Goal: Task Accomplishment & Management: Complete application form

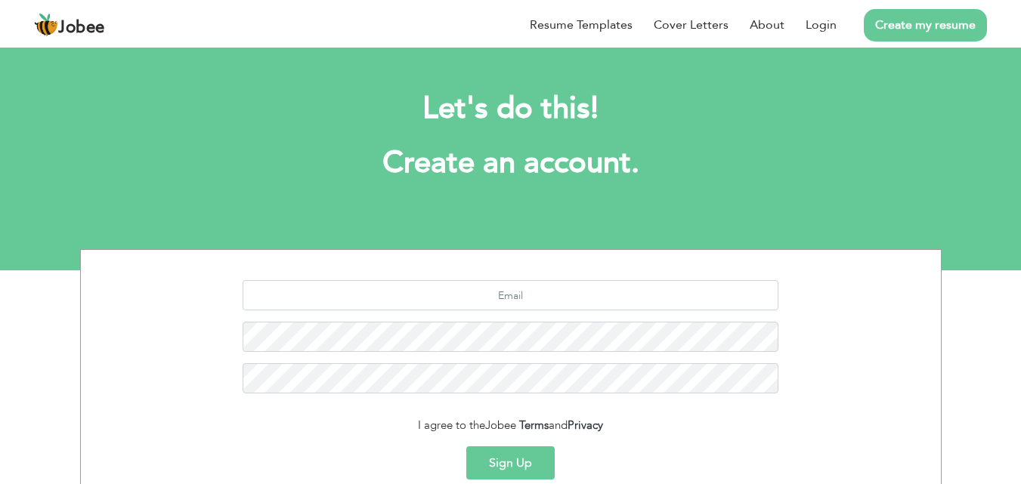
click at [935, 10] on link "Create my resume" at bounding box center [925, 25] width 123 height 32
click at [930, 32] on link "Create my resume" at bounding box center [925, 25] width 123 height 32
click at [517, 300] on input "text" at bounding box center [511, 295] width 536 height 30
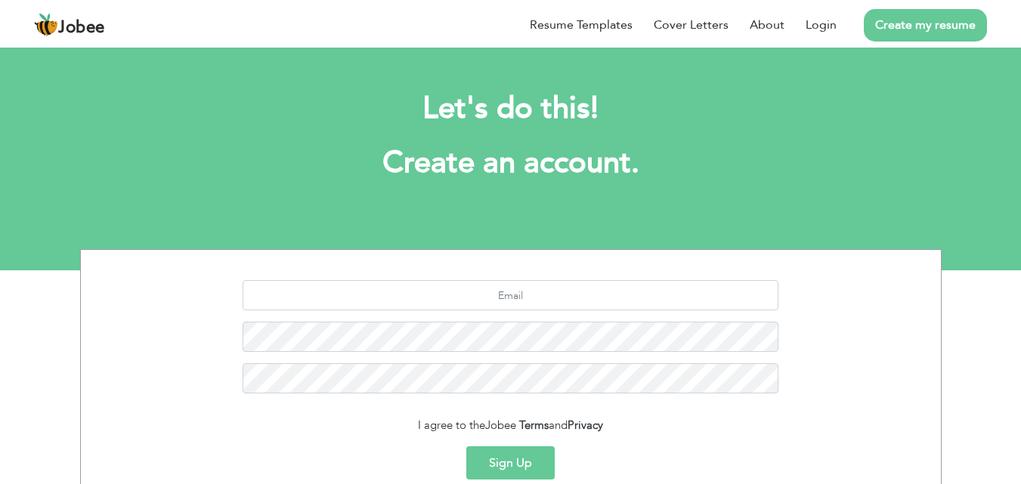
click at [894, 17] on link "Create my resume" at bounding box center [925, 25] width 123 height 32
click at [830, 26] on link "Login" at bounding box center [821, 25] width 31 height 18
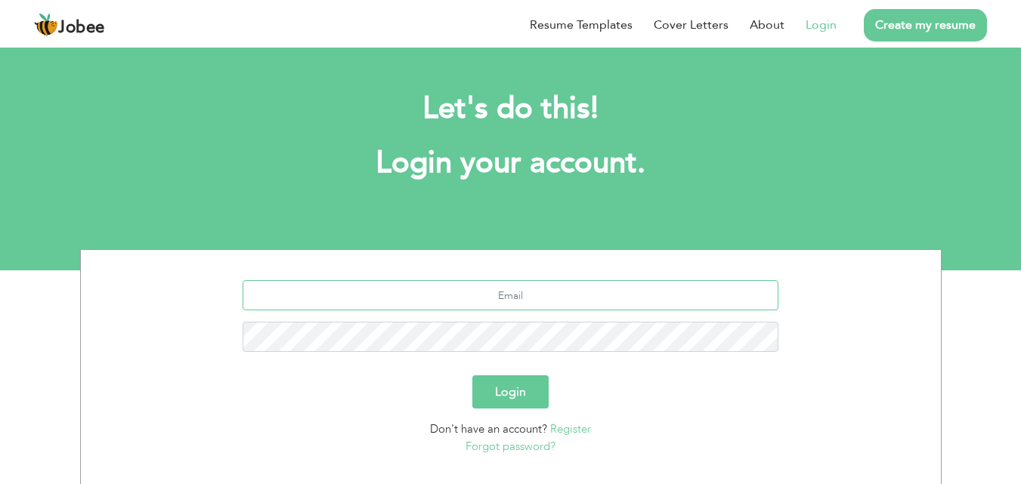
click at [557, 288] on input "text" at bounding box center [511, 295] width 536 height 30
type input "uroojpharma26@gmail.com"
click at [503, 444] on link "Forgot password?" at bounding box center [511, 446] width 90 height 15
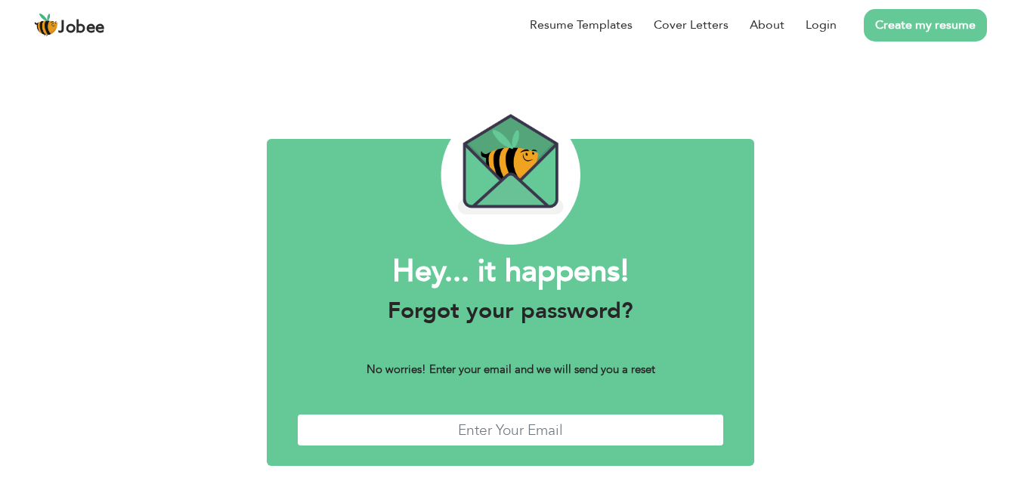
click at [503, 438] on input "text" at bounding box center [511, 430] width 428 height 32
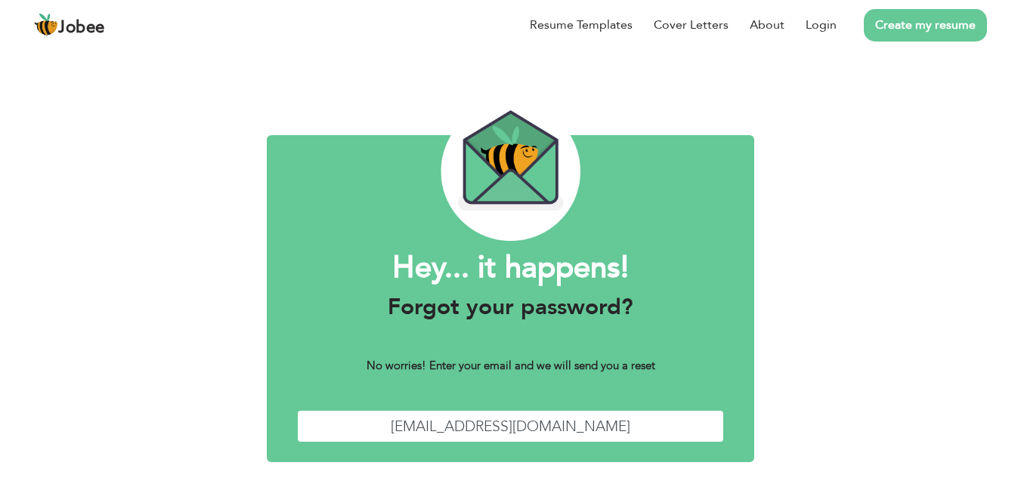
scroll to position [60, 0]
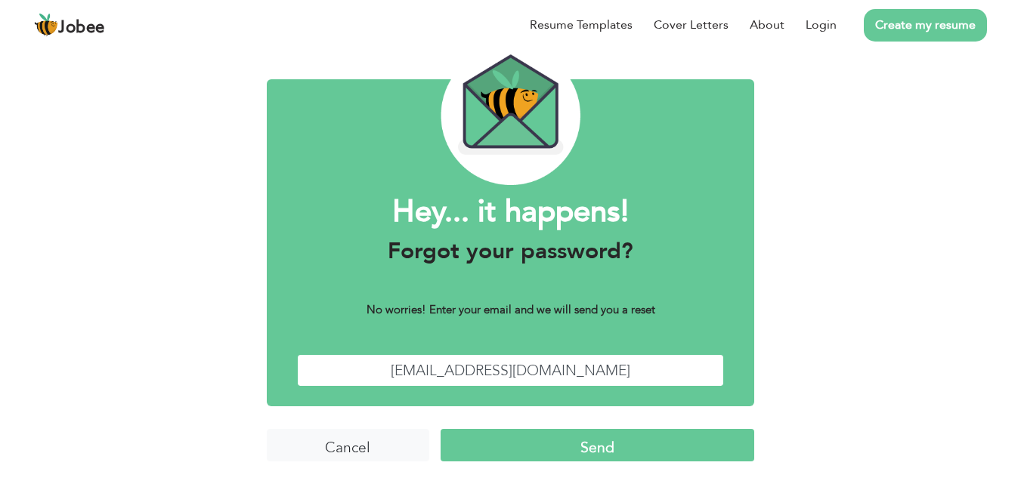
type input "[EMAIL_ADDRESS][DOMAIN_NAME]"
click at [616, 454] on input "Send" at bounding box center [598, 445] width 314 height 32
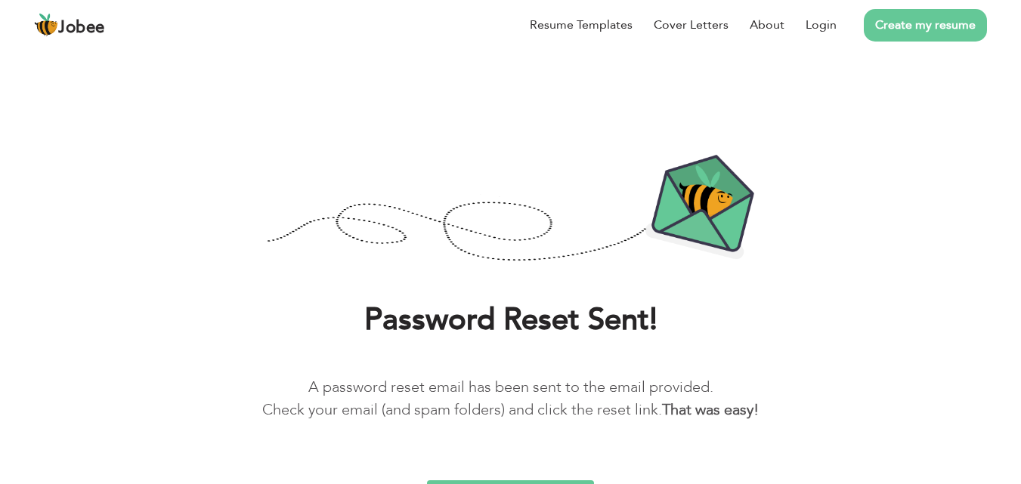
click at [897, 30] on link "Create my resume" at bounding box center [925, 25] width 123 height 32
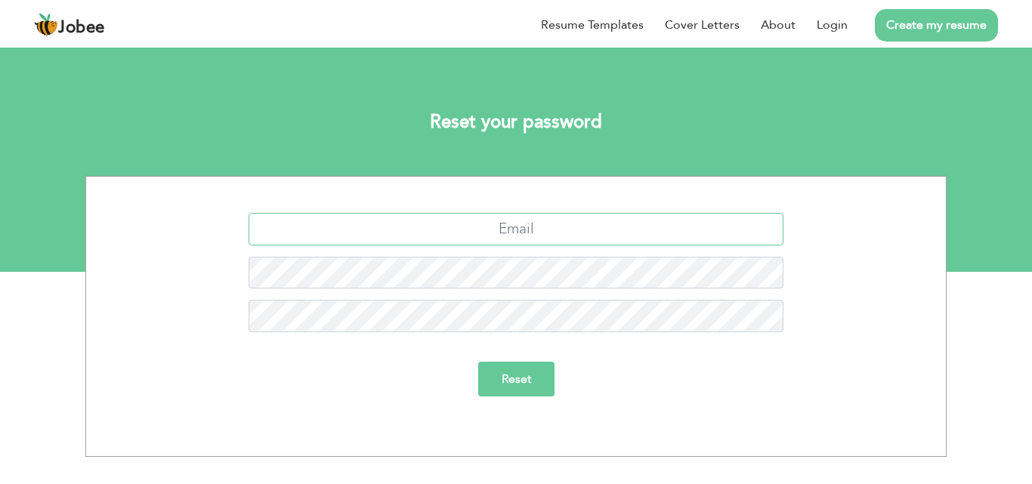
click at [454, 230] on input "text" at bounding box center [517, 229] width 536 height 32
type input "[EMAIL_ADDRESS][DOMAIN_NAME]"
click at [478, 362] on input "Reset" at bounding box center [516, 379] width 76 height 35
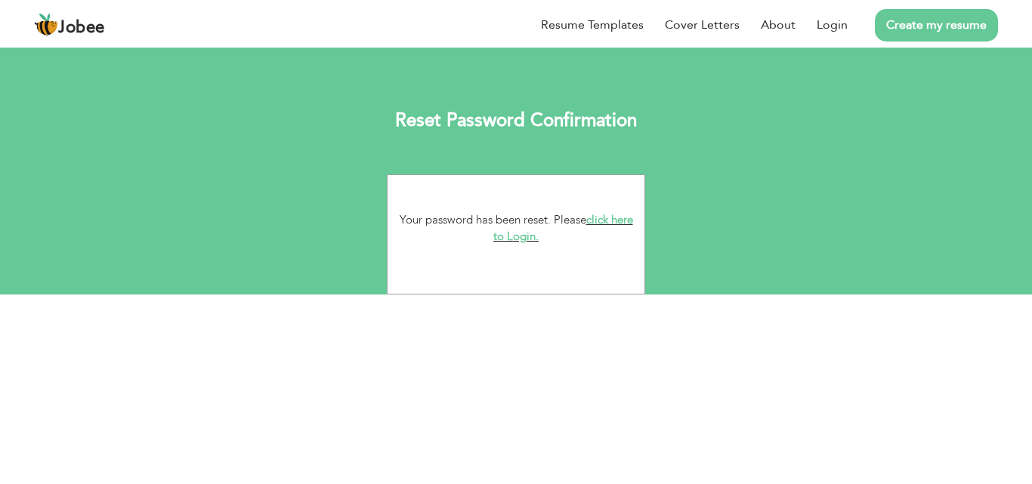
click at [518, 233] on link "click here to Login." at bounding box center [563, 228] width 140 height 32
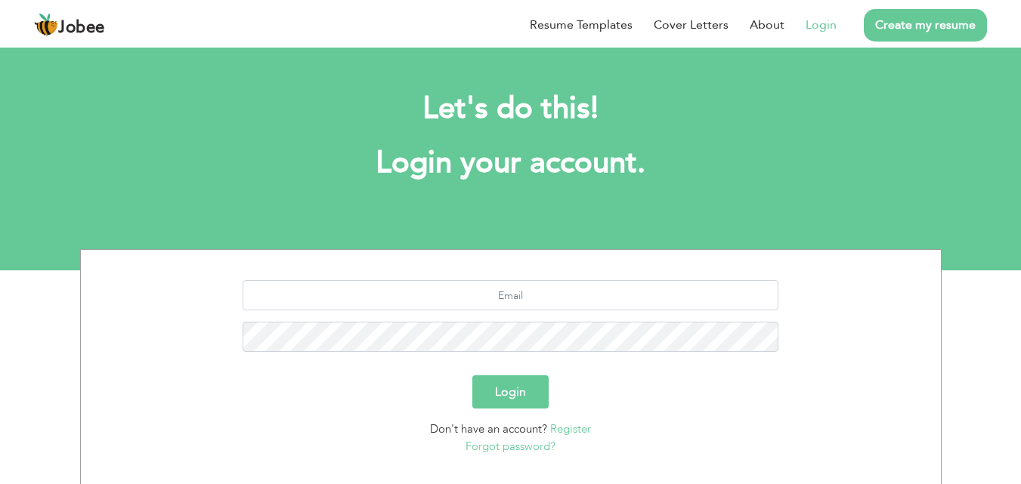
click at [499, 311] on div at bounding box center [510, 321] width 837 height 83
click at [503, 296] on input "text" at bounding box center [511, 295] width 536 height 30
type input "uroojpharma26@gmail.com"
click at [472, 376] on button "Login" at bounding box center [510, 392] width 76 height 33
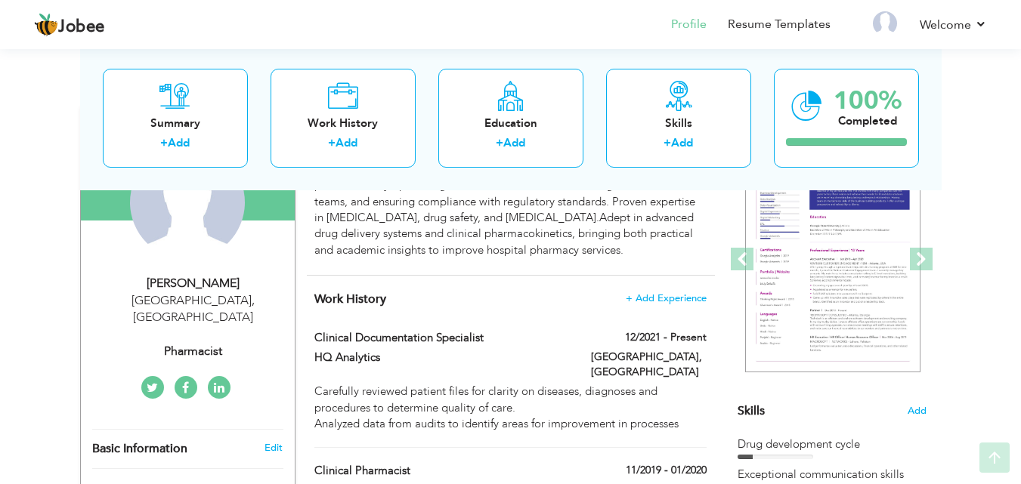
scroll to position [189, 0]
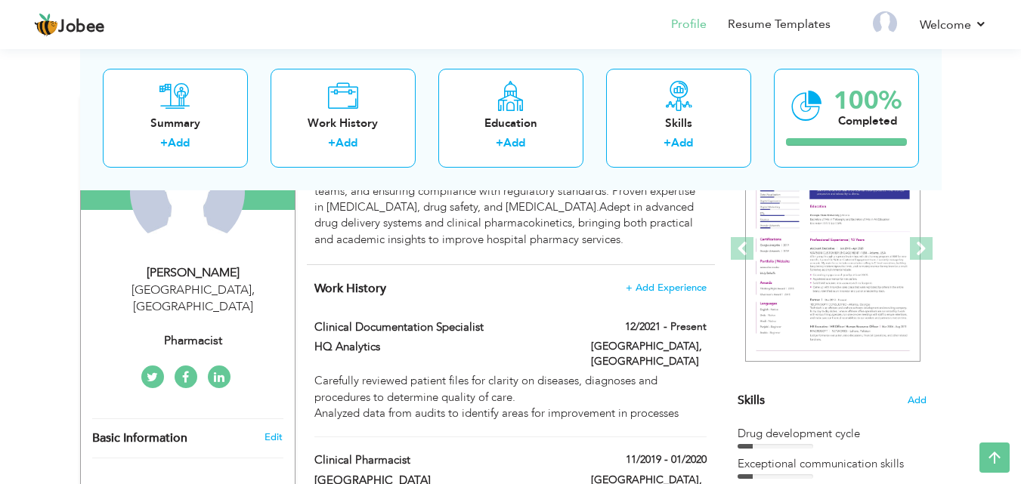
drag, startPoint x: 1023, startPoint y: 159, endPoint x: 967, endPoint y: 224, distance: 85.7
click at [967, 224] on html "Jobee Profile Resume Templates Resume Templates Cover Letters About My Resume W…" at bounding box center [510, 53] width 1021 height 484
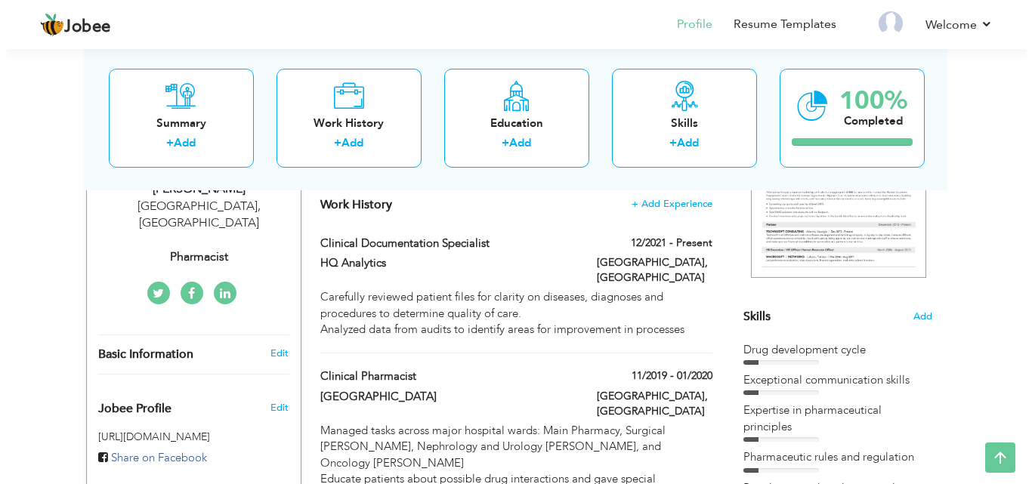
scroll to position [181, 0]
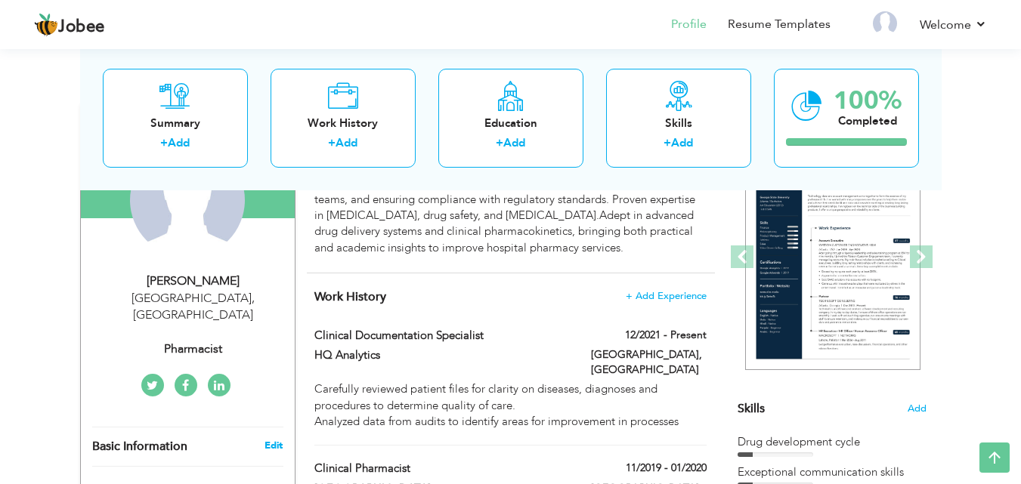
click at [267, 439] on link "Edit" at bounding box center [274, 446] width 18 height 14
type input "Urooj"
type input "Arshad"
type input "03270431459"
select select "number:166"
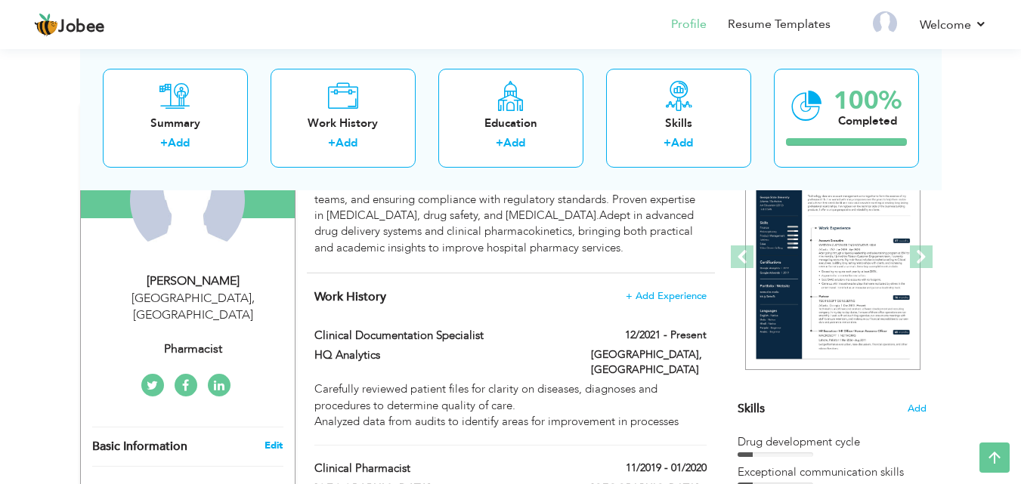
type input "[GEOGRAPHIC_DATA]"
select select "number:1"
type input "Pharmacist"
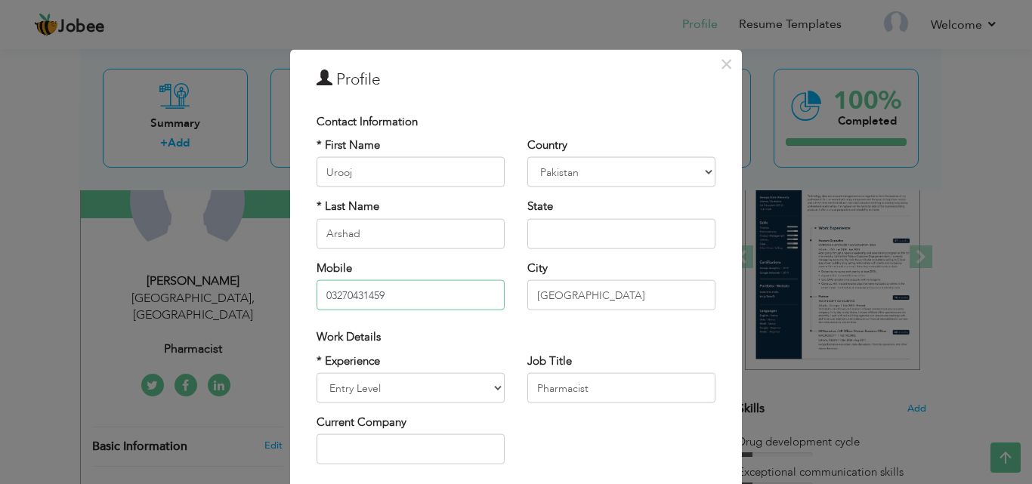
click at [412, 283] on input "03270431459" at bounding box center [411, 295] width 188 height 30
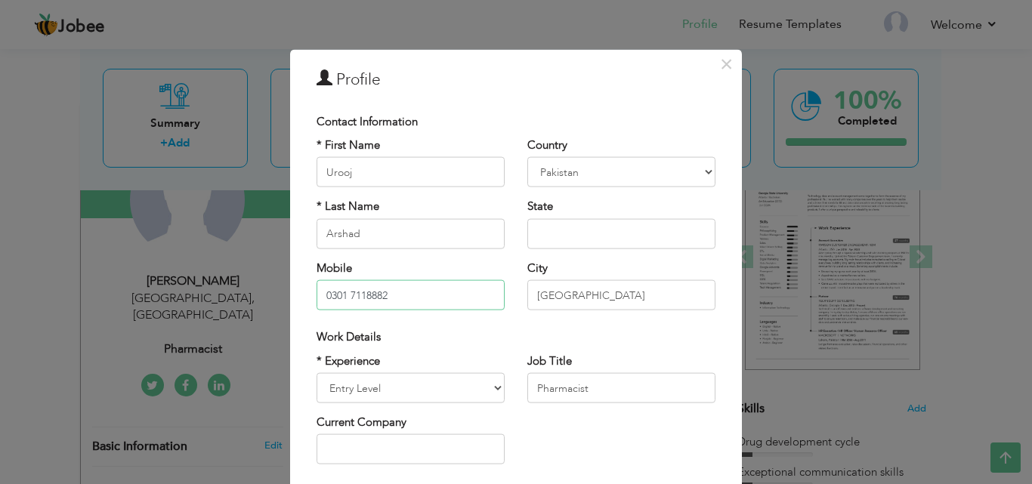
type input "0301 7118882"
click at [574, 288] on input "[GEOGRAPHIC_DATA]" at bounding box center [622, 295] width 188 height 30
type input "L"
type input "[GEOGRAPHIC_DATA]"
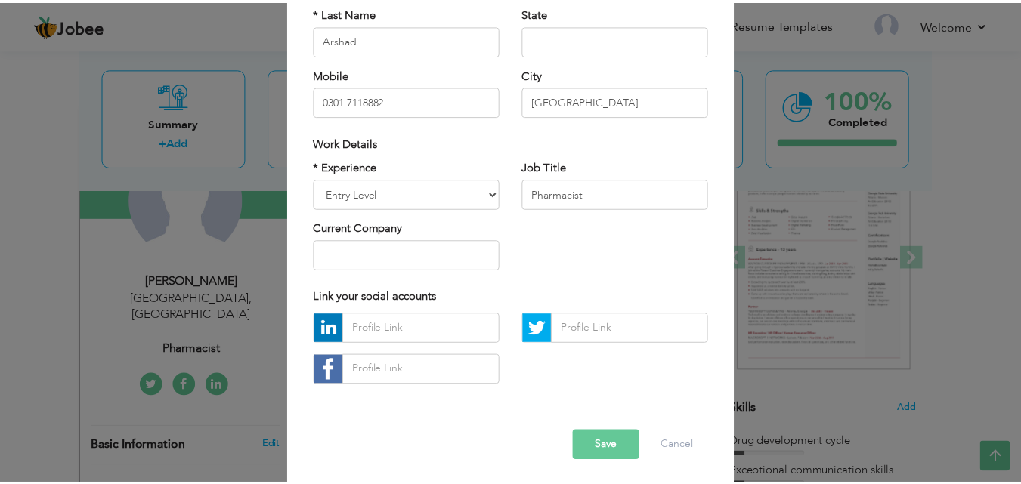
scroll to position [197, 0]
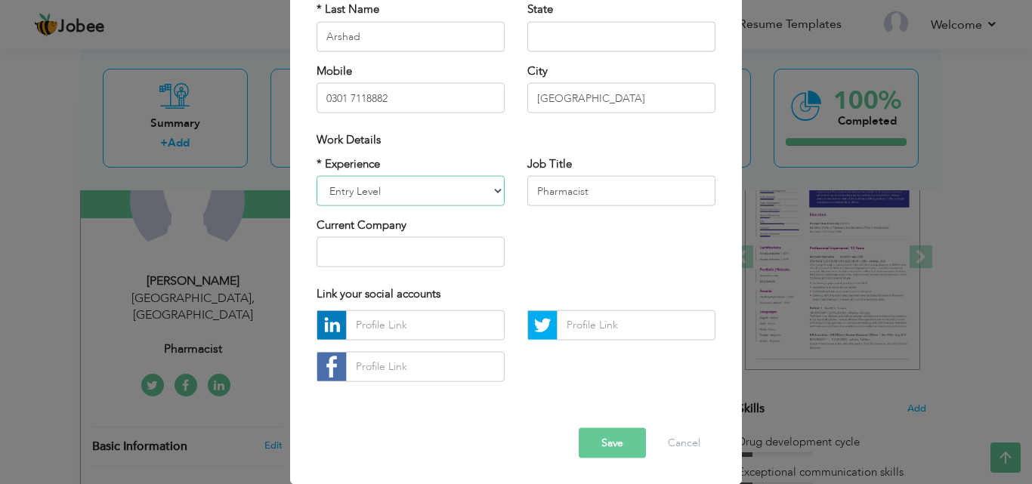
click at [491, 193] on select "Entry Level Less than 1 Year 1 Year 2 Years 3 Years 4 Years 5 Years 6 Years 7 Y…" at bounding box center [411, 191] width 188 height 30
click at [597, 429] on button "Save" at bounding box center [612, 443] width 67 height 30
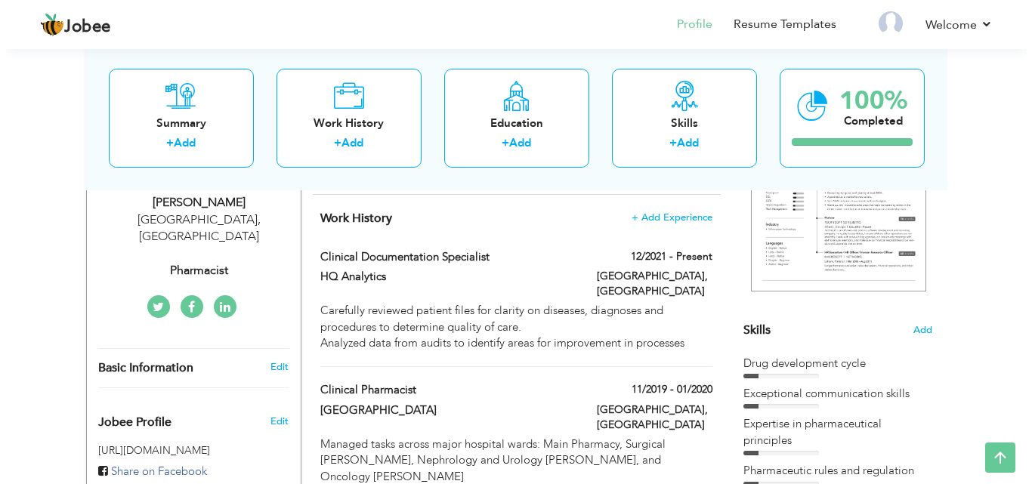
scroll to position [257, 0]
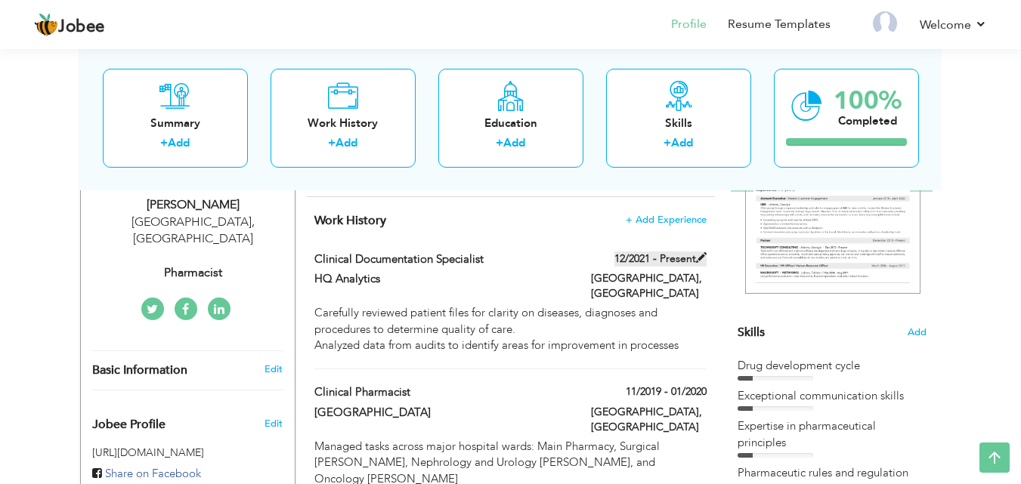
click at [702, 259] on span at bounding box center [701, 257] width 11 height 11
type input "Clinical Documentation Specialist"
type input "HQ Analytics"
type input "12/2021"
type input "[GEOGRAPHIC_DATA]"
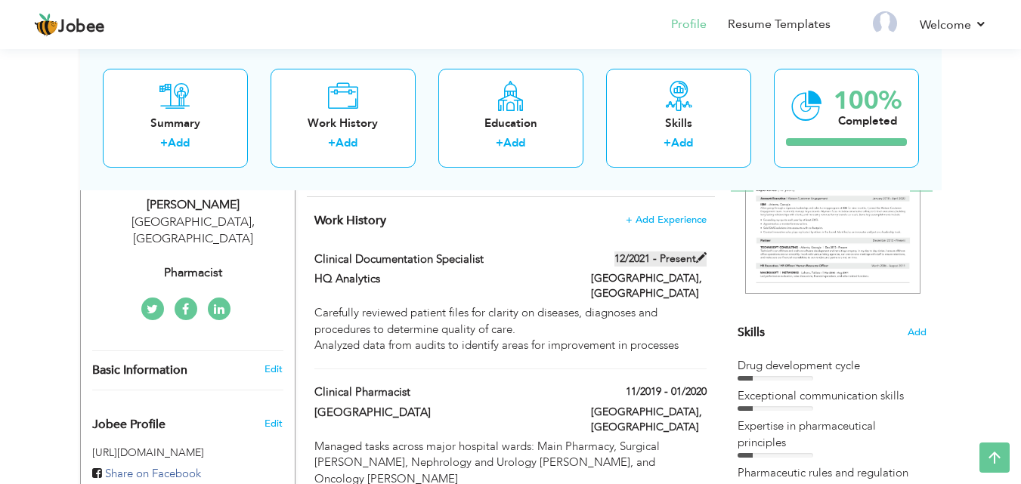
type input "Lahore"
checkbox input "true"
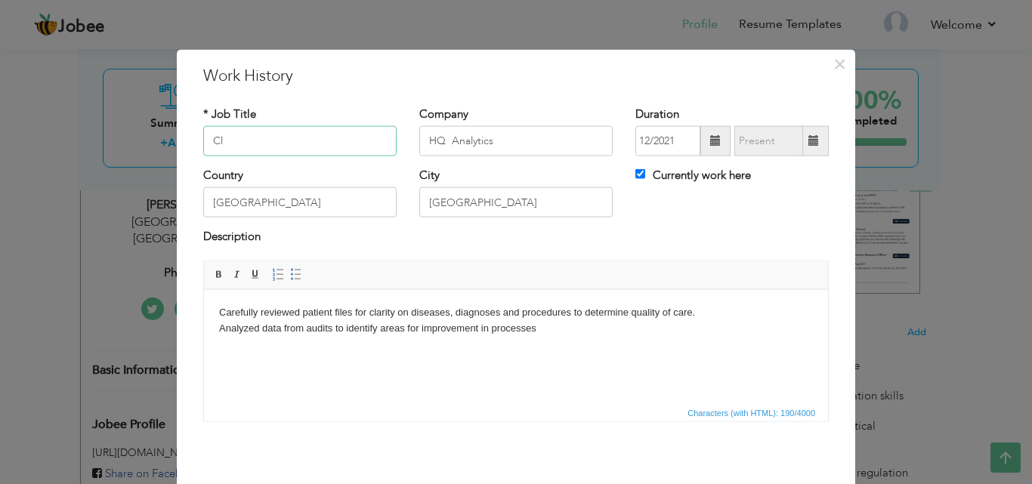
type input "C"
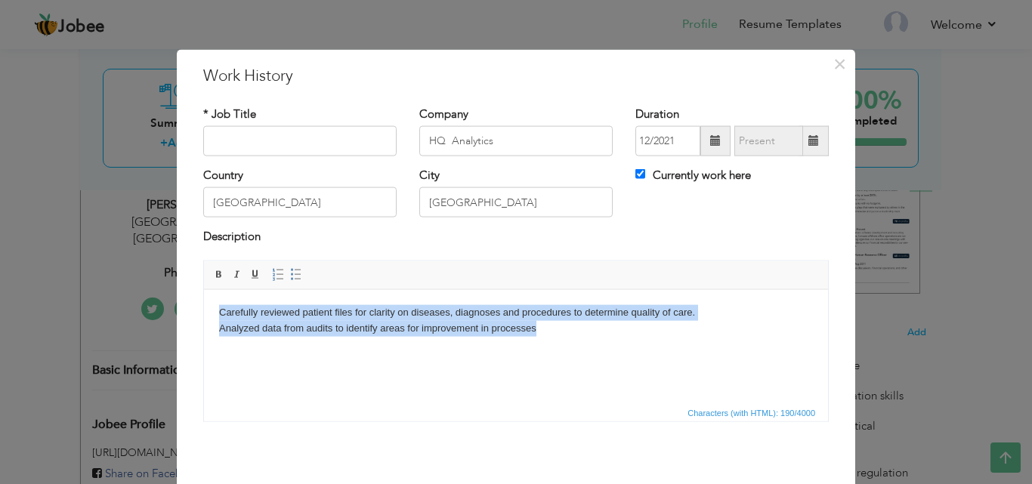
drag, startPoint x: 570, startPoint y: 348, endPoint x: 382, endPoint y: 589, distance: 305.4
click at [204, 299] on html "Carefully reviewed patient files for clarity on diseases, diagnoses and procedu…" at bounding box center [516, 320] width 624 height 62
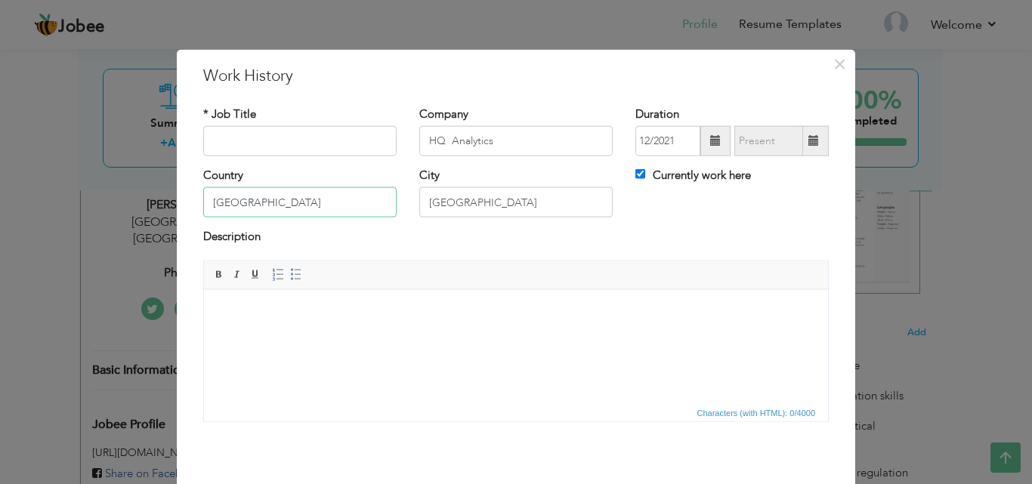
drag, startPoint x: 269, startPoint y: 200, endPoint x: 122, endPoint y: 201, distance: 147.4
click at [122, 201] on div "× Work History * Job Title Company HQ Analytics Duration 12/2021 Country" at bounding box center [516, 242] width 1032 height 484
drag, startPoint x: 459, startPoint y: 209, endPoint x: 407, endPoint y: 207, distance: 52.9
click at [408, 207] on div "City Lahore" at bounding box center [516, 198] width 216 height 61
drag, startPoint x: 493, startPoint y: 135, endPoint x: 384, endPoint y: 135, distance: 108.8
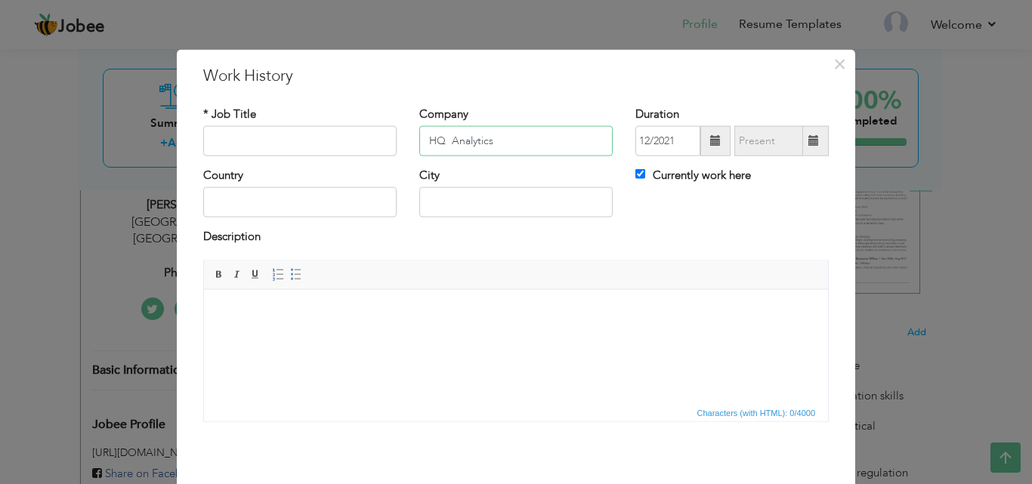
click at [384, 135] on div "* Job Title Company HQ Analytics Duration 12/2021" at bounding box center [516, 136] width 648 height 61
click at [639, 172] on input "Currently work here" at bounding box center [641, 174] width 10 height 10
checkbox input "false"
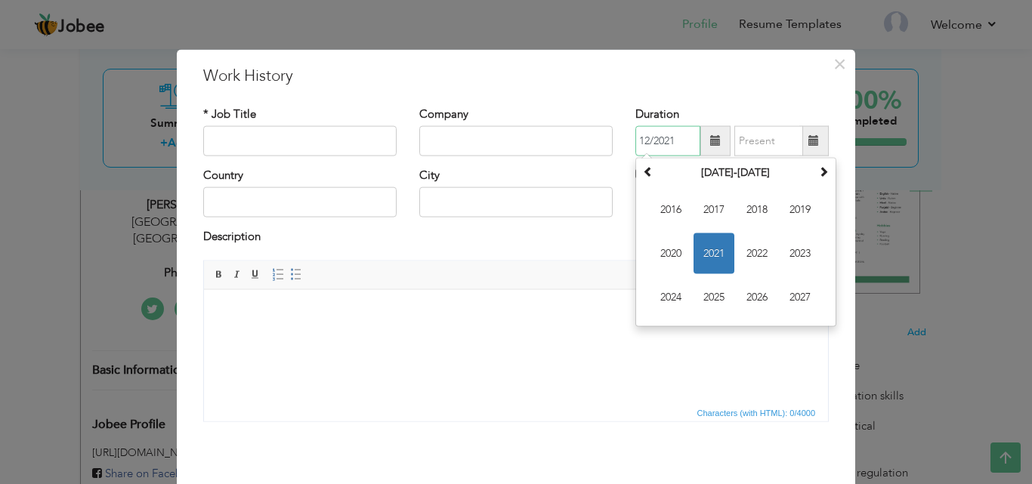
drag, startPoint x: 673, startPoint y: 144, endPoint x: 583, endPoint y: 161, distance: 92.2
click at [583, 161] on div "* Job Title Company Duration 12/2021 December 2021 Su Mo Tu We Th Fr Sa 28 29 3…" at bounding box center [516, 136] width 648 height 61
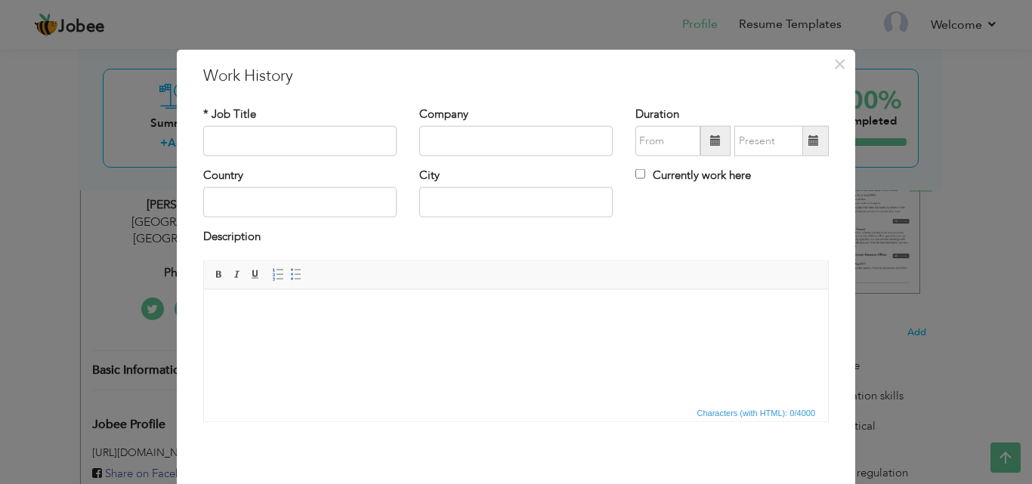
click at [463, 414] on span "Characters (with HTML): 0/4000" at bounding box center [516, 412] width 624 height 18
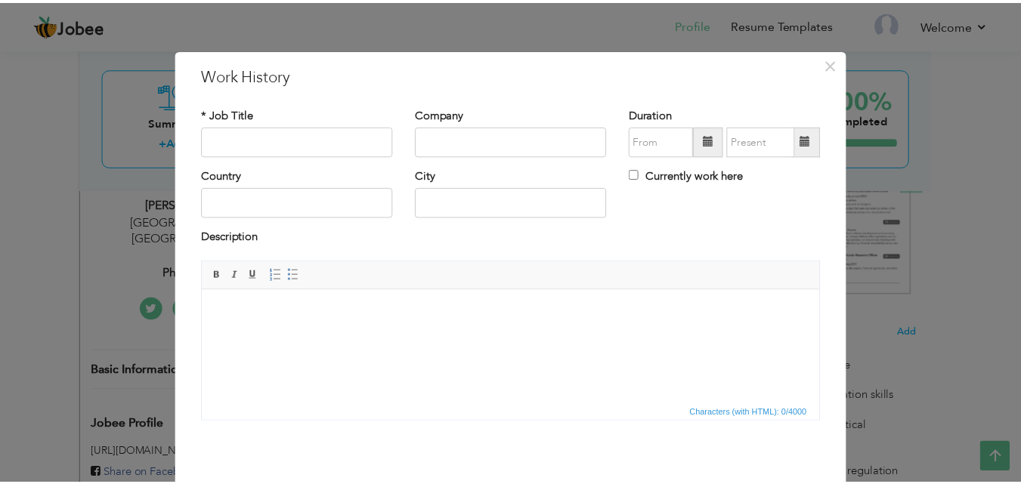
scroll to position [60, 0]
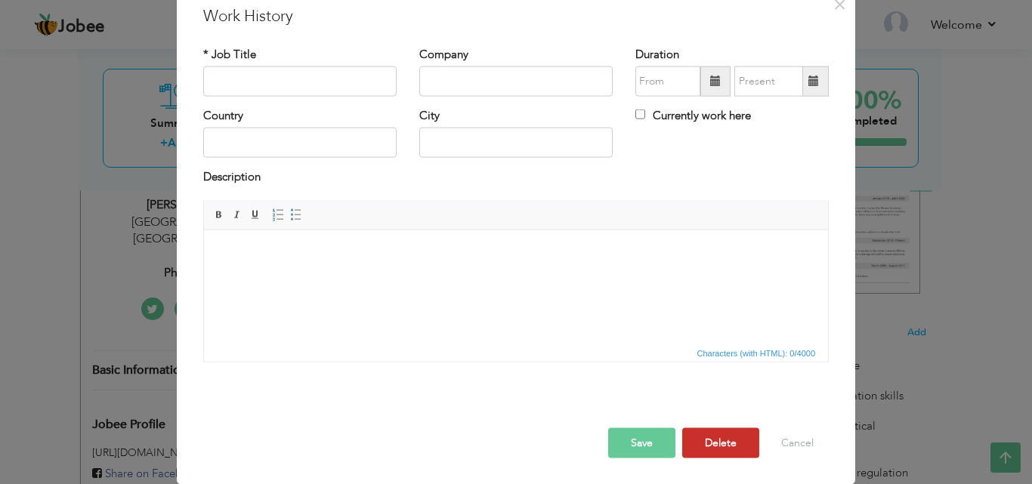
click at [719, 444] on button "Delete" at bounding box center [720, 443] width 77 height 30
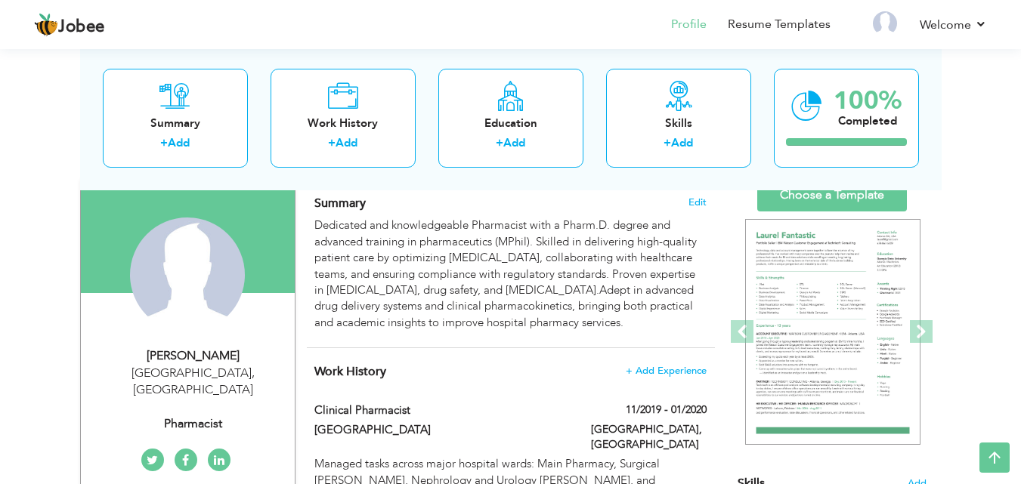
scroll to position [99, 0]
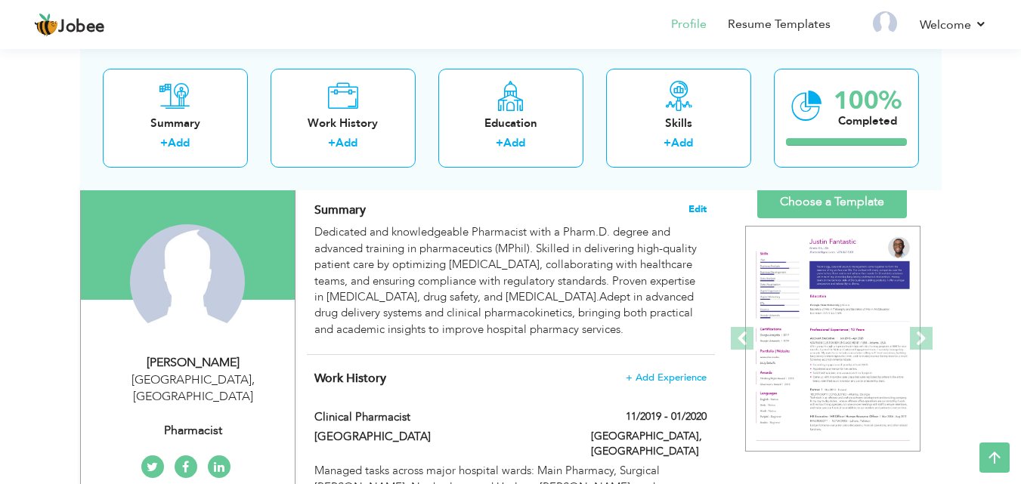
click at [699, 206] on span "Edit" at bounding box center [697, 209] width 18 height 11
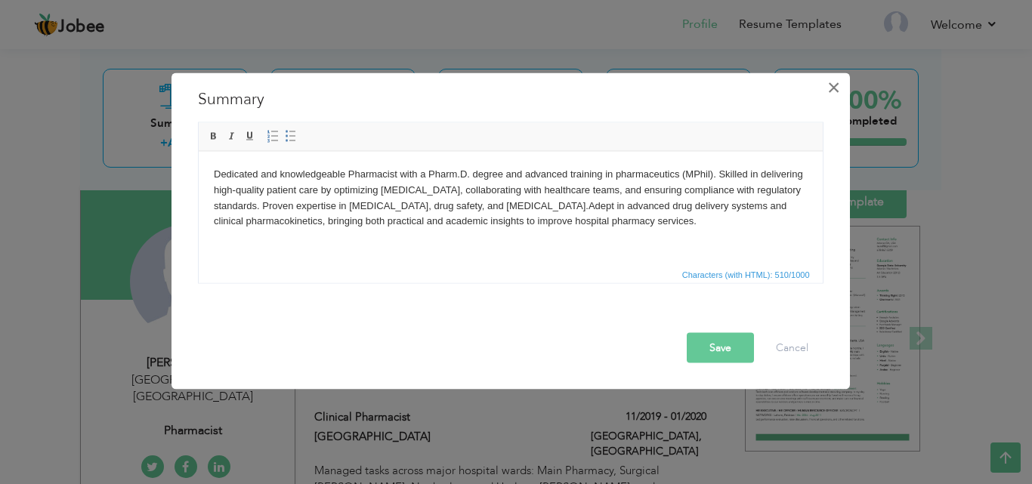
click at [831, 91] on span "×" at bounding box center [834, 86] width 13 height 27
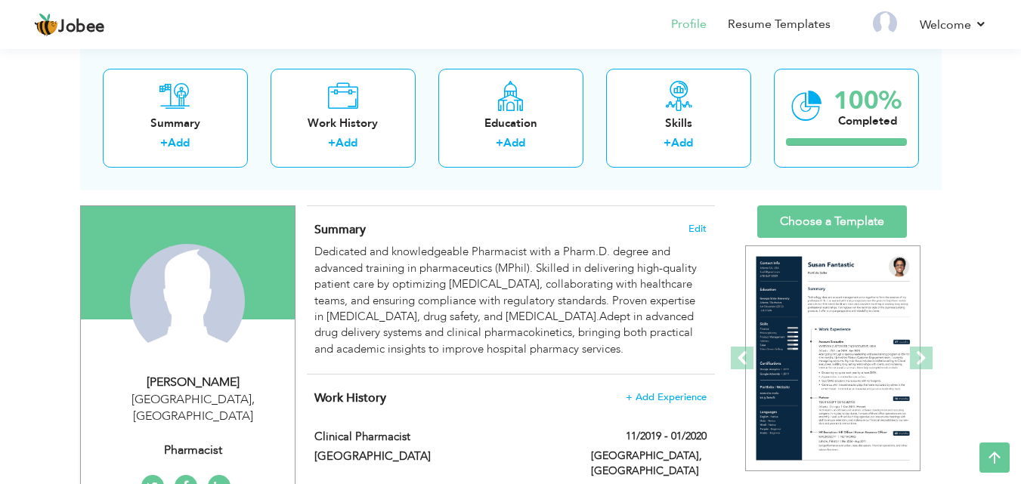
scroll to position [75, 0]
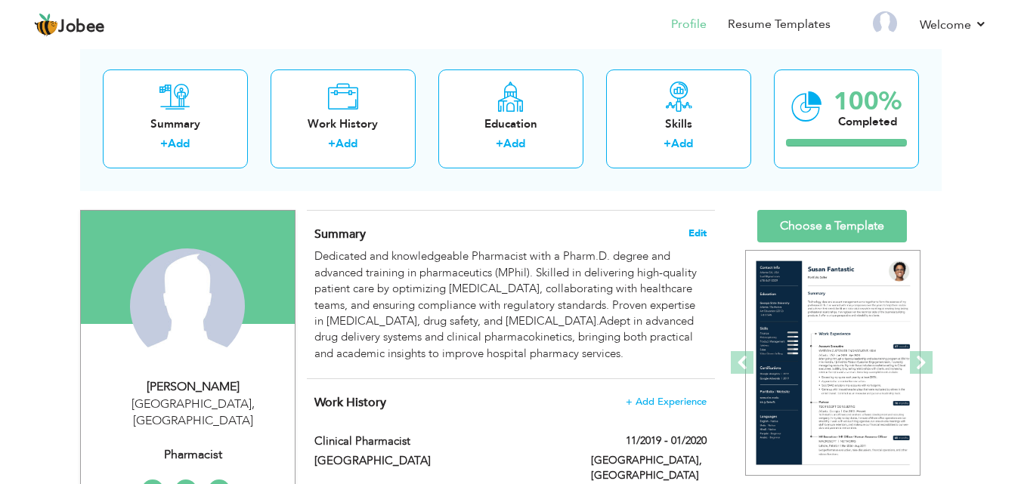
click at [698, 236] on span "Edit" at bounding box center [697, 233] width 18 height 11
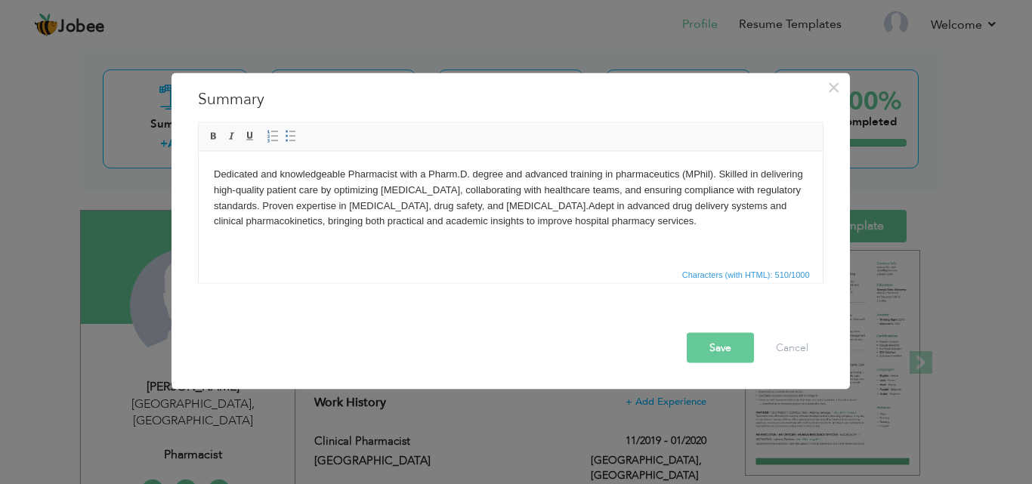
drag, startPoint x: 719, startPoint y: 230, endPoint x: 368, endPoint y: 316, distance: 361.6
click at [198, 165] on html "Dedicated and knowledgeable Pharmacist with a Pharm.D. degree and advanced trai…" at bounding box center [510, 197] width 624 height 93
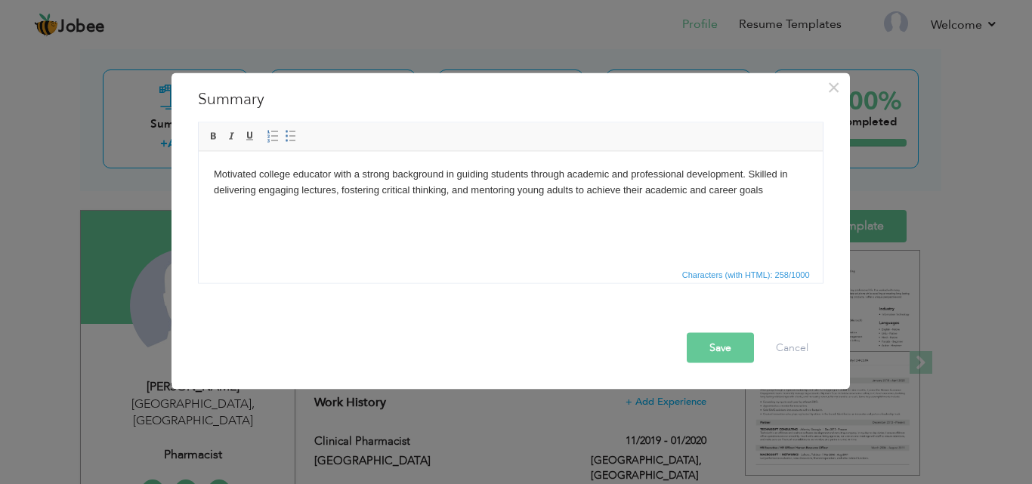
click at [709, 342] on button "Save" at bounding box center [720, 348] width 67 height 30
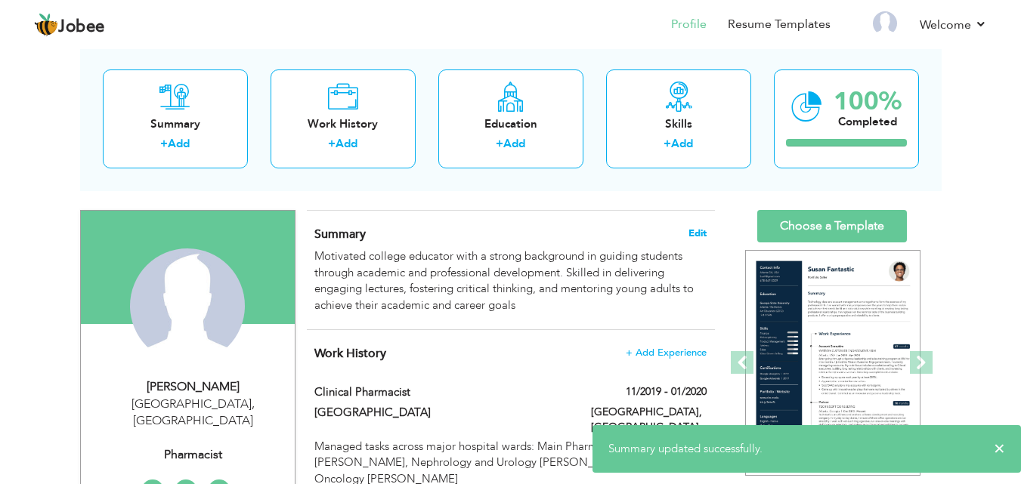
click at [694, 235] on span "Edit" at bounding box center [697, 233] width 18 height 11
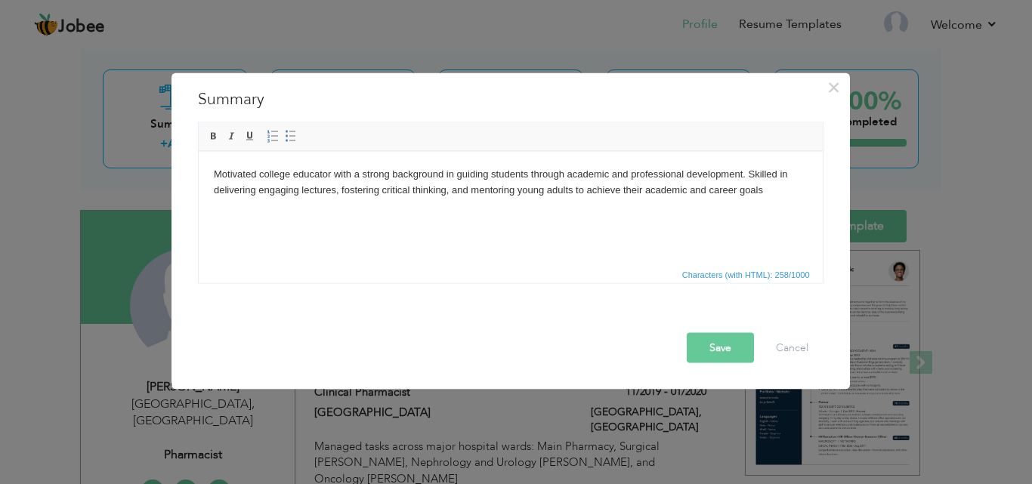
click at [290, 169] on body "Motivated college educator with a strong background in guiding students through…" at bounding box center [510, 182] width 594 height 32
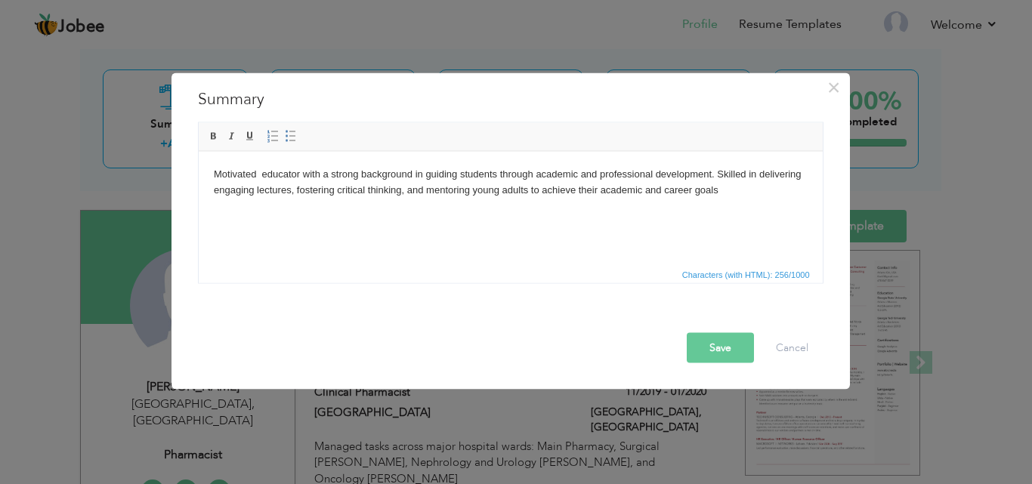
click at [713, 358] on button "Save" at bounding box center [720, 348] width 67 height 30
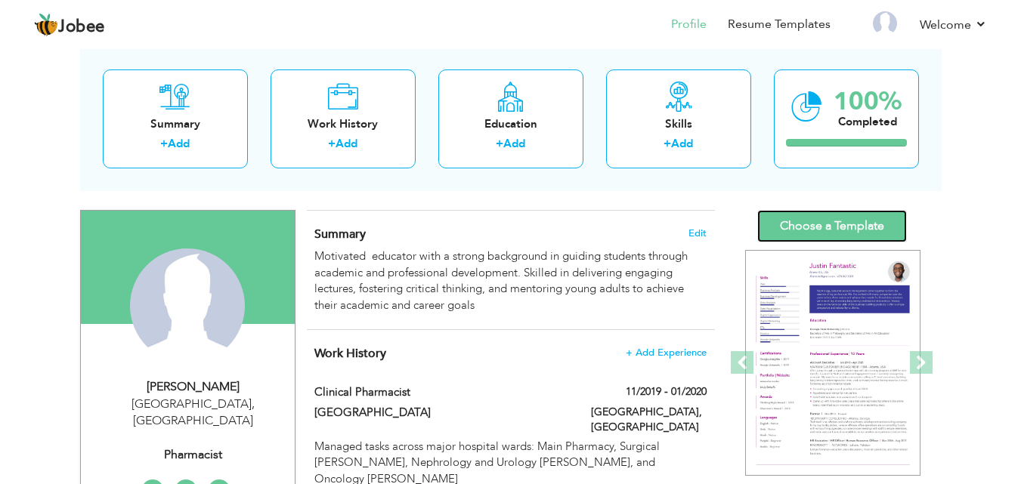
click at [834, 222] on link "Choose a Template" at bounding box center [832, 226] width 150 height 32
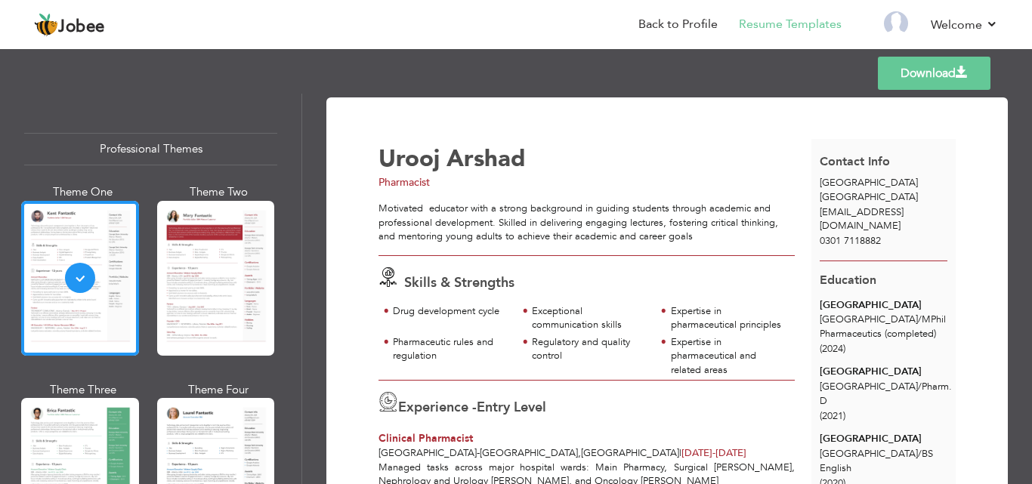
drag, startPoint x: 1026, startPoint y: 289, endPoint x: 1029, endPoint y: 327, distance: 38.6
click at [1029, 327] on div "Download Urooj Arshad Pharmacist Skills & Strengths /" at bounding box center [667, 289] width 730 height 391
drag, startPoint x: 1026, startPoint y: 348, endPoint x: 1029, endPoint y: 392, distance: 44.6
click at [1029, 392] on div "Download Urooj Arshad Pharmacist Skills & Strengths /" at bounding box center [667, 289] width 730 height 391
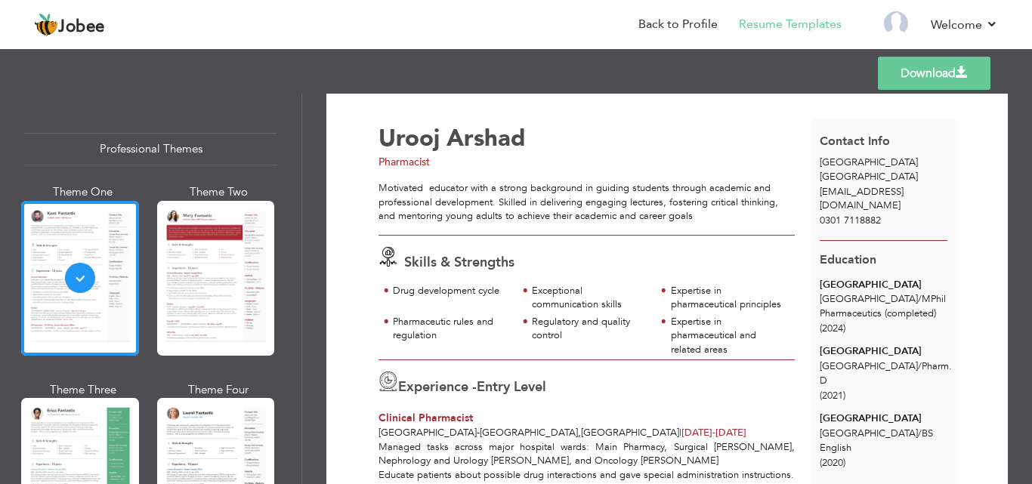
click at [1019, 329] on div "Download Urooj Arshad Pharmacist Skills & Strengths /" at bounding box center [667, 289] width 730 height 391
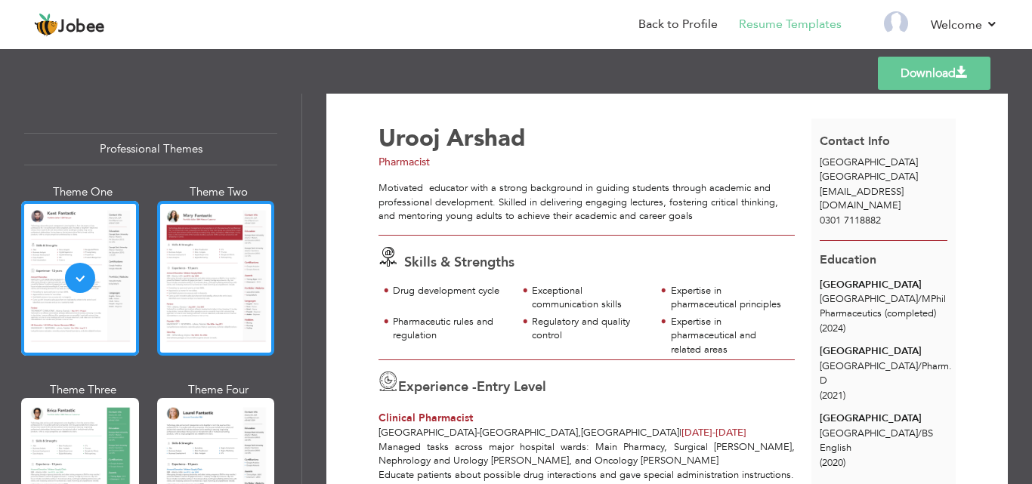
click at [218, 280] on div at bounding box center [216, 278] width 118 height 155
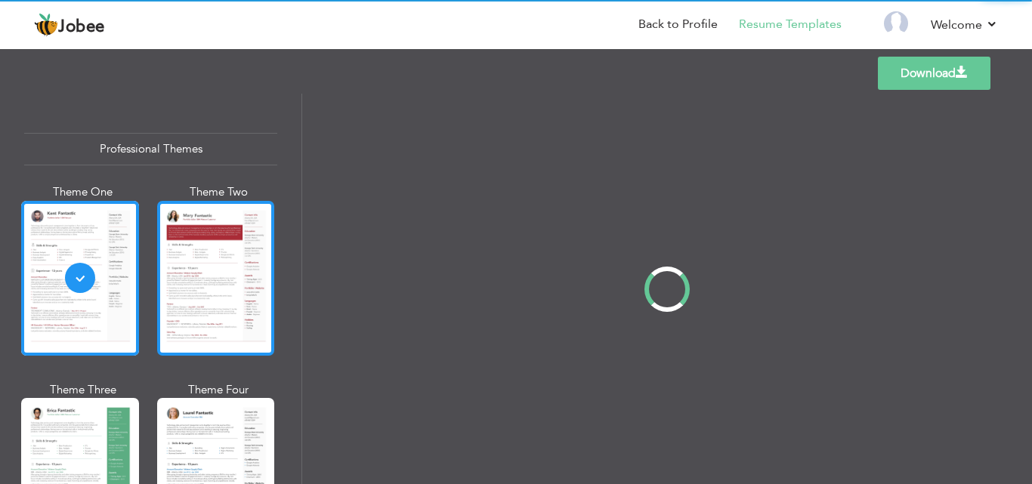
scroll to position [1, 0]
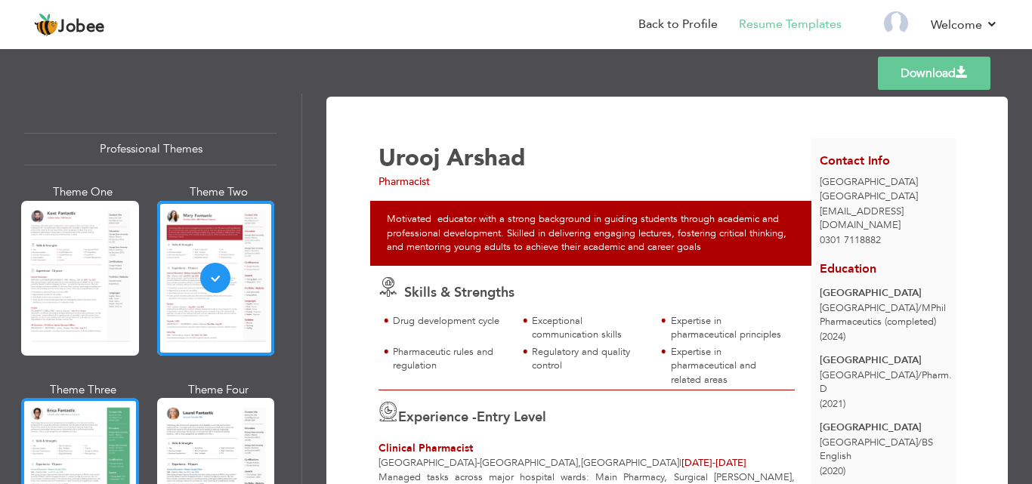
click at [81, 415] on div at bounding box center [80, 475] width 118 height 155
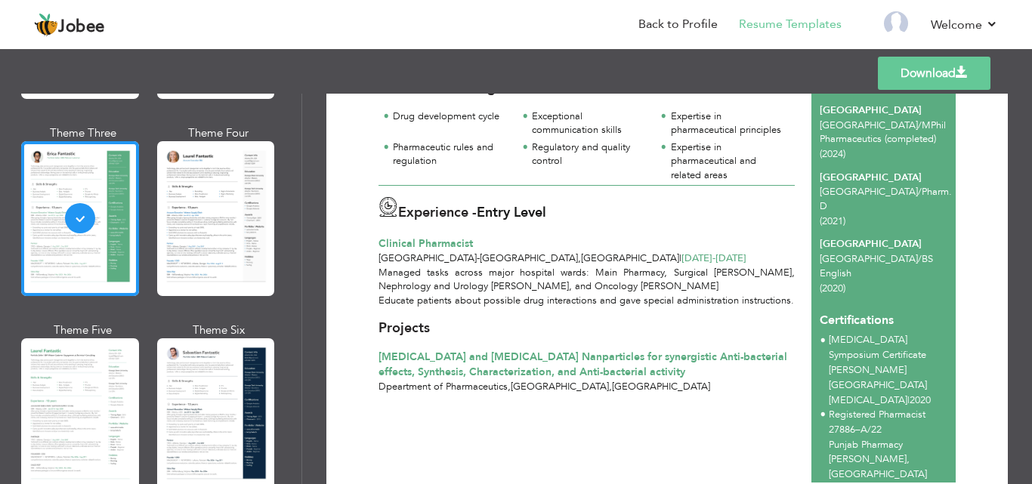
scroll to position [340, 0]
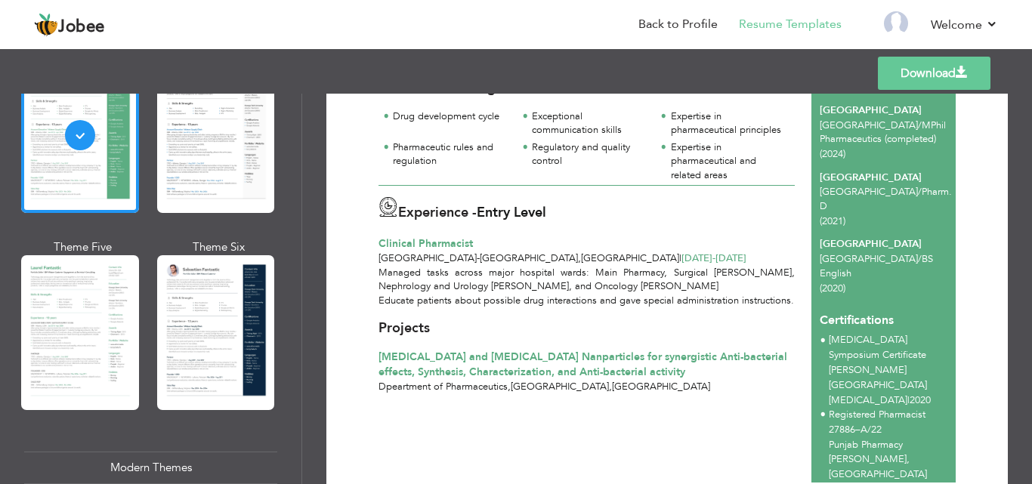
drag, startPoint x: 809, startPoint y: 279, endPoint x: 822, endPoint y: 279, distance: 12.8
click at [815, 301] on div "Certifications Cancer Symposium Certificate Shaukat Khanum Memorial Cancer Hosp…" at bounding box center [884, 354] width 144 height 107
click at [823, 301] on span "Certifications" at bounding box center [857, 315] width 74 height 29
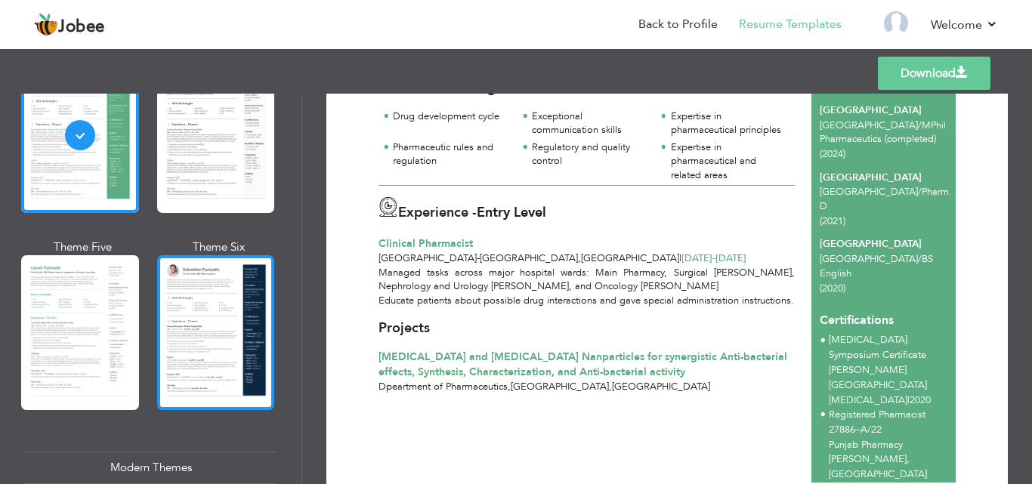
click at [199, 324] on div at bounding box center [216, 332] width 118 height 155
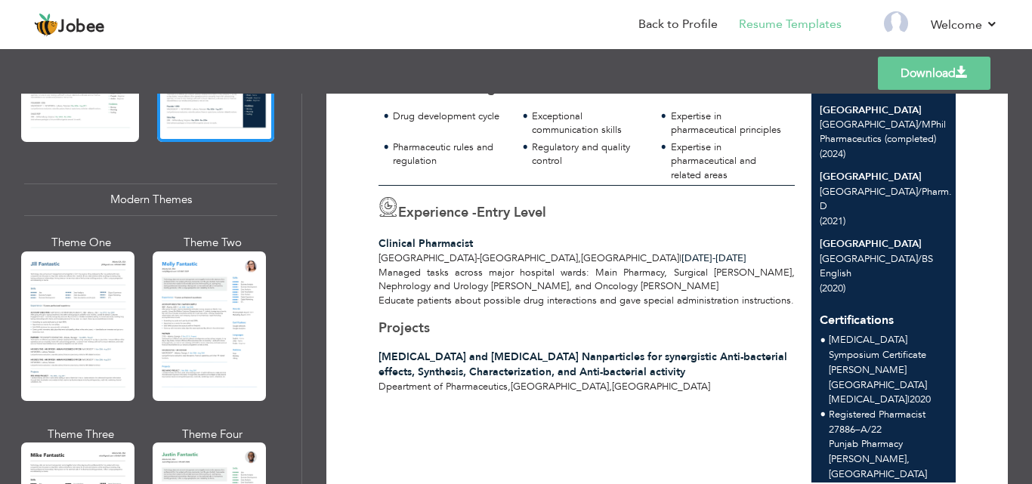
scroll to position [639, 0]
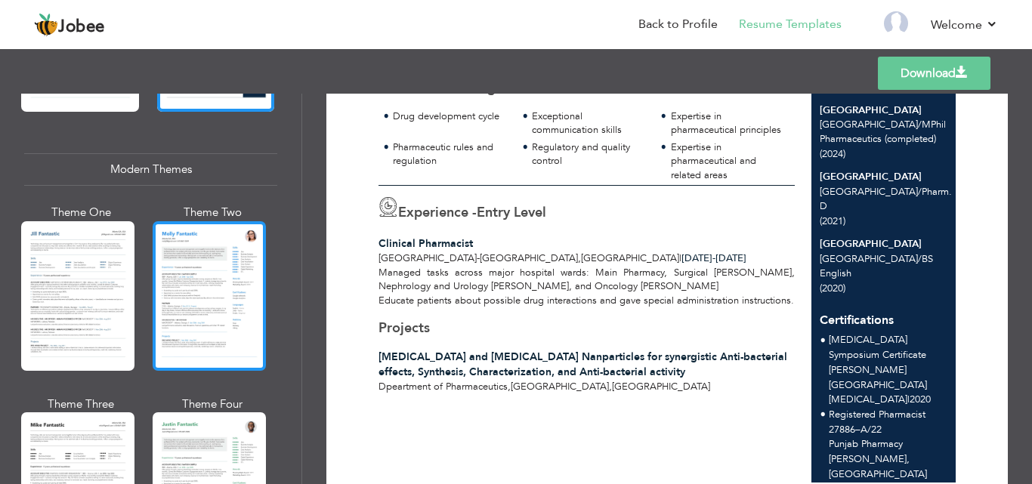
click at [190, 264] on div at bounding box center [209, 296] width 113 height 150
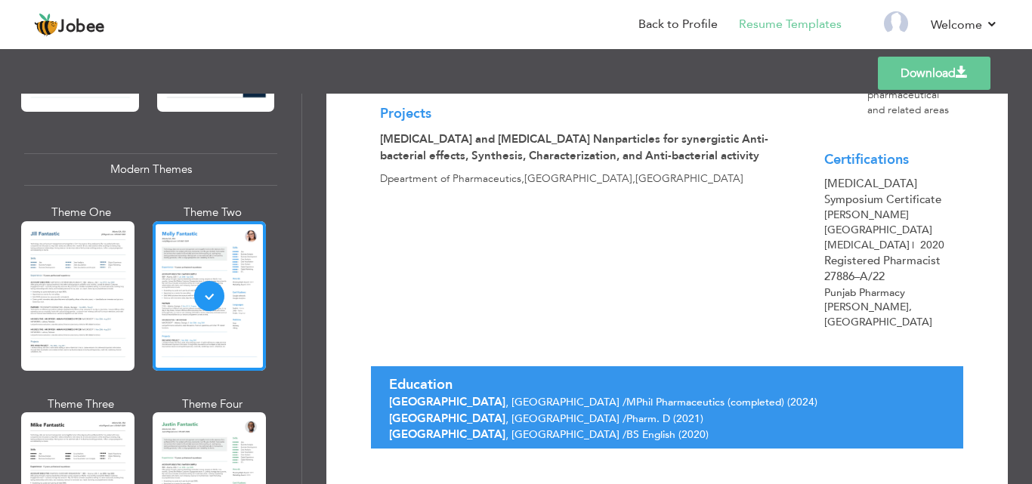
scroll to position [408, 0]
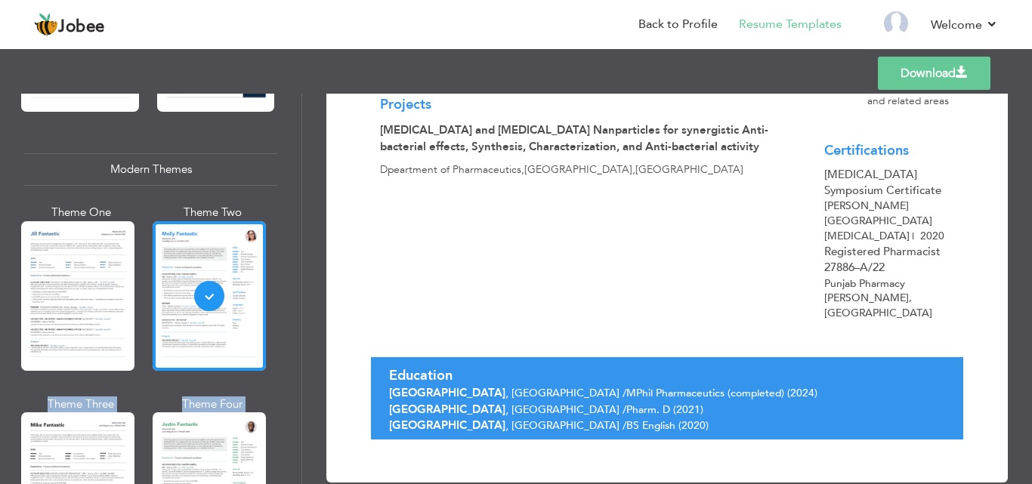
click at [301, 217] on div "Professional Themes Theme One Theme Two Theme Three Theme Four" at bounding box center [516, 289] width 1032 height 391
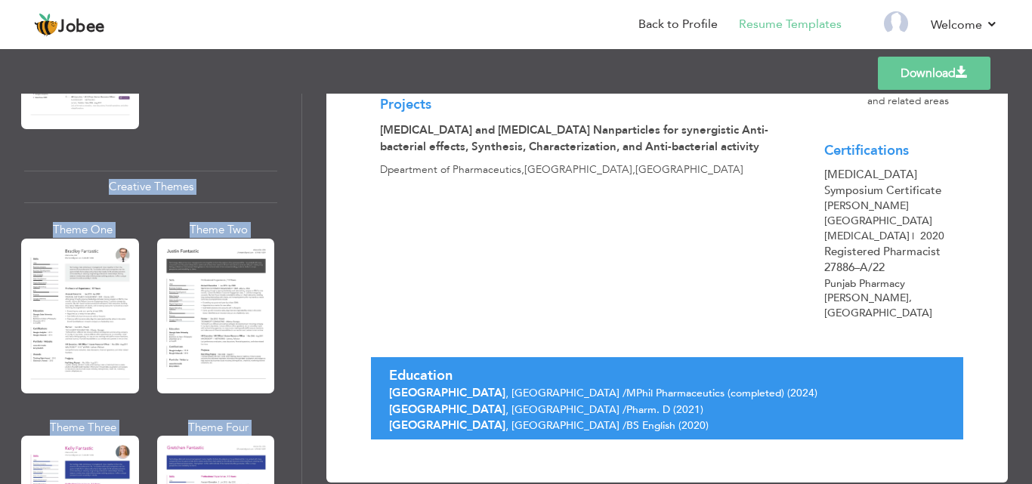
scroll to position [1772, 0]
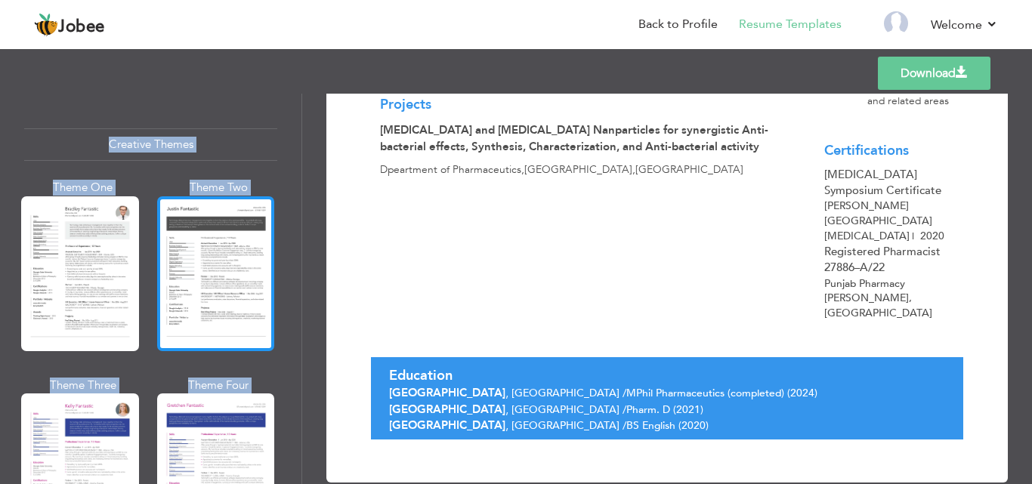
click at [240, 277] on div at bounding box center [216, 273] width 118 height 155
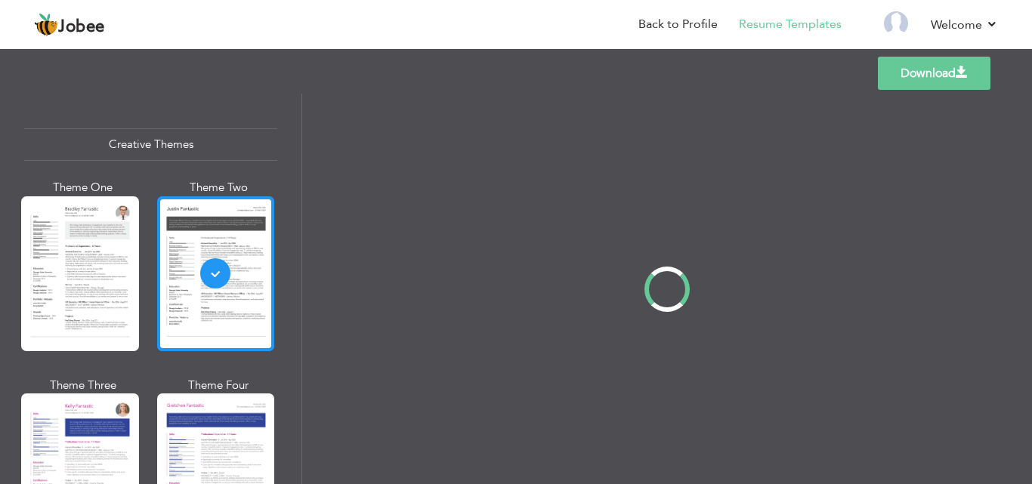
scroll to position [0, 0]
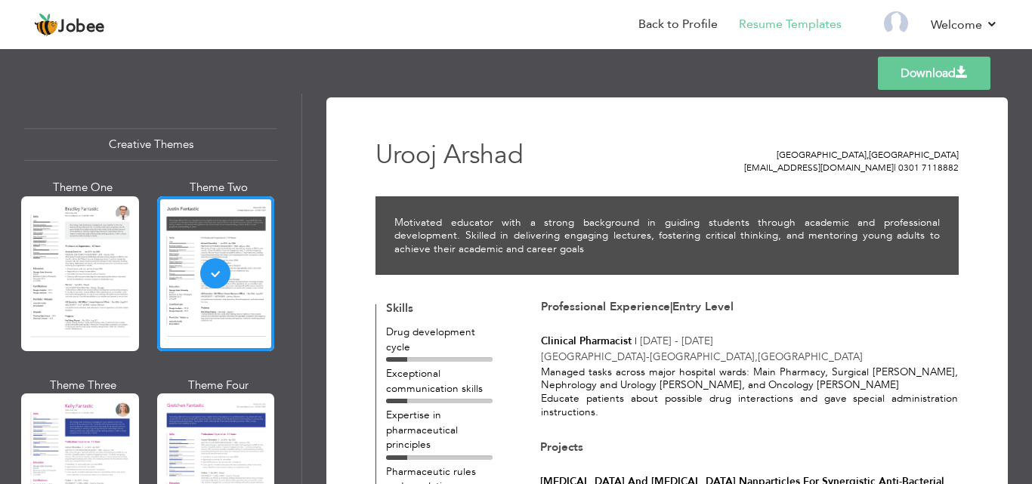
drag, startPoint x: 1026, startPoint y: 140, endPoint x: 1032, endPoint y: 168, distance: 28.5
click at [1032, 168] on div "Download Urooj Arshad Faisalabad , Pakistan uroojpharma26@gmail.com | 0301 7118…" at bounding box center [667, 289] width 730 height 391
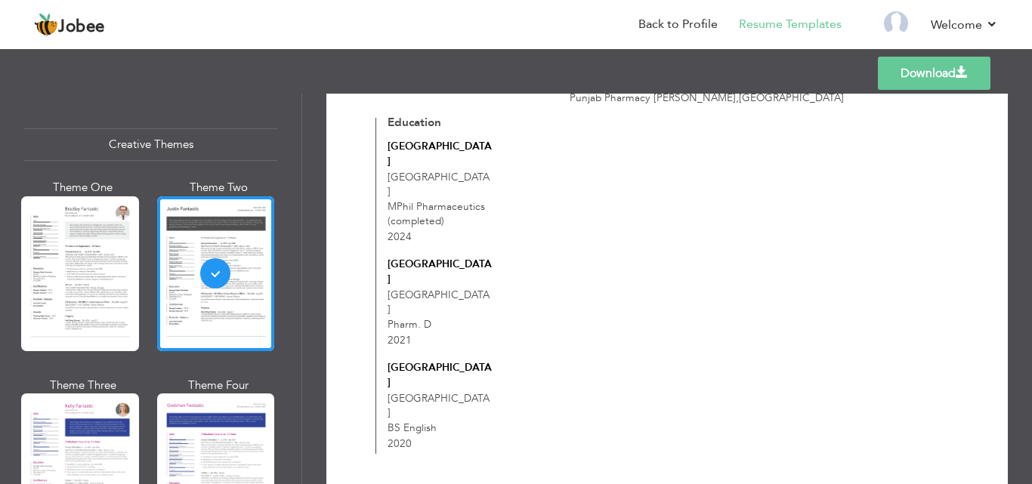
scroll to position [515, 0]
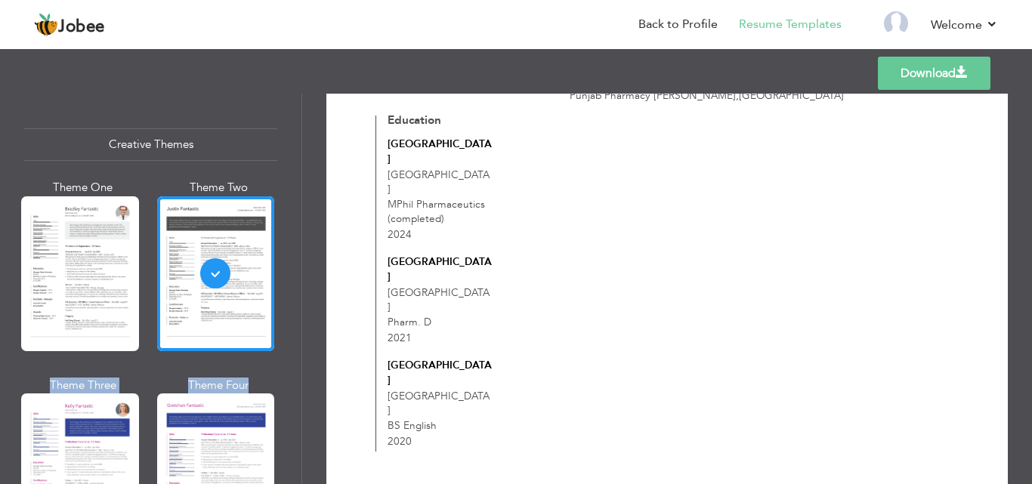
drag, startPoint x: 295, startPoint y: 336, endPoint x: 296, endPoint y: 352, distance: 16.7
click at [296, 352] on div "Professional Themes Theme One Theme Two Theme Three Theme Six" at bounding box center [151, 289] width 302 height 391
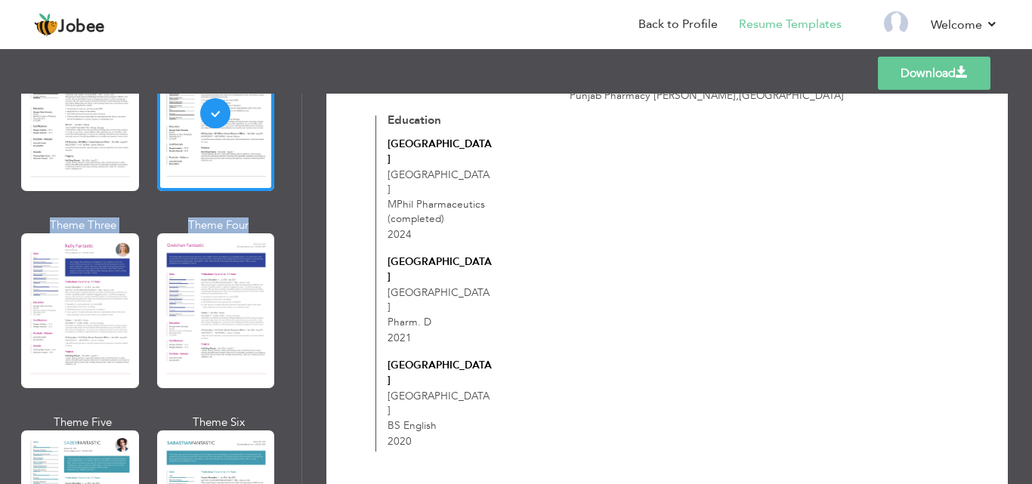
scroll to position [1939, 0]
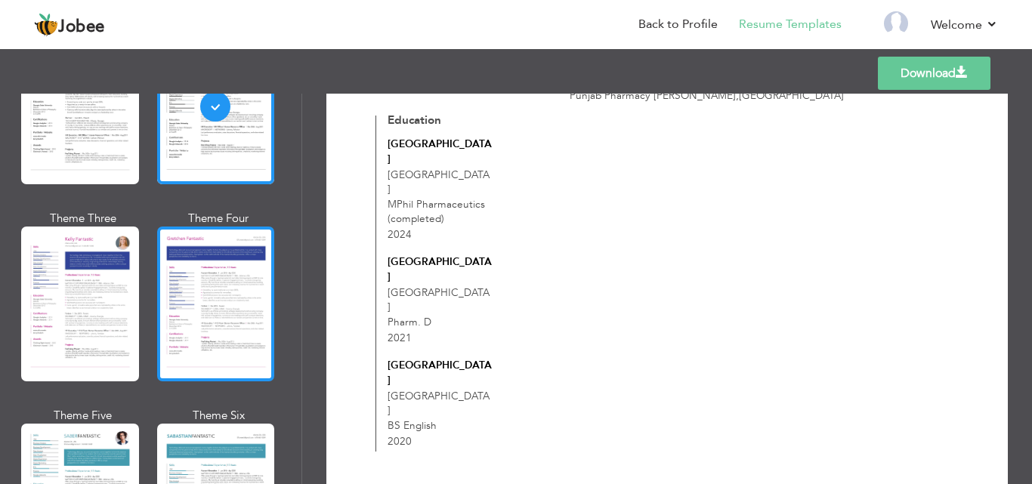
click at [214, 307] on div at bounding box center [216, 304] width 118 height 155
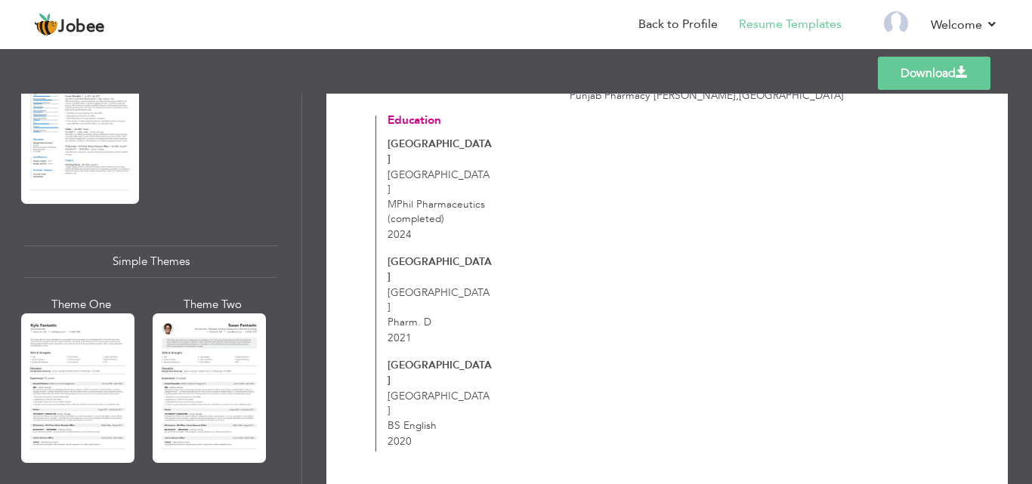
scroll to position [2517, 0]
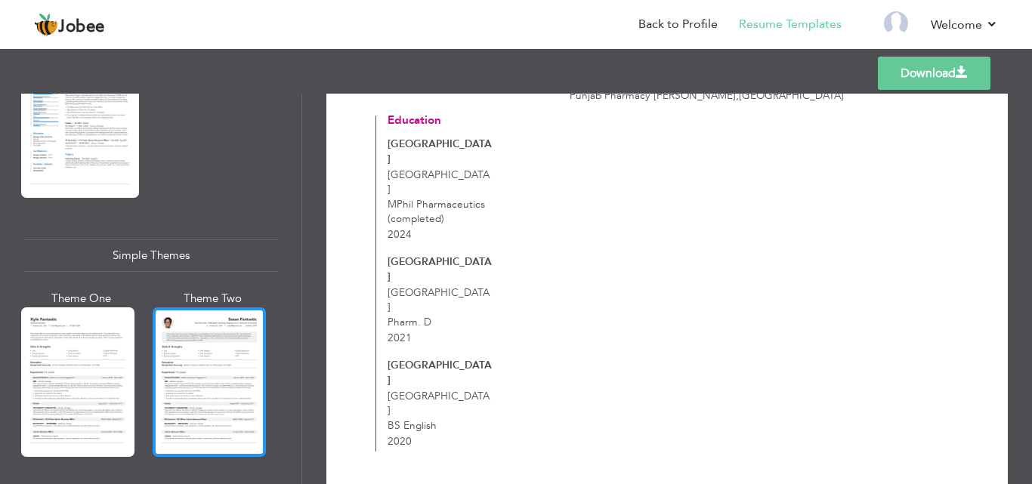
click at [219, 394] on div at bounding box center [209, 383] width 113 height 150
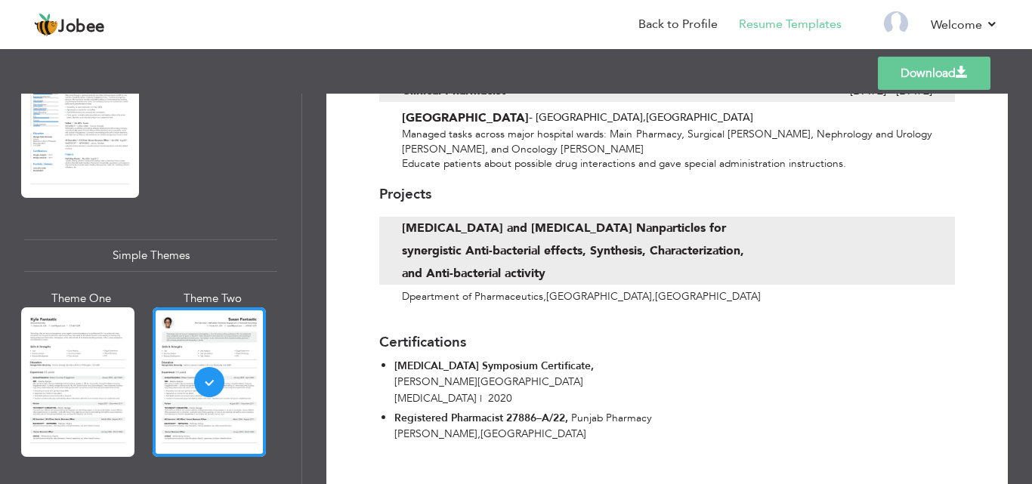
scroll to position [455, 0]
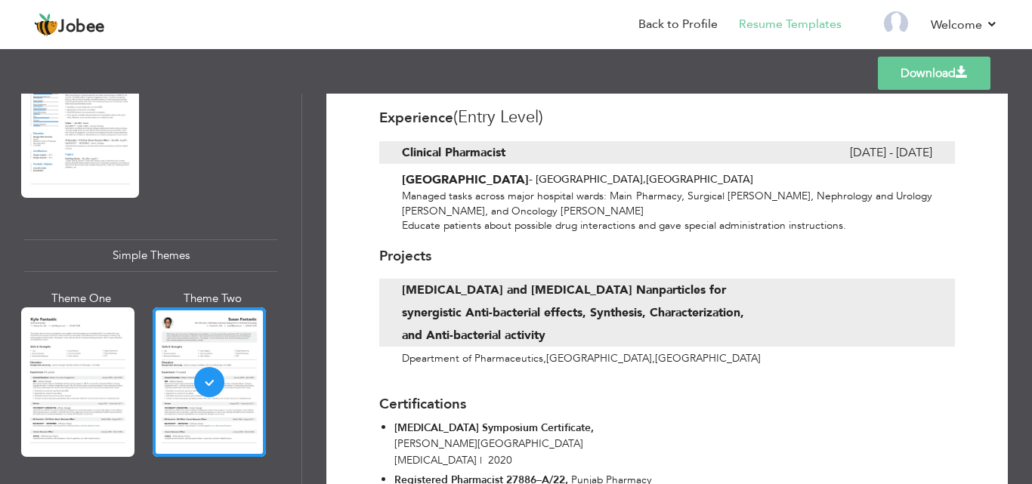
drag, startPoint x: 1021, startPoint y: 396, endPoint x: 1013, endPoint y: 379, distance: 19.3
click at [1013, 379] on div "Download Urooj Arshad Pharmacist Faisalabad , Pakistan uroojpharma26@gmail.com …" at bounding box center [667, 289] width 730 height 391
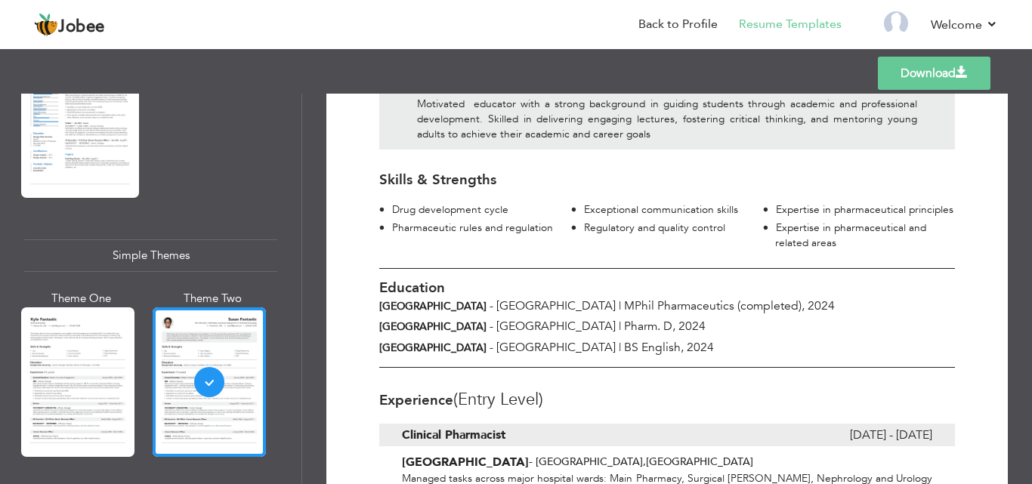
scroll to position [176, 0]
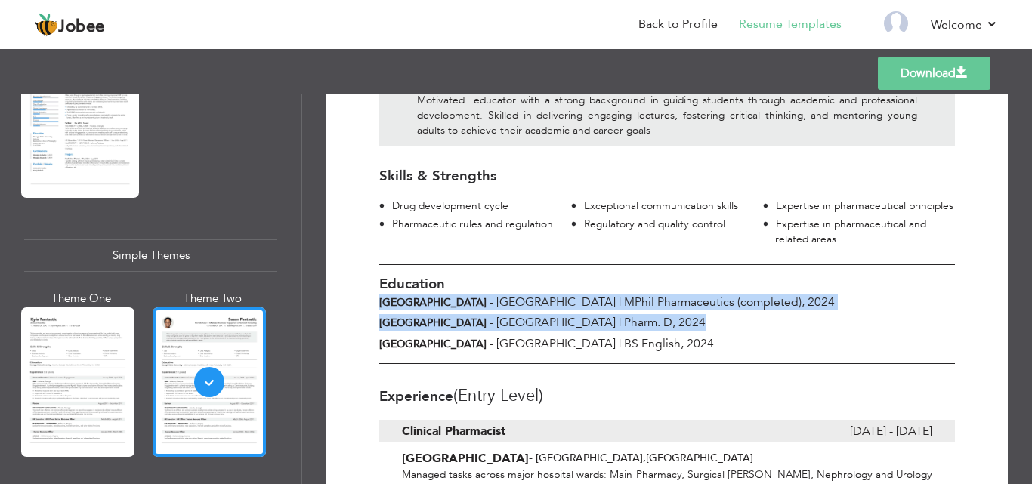
drag, startPoint x: 946, startPoint y: 257, endPoint x: 954, endPoint y: 298, distance: 41.5
click at [954, 298] on div "Education University of the Punjab - Lahore | MPhil Pharmaceutics (completed) ,…" at bounding box center [667, 315] width 599 height 100
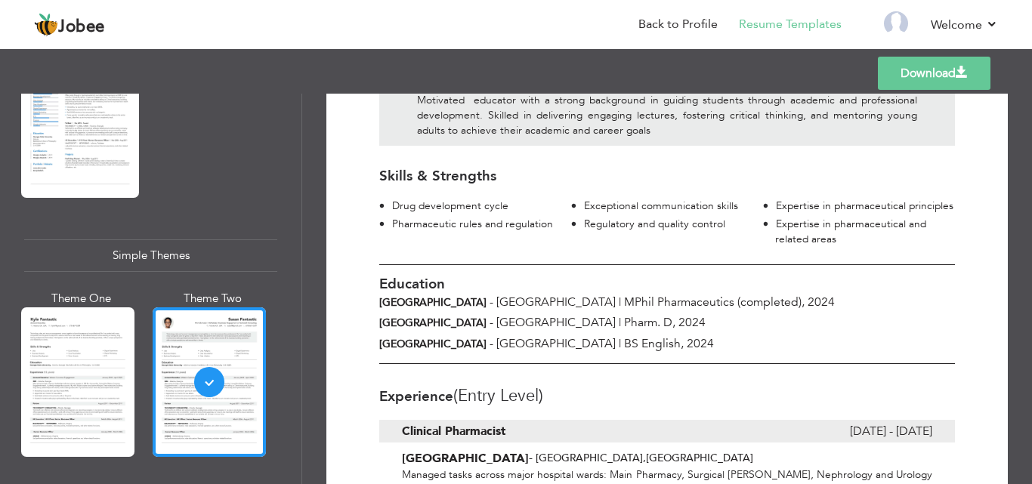
click at [1020, 298] on div "Download [PERSON_NAME] Pharmacist [GEOGRAPHIC_DATA] , [GEOGRAPHIC_DATA] [EMAIL_…" at bounding box center [667, 289] width 730 height 391
drag, startPoint x: 1026, startPoint y: 308, endPoint x: 1032, endPoint y: 330, distance: 21.8
click at [1032, 330] on div "Download [PERSON_NAME] Pharmacist [GEOGRAPHIC_DATA] , [GEOGRAPHIC_DATA] [EMAIL_…" at bounding box center [667, 289] width 730 height 391
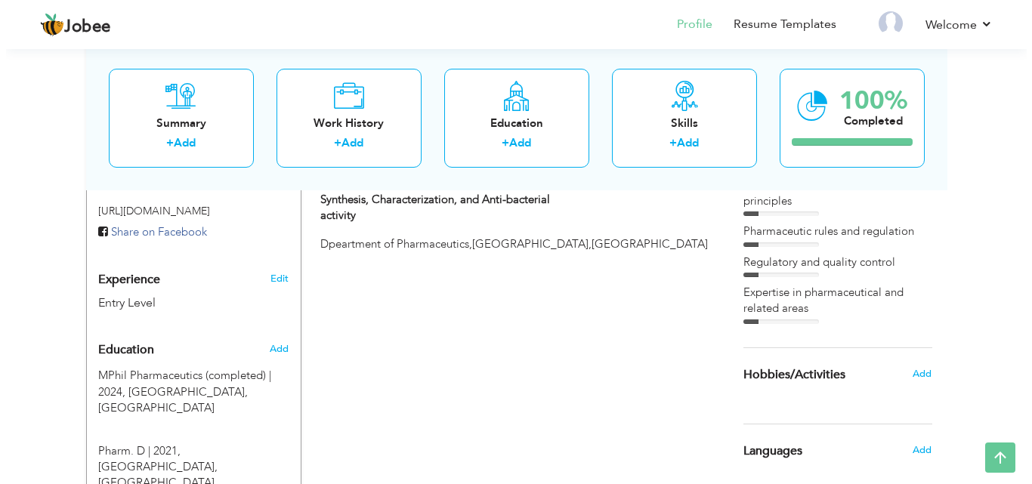
scroll to position [532, 0]
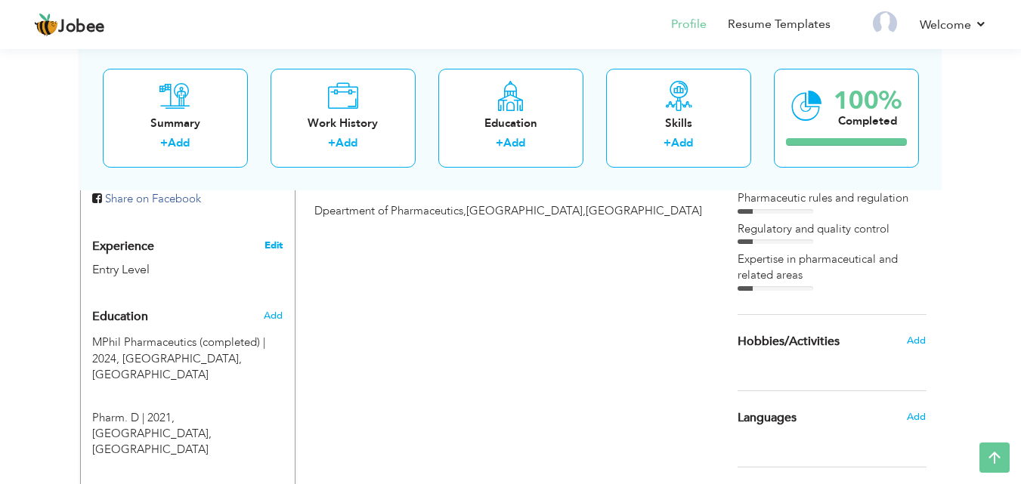
click at [267, 239] on link "Edit" at bounding box center [274, 246] width 18 height 14
select select "number:166"
select select "number:1"
type input "Pharmacist"
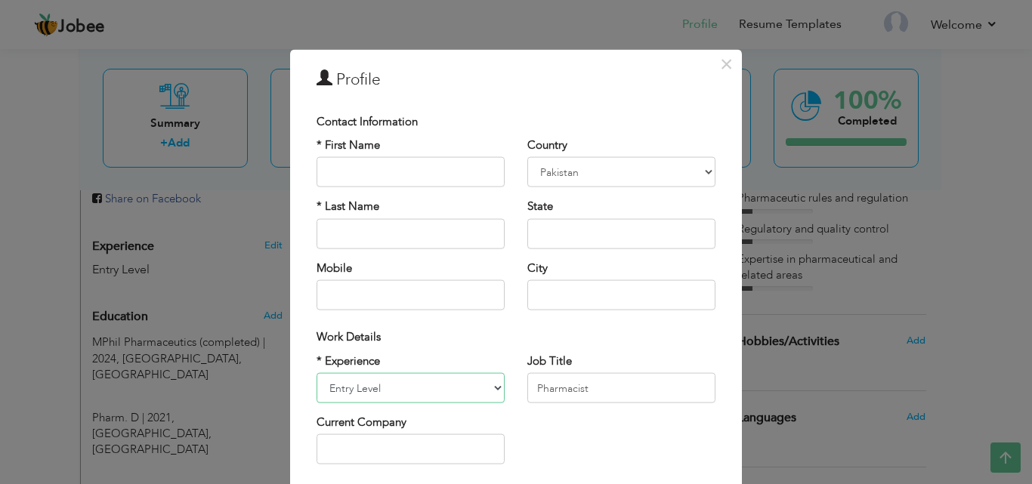
click at [404, 384] on select "Entry Level Less than 1 Year 1 Year 2 Years 3 Years 4 Years 5 Years 6 Years 7 Y…" at bounding box center [411, 388] width 188 height 30
click at [317, 373] on select "Entry Level Less than 1 Year 1 Year 2 Years 3 Years 4 Years 5 Years 6 Years 7 Y…" at bounding box center [411, 388] width 188 height 30
click at [455, 375] on select "Entry Level Less than 1 Year 1 Year 2 Years 3 Years 4 Years 5 Years 6 Years 7 Y…" at bounding box center [411, 388] width 188 height 30
click at [317, 373] on select "Entry Level Less than 1 Year 1 Year 2 Years 3 Years 4 Years 5 Years 6 Years 7 Y…" at bounding box center [411, 388] width 188 height 30
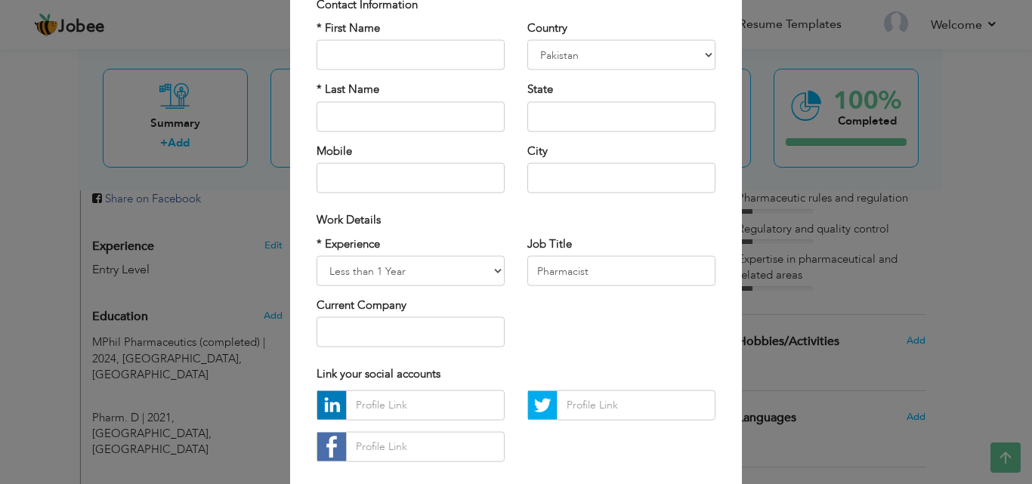
scroll to position [138, 0]
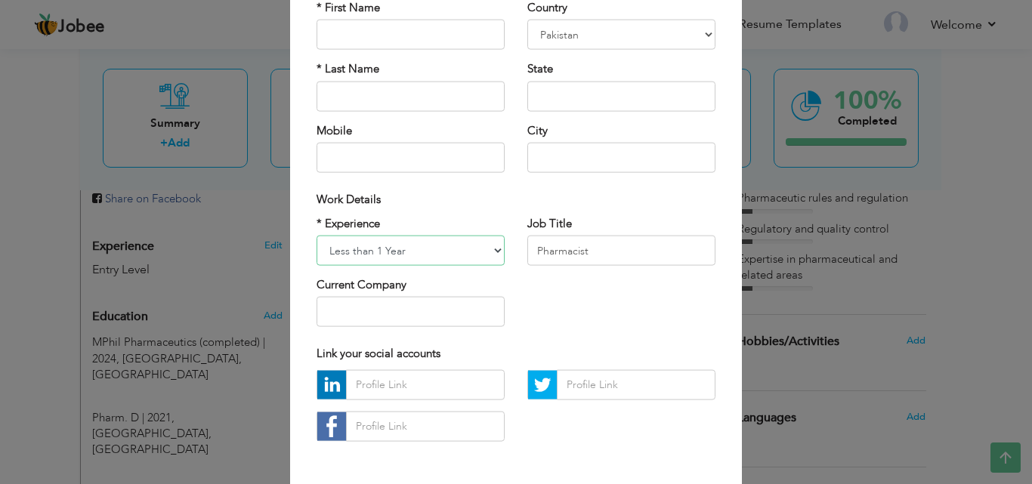
click at [420, 241] on select "Entry Level Less than 1 Year 1 Year 2 Years 3 Years 4 Years 5 Years 6 Years 7 Y…" at bounding box center [411, 251] width 188 height 30
select select "number:1"
click at [317, 236] on select "Entry Level Less than 1 Year 1 Year 2 Years 3 Years 4 Years 5 Years 6 Years 7 Y…" at bounding box center [411, 251] width 188 height 30
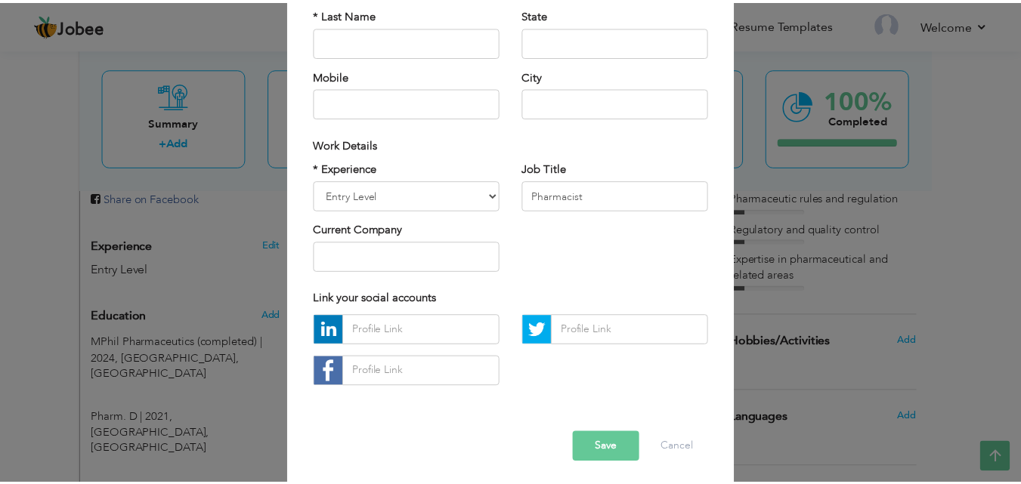
scroll to position [197, 0]
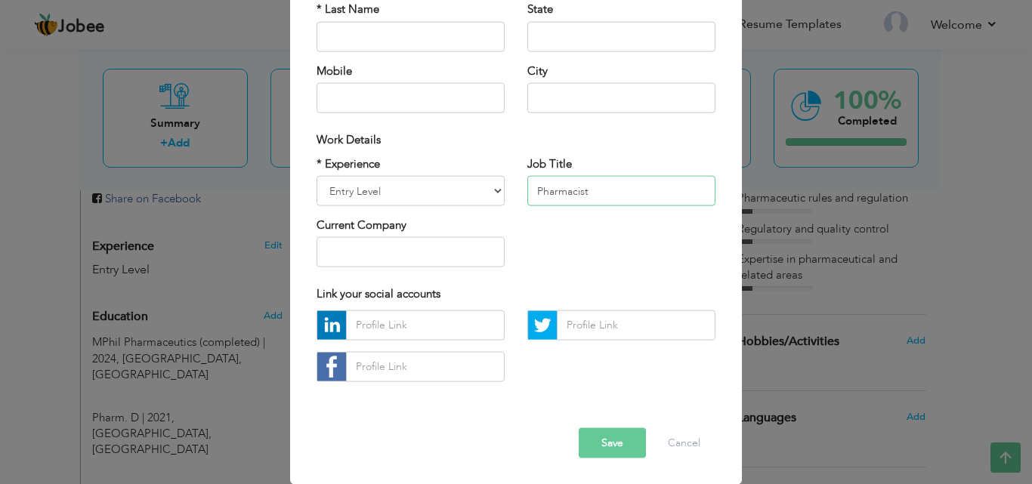
click at [637, 196] on input "Pharmacist" at bounding box center [622, 191] width 188 height 30
click at [588, 443] on button "Save" at bounding box center [612, 443] width 67 height 30
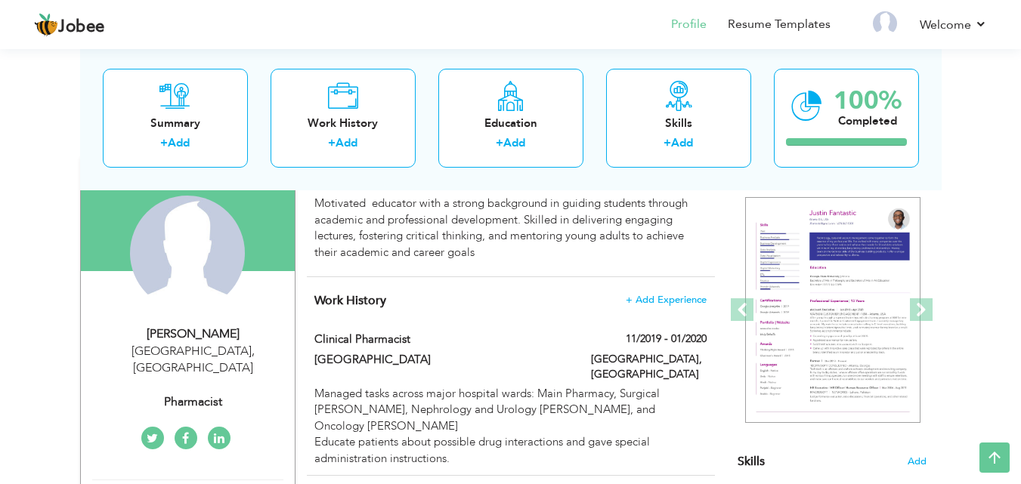
scroll to position [66, 0]
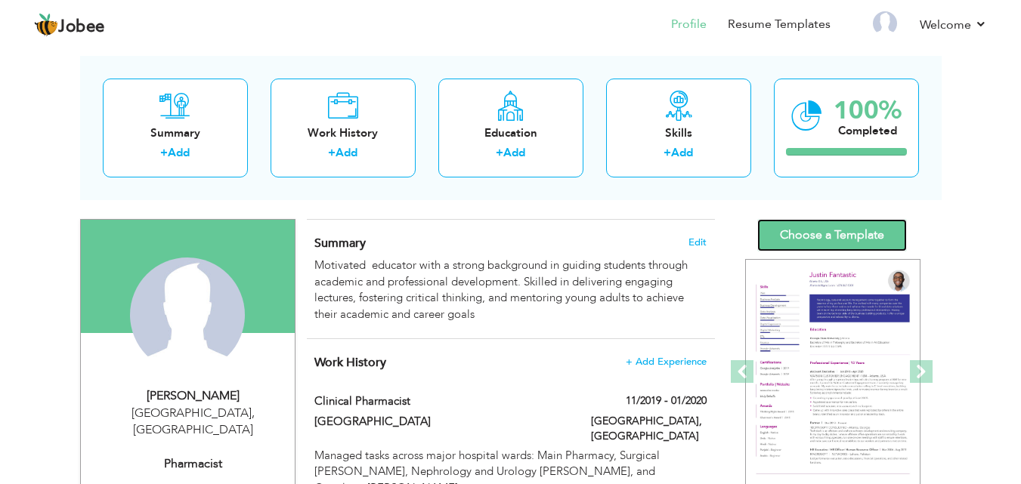
click at [832, 233] on link "Choose a Template" at bounding box center [832, 235] width 150 height 32
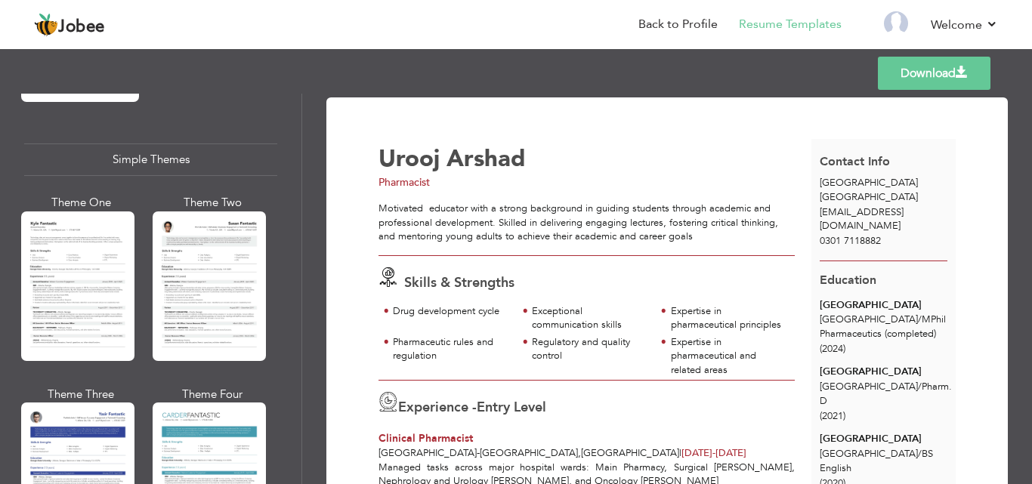
scroll to position [2690, 0]
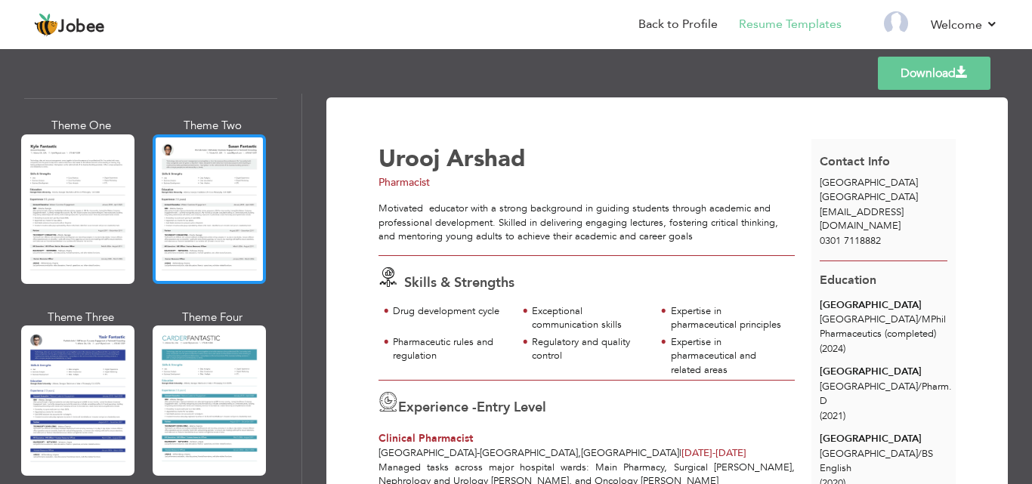
click at [229, 166] on div at bounding box center [209, 210] width 113 height 150
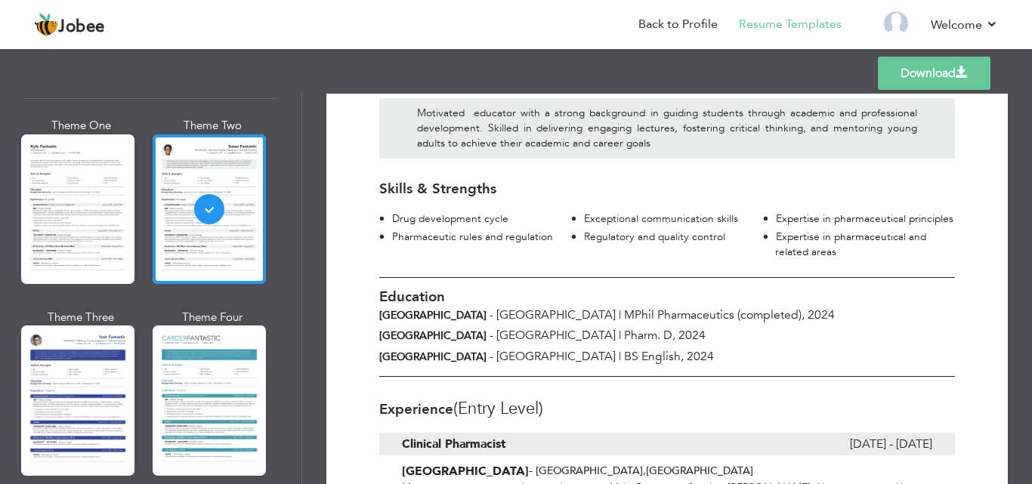
scroll to position [0, 0]
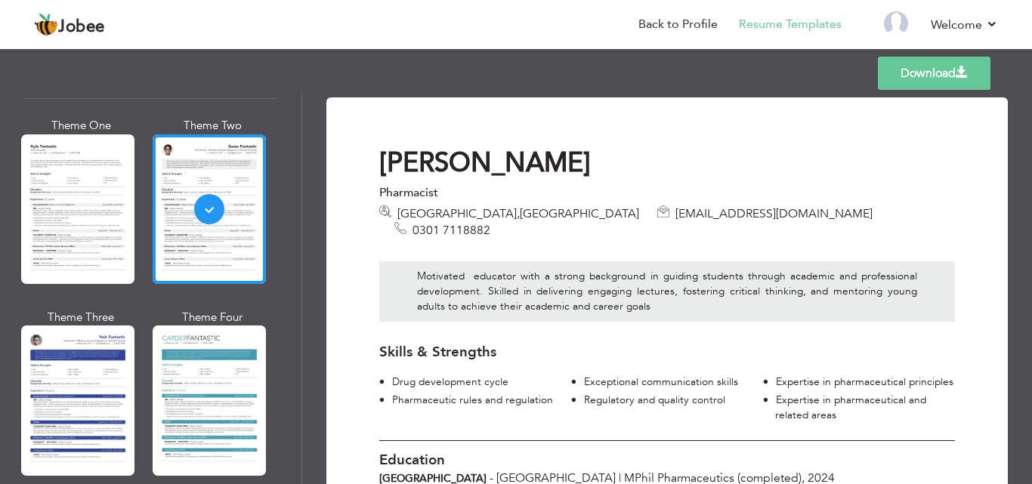
click at [907, 75] on link "Download" at bounding box center [934, 73] width 113 height 33
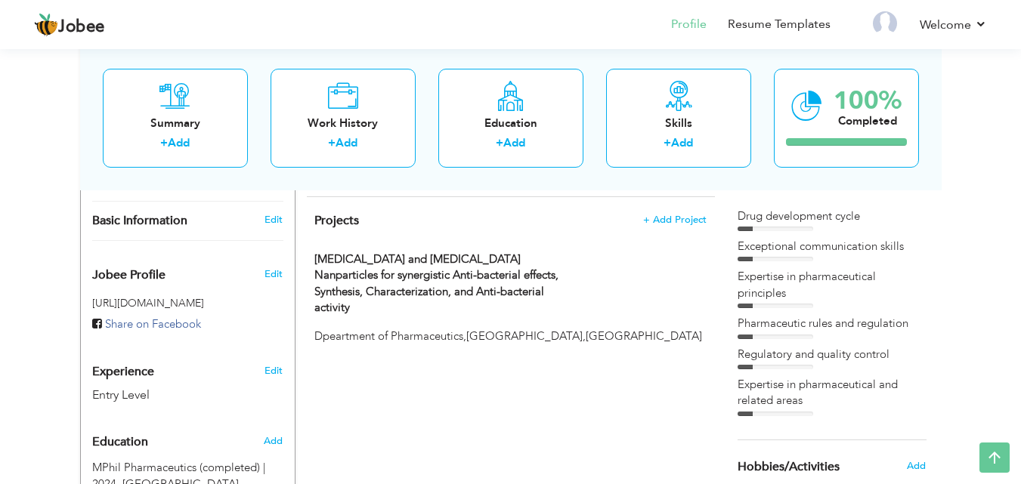
scroll to position [363, 0]
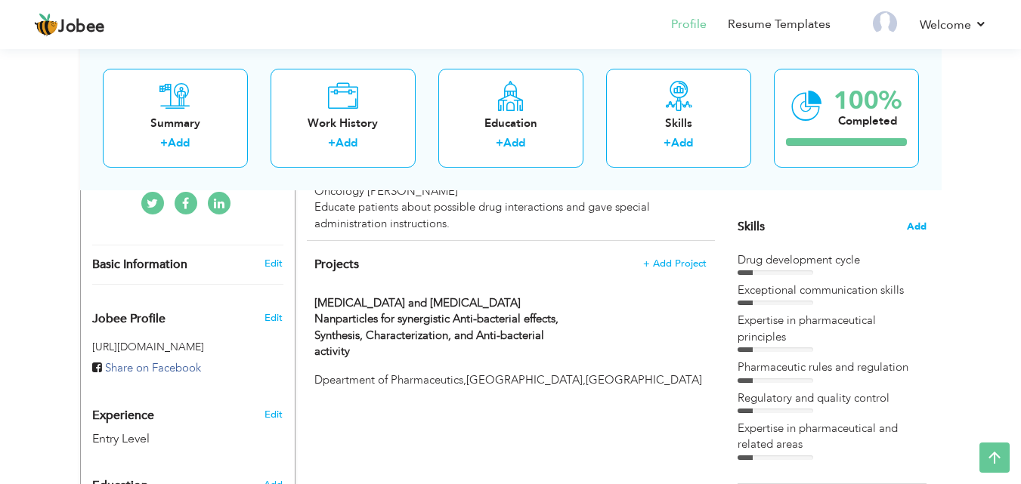
click at [914, 227] on span "Add" at bounding box center [917, 227] width 20 height 14
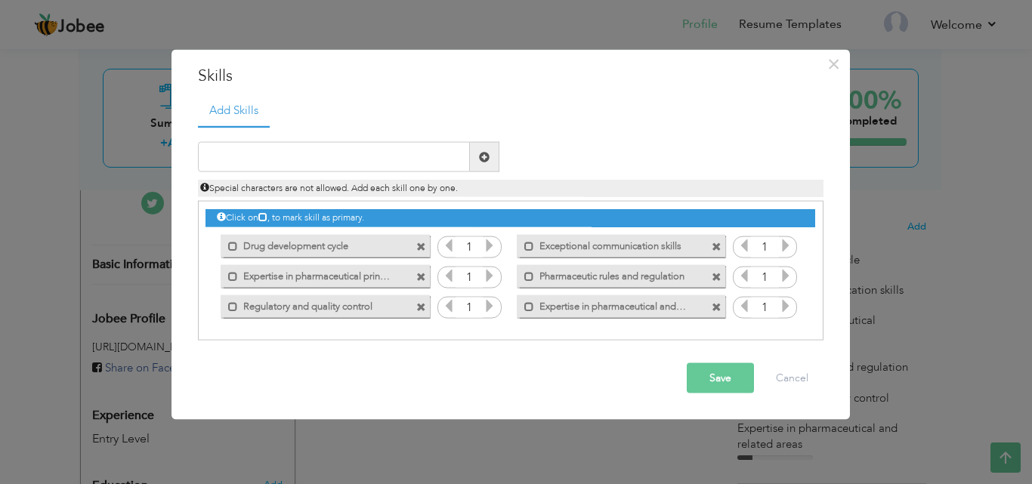
click at [425, 244] on span at bounding box center [421, 247] width 10 height 10
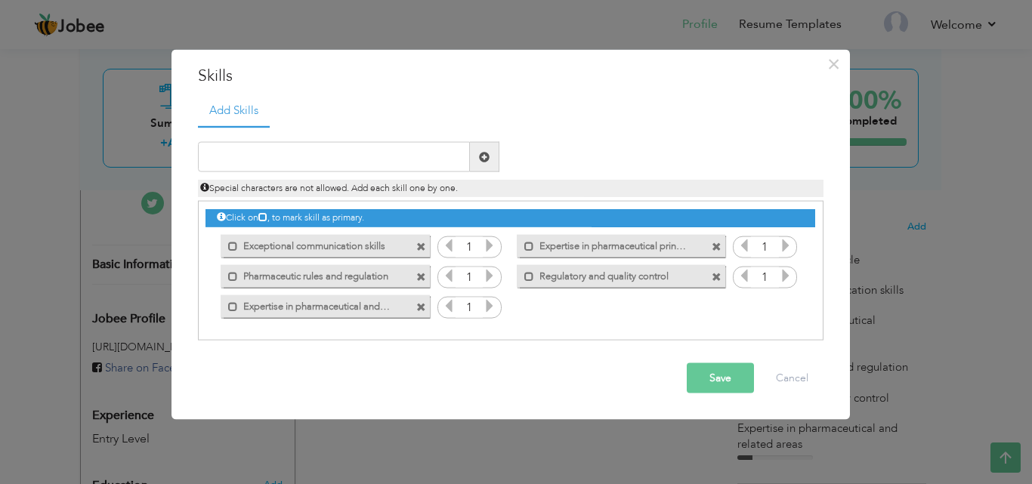
click at [425, 244] on span at bounding box center [421, 247] width 10 height 10
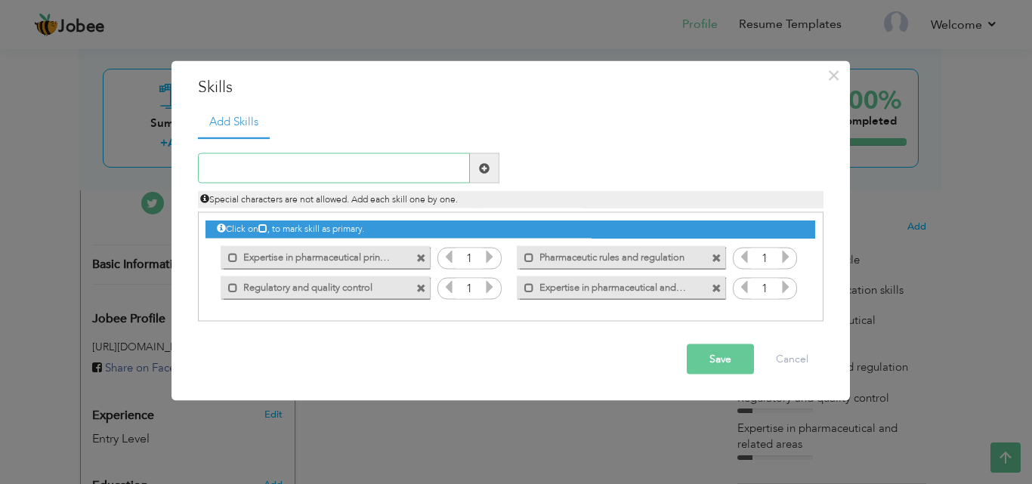
click at [303, 166] on input "text" at bounding box center [334, 168] width 272 height 30
paste input "Academic Advising & Mentorship"
type input "Academic Advising & Mentorship"
click at [472, 162] on span at bounding box center [484, 168] width 29 height 30
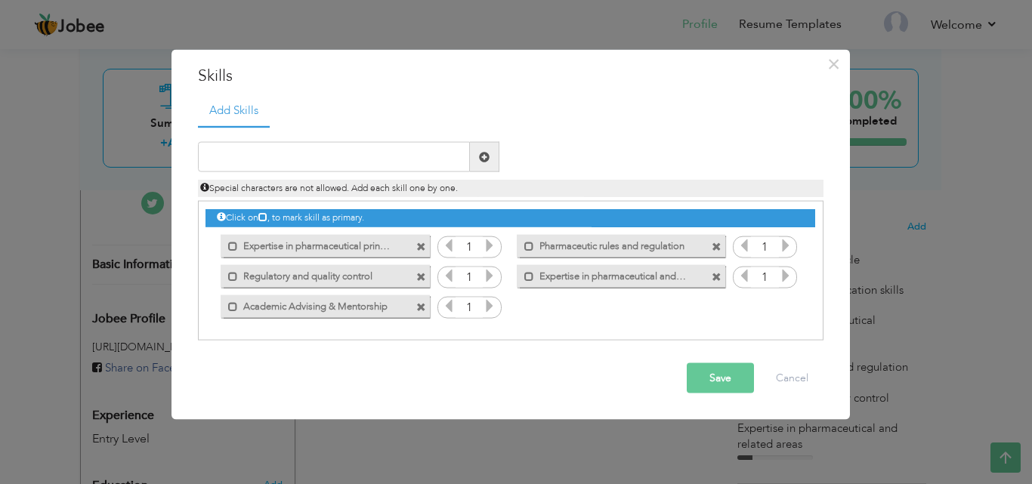
click at [472, 162] on span at bounding box center [484, 157] width 29 height 30
click at [421, 248] on span at bounding box center [421, 247] width 10 height 10
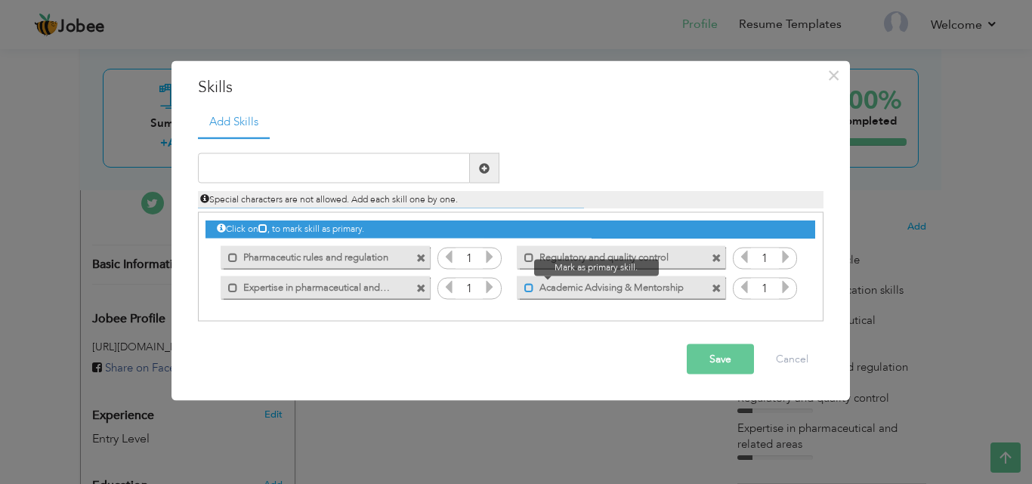
click at [528, 289] on span at bounding box center [529, 288] width 10 height 10
click at [706, 354] on button "Save" at bounding box center [720, 360] width 67 height 30
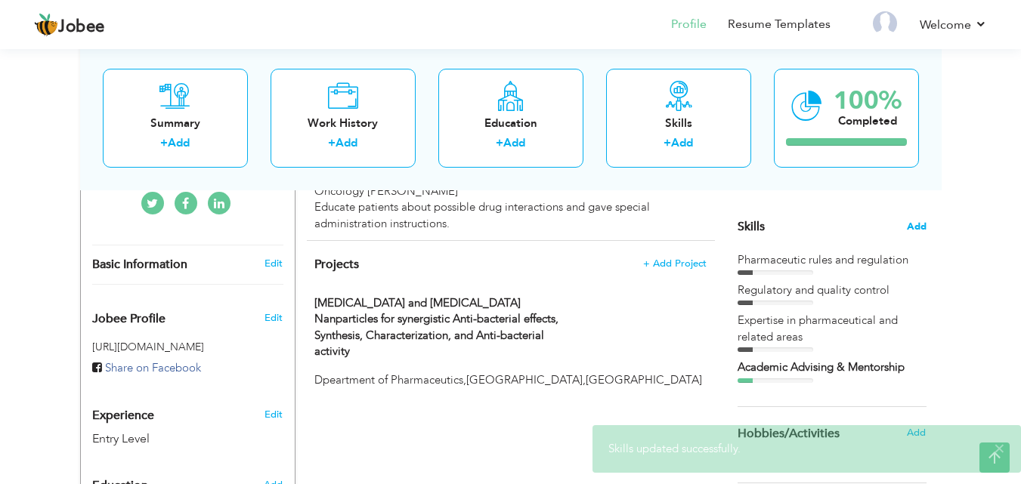
click at [910, 229] on span "Add" at bounding box center [917, 227] width 20 height 14
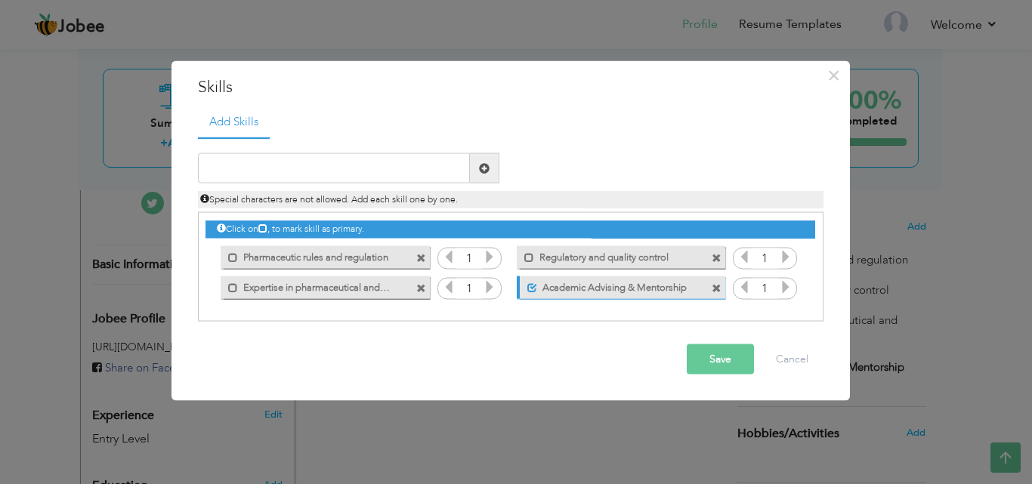
click at [419, 259] on span at bounding box center [421, 258] width 10 height 10
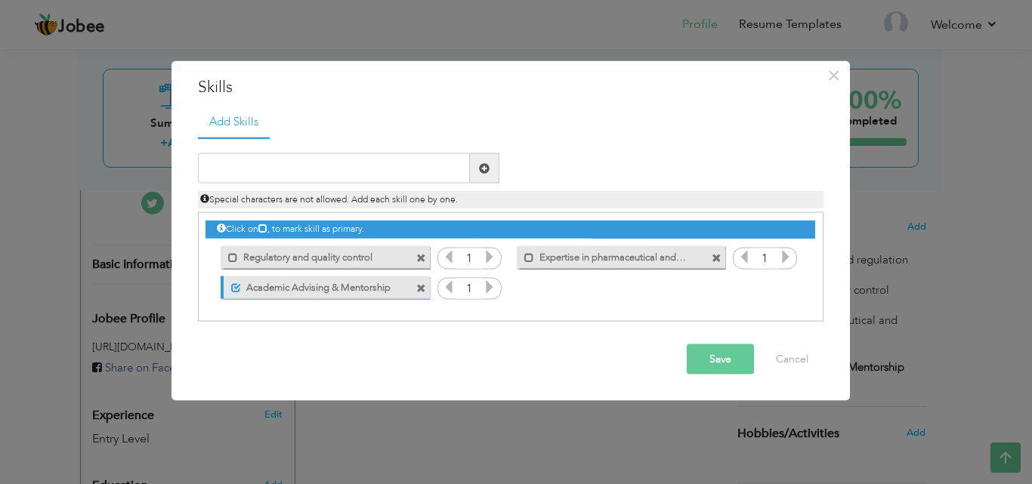
click at [419, 261] on span at bounding box center [421, 258] width 10 height 10
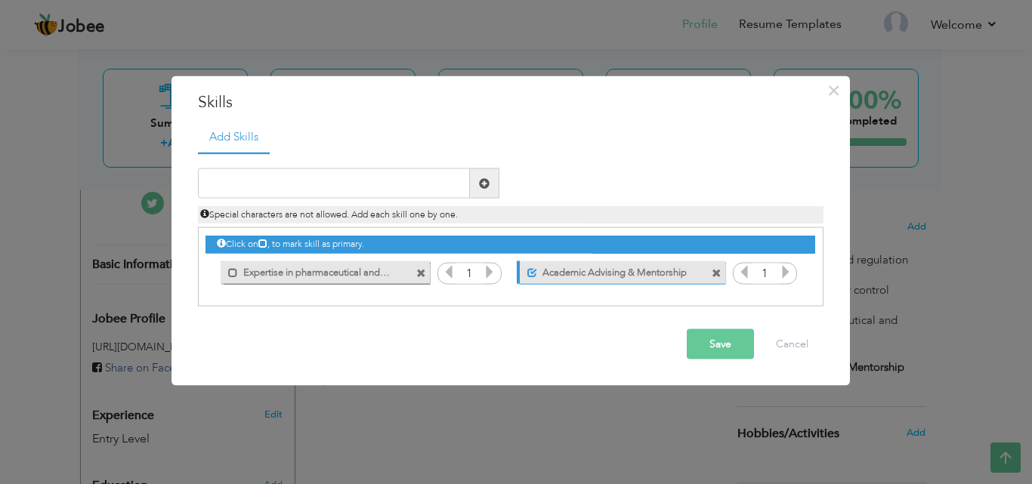
click at [421, 274] on span at bounding box center [421, 273] width 10 height 10
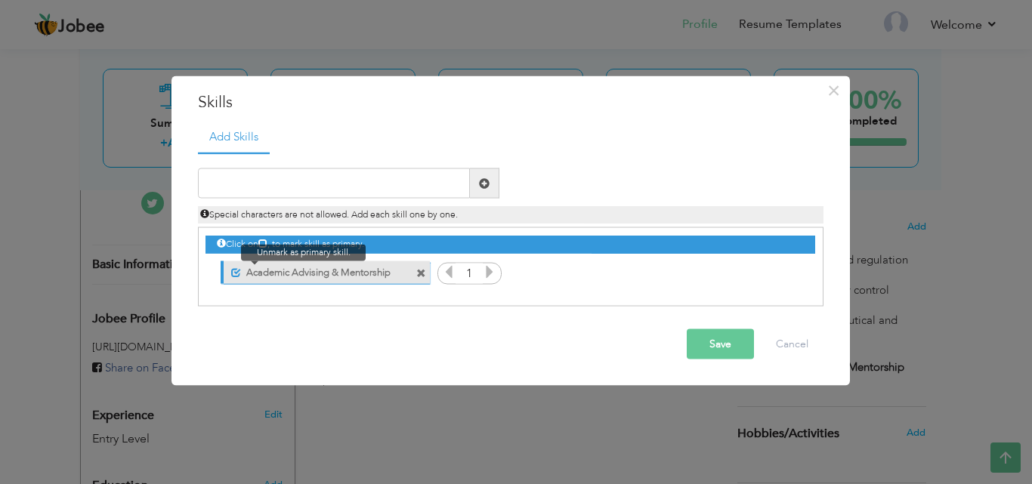
click at [237, 270] on span at bounding box center [236, 273] width 10 height 10
click at [249, 175] on input "text" at bounding box center [334, 184] width 272 height 30
paste input "Research & Scholarly Contribution"
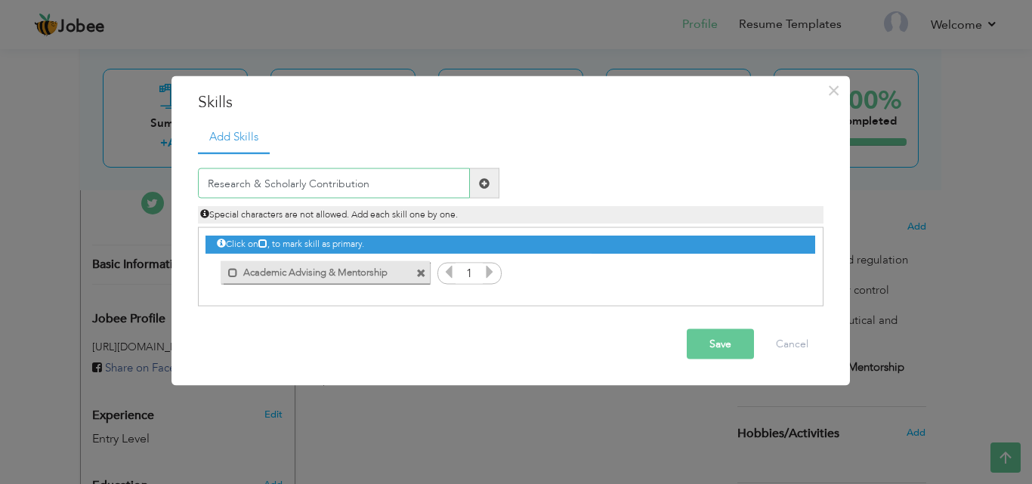
type input "Research & Scholarly Contribution"
click at [484, 180] on span at bounding box center [484, 183] width 11 height 11
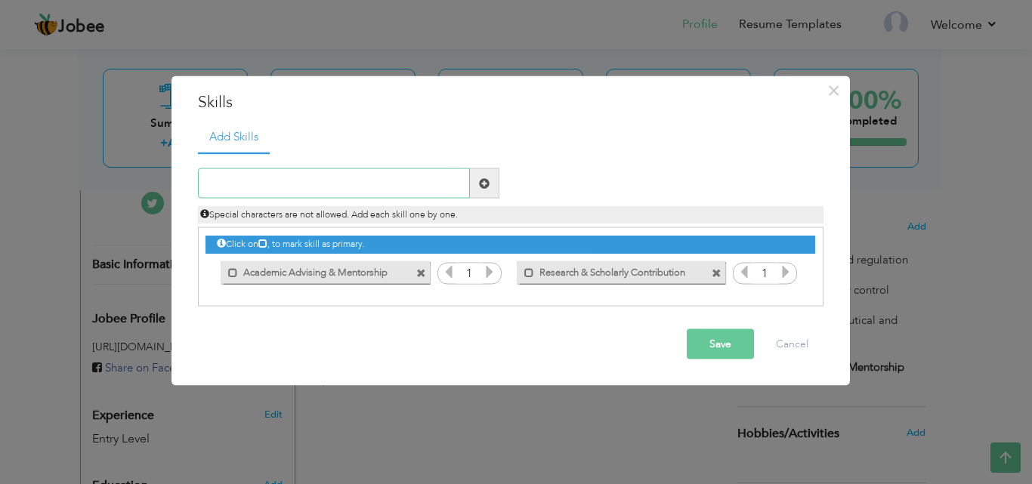
paste input "Communication & Presentation"
click at [335, 181] on input "Communication & Presentation" at bounding box center [334, 184] width 272 height 30
type input "Communication & Presentation"
click at [490, 182] on span at bounding box center [484, 184] width 29 height 30
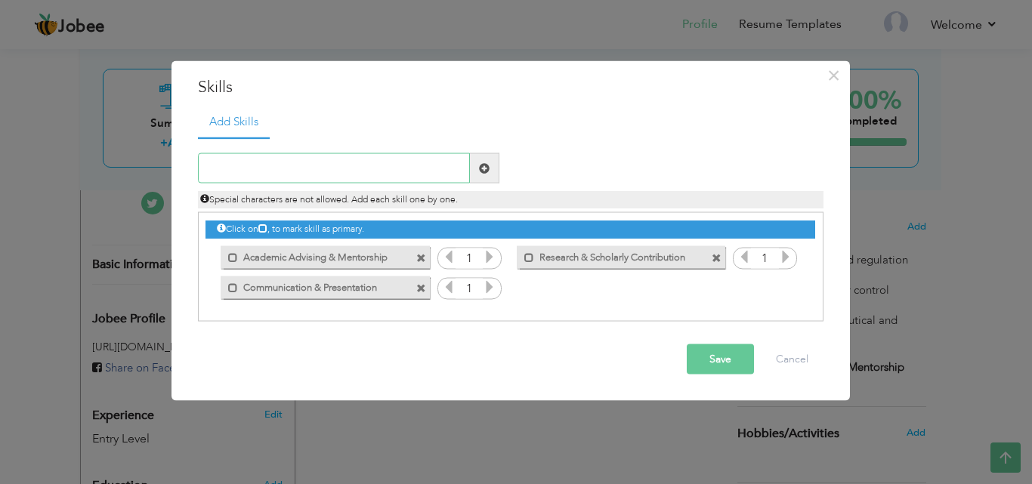
click at [289, 175] on input "text" at bounding box center [334, 168] width 272 height 30
paste input "Educational Technology Integration"
type input "Educational Technology Integration"
click at [481, 165] on span at bounding box center [484, 167] width 11 height 11
click at [287, 175] on input "text" at bounding box center [334, 168] width 272 height 30
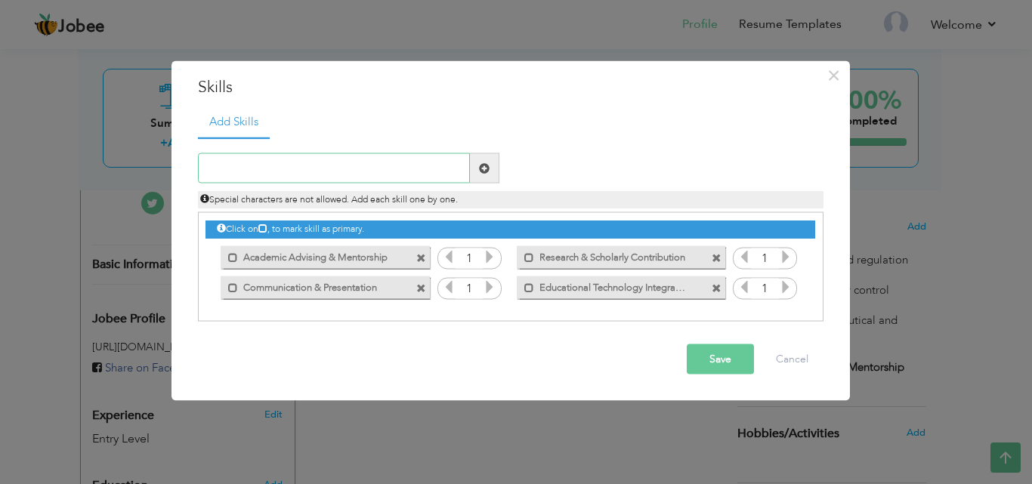
paste input "Student Mentorship & Advising"
type input "Student Mentorship & Advising"
click at [710, 356] on button "Save" at bounding box center [720, 360] width 67 height 30
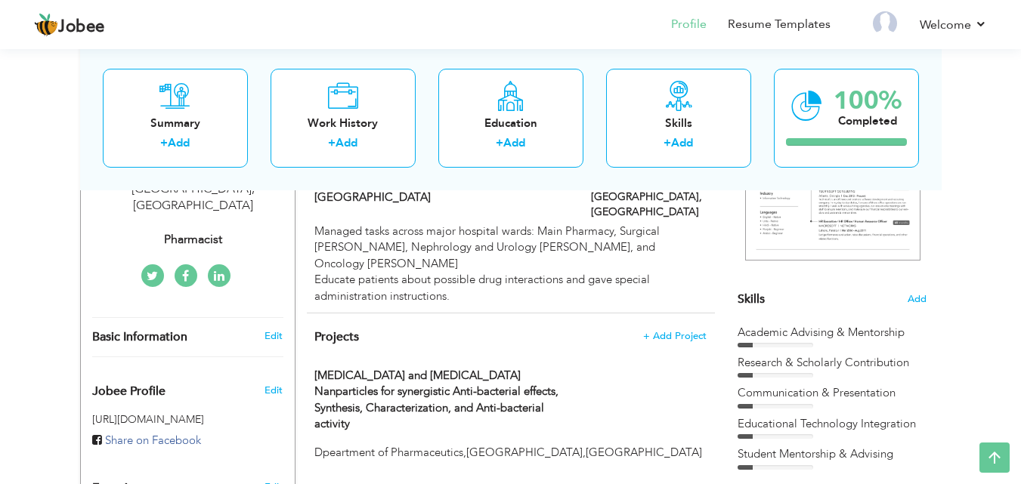
scroll to position [0, 0]
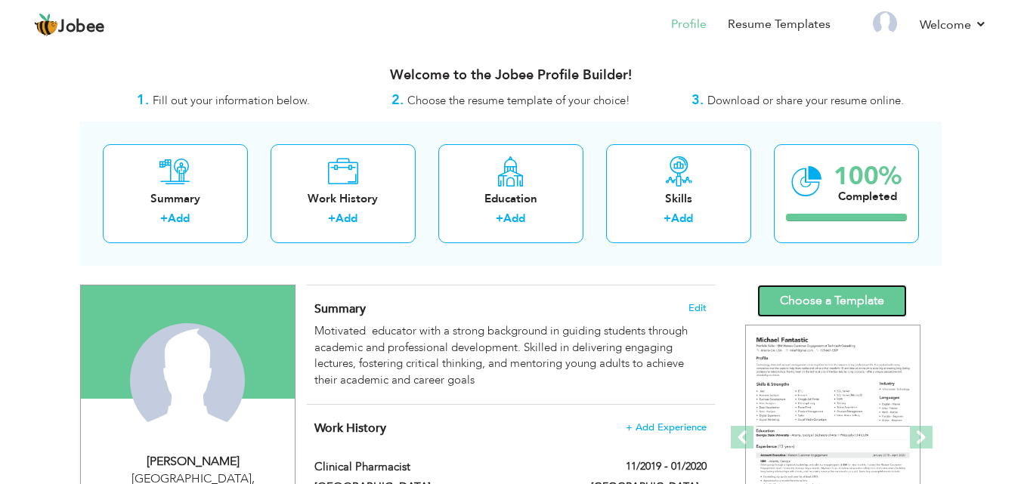
click at [843, 299] on link "Choose a Template" at bounding box center [832, 301] width 150 height 32
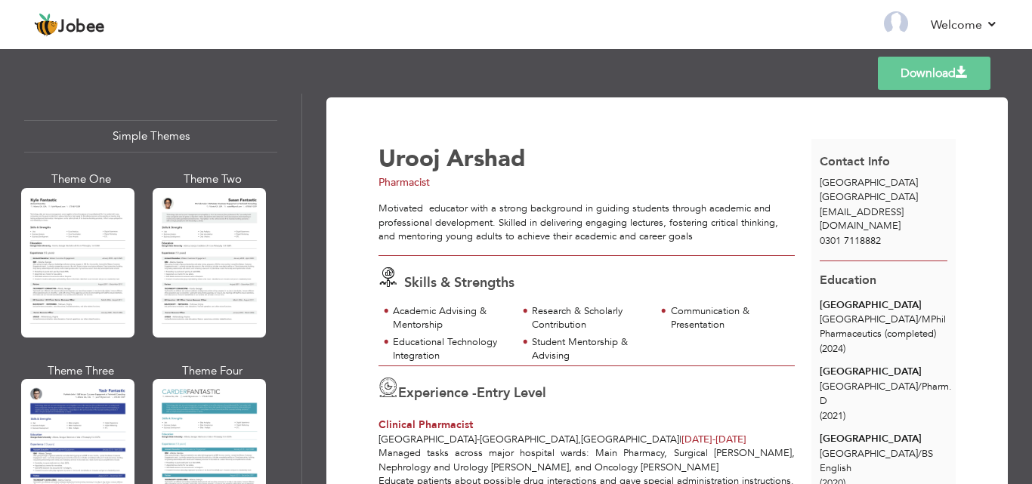
scroll to position [2643, 0]
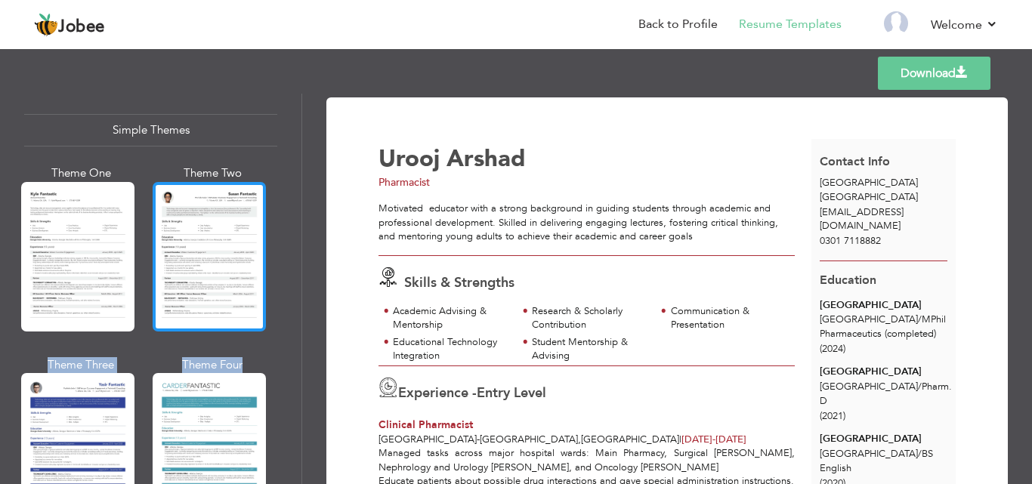
drag, startPoint x: 309, startPoint y: 450, endPoint x: 158, endPoint y: 232, distance: 265.0
click at [158, 232] on div "Professional Themes Theme One Theme Two Theme Three Theme Four" at bounding box center [516, 289] width 1032 height 391
click at [200, 193] on div at bounding box center [209, 257] width 113 height 150
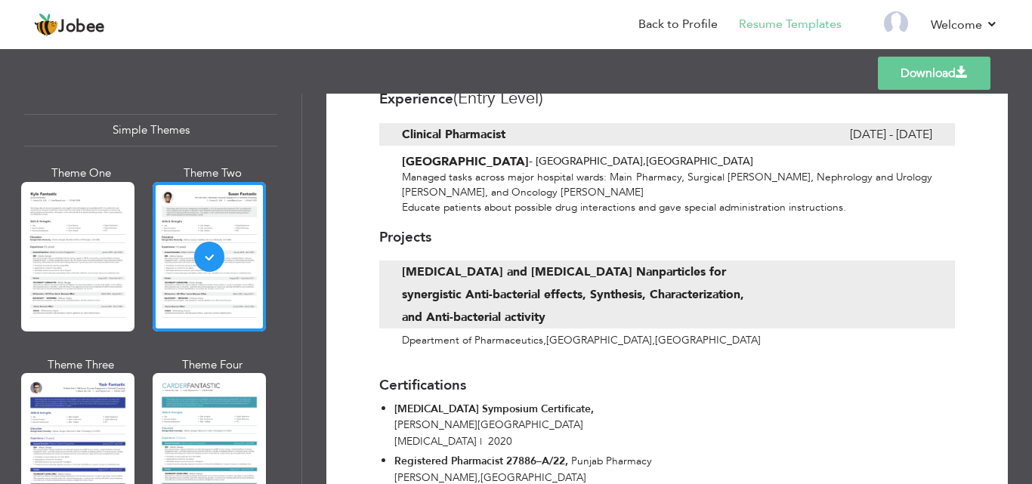
scroll to position [492, 0]
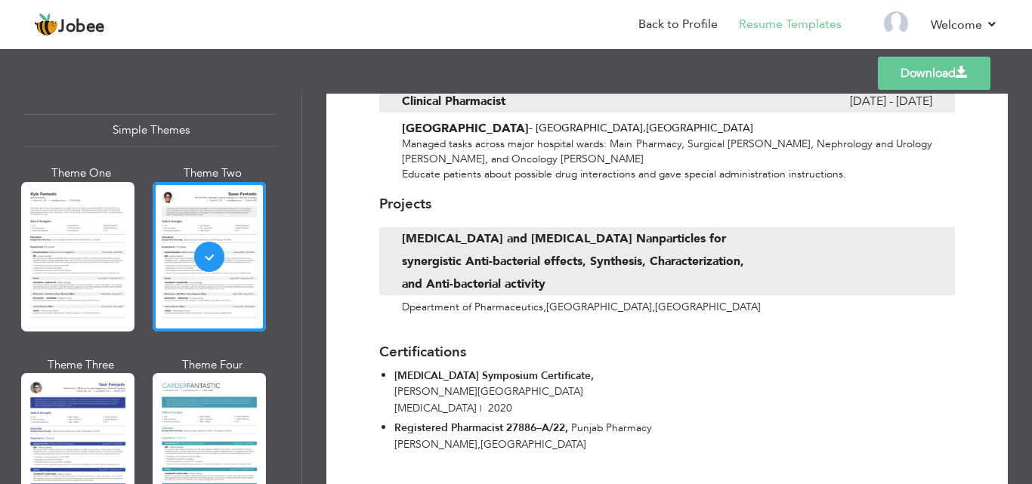
click at [906, 71] on link "Download" at bounding box center [934, 73] width 113 height 33
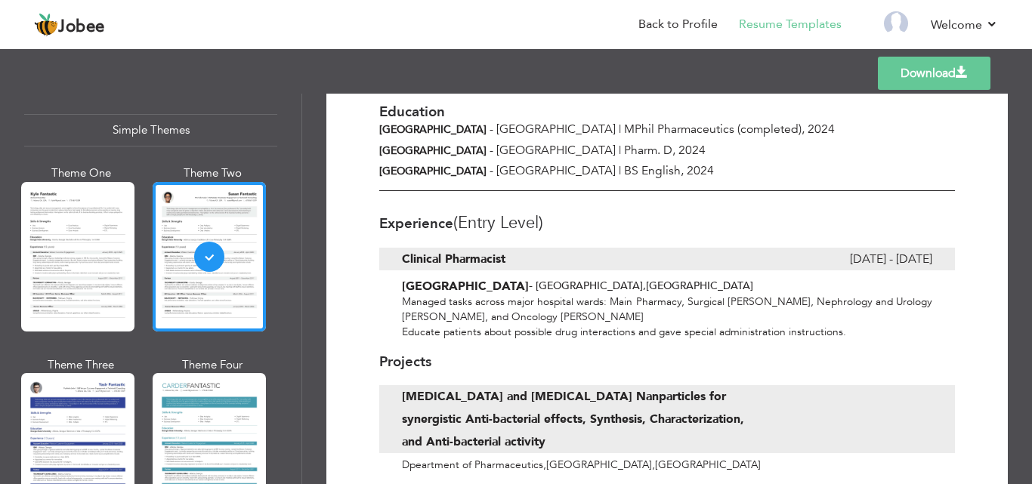
scroll to position [131, 0]
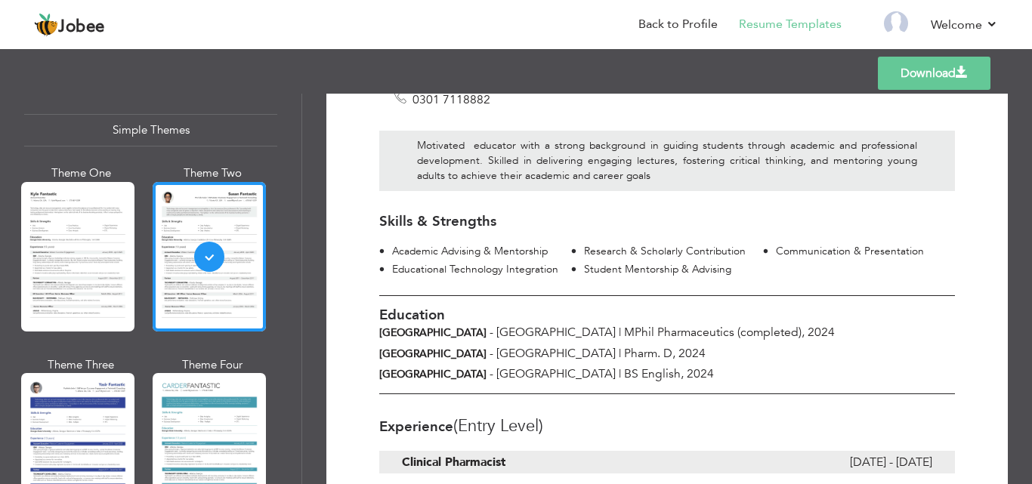
drag, startPoint x: 1008, startPoint y: 271, endPoint x: 982, endPoint y: 140, distance: 134.1
click at [982, 140] on div "Download [PERSON_NAME] Pharmacist [GEOGRAPHIC_DATA] , [GEOGRAPHIC_DATA] [EMAIL_…" at bounding box center [667, 289] width 730 height 391
click at [982, 140] on div "Download [PERSON_NAME] Pharmacist [GEOGRAPHIC_DATA] , [GEOGRAPHIC_DATA] [EMAIL_…" at bounding box center [667, 423] width 682 height 912
click at [695, 29] on link "Back to Profile" at bounding box center [678, 24] width 79 height 17
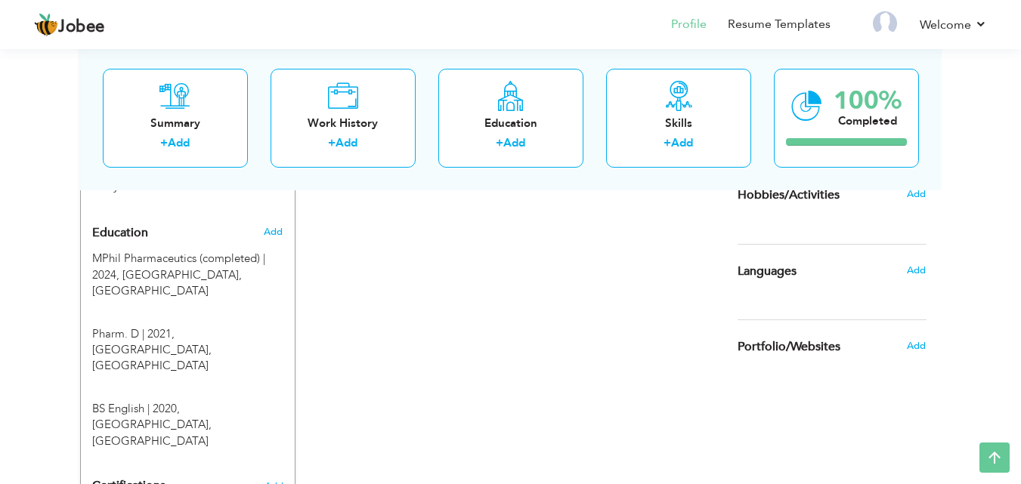
scroll to position [638, 0]
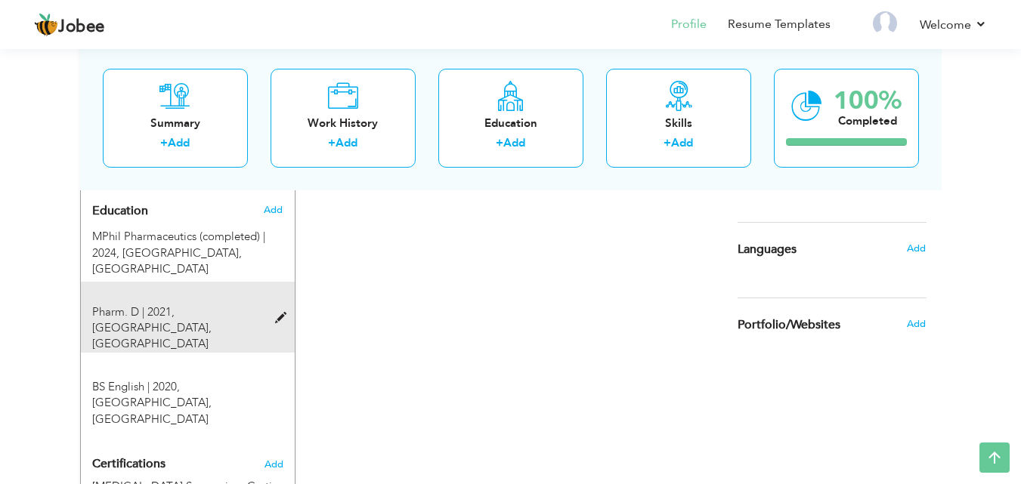
click at [277, 313] on span at bounding box center [284, 318] width 19 height 11
type input "Pharm. D"
type input "2021"
type input "[GEOGRAPHIC_DATA]"
radio input "true"
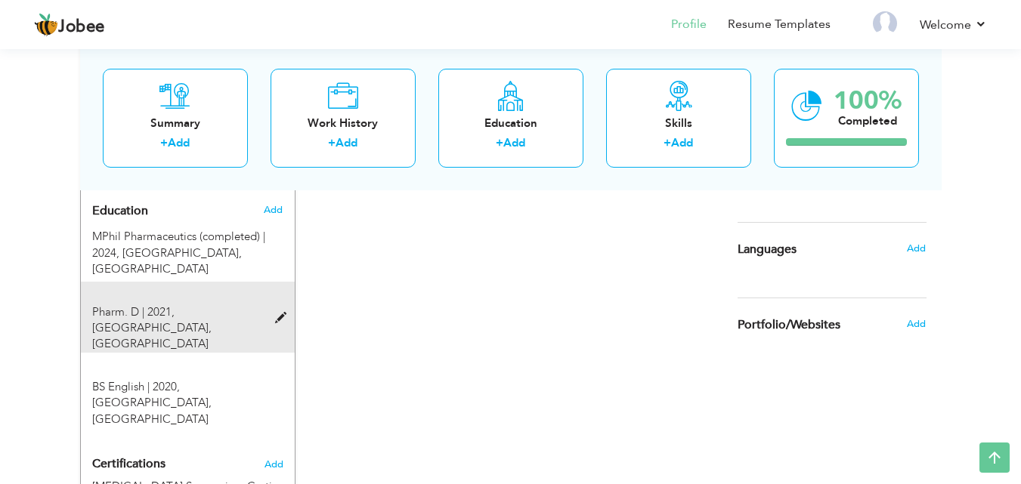
type input "[GEOGRAPHIC_DATA]"
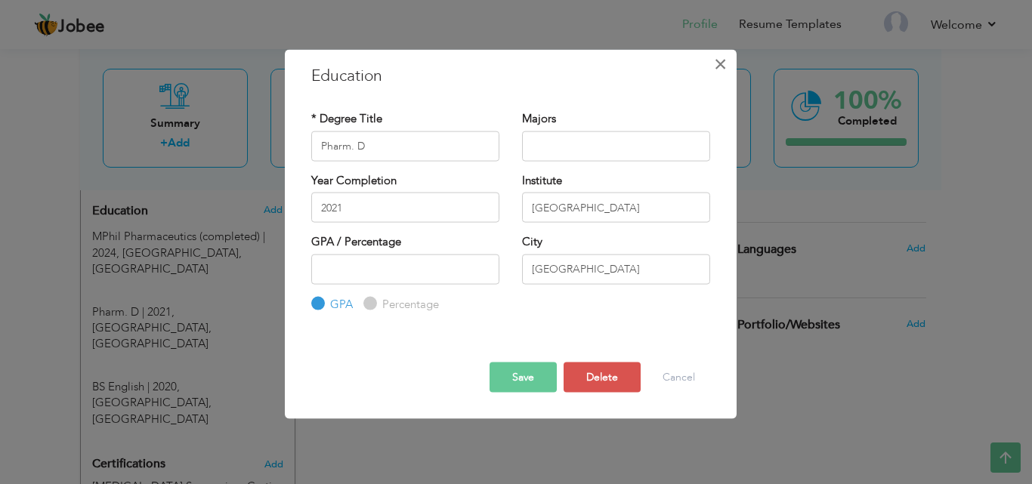
click at [717, 63] on span "×" at bounding box center [720, 63] width 13 height 27
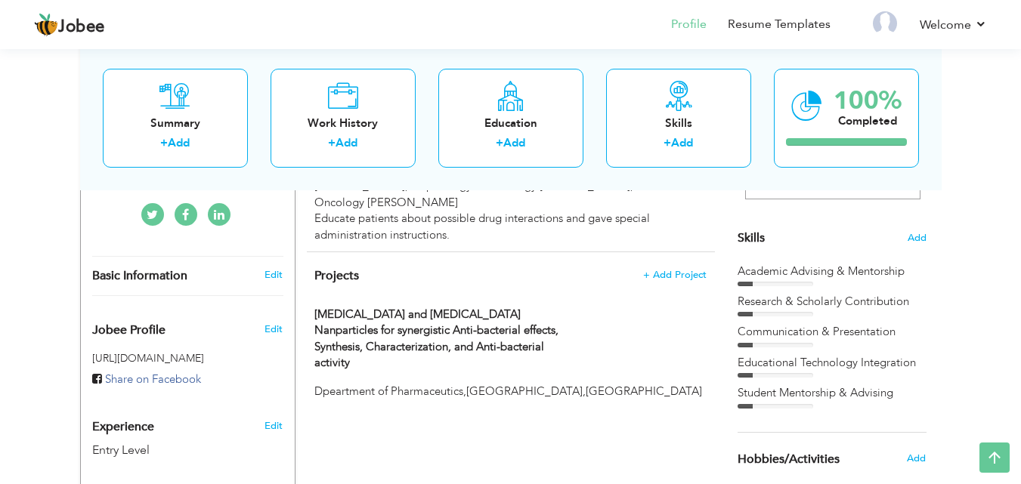
scroll to position [0, 0]
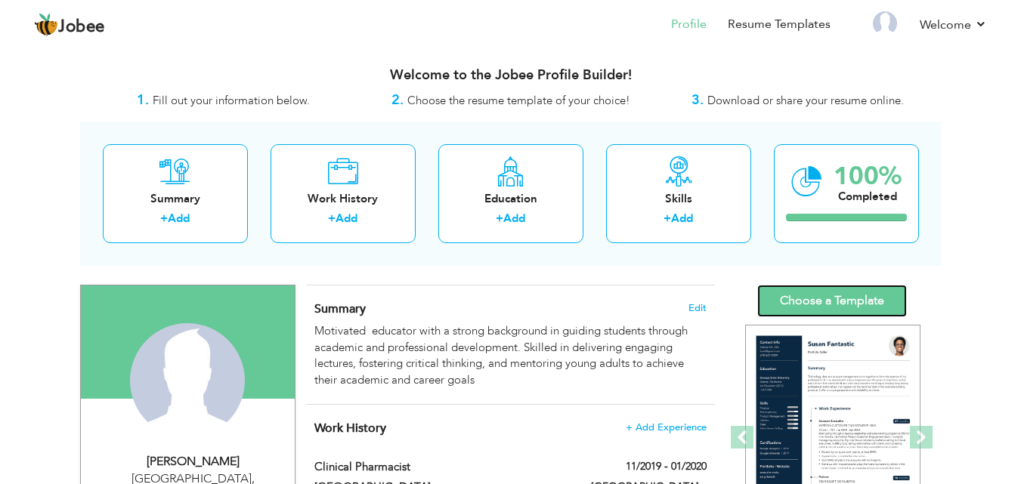
click at [835, 291] on link "Choose a Template" at bounding box center [832, 301] width 150 height 32
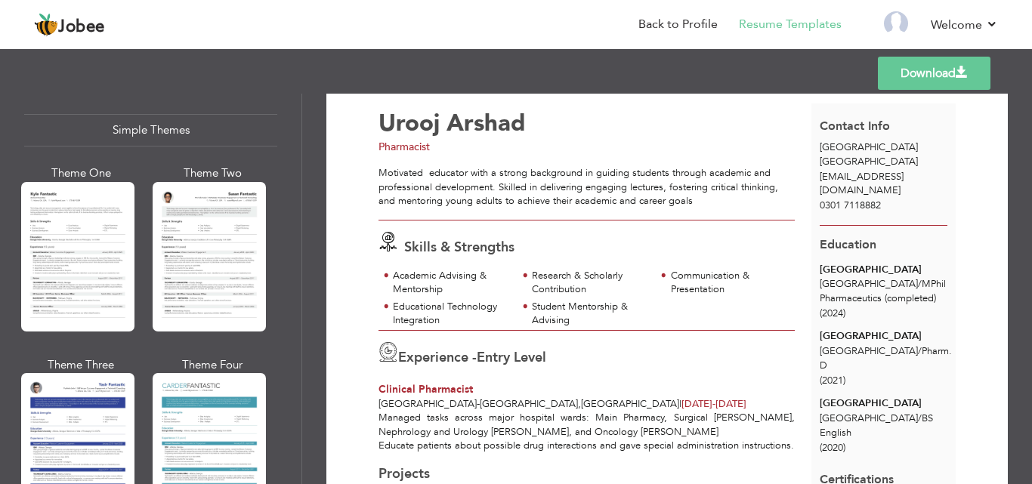
scroll to position [2667, 0]
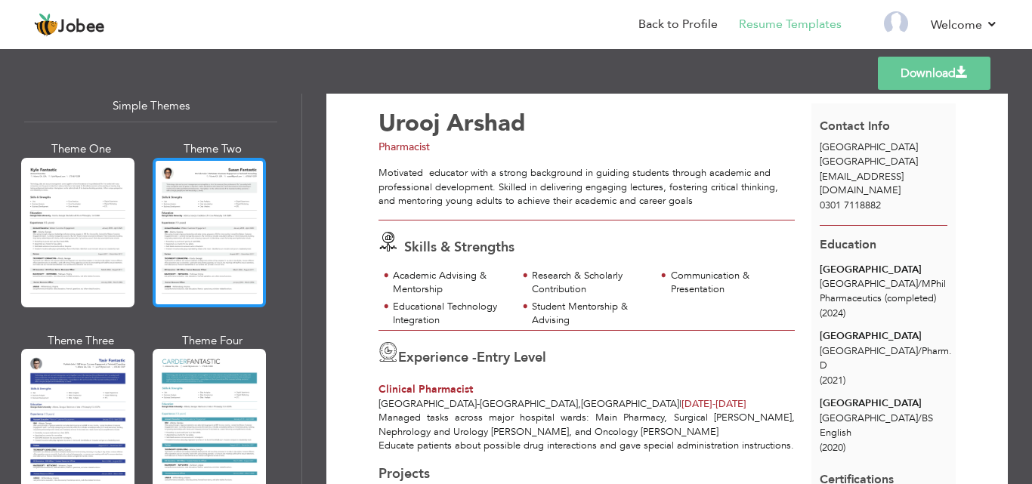
click at [196, 231] on div at bounding box center [209, 233] width 113 height 150
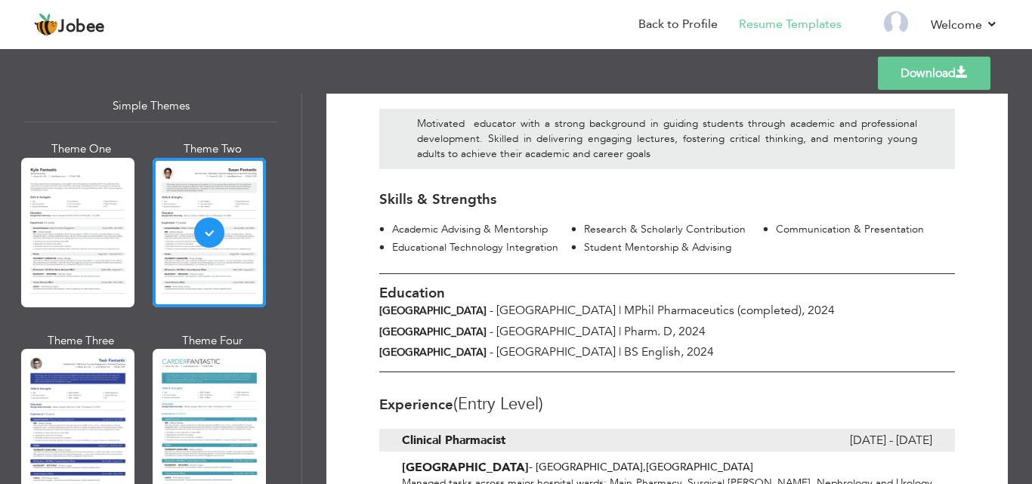
scroll to position [157, 0]
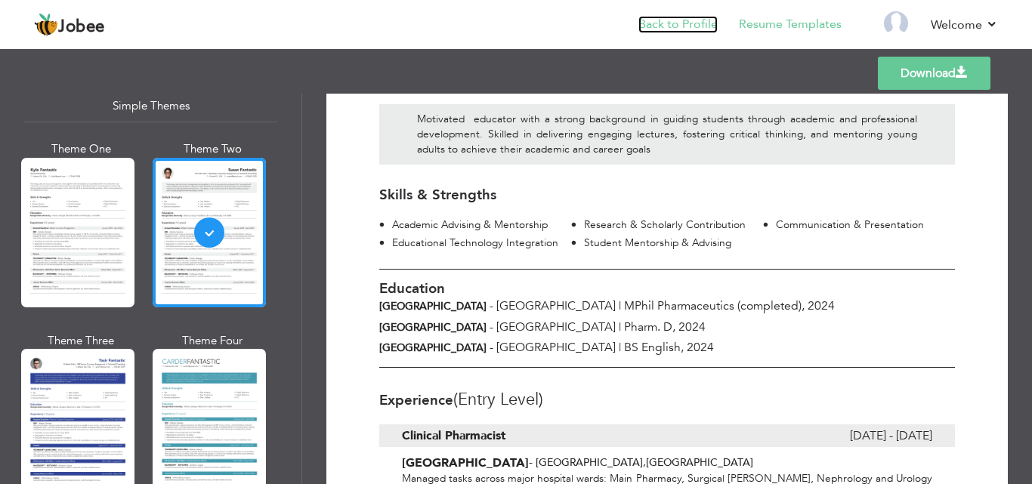
click at [682, 26] on link "Back to Profile" at bounding box center [678, 24] width 79 height 17
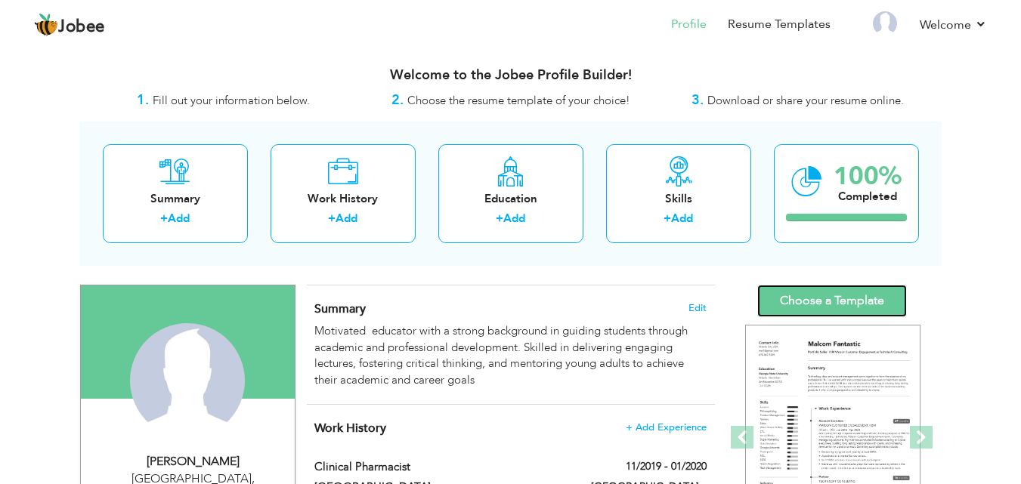
click at [818, 300] on link "Choose a Template" at bounding box center [832, 301] width 150 height 32
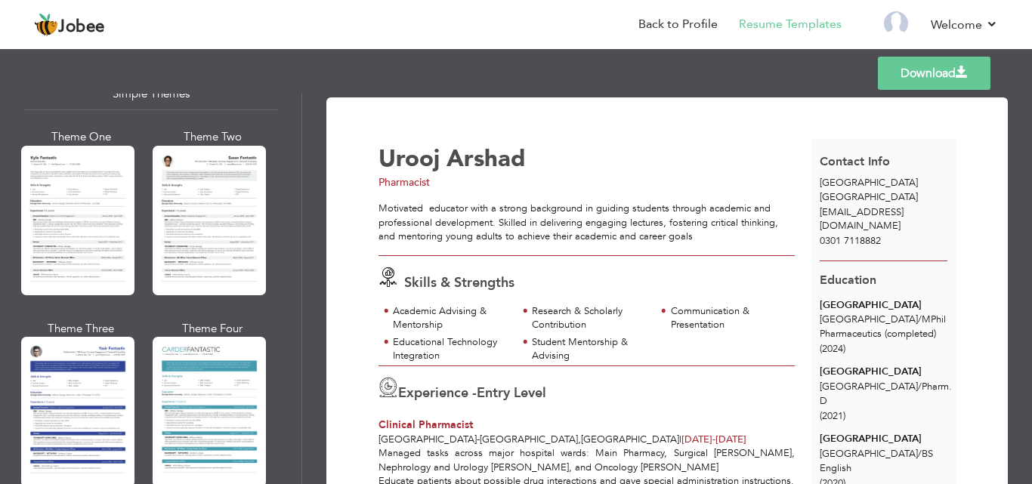
scroll to position [2690, 0]
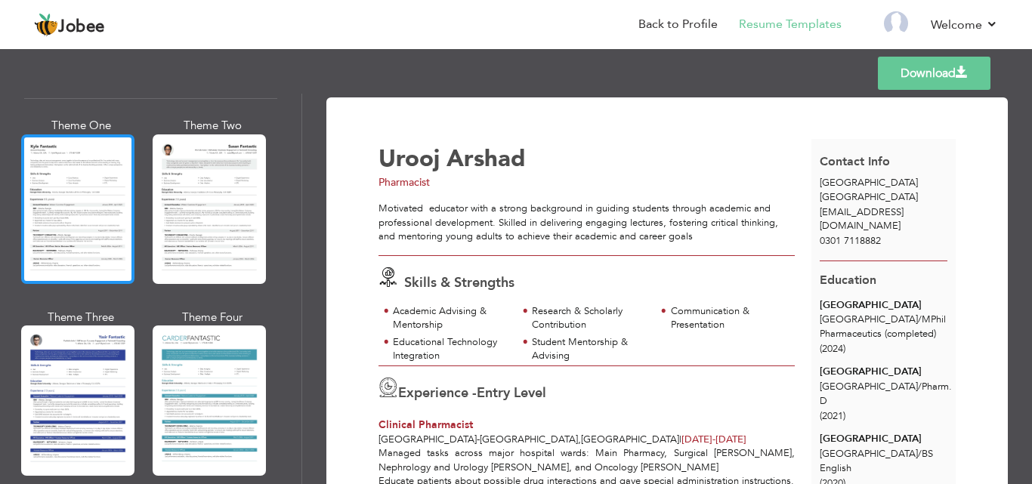
click at [83, 189] on div at bounding box center [77, 210] width 113 height 150
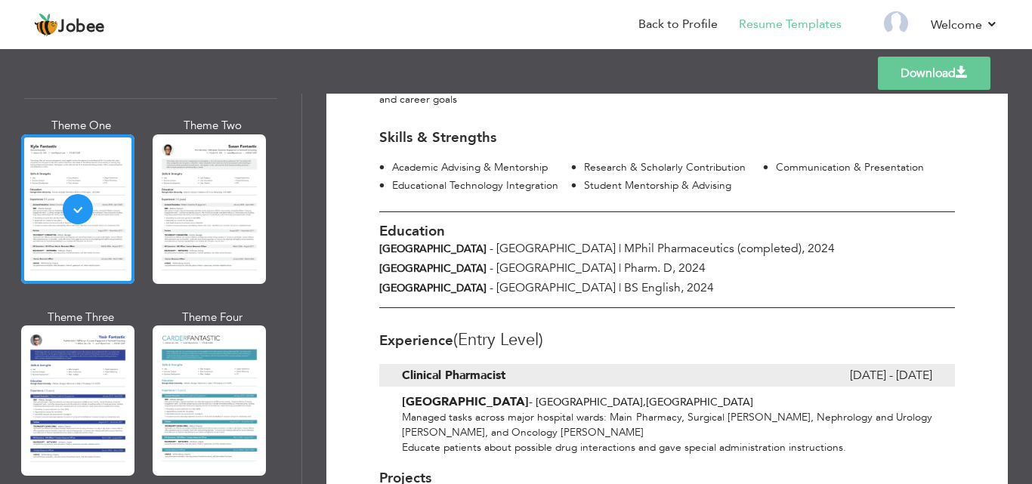
scroll to position [391, 0]
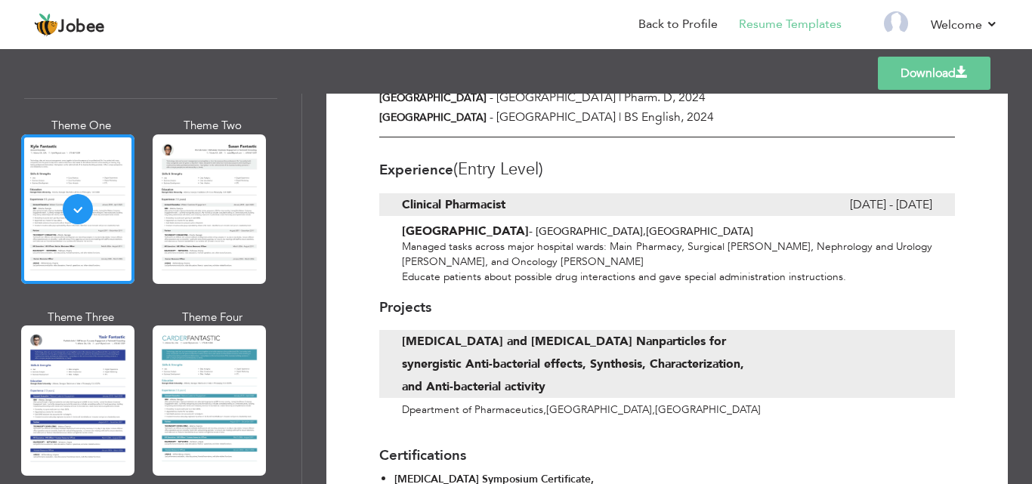
click at [11, 375] on div "Professional Themes Theme One Theme Two Theme Three Theme Six" at bounding box center [151, 289] width 302 height 391
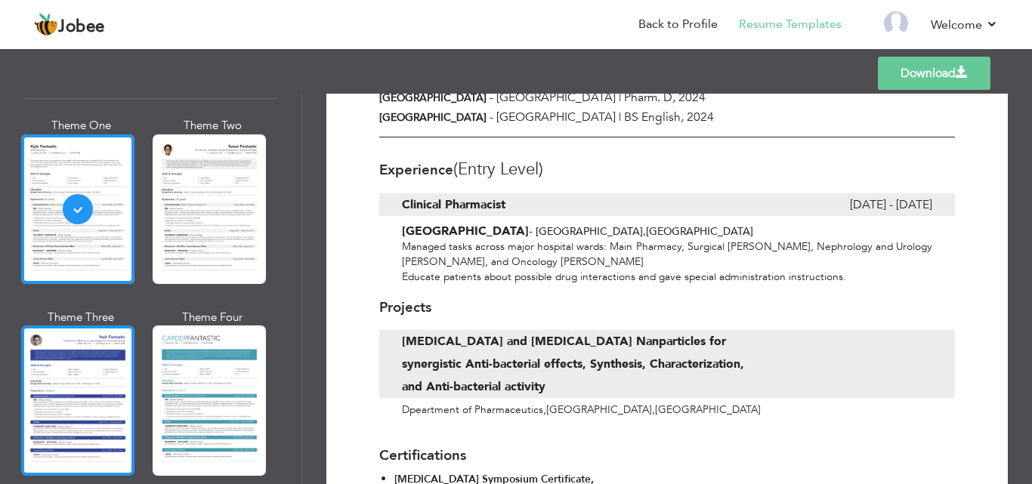
click at [57, 367] on div at bounding box center [77, 401] width 113 height 150
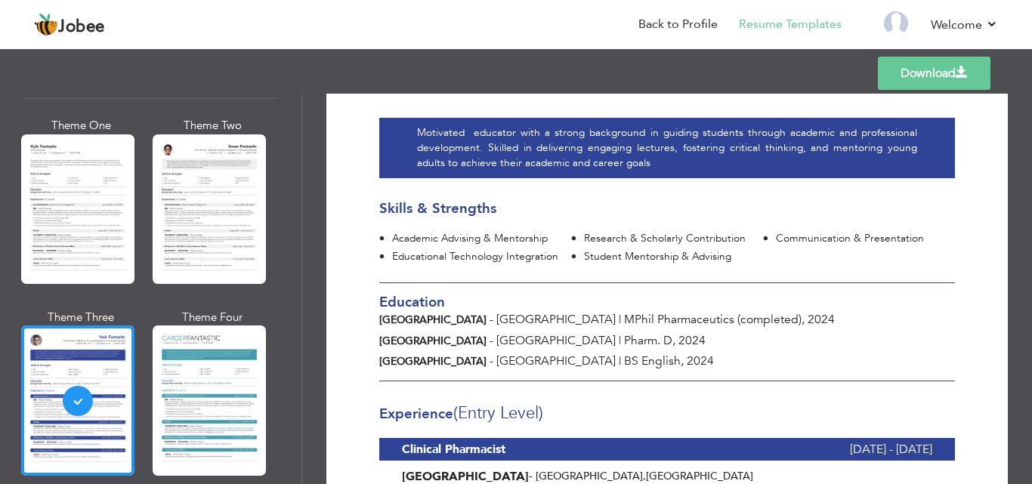
scroll to position [224, 0]
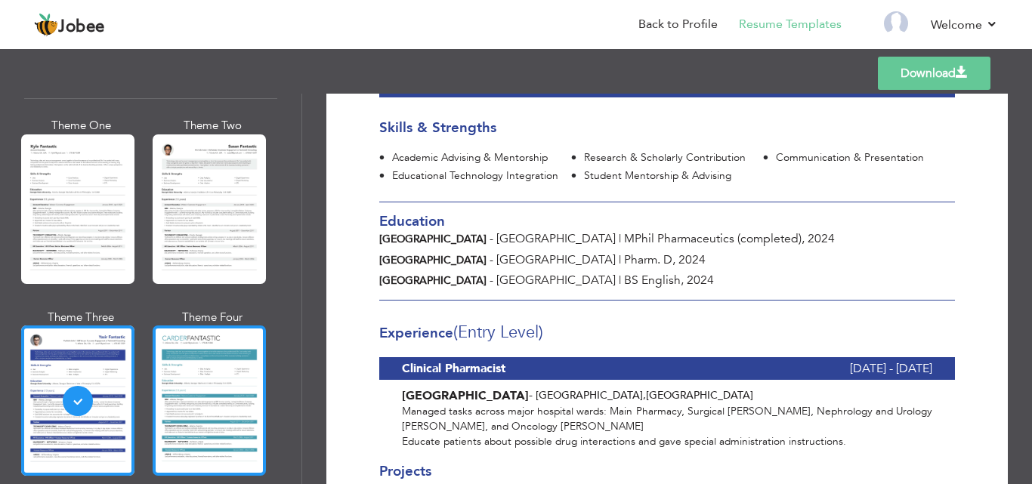
click at [229, 373] on div at bounding box center [209, 401] width 113 height 150
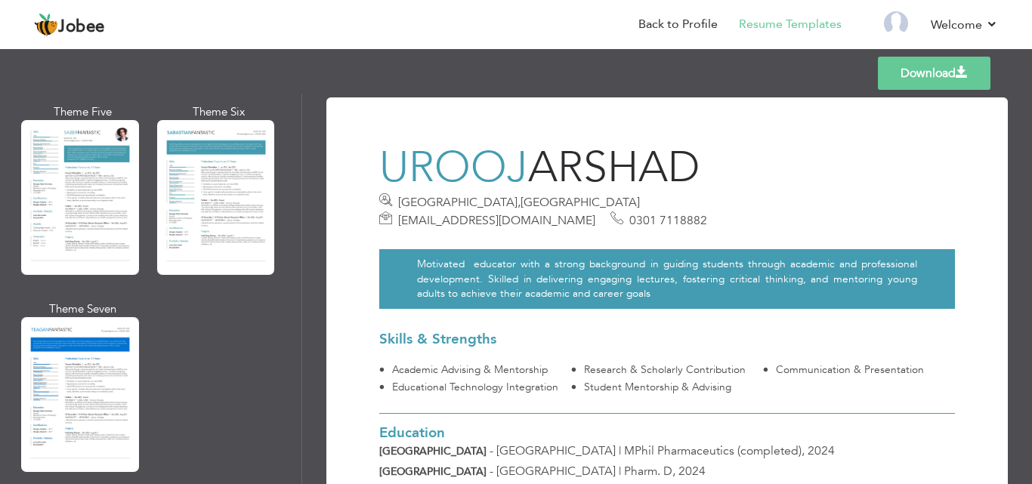
scroll to position [2237, 0]
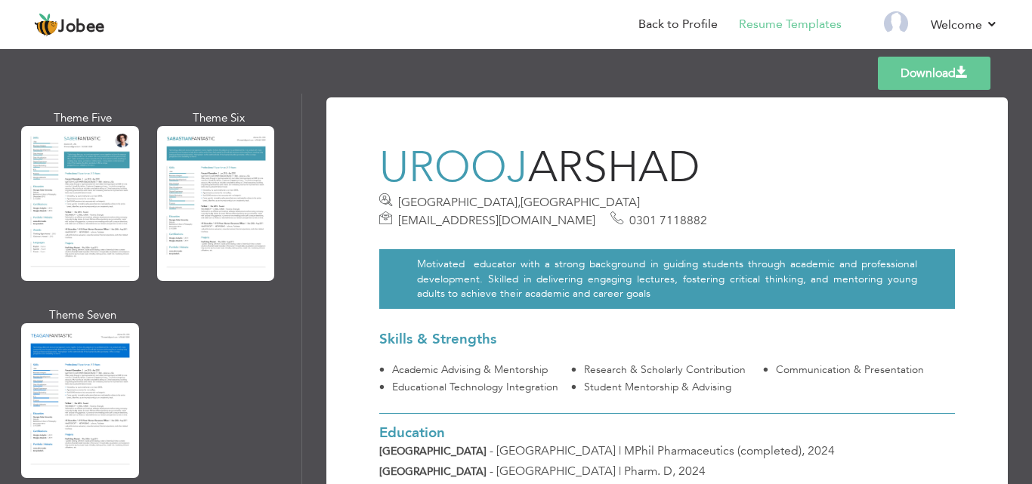
click at [9, 358] on div "Professional Themes Theme One Theme Two Theme Three Theme Six" at bounding box center [151, 289] width 302 height 391
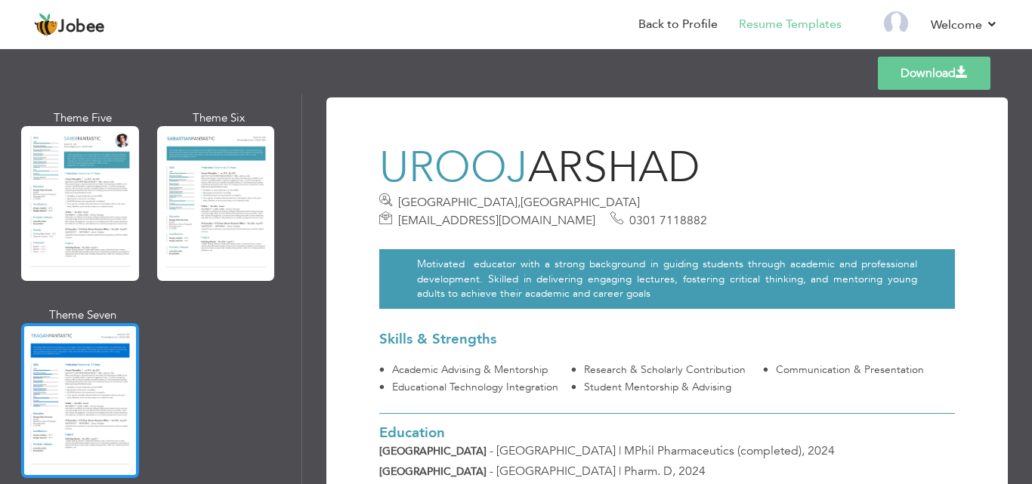
click at [28, 357] on div at bounding box center [80, 400] width 118 height 155
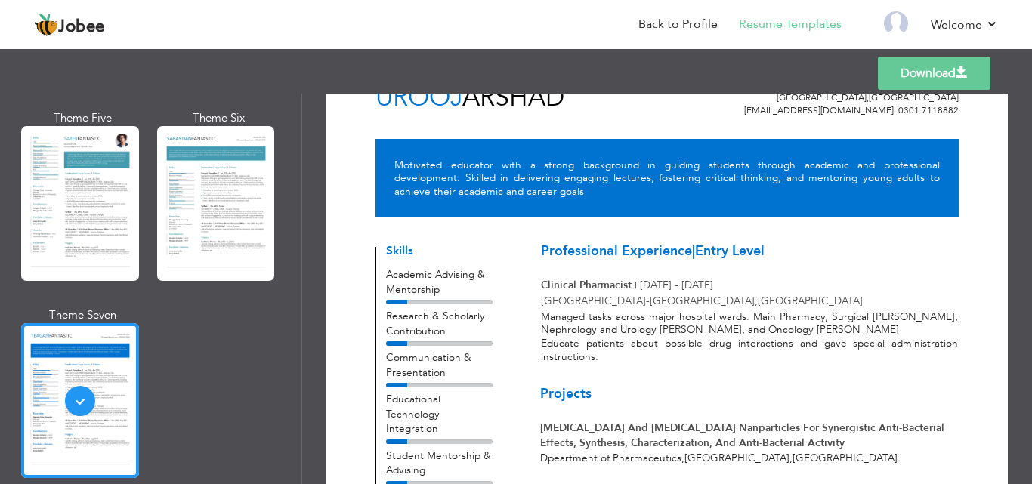
scroll to position [0, 0]
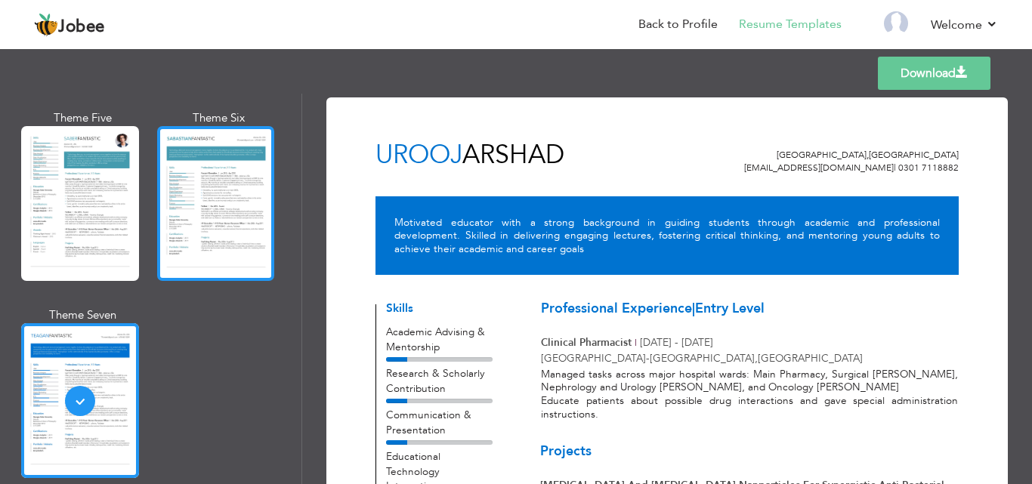
click at [203, 167] on div at bounding box center [216, 203] width 118 height 155
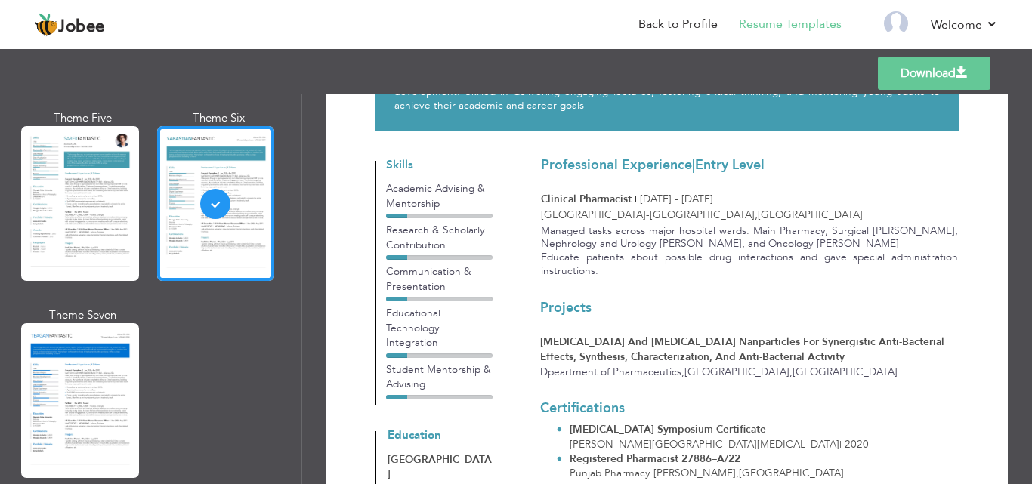
scroll to position [2690, 0]
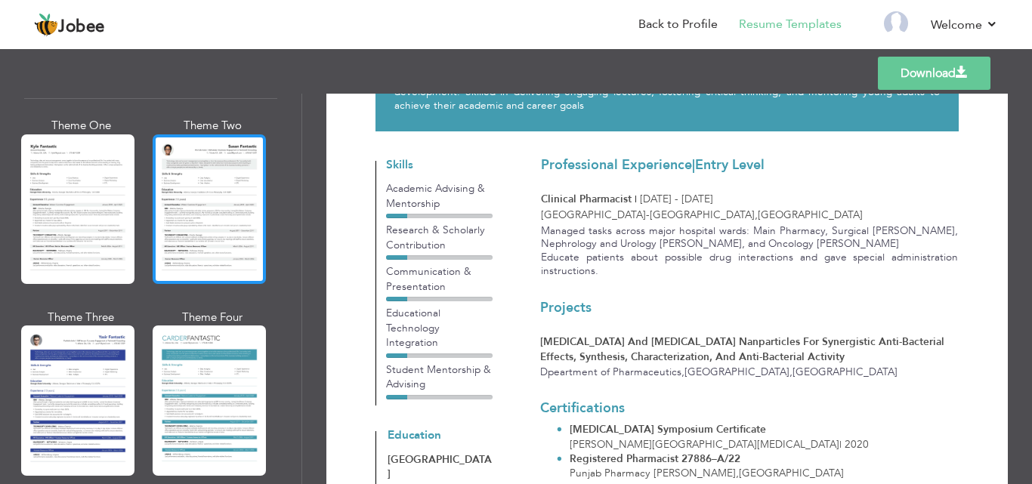
click at [216, 187] on div at bounding box center [209, 210] width 113 height 150
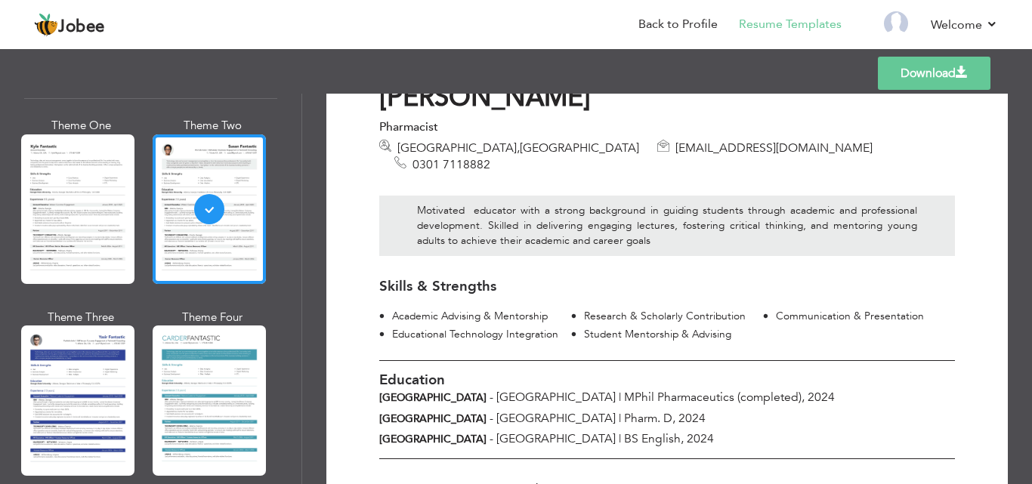
scroll to position [86, 0]
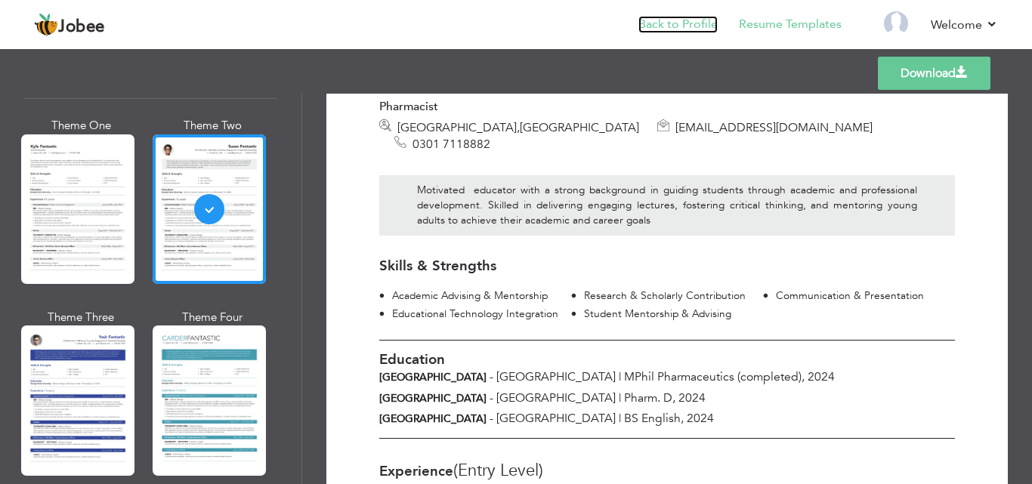
click at [688, 25] on link "Back to Profile" at bounding box center [678, 24] width 79 height 17
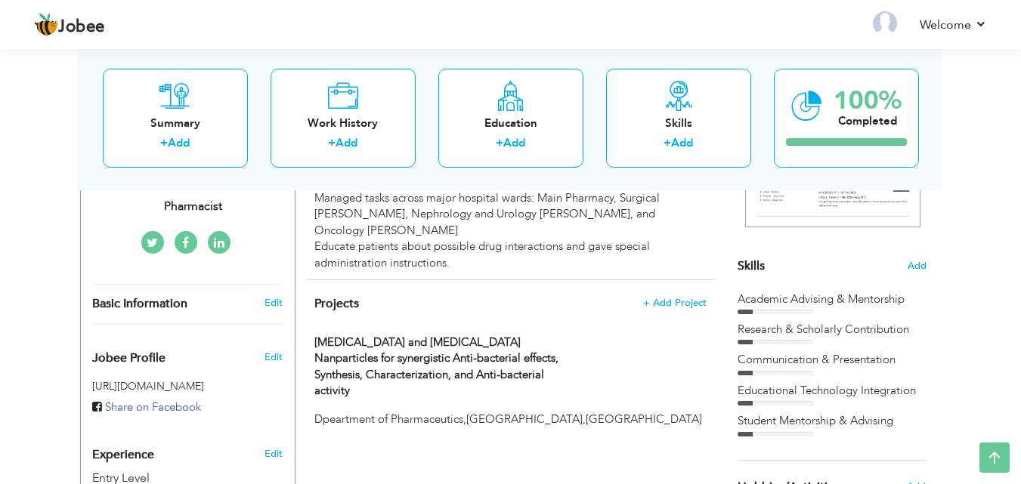
scroll to position [378, 0]
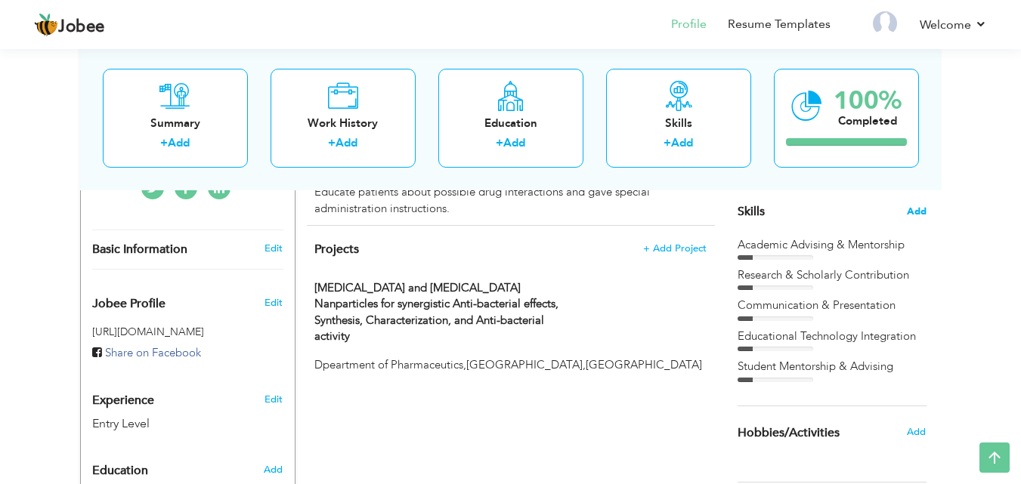
click at [920, 210] on span "Add" at bounding box center [917, 212] width 20 height 14
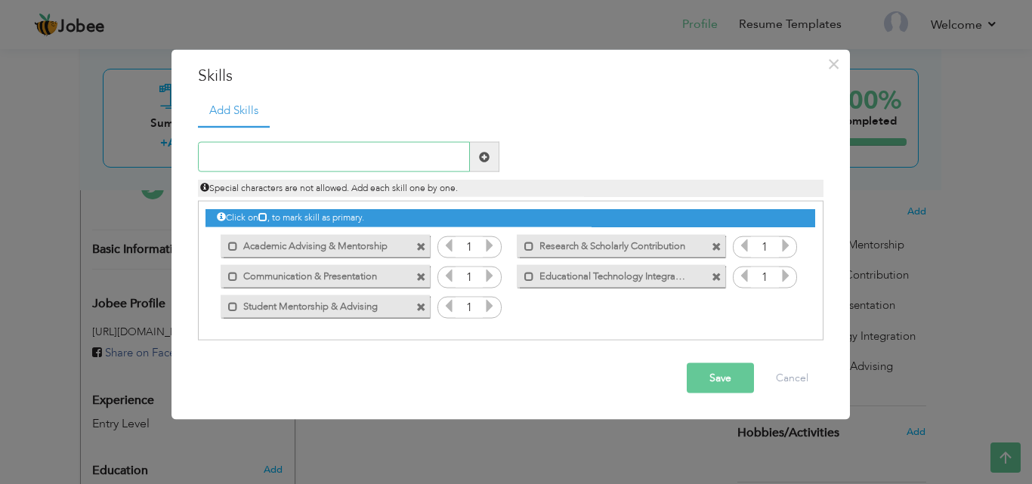
paste input "Assessment & Evaluation"
click at [310, 153] on input "Assessment & Evaluation" at bounding box center [334, 157] width 272 height 30
type input "Assessment & Evaluation"
click at [483, 159] on span at bounding box center [484, 156] width 11 height 11
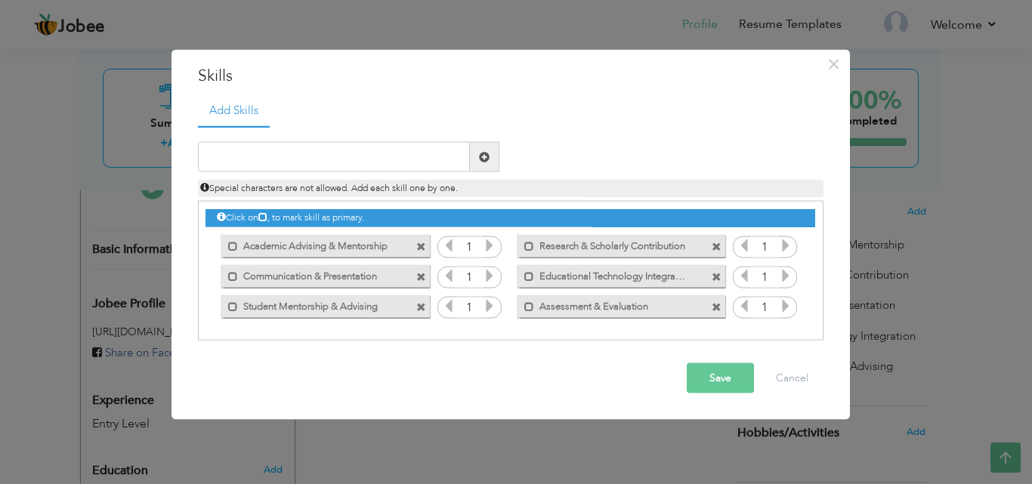
click at [706, 383] on button "Save" at bounding box center [720, 379] width 67 height 30
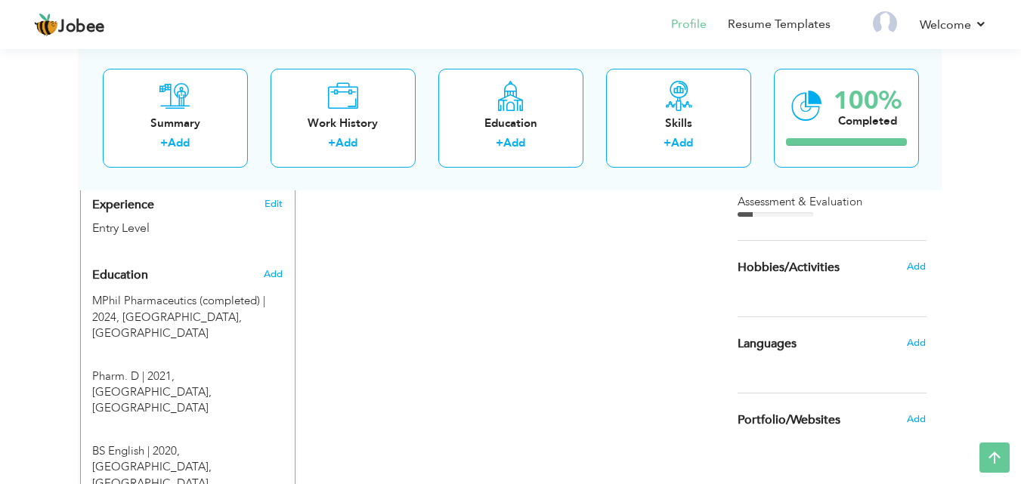
scroll to position [563, 0]
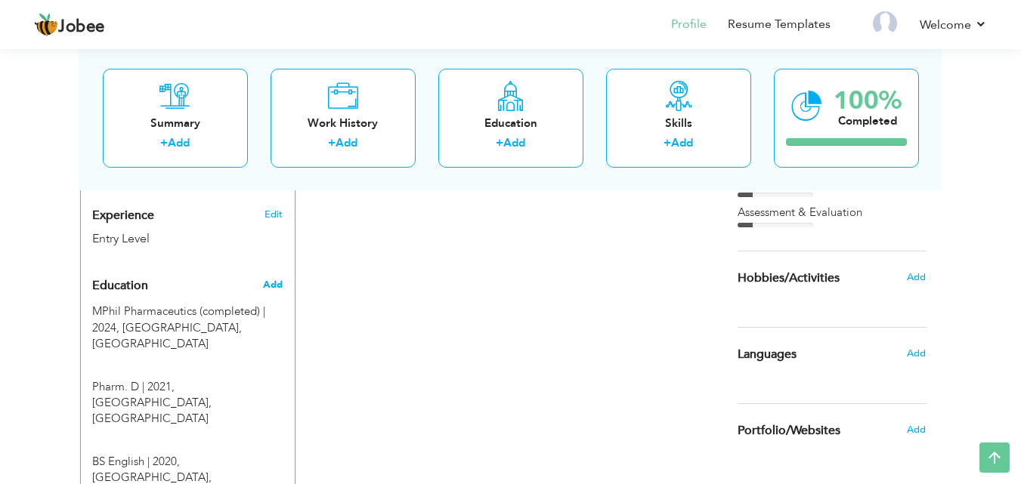
click at [277, 278] on span "Add" at bounding box center [273, 285] width 20 height 14
radio input "true"
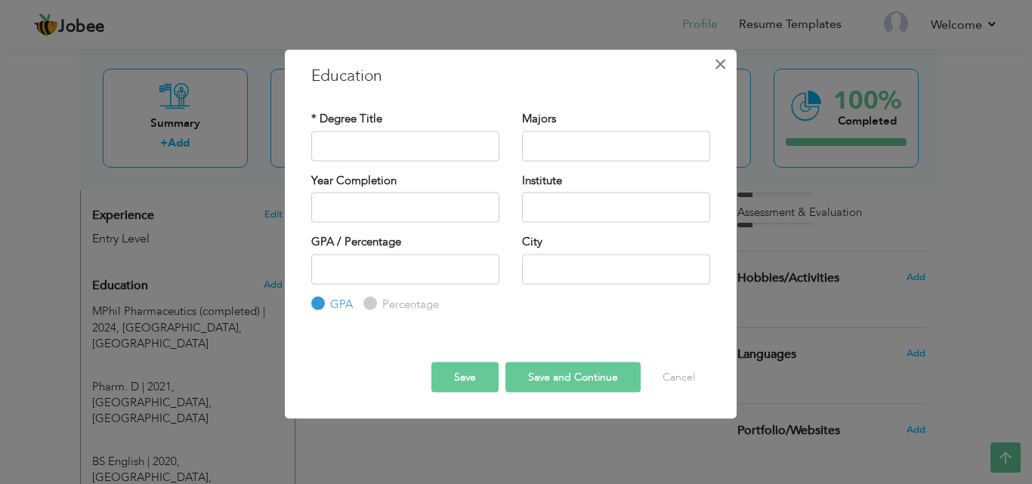
click at [716, 67] on span "×" at bounding box center [720, 63] width 13 height 27
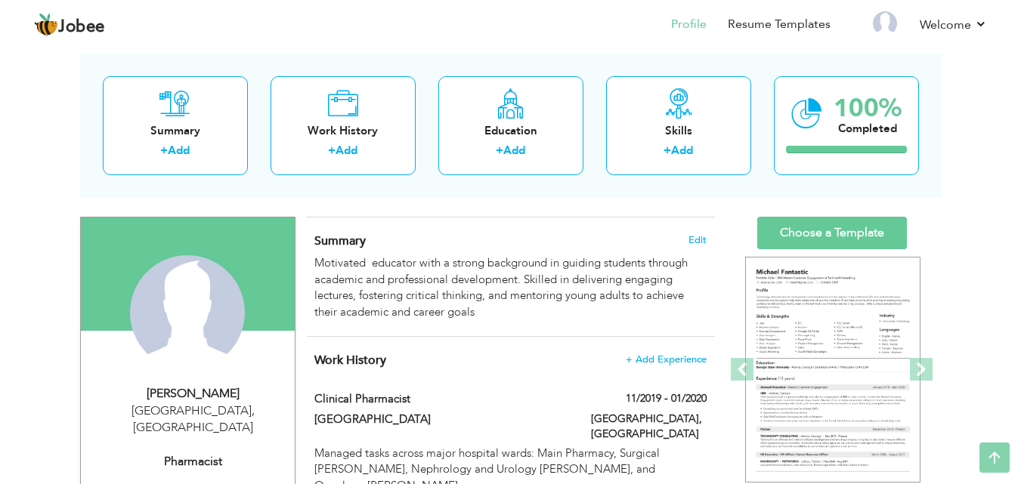
scroll to position [0, 0]
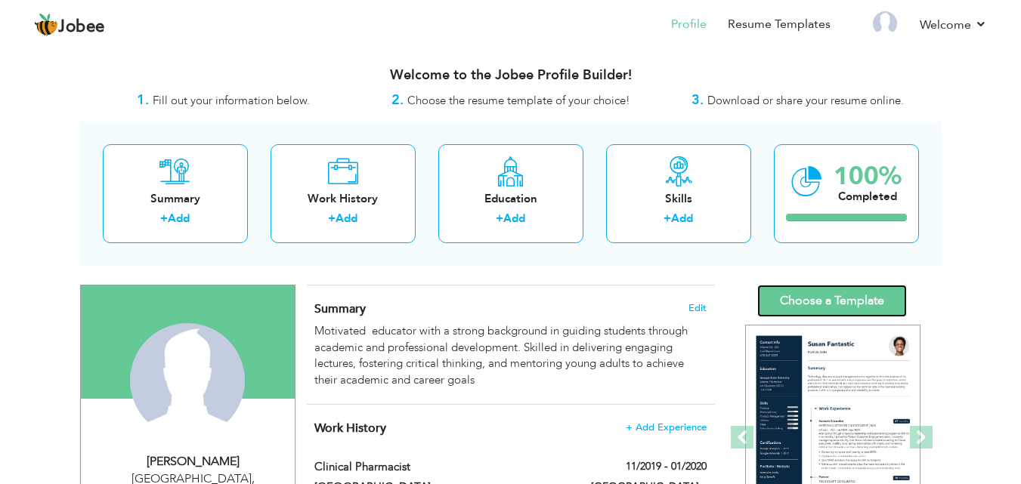
click at [847, 295] on link "Choose a Template" at bounding box center [832, 301] width 150 height 32
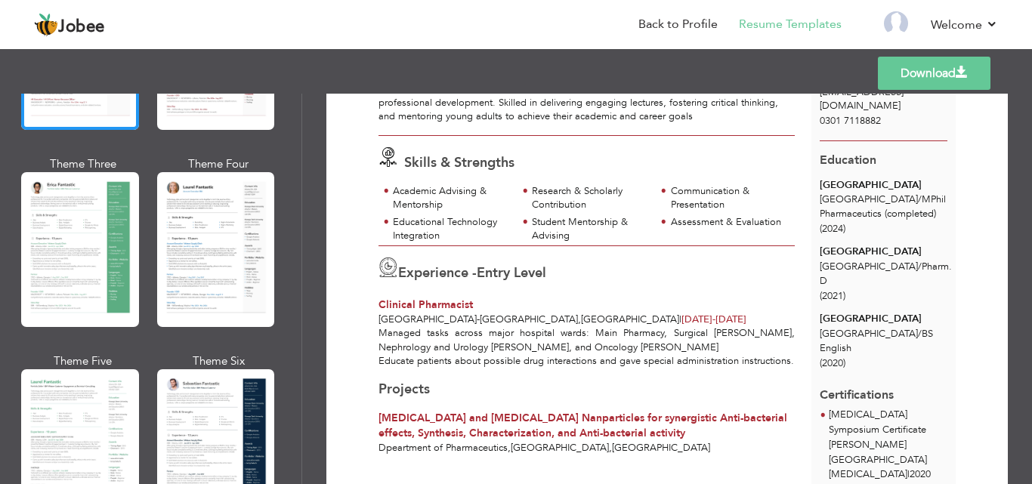
scroll to position [233, 0]
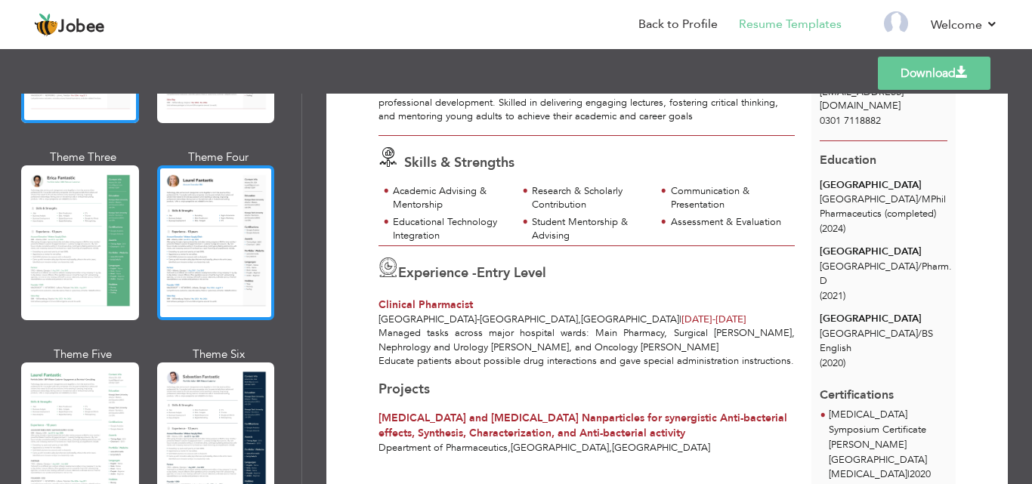
click at [199, 180] on div at bounding box center [216, 243] width 118 height 155
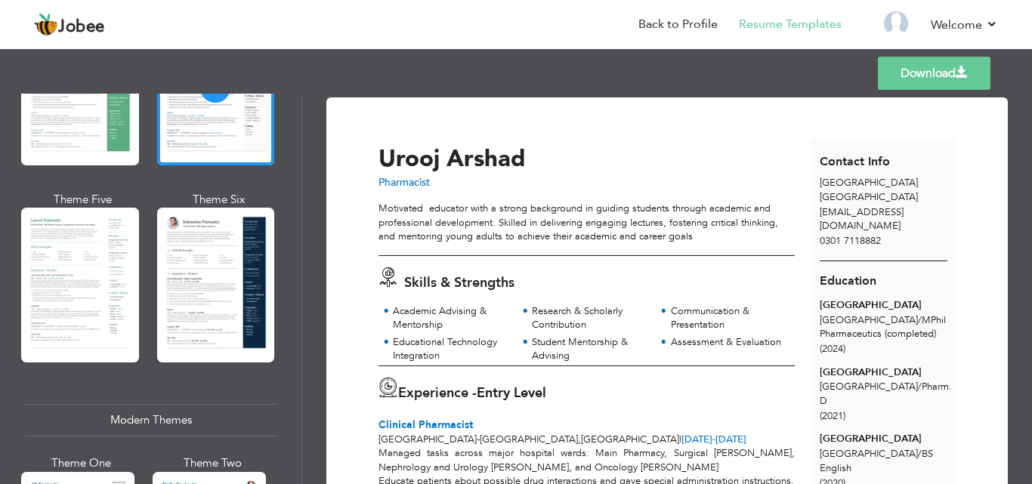
scroll to position [406, 0]
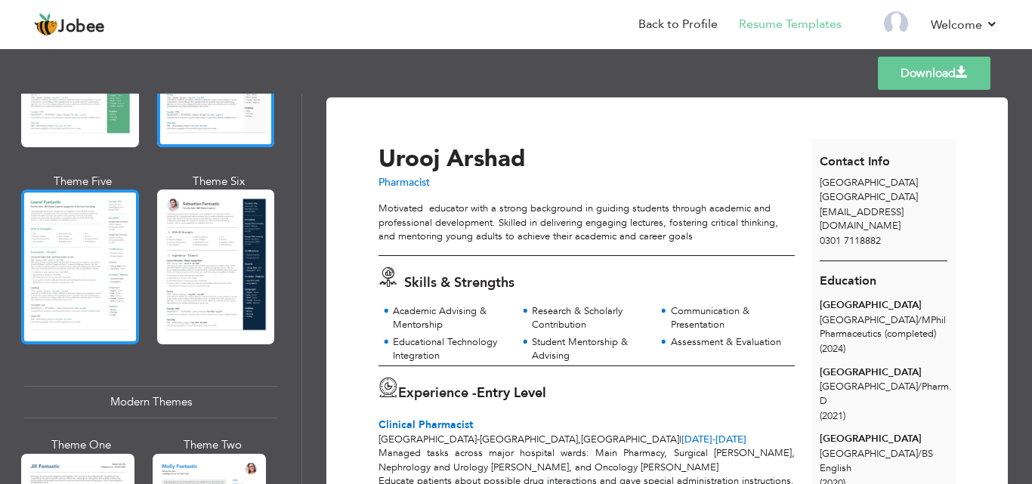
click at [65, 230] on div at bounding box center [80, 267] width 118 height 155
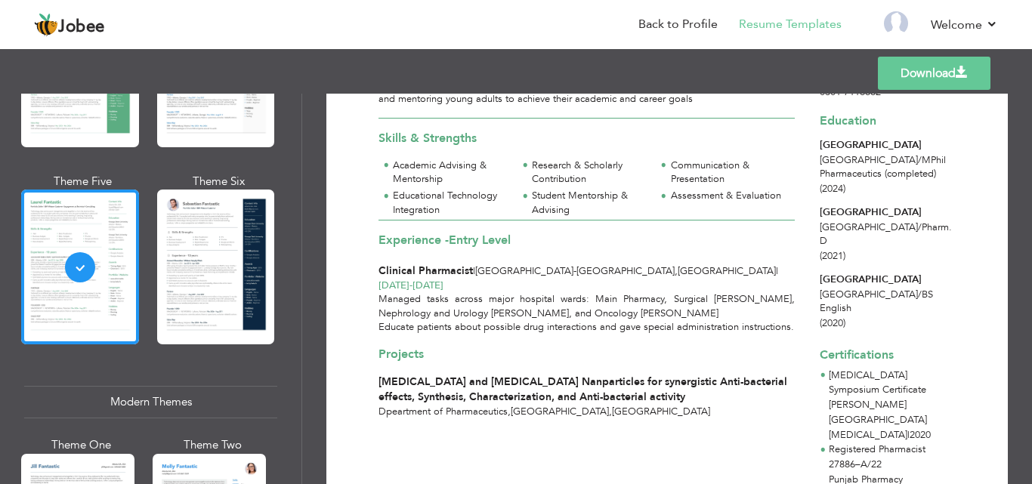
scroll to position [153, 0]
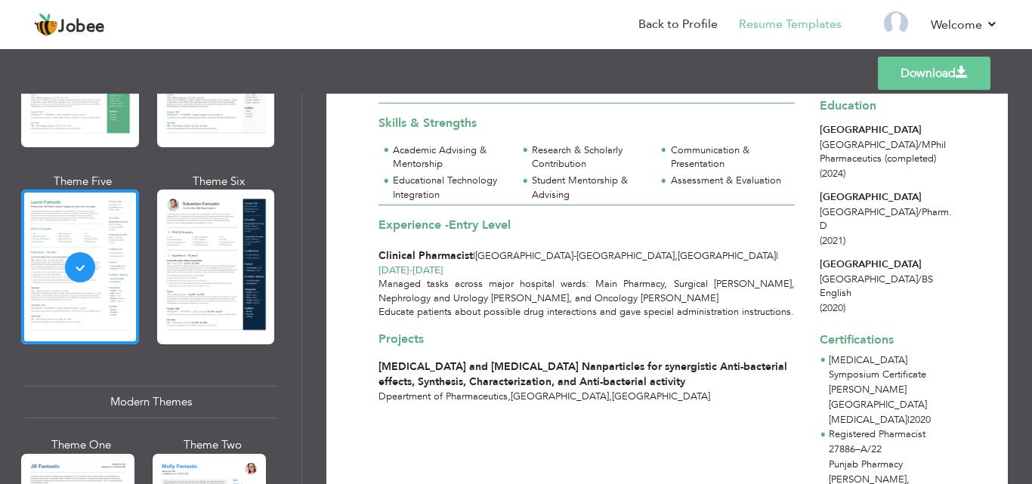
click at [911, 70] on link "Download" at bounding box center [934, 73] width 113 height 33
drag, startPoint x: 295, startPoint y: 161, endPoint x: 295, endPoint y: 225, distance: 64.2
click at [295, 225] on div "Professional Themes Theme One Theme Two Theme Three Theme Six" at bounding box center [151, 289] width 302 height 391
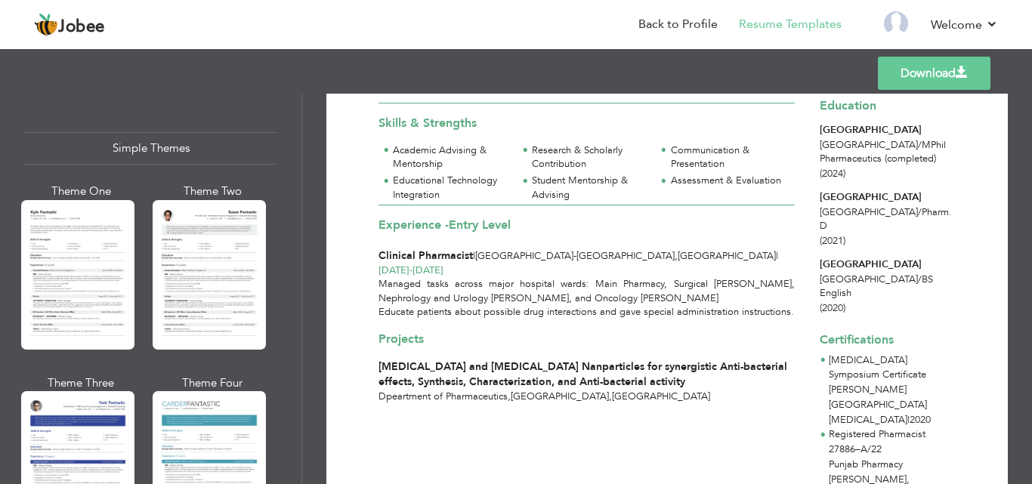
scroll to position [2631, 0]
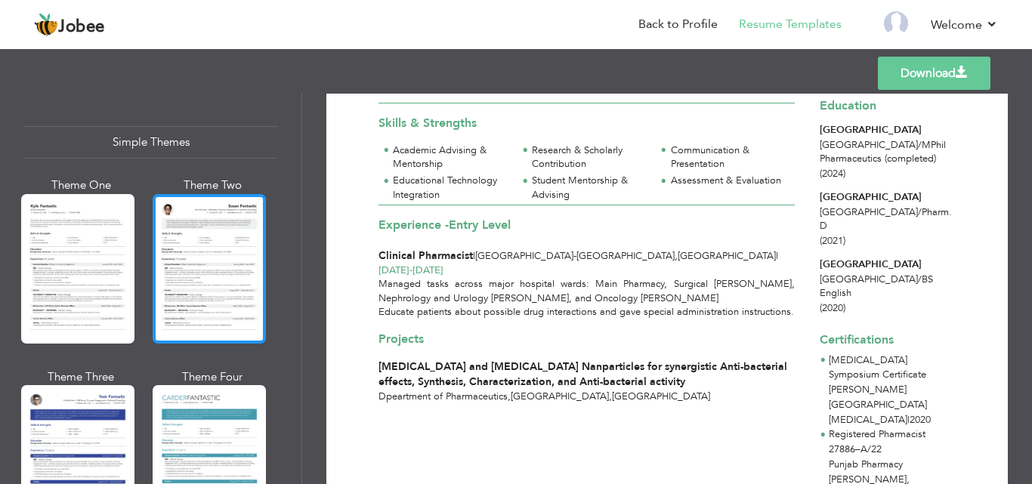
click at [235, 294] on div at bounding box center [209, 269] width 113 height 150
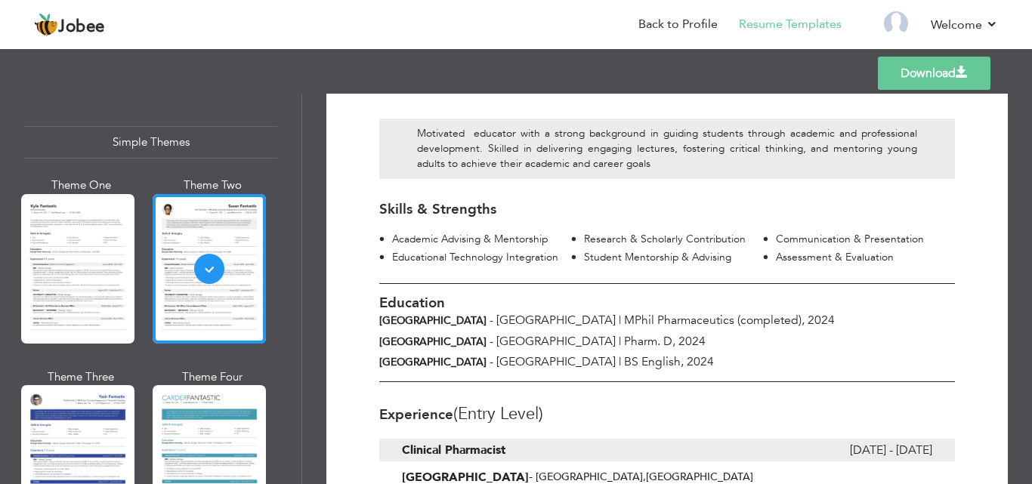
scroll to position [175, 0]
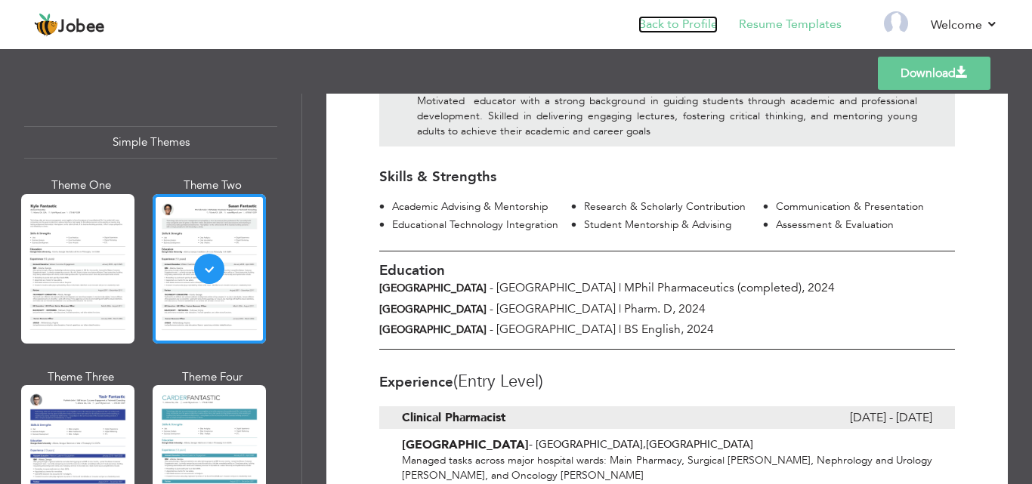
click at [663, 25] on link "Back to Profile" at bounding box center [678, 24] width 79 height 17
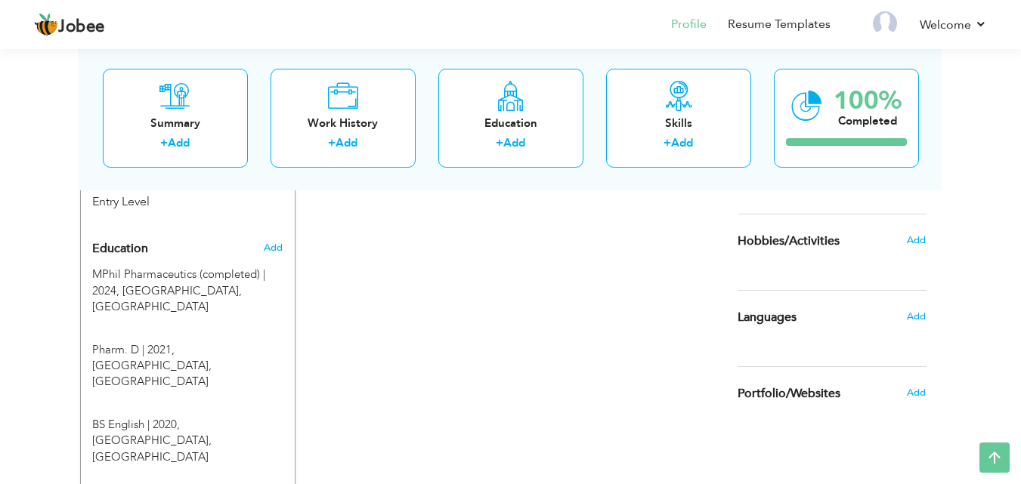
scroll to position [609, 0]
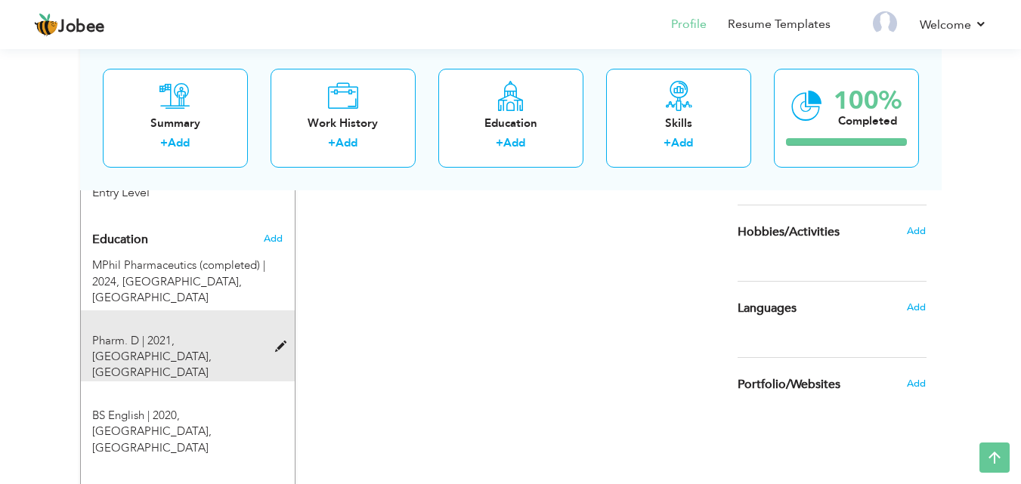
click at [286, 342] on span at bounding box center [284, 347] width 19 height 11
type input "Pharm. D"
type input "2021"
type input "[GEOGRAPHIC_DATA]"
radio input "true"
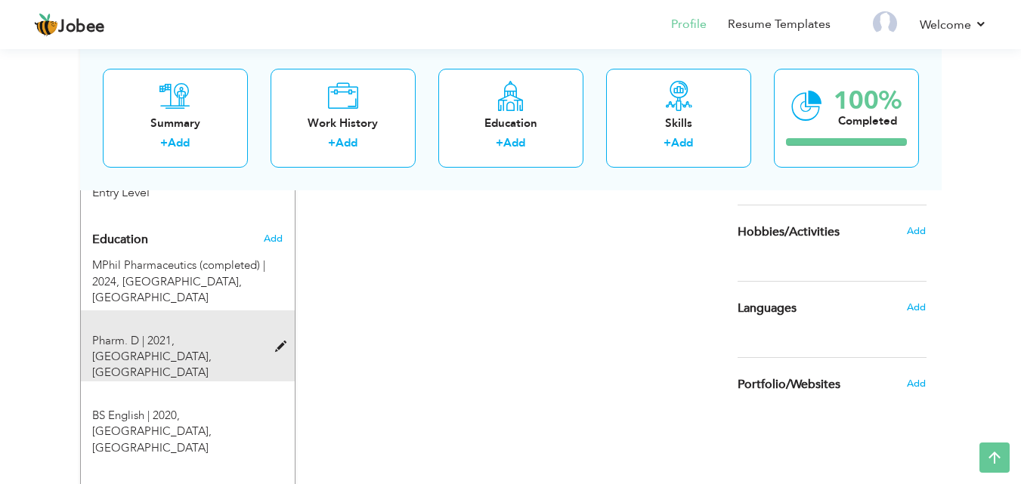
type input "[GEOGRAPHIC_DATA]"
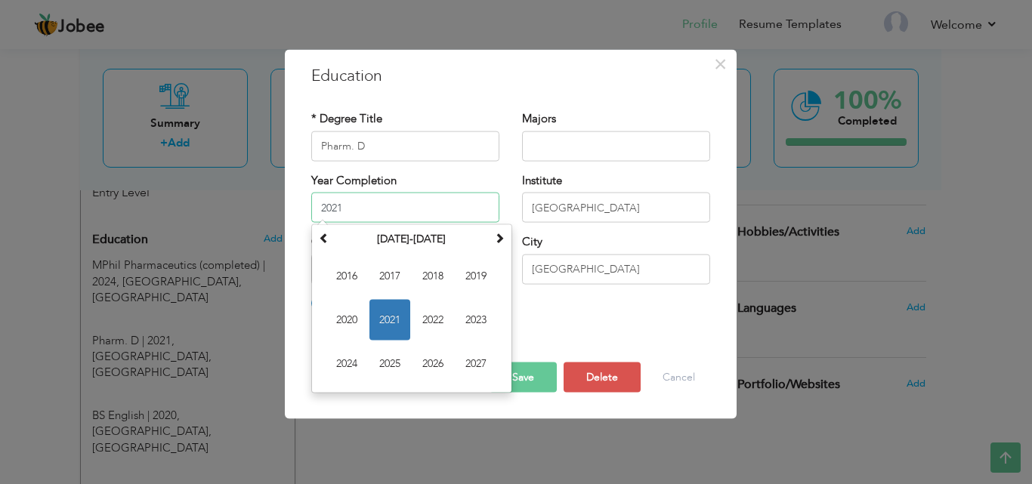
drag, startPoint x: 359, startPoint y: 200, endPoint x: 299, endPoint y: 211, distance: 60.8
click at [300, 211] on div "Year Completion 2021 [DATE] Su Mo Tu We Th Fr Sa 27 28 29 30 31 1 2 3 4 5 6 7 8…" at bounding box center [405, 202] width 211 height 61
click at [401, 327] on span "2021" at bounding box center [390, 320] width 41 height 41
type input "2021"
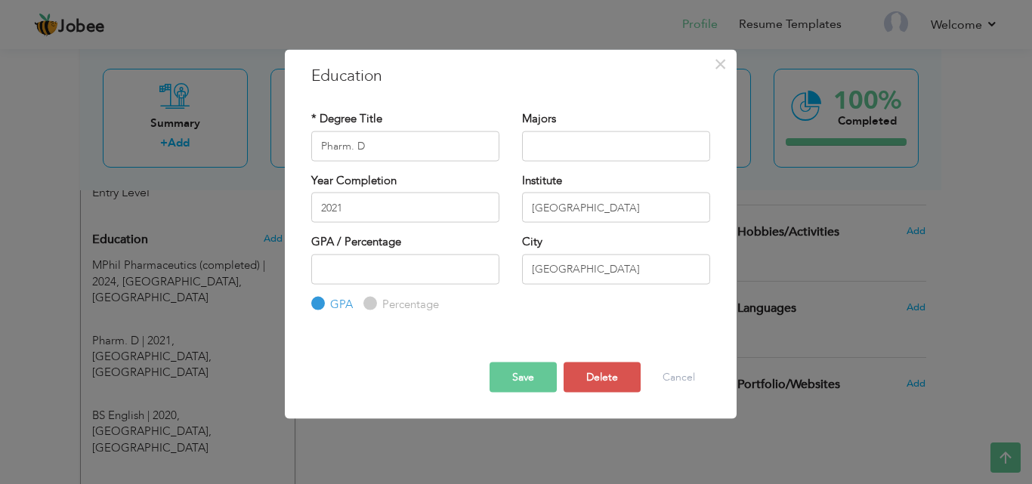
click at [540, 379] on button "Save" at bounding box center [523, 378] width 67 height 30
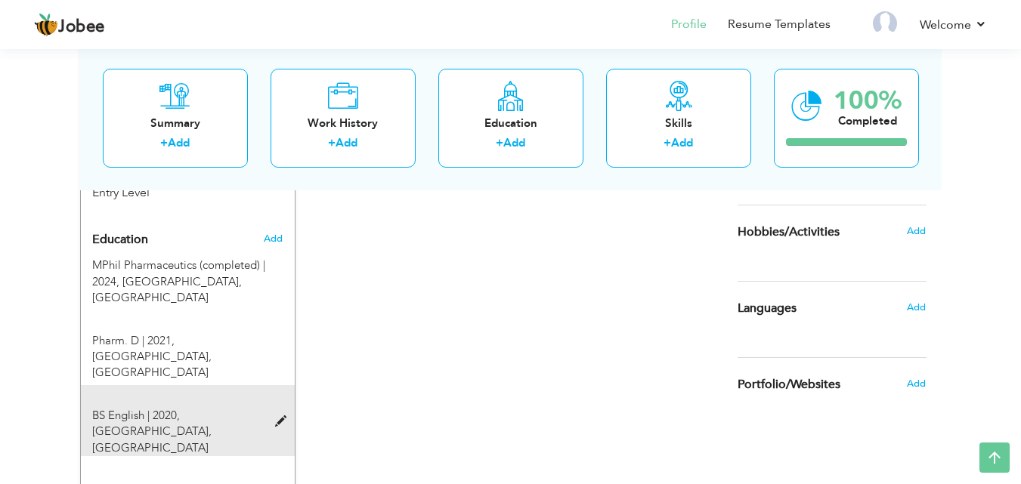
click at [274, 408] on div "BS English | 2020, [GEOGRAPHIC_DATA], [GEOGRAPHIC_DATA]" at bounding box center [179, 432] width 196 height 48
type input "BS English"
type input "2020"
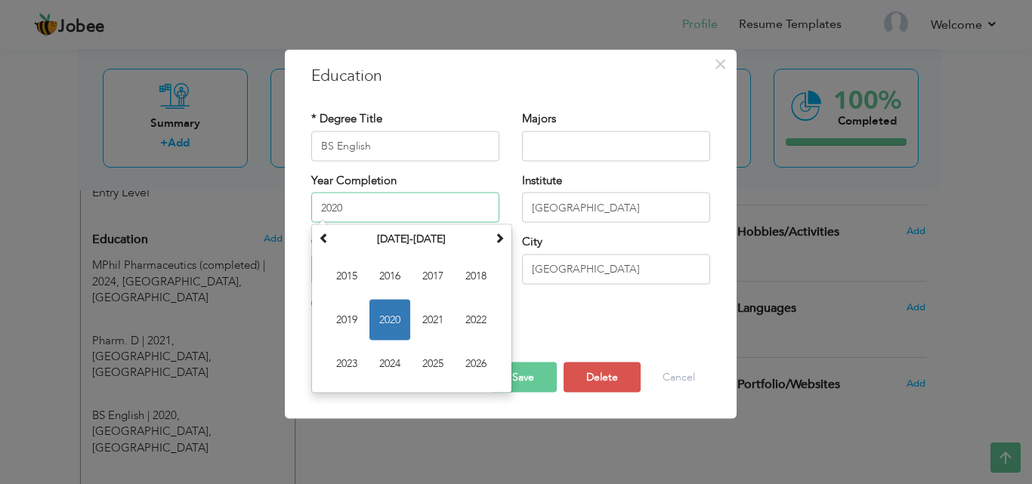
drag, startPoint x: 399, startPoint y: 209, endPoint x: 306, endPoint y: 217, distance: 93.3
click at [306, 217] on div "Year Completion 2020 [DATE] Su Mo Tu We Th Fr Sa 29 30 31 1 2 3 4 5 6 7 8 9 10 …" at bounding box center [405, 202] width 211 height 61
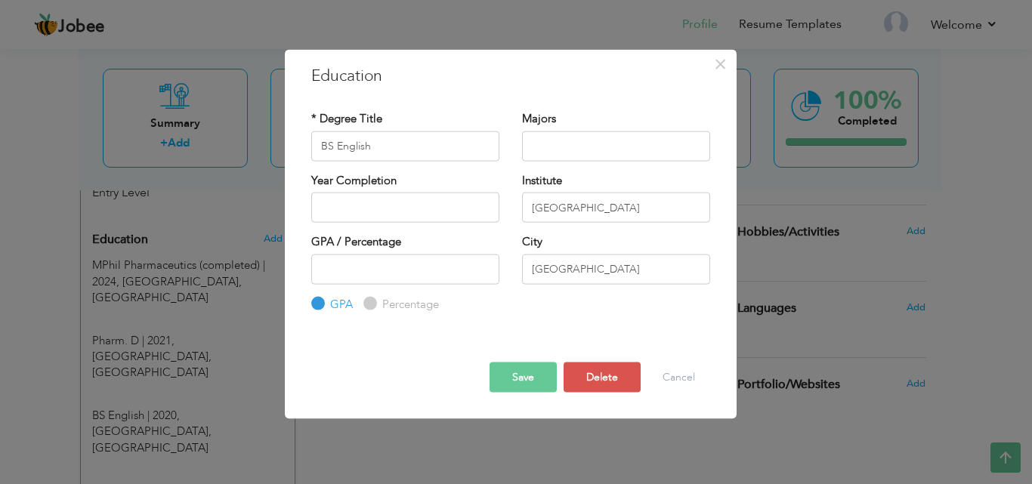
click at [672, 330] on div "Save Save and Continue Delete Cancel" at bounding box center [511, 364] width 422 height 79
click at [504, 374] on button "Save" at bounding box center [523, 378] width 67 height 30
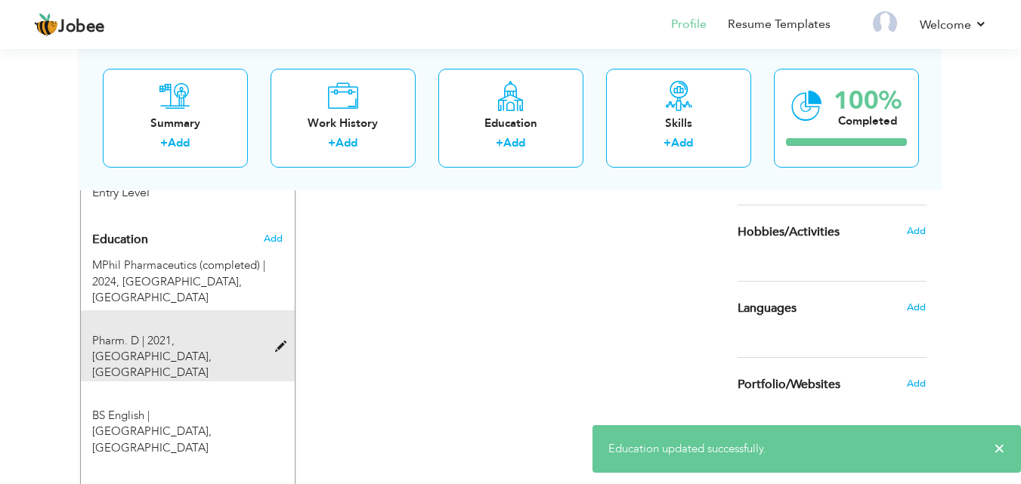
drag, startPoint x: 191, startPoint y: 322, endPoint x: 277, endPoint y: 333, distance: 86.1
click at [277, 333] on div "Pharm. D | 2021, [GEOGRAPHIC_DATA], [GEOGRAPHIC_DATA]" at bounding box center [188, 346] width 214 height 71
type input "Pharm. D"
type input "2021"
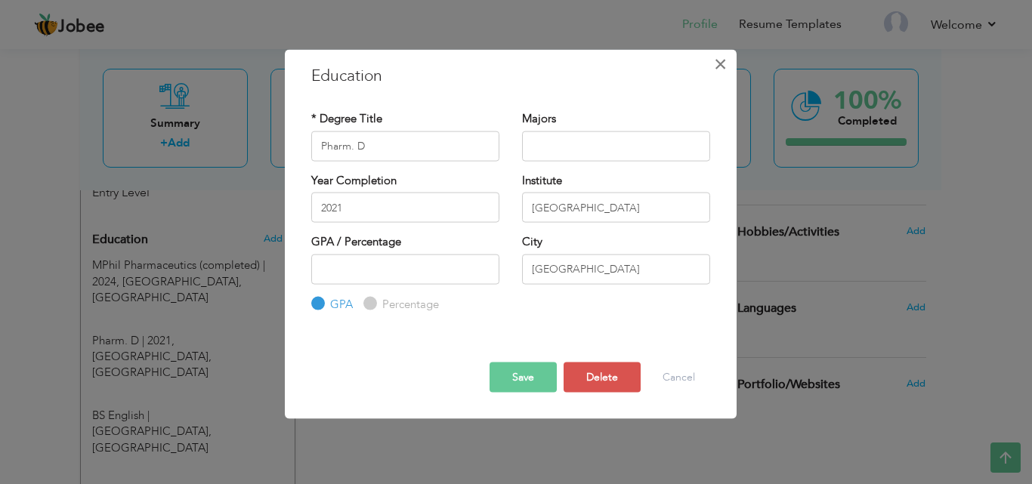
click at [725, 63] on span "×" at bounding box center [720, 63] width 13 height 27
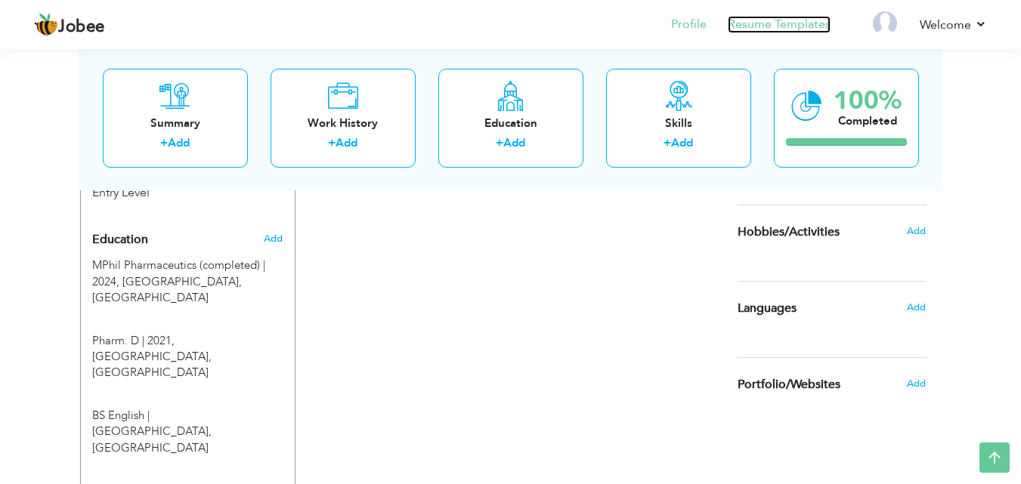
click at [777, 20] on link "Resume Templates" at bounding box center [779, 24] width 103 height 17
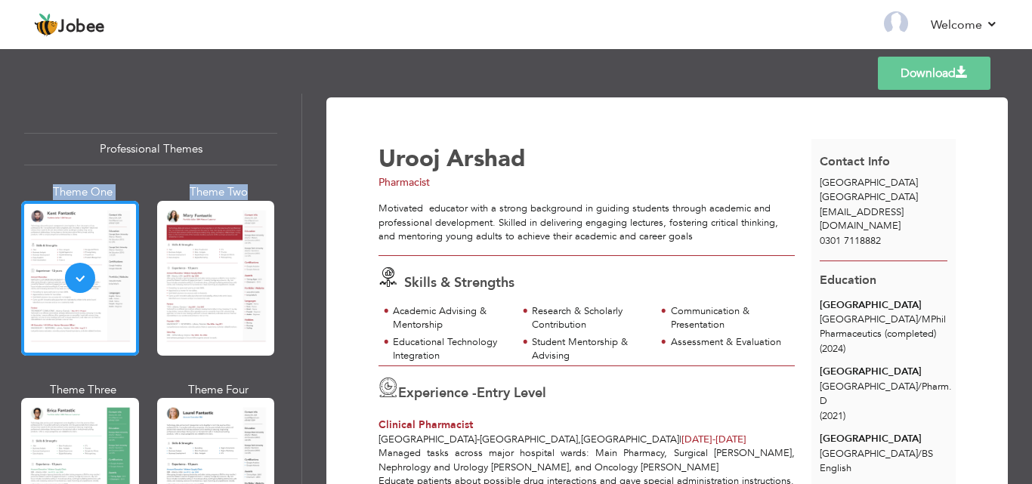
drag, startPoint x: 294, startPoint y: 131, endPoint x: 295, endPoint y: 175, distance: 43.9
click at [295, 175] on div "Professional Themes Theme One Theme Two Theme Three Theme Six" at bounding box center [151, 289] width 302 height 391
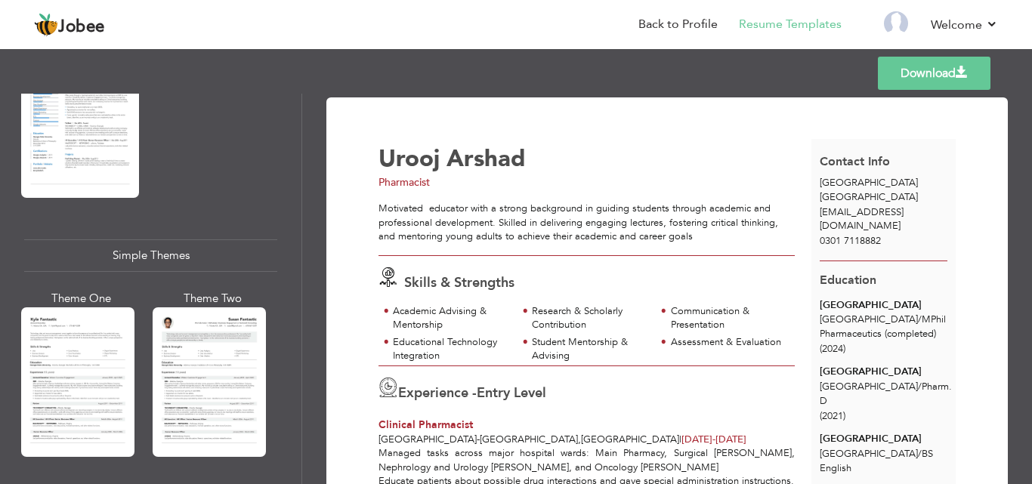
scroll to position [2554, 0]
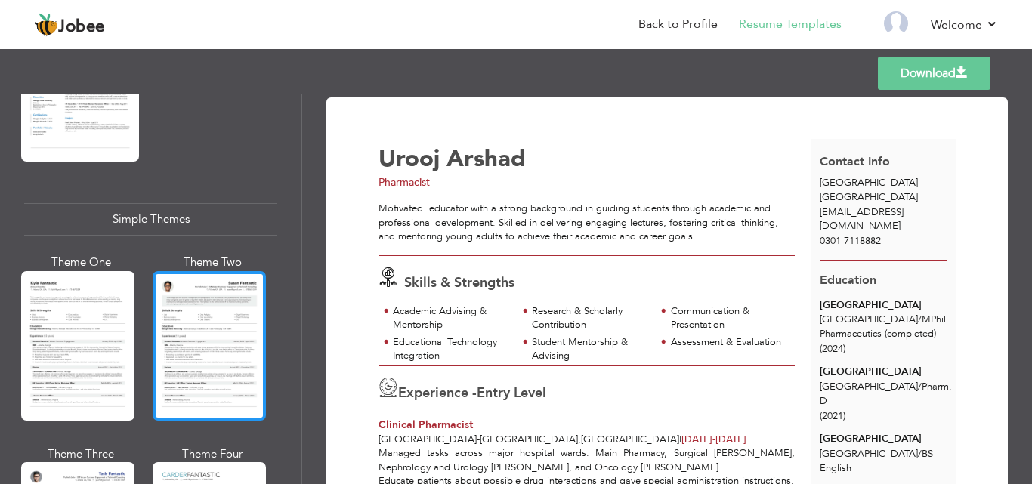
click at [228, 341] on div at bounding box center [209, 346] width 113 height 150
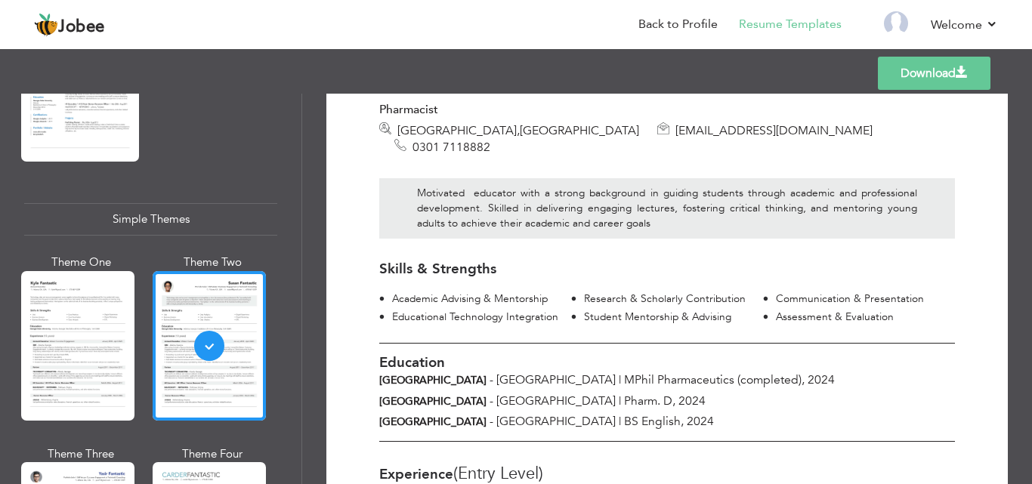
scroll to position [0, 0]
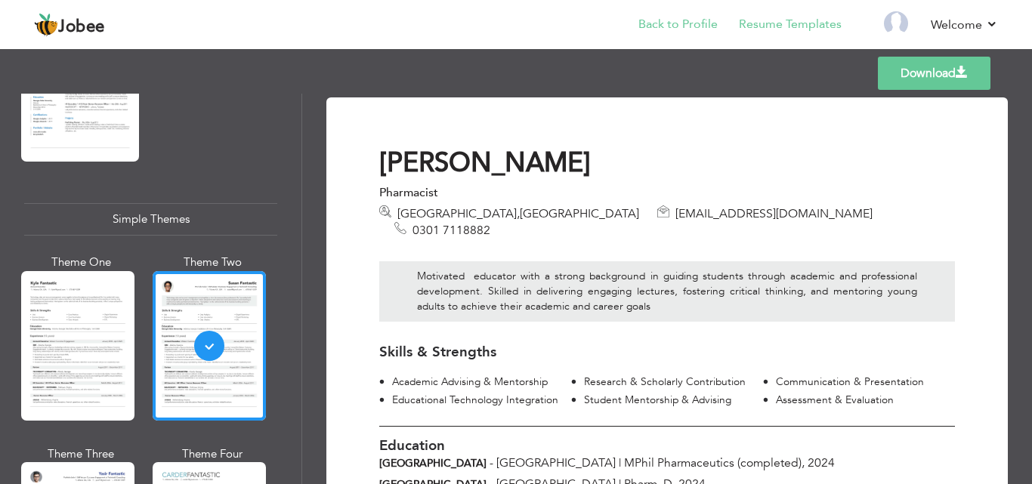
click at [700, 14] on li "Back to Profile" at bounding box center [667, 25] width 101 height 41
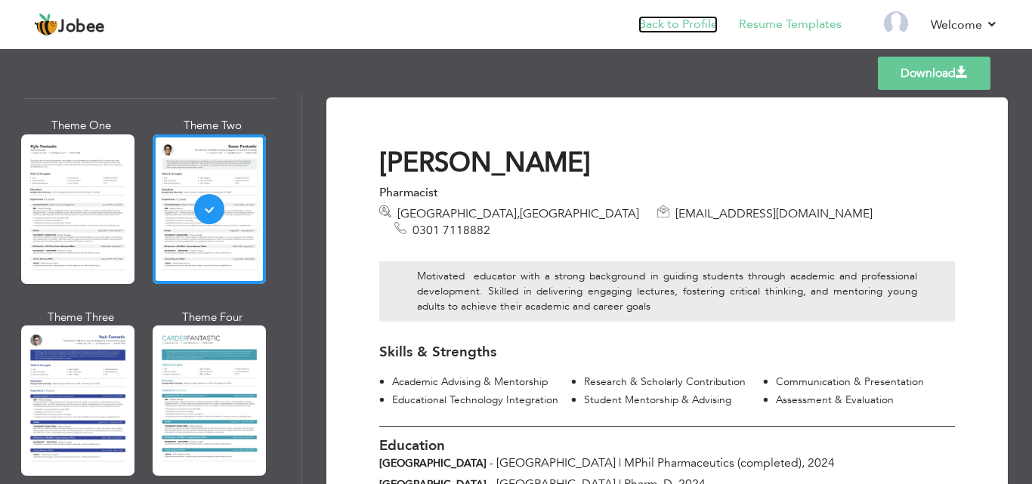
click at [685, 23] on link "Back to Profile" at bounding box center [678, 24] width 79 height 17
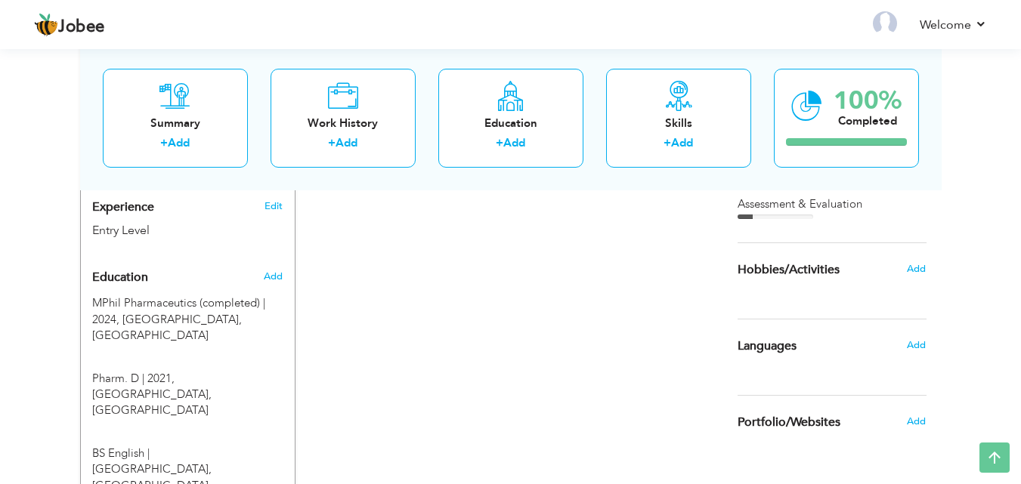
scroll to position [617, 0]
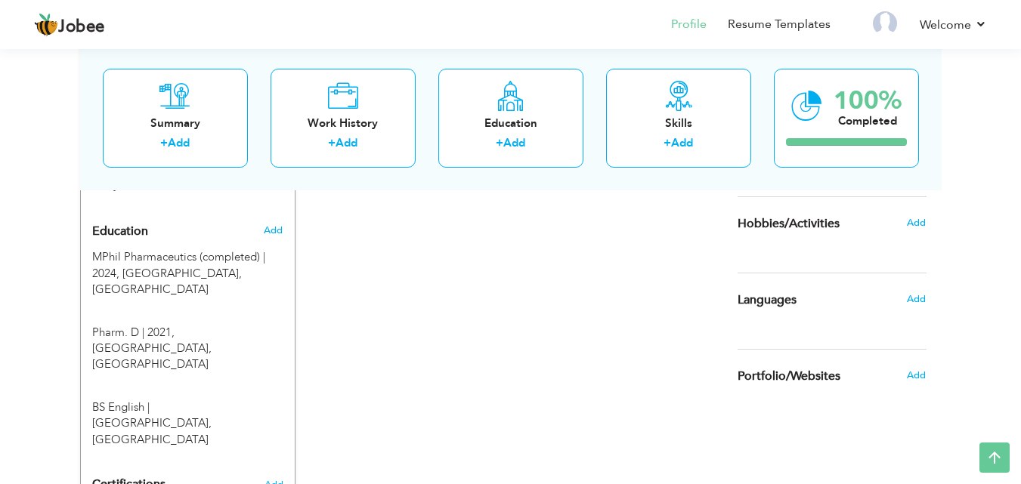
click at [275, 224] on span "Add" at bounding box center [273, 231] width 20 height 14
radio input "true"
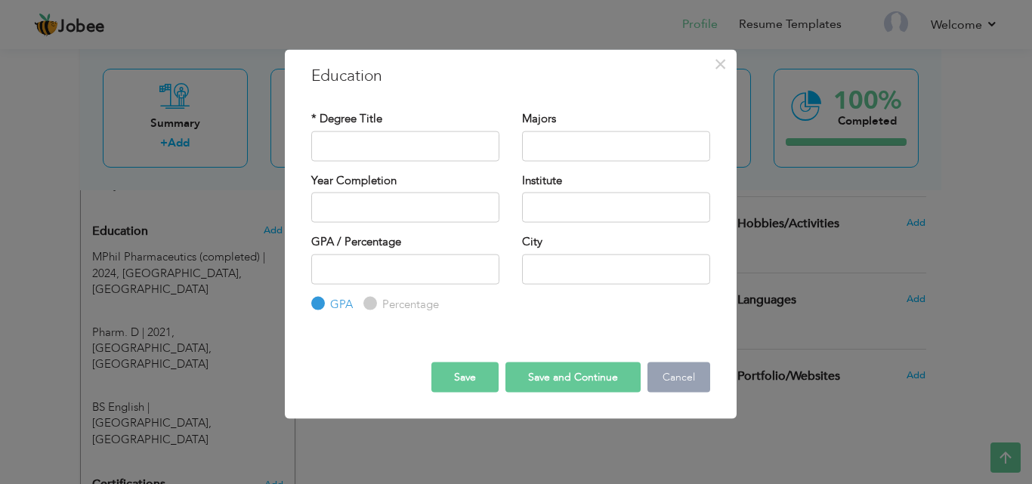
click at [672, 385] on button "Cancel" at bounding box center [679, 378] width 63 height 30
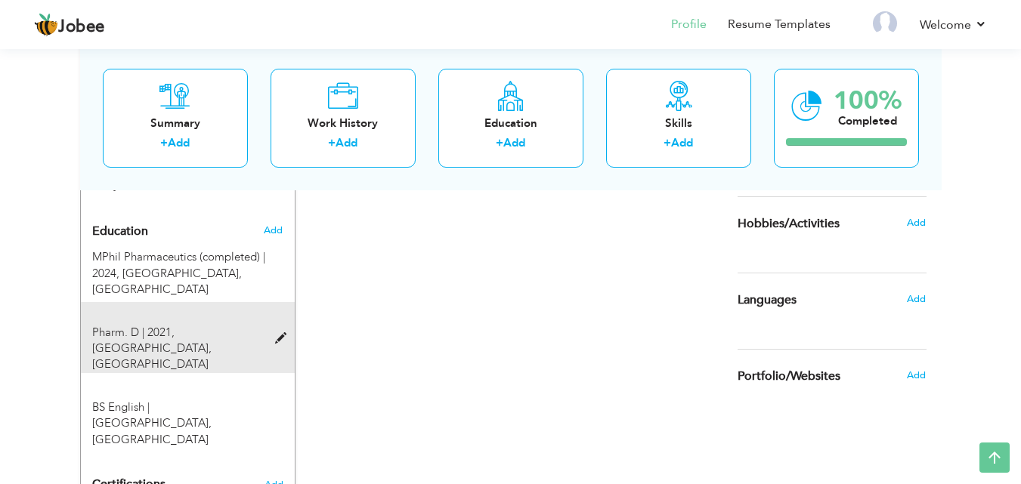
click at [281, 333] on span at bounding box center [284, 338] width 19 height 11
type input "Pharm. D"
type input "2021"
type input "[GEOGRAPHIC_DATA]"
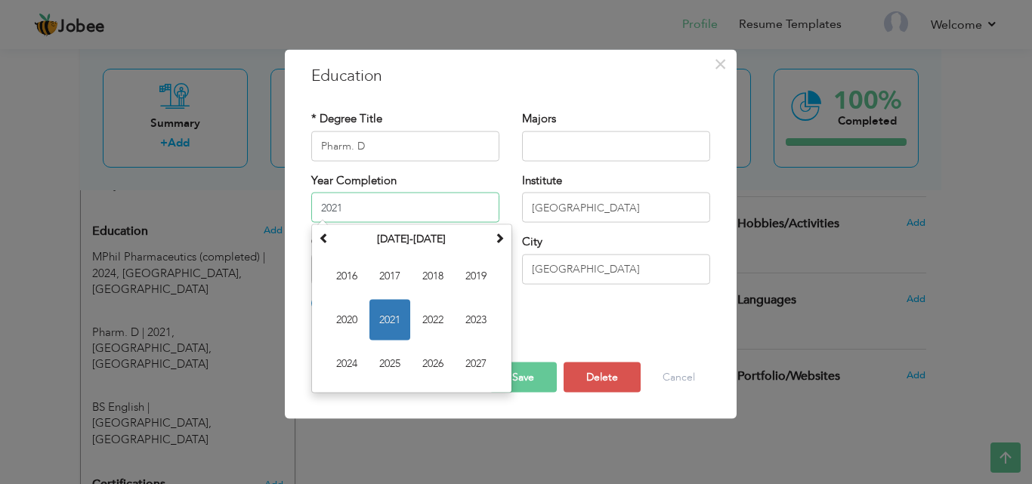
drag, startPoint x: 415, startPoint y: 212, endPoint x: 302, endPoint y: 196, distance: 114.5
click at [302, 196] on div "Year Completion 2021 [DATE] Su Mo Tu We Th Fr Sa 27 28 29 30 31 1 2 3 4 5 6 7 8…" at bounding box center [405, 202] width 211 height 61
click at [345, 204] on input "2021" at bounding box center [405, 208] width 188 height 30
click at [345, 206] on input "2021" at bounding box center [405, 208] width 188 height 30
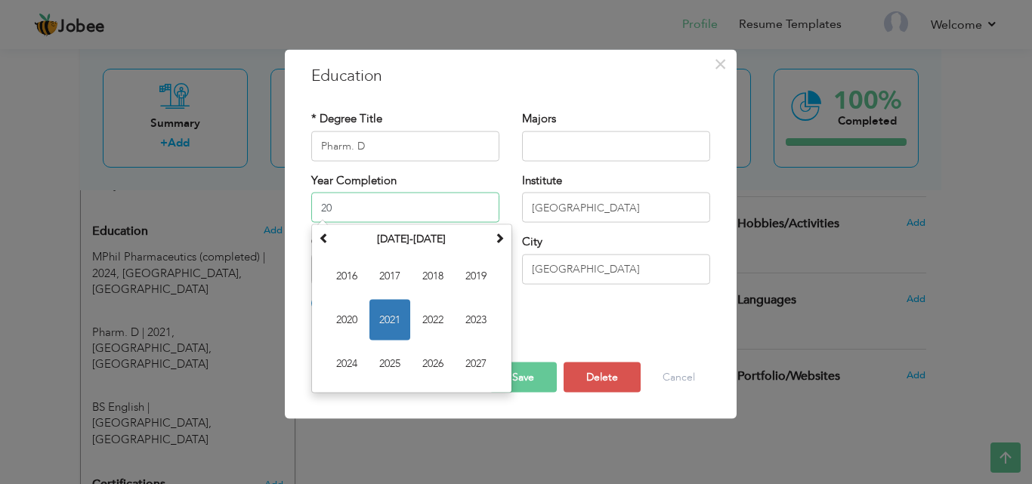
type input "2"
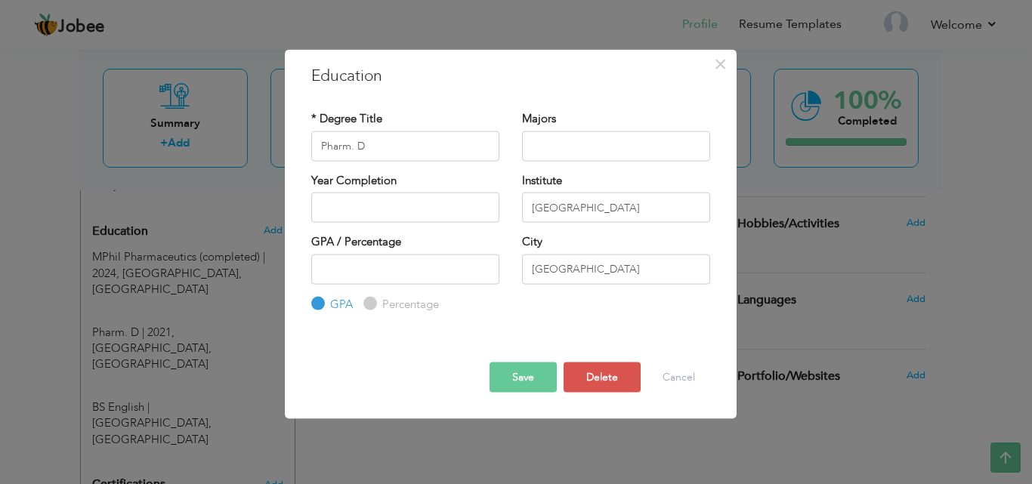
click at [524, 374] on button "Save" at bounding box center [523, 378] width 67 height 30
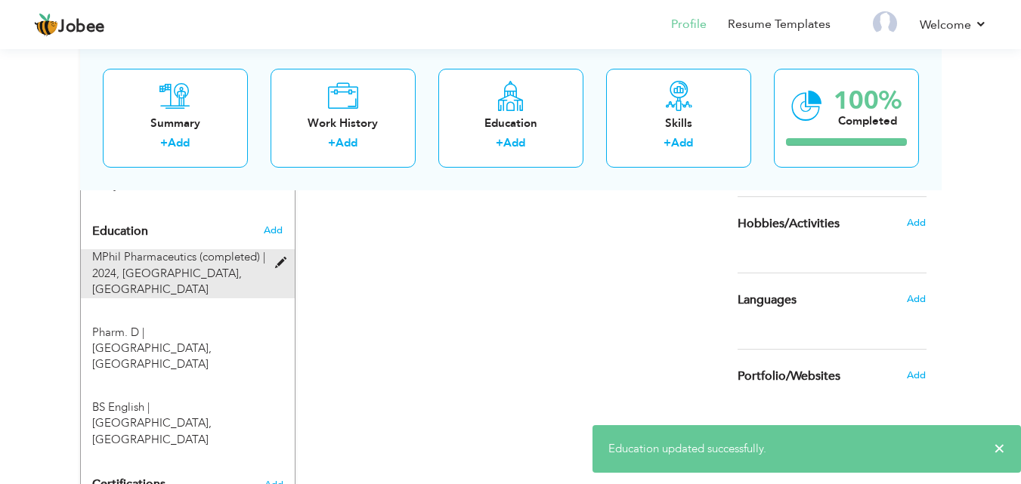
click at [277, 249] on div at bounding box center [286, 254] width 18 height 11
type input "MPhil Pharmaceutics (completed)"
type input "2024"
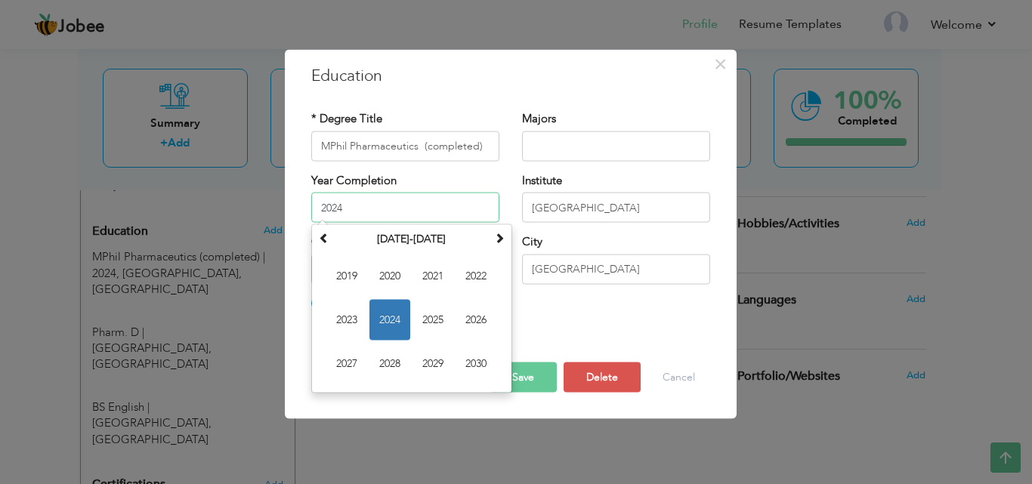
drag, startPoint x: 415, startPoint y: 202, endPoint x: 292, endPoint y: 199, distance: 123.2
click at [292, 199] on div "× Education * Degree Title MPhil Pharmaceutics (completed) Majors Year Completi…" at bounding box center [511, 234] width 452 height 370
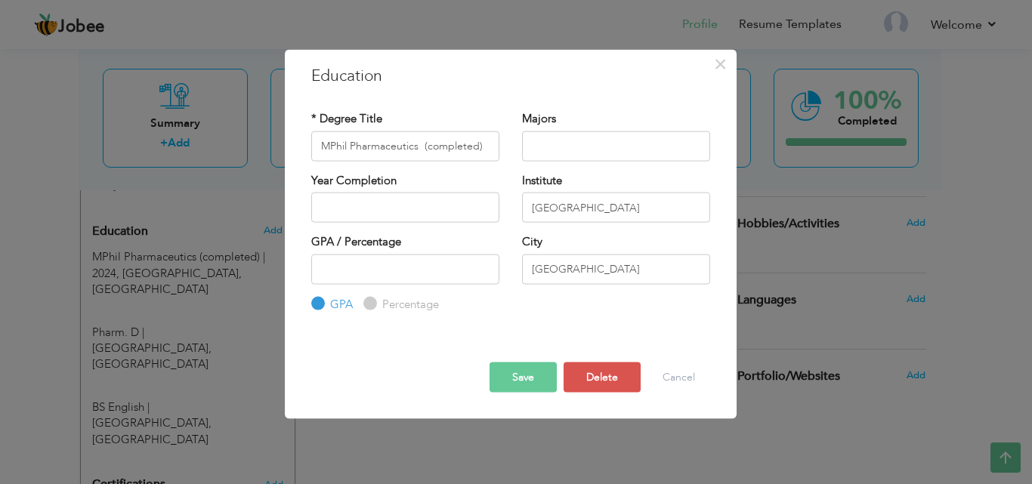
click at [542, 382] on button "Save" at bounding box center [523, 378] width 67 height 30
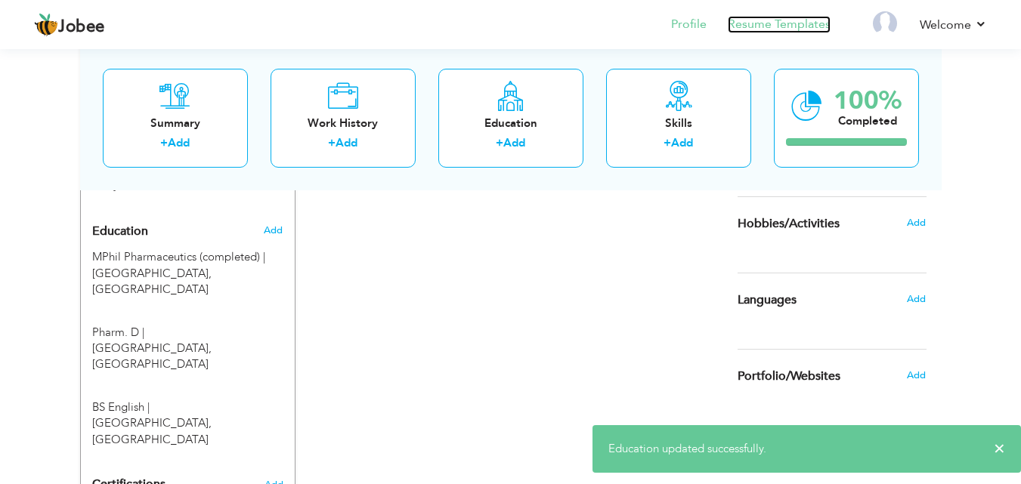
click at [772, 24] on link "Resume Templates" at bounding box center [779, 24] width 103 height 17
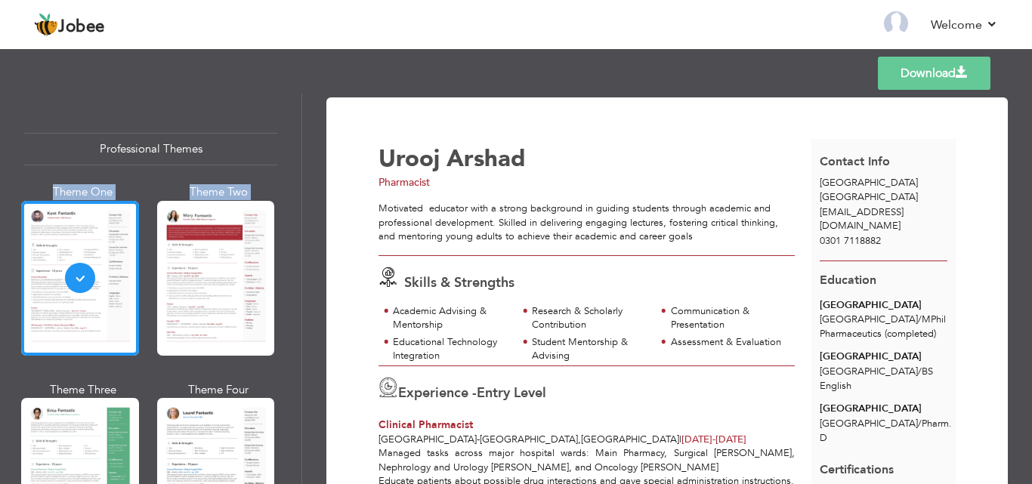
drag, startPoint x: 295, startPoint y: 125, endPoint x: 295, endPoint y: 250, distance: 125.5
click at [295, 250] on div "Professional Themes Theme One Theme Two Theme Three Theme Six" at bounding box center [151, 289] width 302 height 391
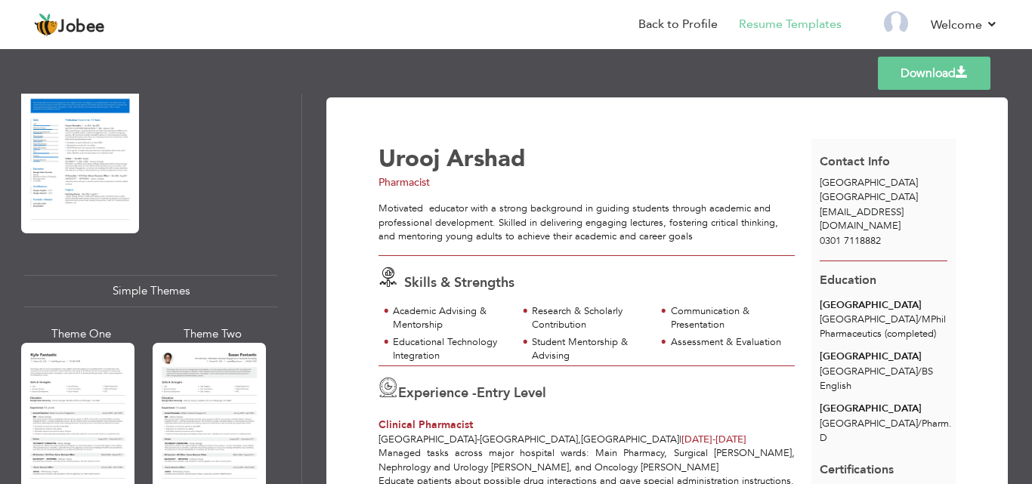
scroll to position [2523, 0]
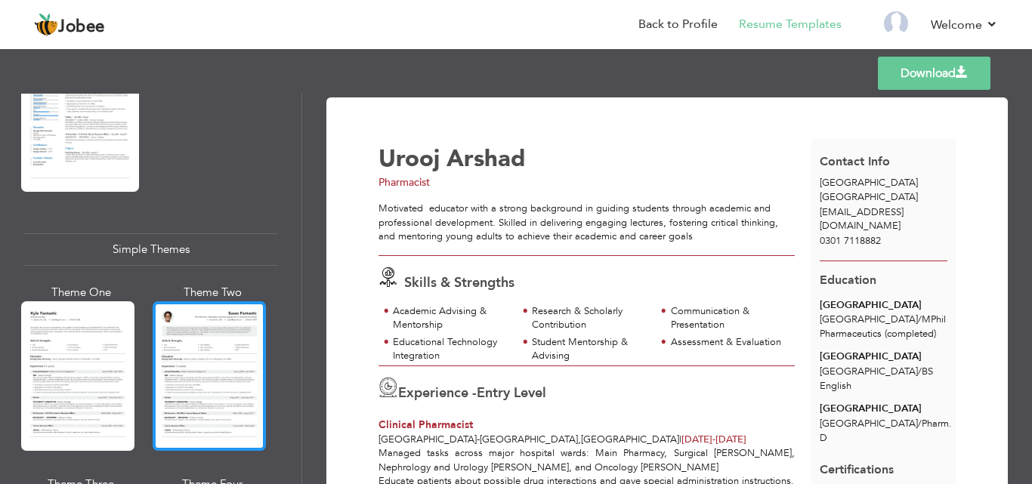
click at [227, 357] on div at bounding box center [209, 377] width 113 height 150
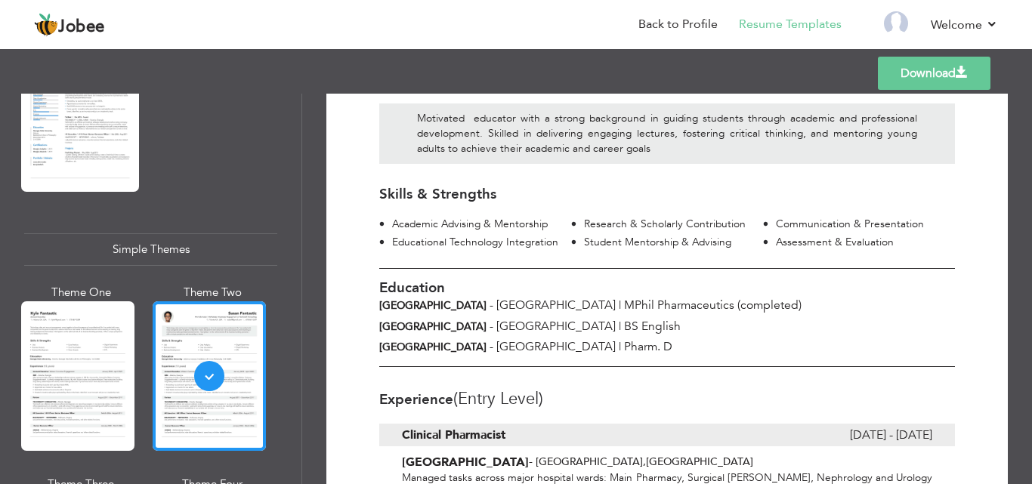
scroll to position [159, 0]
click at [670, 26] on link "Back to Profile" at bounding box center [678, 24] width 79 height 17
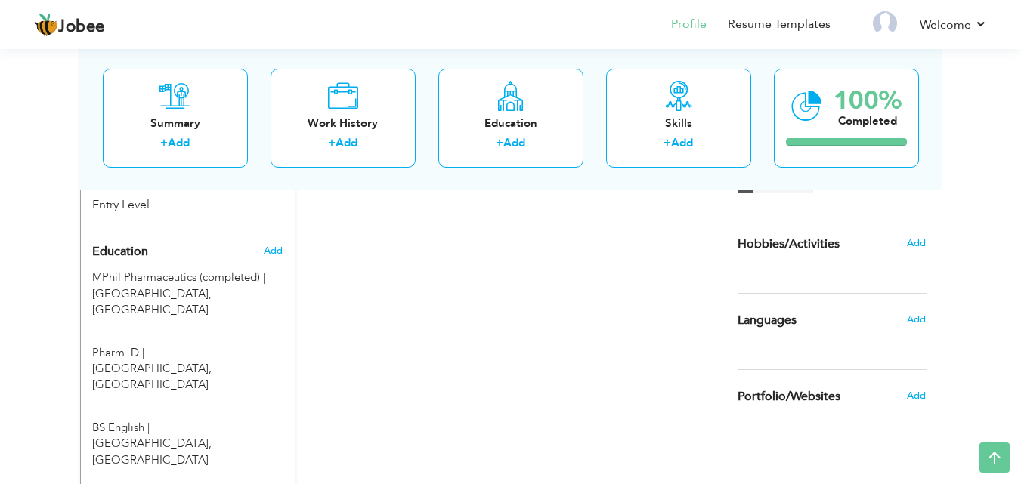
scroll to position [599, 0]
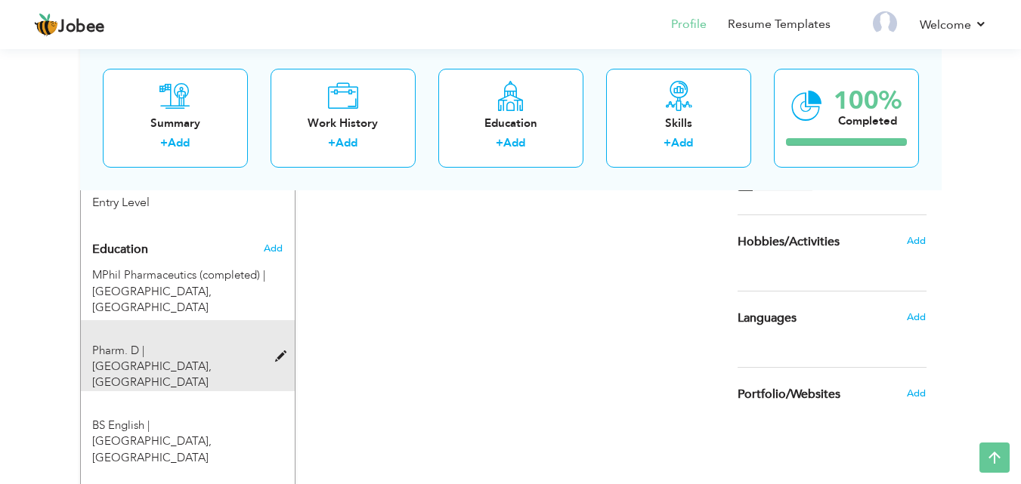
click at [282, 351] on span at bounding box center [284, 356] width 19 height 11
type input "Pharm. D"
type input "[GEOGRAPHIC_DATA]"
radio input "true"
type input "[GEOGRAPHIC_DATA]"
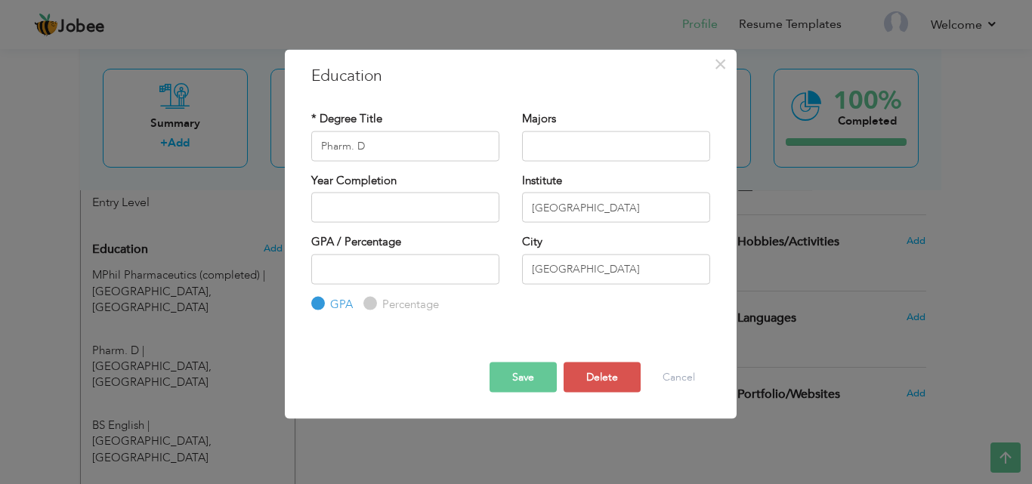
drag, startPoint x: 405, startPoint y: 225, endPoint x: 410, endPoint y: 216, distance: 10.1
click at [410, 216] on div "Year Completion" at bounding box center [405, 202] width 211 height 61
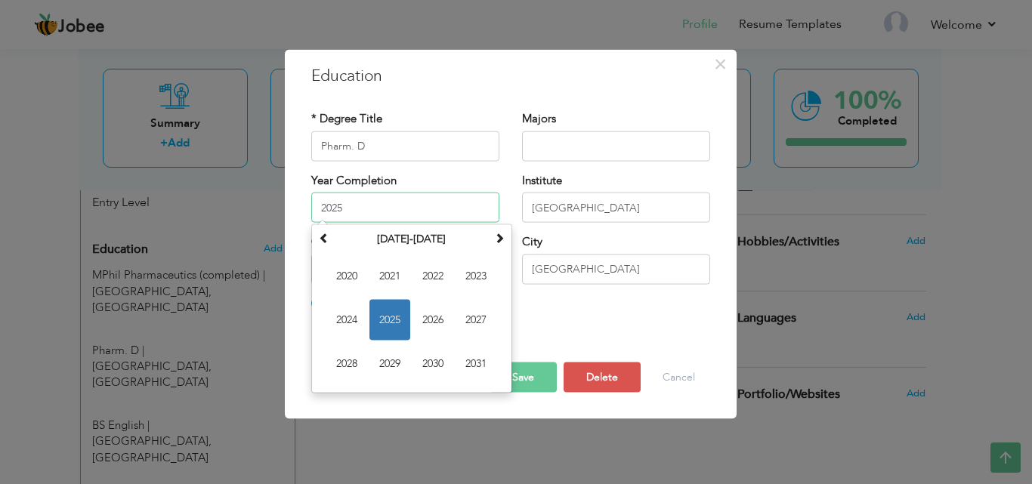
click at [410, 216] on input "2025" at bounding box center [405, 208] width 188 height 30
click at [386, 277] on span "2021" at bounding box center [390, 276] width 41 height 41
type input "2021"
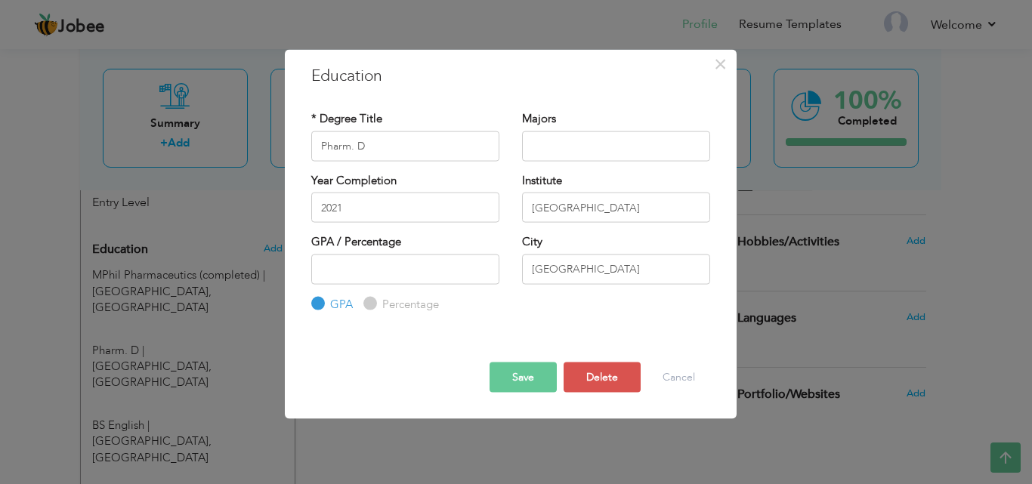
click at [518, 367] on button "Save" at bounding box center [523, 378] width 67 height 30
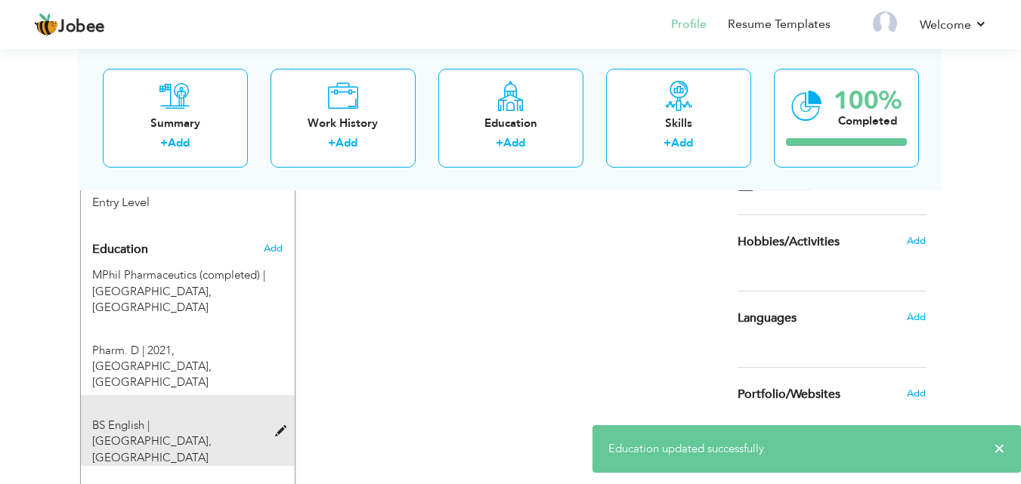
click at [276, 426] on span at bounding box center [284, 431] width 19 height 11
type input "BS English"
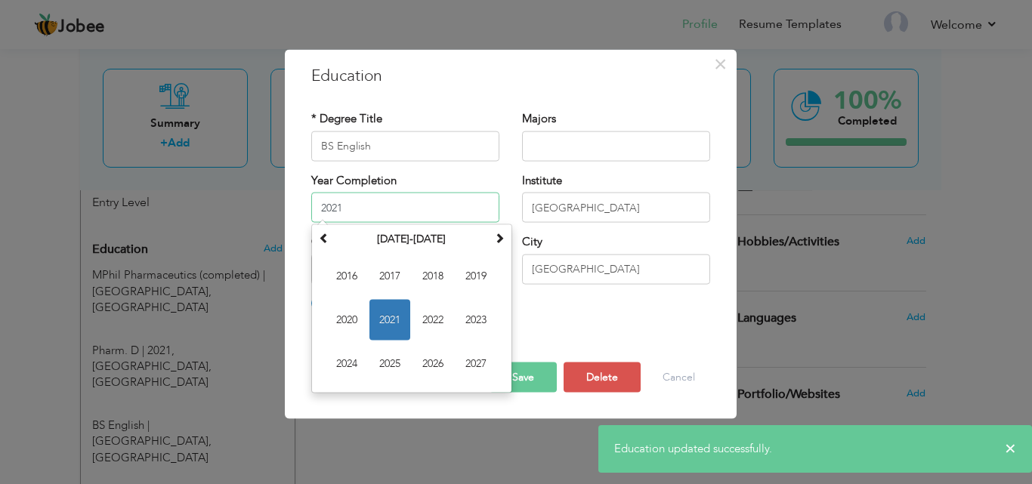
click at [365, 205] on input "2021" at bounding box center [405, 208] width 188 height 30
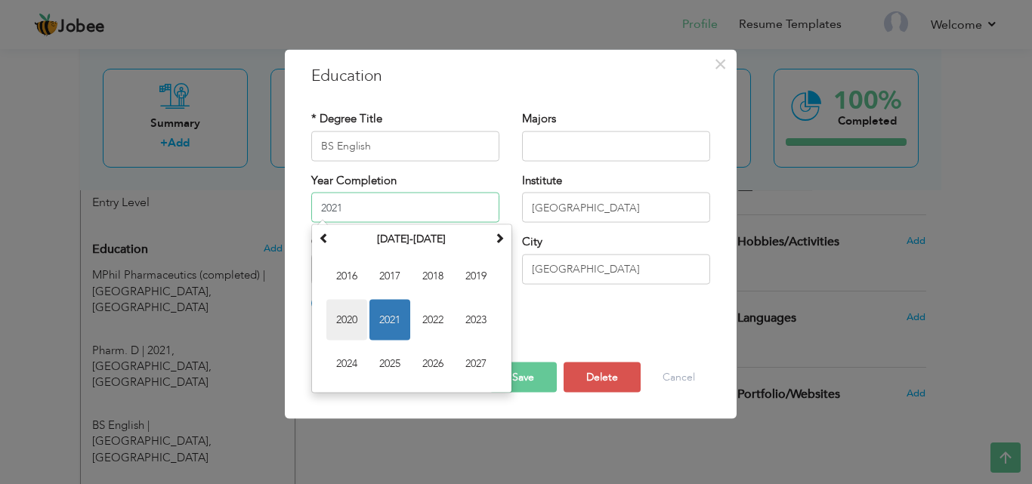
click at [339, 320] on span "2020" at bounding box center [346, 320] width 41 height 41
type input "2020"
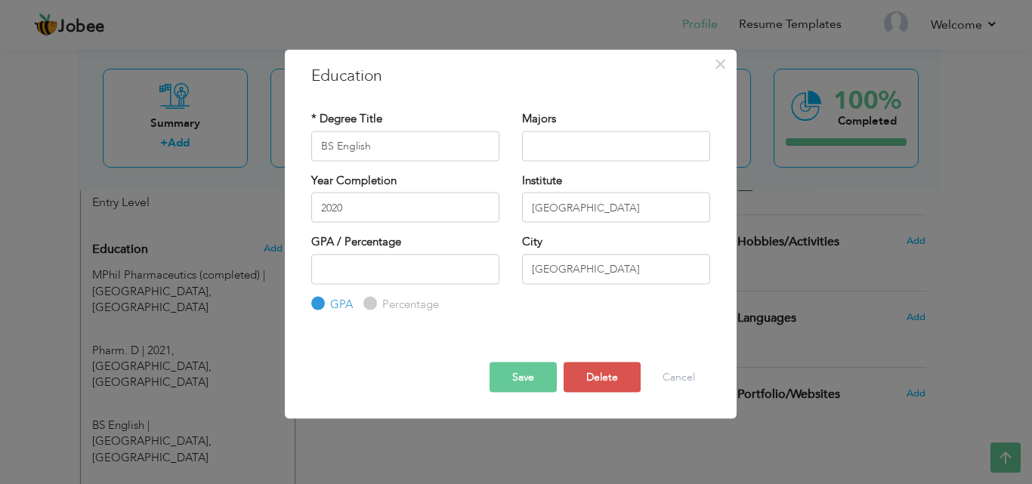
click at [521, 382] on button "Save" at bounding box center [523, 378] width 67 height 30
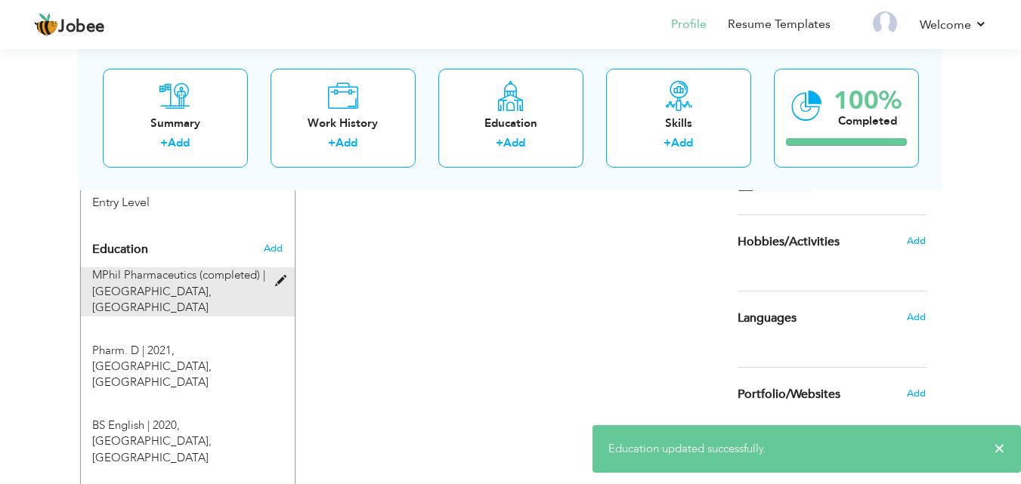
click at [277, 268] on div at bounding box center [286, 273] width 18 height 11
type input "MPhil Pharmaceutics (completed)"
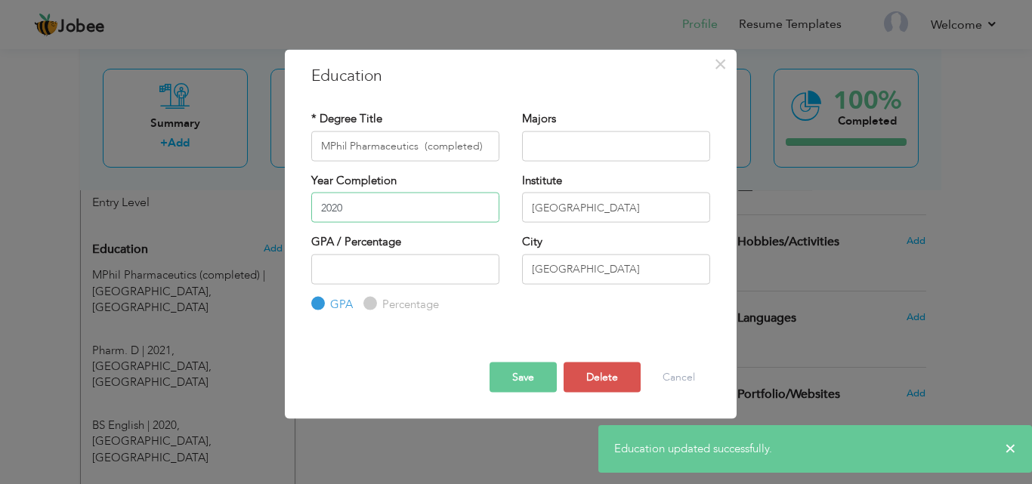
click at [367, 209] on input "2020" at bounding box center [405, 208] width 188 height 30
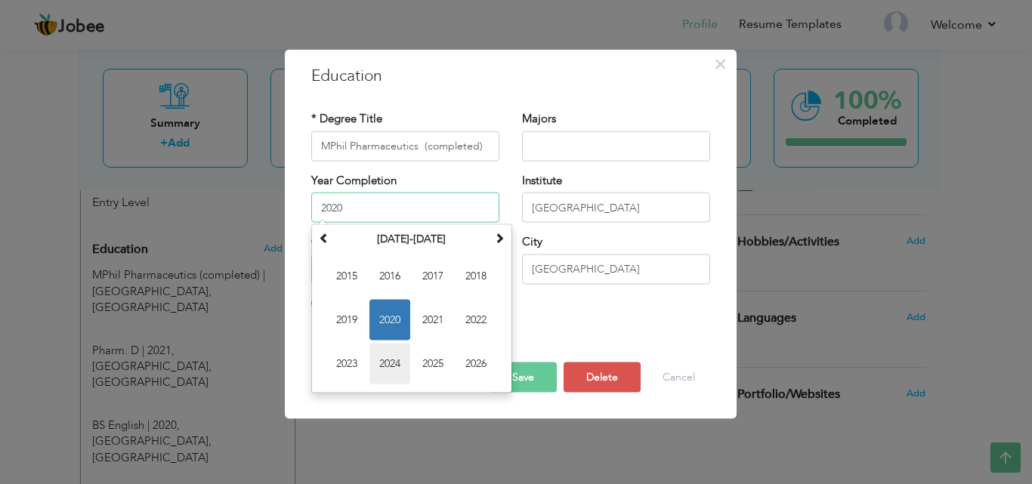
click at [394, 370] on span "2024" at bounding box center [390, 364] width 41 height 41
type input "2024"
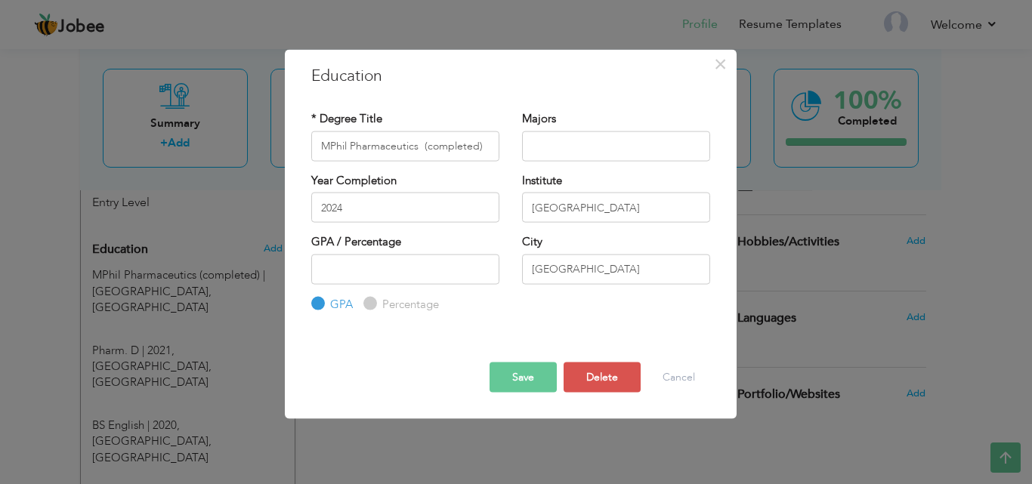
click at [518, 370] on button "Save" at bounding box center [523, 378] width 67 height 30
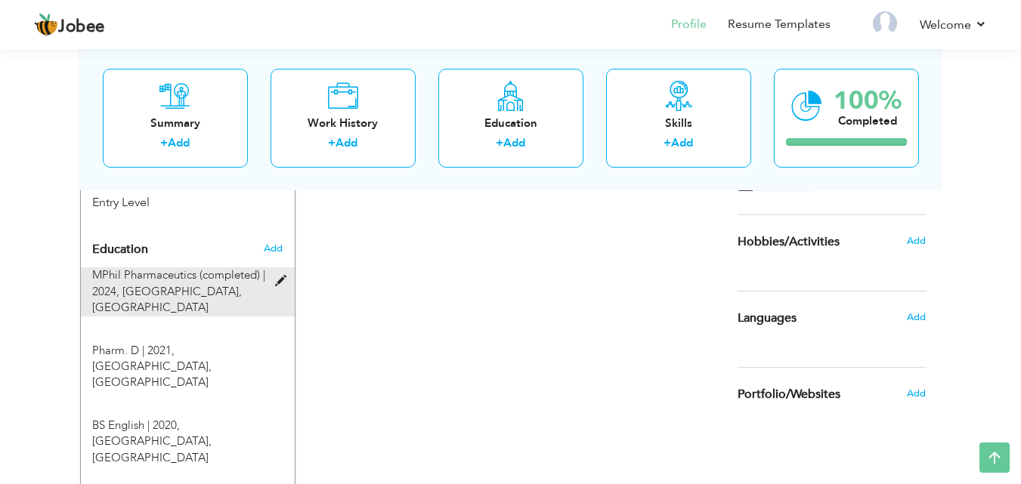
click at [283, 276] on span at bounding box center [284, 281] width 19 height 11
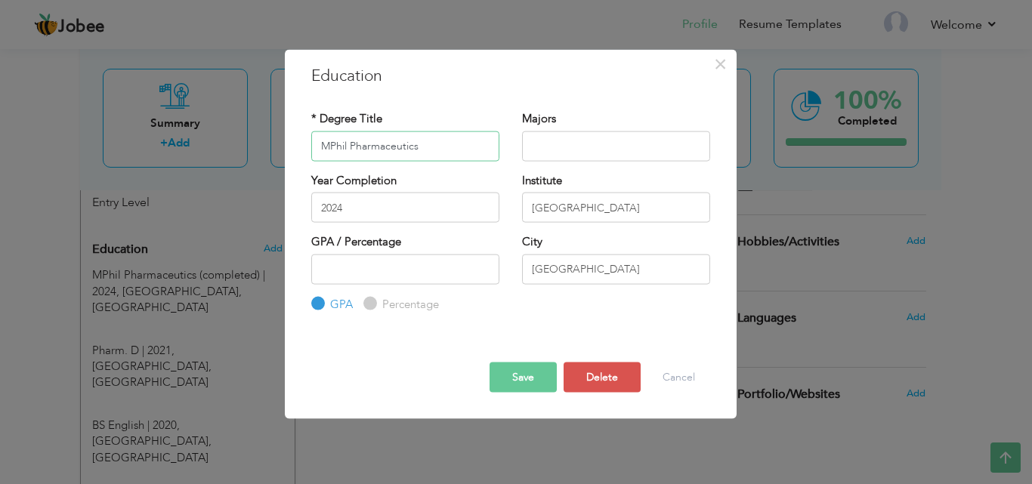
type input "MPhil Pharmaceutics"
click at [533, 384] on button "Save" at bounding box center [523, 378] width 67 height 30
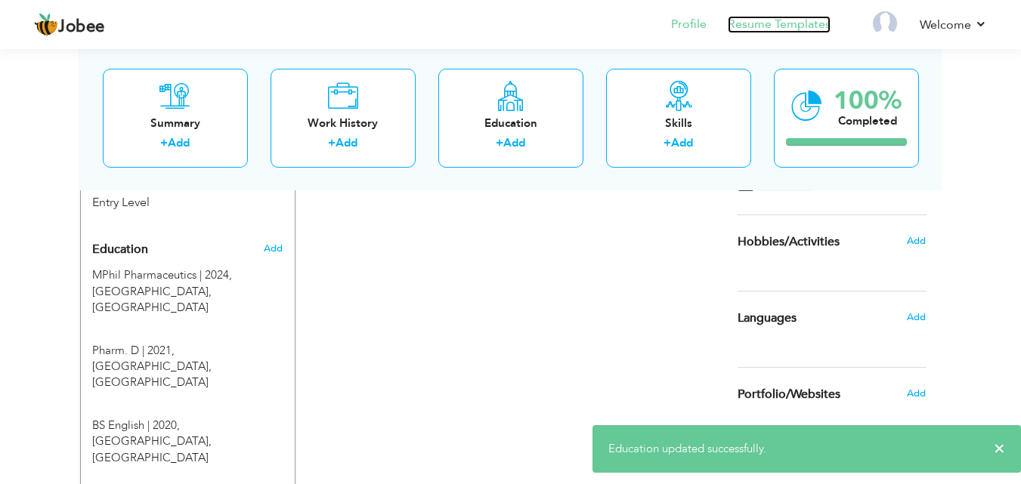
click at [769, 17] on link "Resume Templates" at bounding box center [779, 24] width 103 height 17
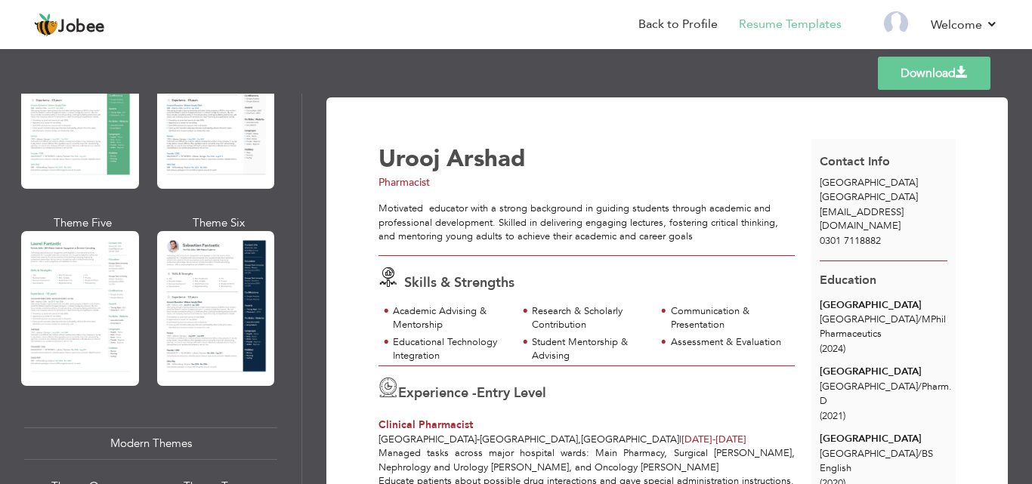
scroll to position [871, 0]
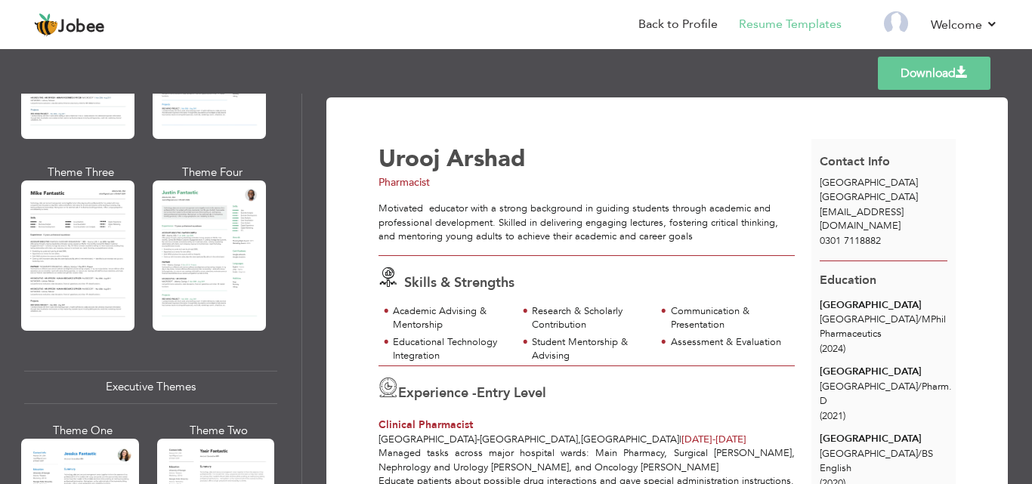
click at [293, 318] on div "Professional Themes Theme One Theme Two Theme Three Theme Six" at bounding box center [151, 289] width 302 height 391
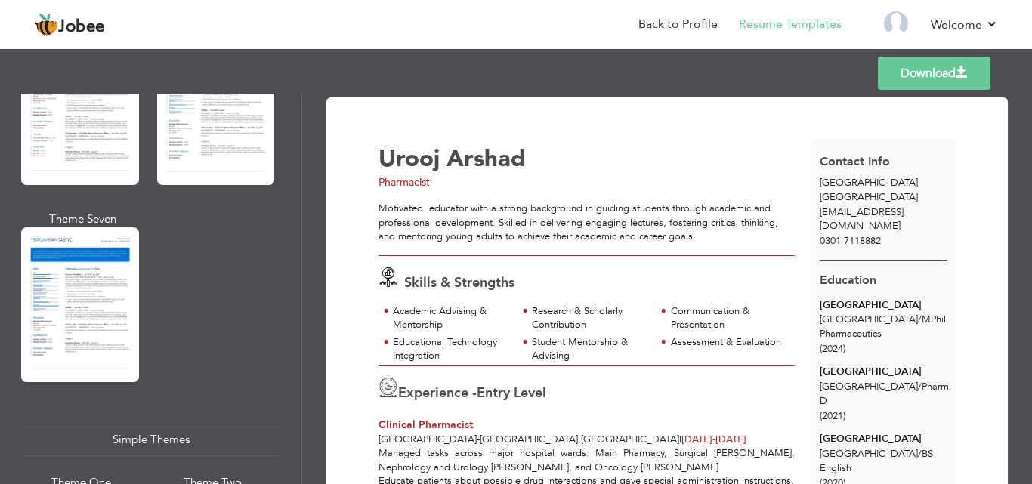
scroll to position [2344, 0]
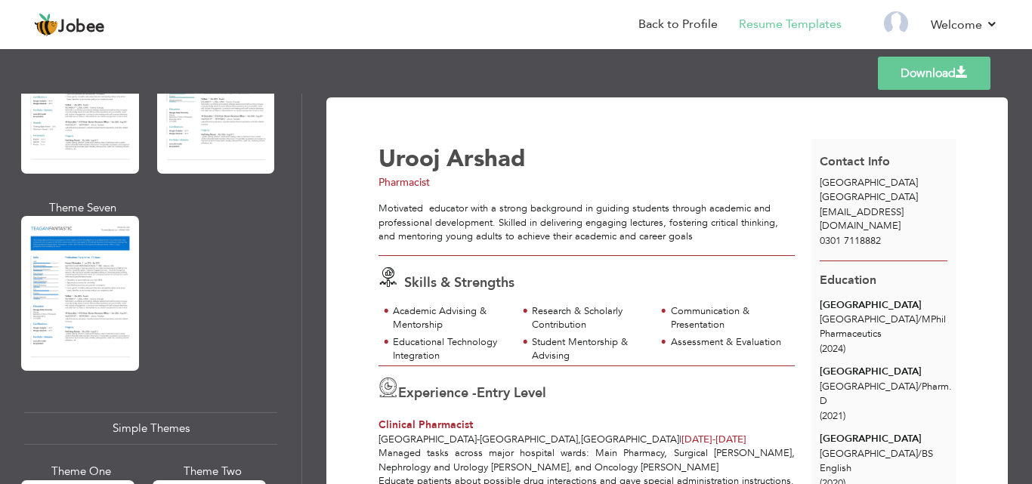
click at [309, 447] on div "Download [PERSON_NAME] Pharmacist Skills & Strengths /" at bounding box center [667, 289] width 730 height 391
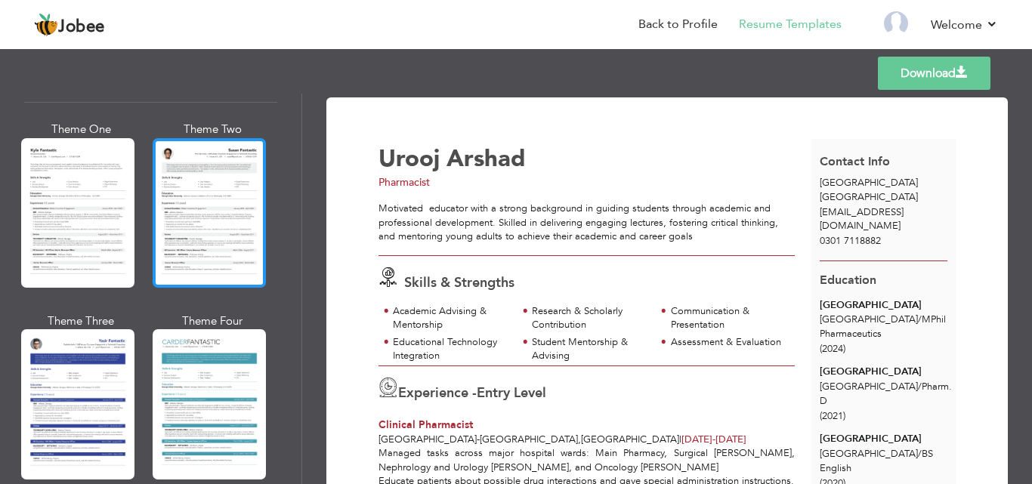
click at [188, 150] on div at bounding box center [209, 213] width 113 height 150
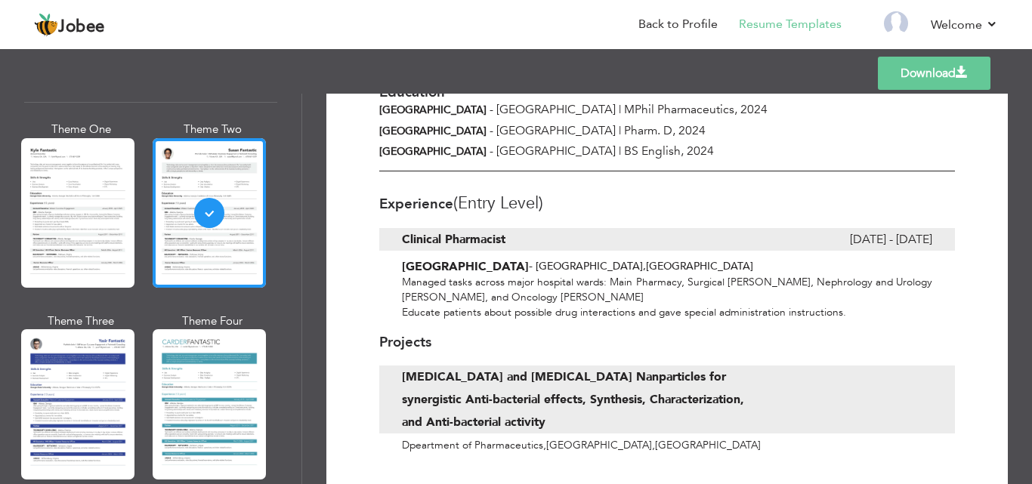
scroll to position [278, 0]
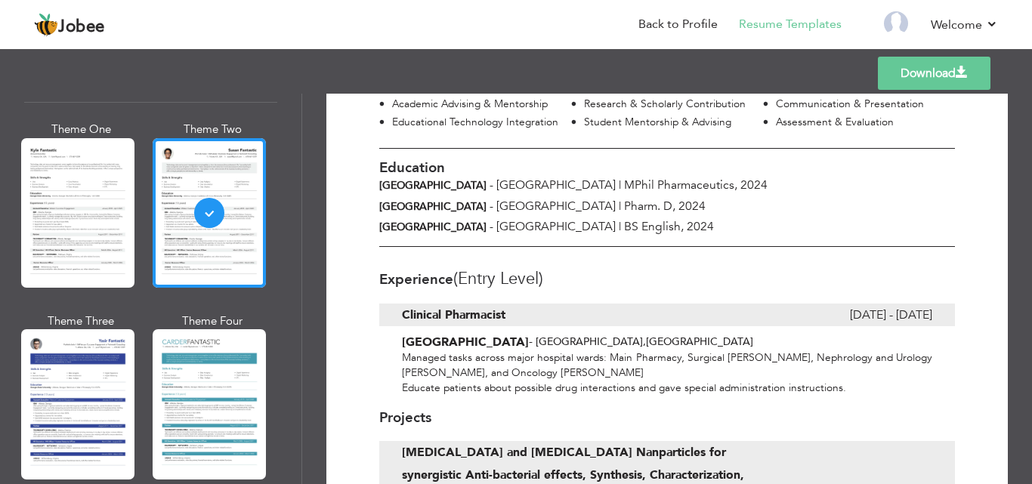
click at [894, 81] on link "Download" at bounding box center [934, 73] width 113 height 33
drag, startPoint x: 301, startPoint y: 465, endPoint x: 311, endPoint y: 413, distance: 52.3
drag, startPoint x: 311, startPoint y: 413, endPoint x: 305, endPoint y: 407, distance: 8.6
click at [305, 407] on div "Download [PERSON_NAME] Pharmacist [GEOGRAPHIC_DATA] , [GEOGRAPHIC_DATA] [EMAIL_…" at bounding box center [667, 289] width 730 height 391
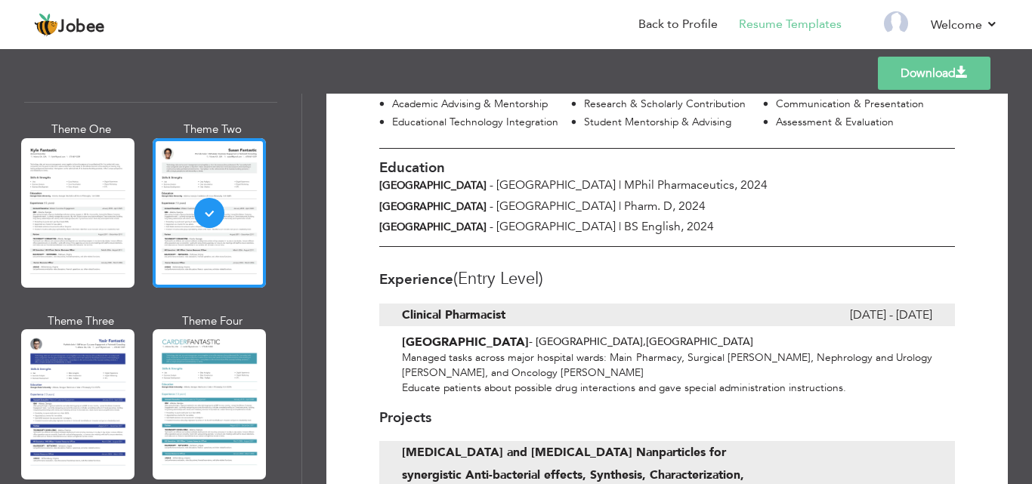
click at [302, 407] on div "Download [PERSON_NAME] Pharmacist [GEOGRAPHIC_DATA] , [GEOGRAPHIC_DATA] [EMAIL_…" at bounding box center [667, 289] width 730 height 391
drag, startPoint x: 1029, startPoint y: 335, endPoint x: 1032, endPoint y: 68, distance: 266.8
click at [1032, 68] on div "Templates Download" at bounding box center [516, 73] width 1032 height 48
click at [302, 170] on div "Professional Themes Theme One Theme Two Theme Three Theme Four Theme Five" at bounding box center [151, 289] width 302 height 391
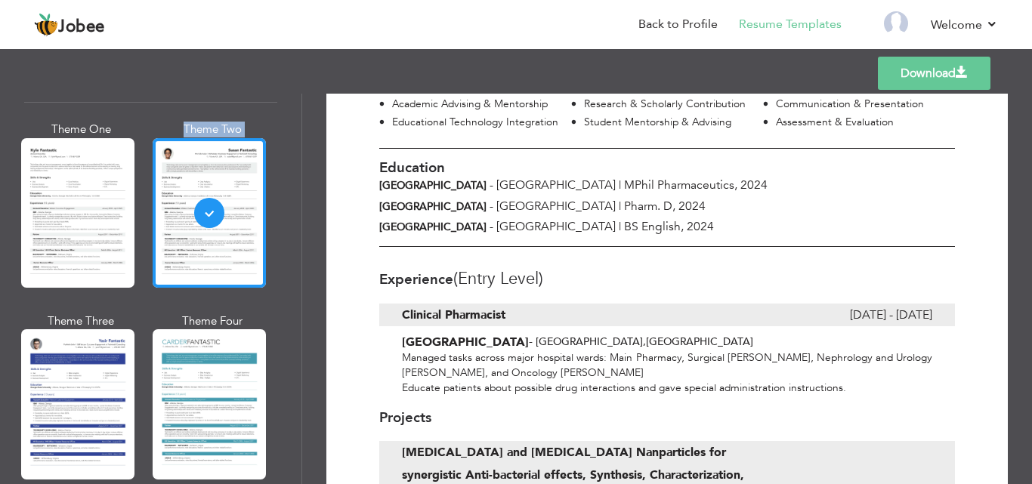
drag, startPoint x: 302, startPoint y: 170, endPoint x: 18, endPoint y: 162, distance: 283.5
click at [18, 162] on div "Professional Themes Theme One Theme Two Theme Three Theme Four Theme Five" at bounding box center [151, 289] width 302 height 391
click at [18, 162] on div "Professional Themes Theme One Theme Two Theme Three Theme Six" at bounding box center [151, 289] width 302 height 391
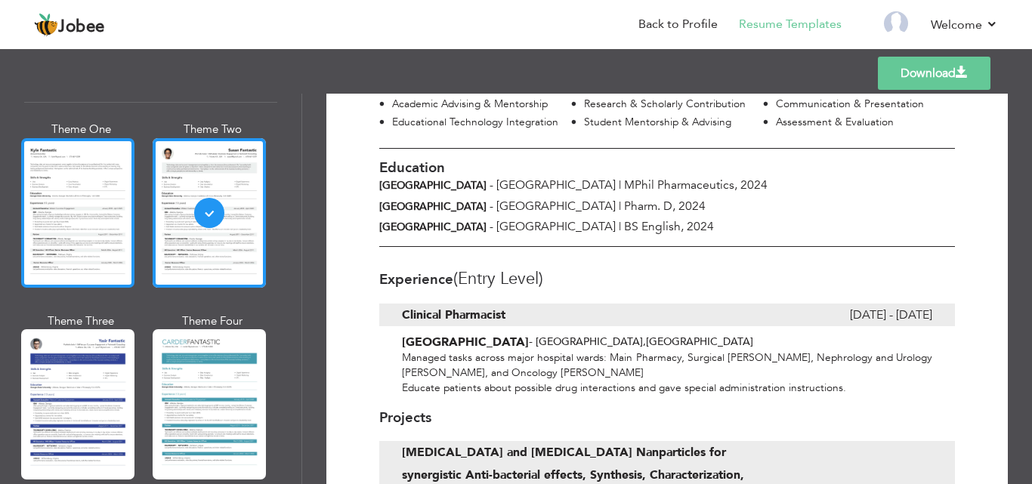
click at [54, 175] on div at bounding box center [77, 213] width 113 height 150
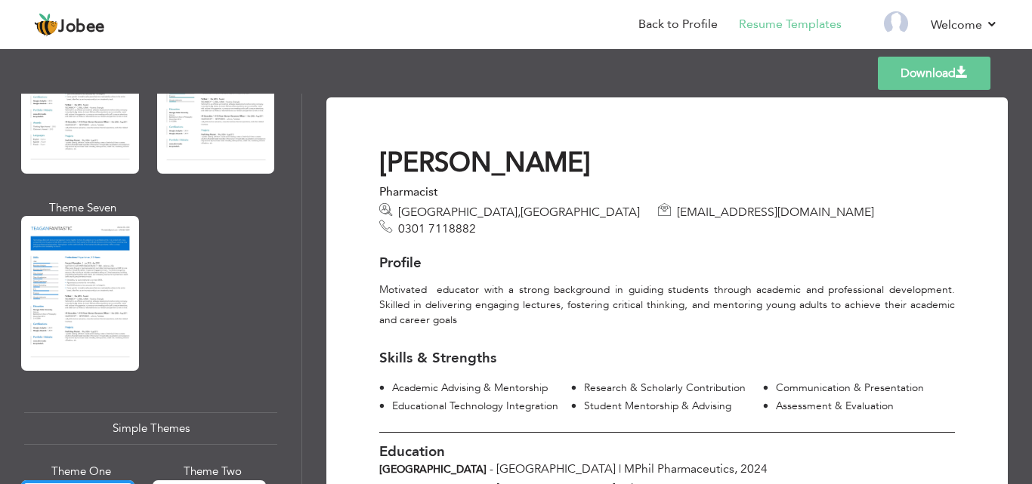
scroll to position [2003, 0]
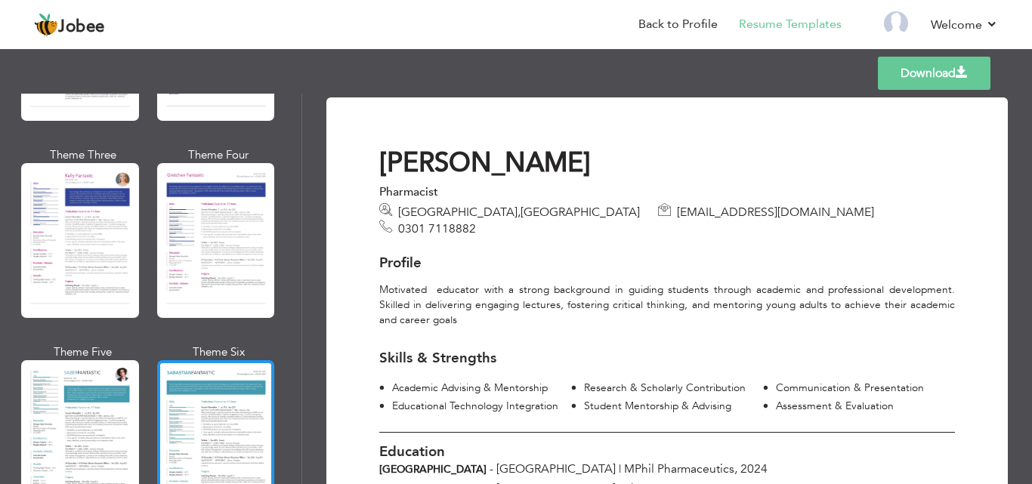
click at [255, 384] on div at bounding box center [216, 437] width 118 height 155
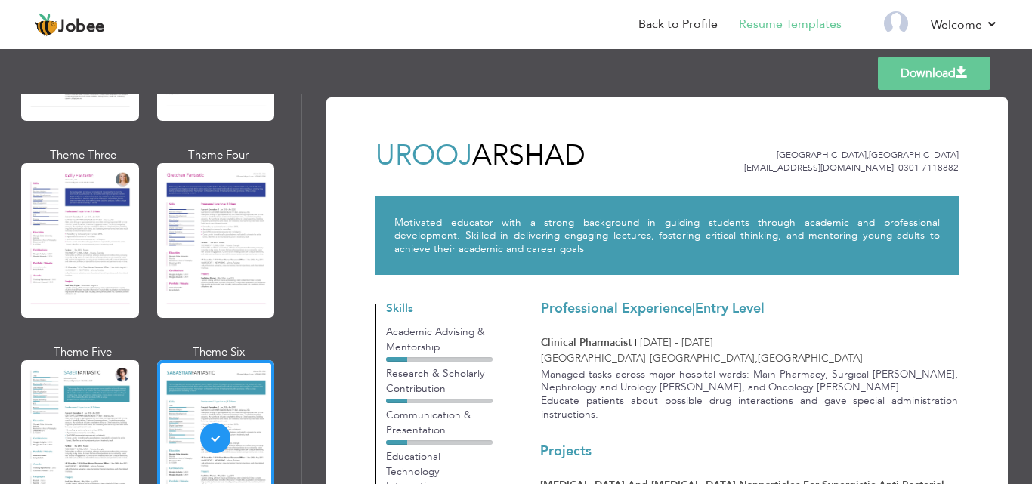
drag, startPoint x: 1032, startPoint y: 221, endPoint x: 1020, endPoint y: 333, distance: 113.2
click at [1020, 333] on div "Download [PERSON_NAME] [GEOGRAPHIC_DATA] , [GEOGRAPHIC_DATA] [EMAIL_ADDRESS][DO…" at bounding box center [667, 289] width 730 height 391
drag, startPoint x: 1030, startPoint y: 255, endPoint x: 1010, endPoint y: 318, distance: 66.7
click at [1010, 318] on div "Download [PERSON_NAME] [GEOGRAPHIC_DATA] , [GEOGRAPHIC_DATA] [EMAIL_ADDRESS][DO…" at bounding box center [667, 289] width 730 height 391
click at [700, 170] on div "[PERSON_NAME]" at bounding box center [546, 154] width 341 height 51
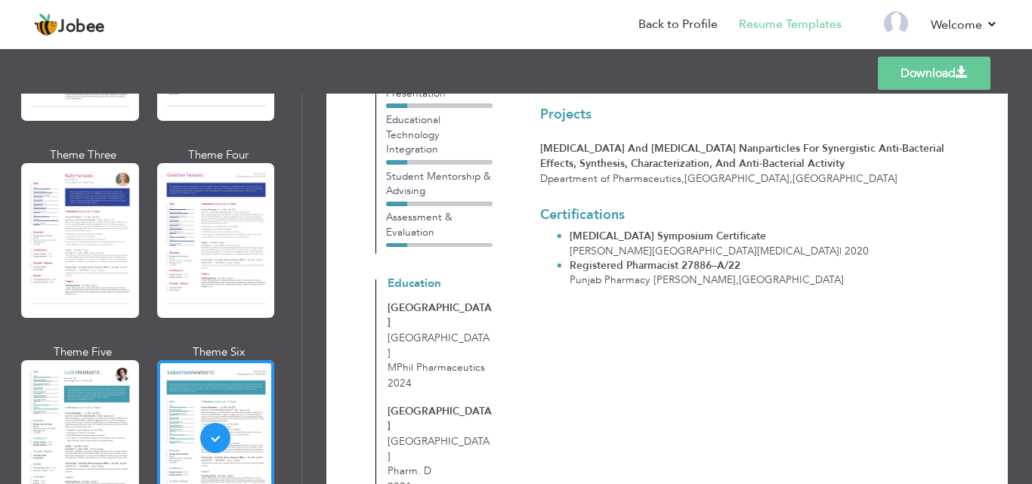
scroll to position [305, 0]
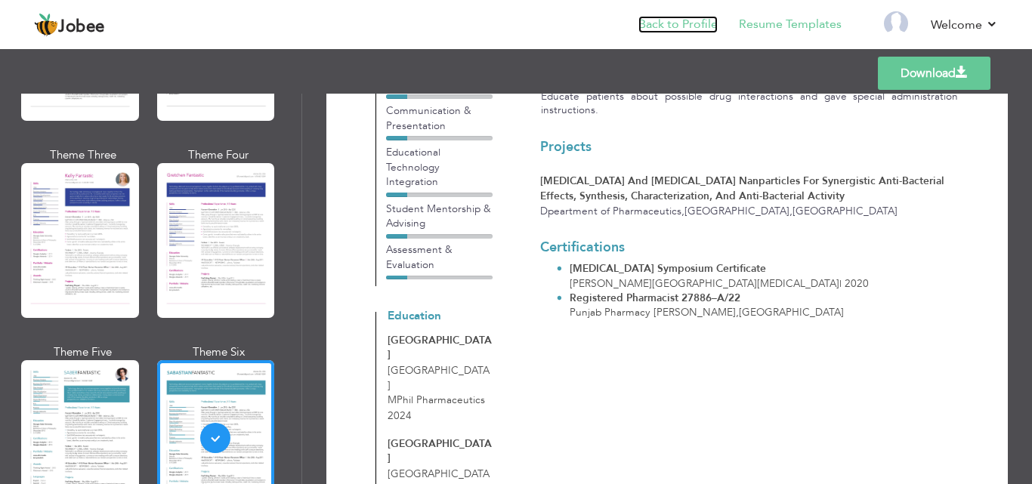
click at [670, 25] on link "Back to Profile" at bounding box center [678, 24] width 79 height 17
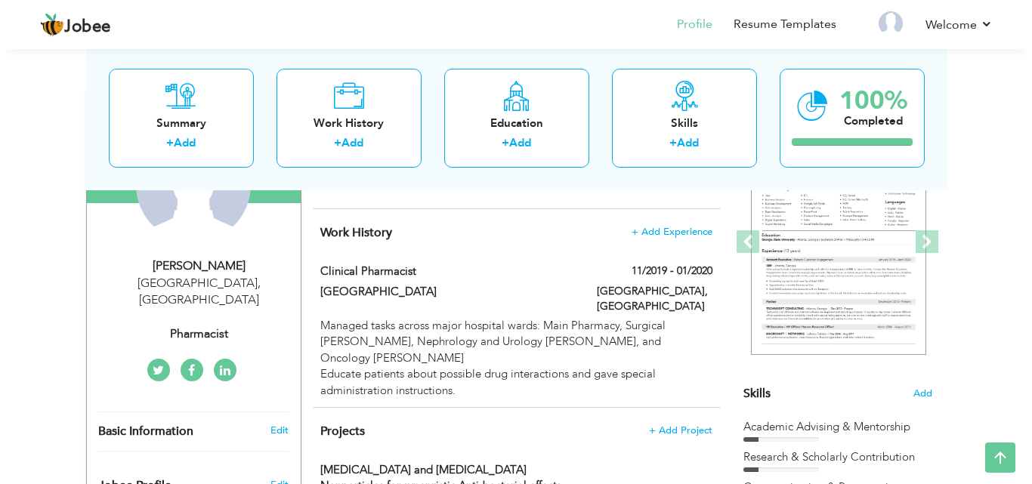
scroll to position [189, 0]
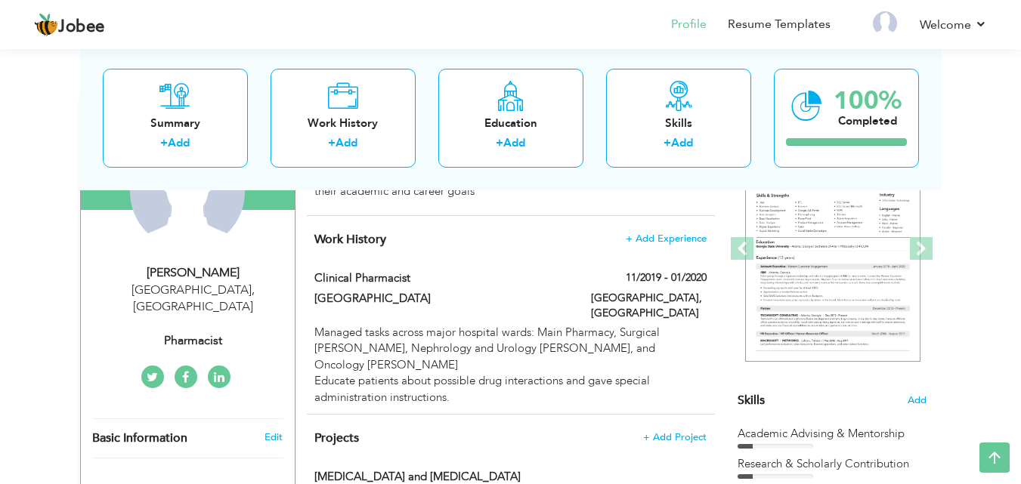
click at [191, 292] on div "Faisalabad , Pakistan" at bounding box center [193, 299] width 203 height 35
type input "Urooj"
type input "Arshad"
type input "0301 7118882"
select select "number:166"
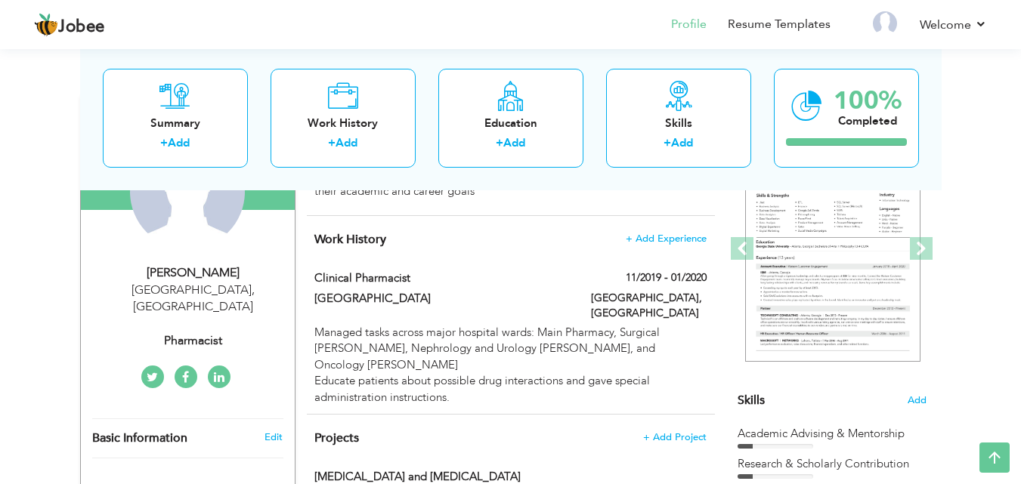
type input "[GEOGRAPHIC_DATA]"
select select "number:1"
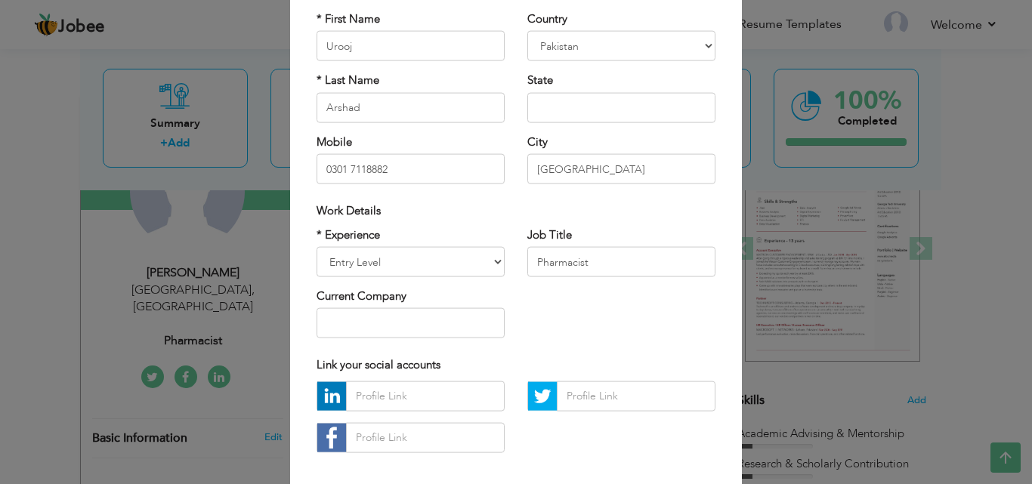
scroll to position [108, 0]
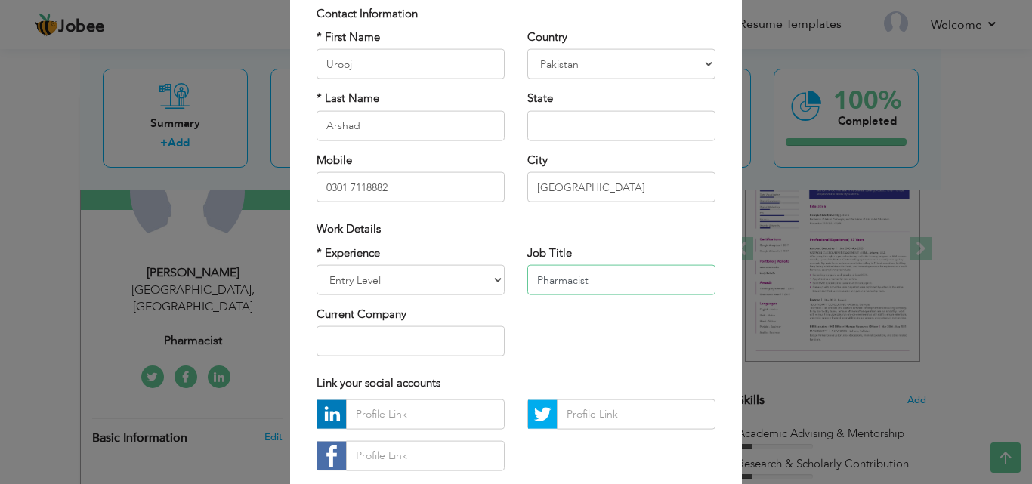
click at [611, 292] on input "Pharmacist" at bounding box center [622, 280] width 188 height 30
type input "P"
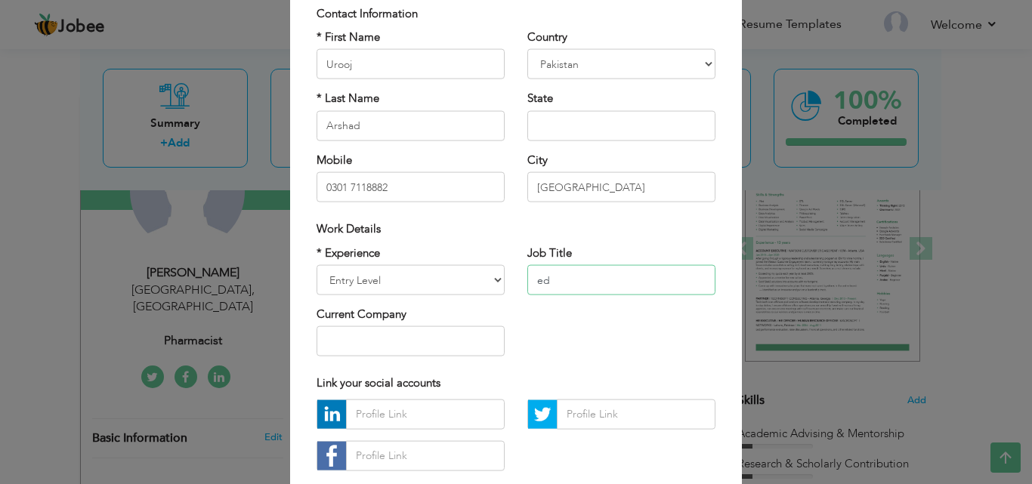
type input "e"
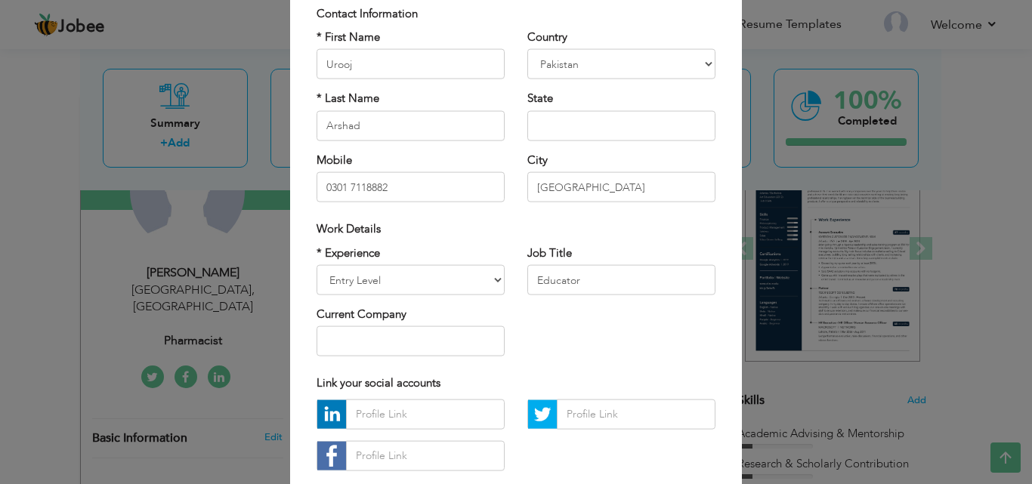
drag, startPoint x: 1023, startPoint y: 271, endPoint x: 0, endPoint y: 257, distance: 1023.4
click at [0, 257] on div "× Profile Contact Information * First Name Urooj * Last Name Arshad" at bounding box center [516, 242] width 1032 height 484
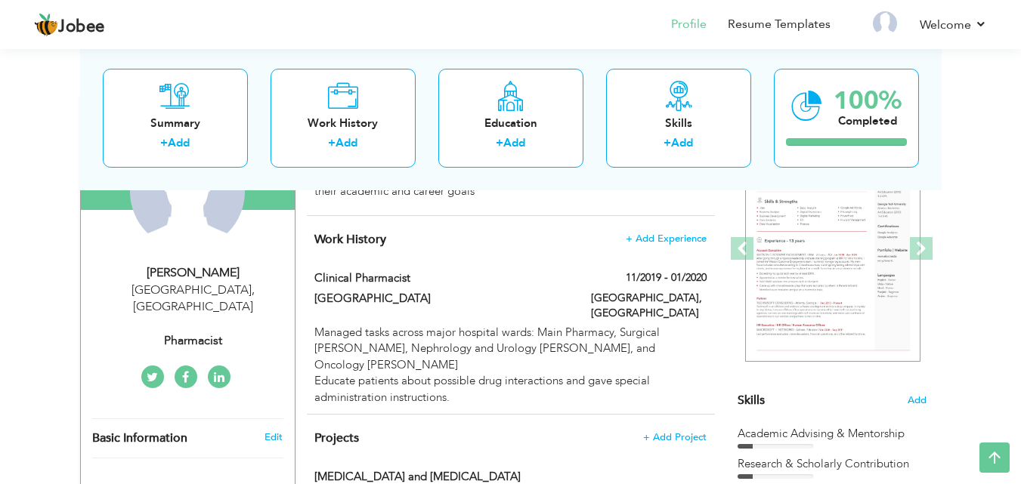
drag, startPoint x: 1026, startPoint y: 227, endPoint x: 221, endPoint y: 324, distance: 810.7
click at [221, 333] on div "Pharmacist" at bounding box center [193, 341] width 203 height 17
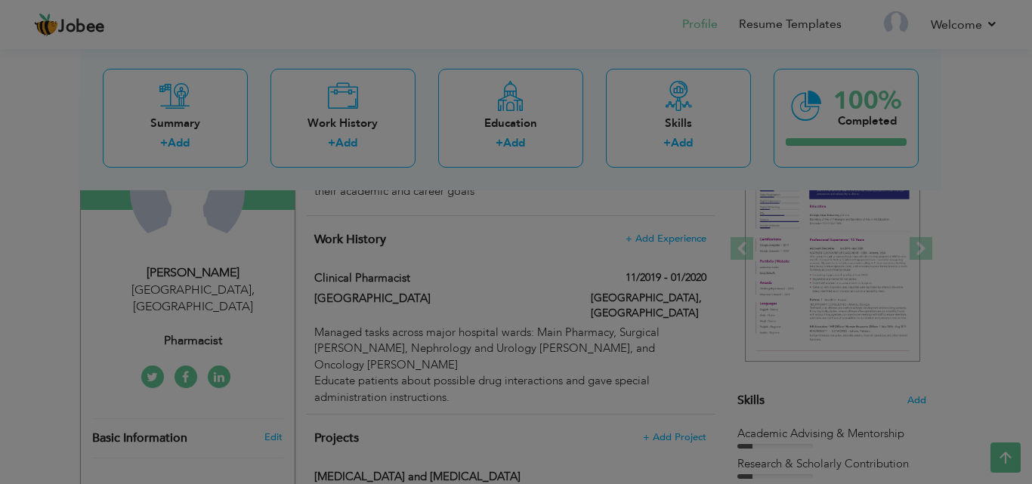
scroll to position [0, 0]
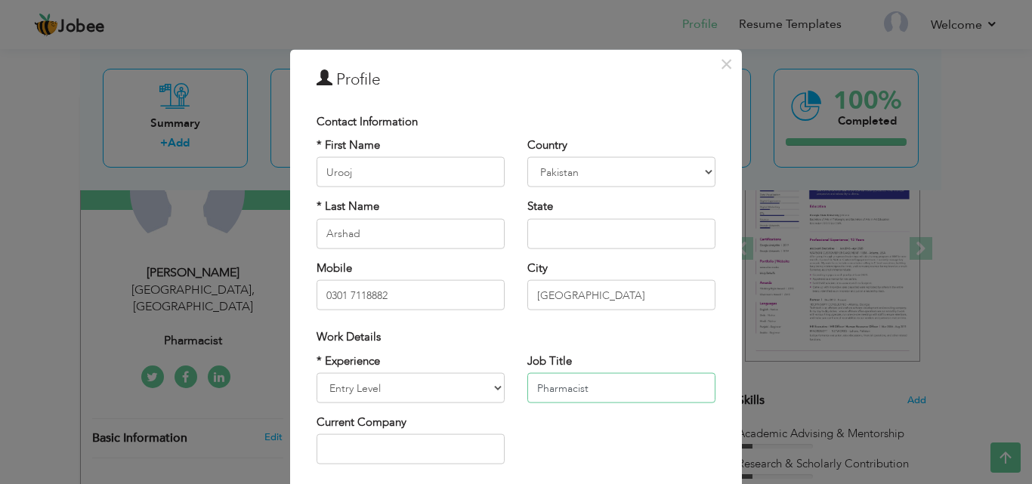
click at [592, 388] on input "Pharmacist" at bounding box center [622, 388] width 188 height 30
type input "P"
type input "p"
type input "Pharmacist"
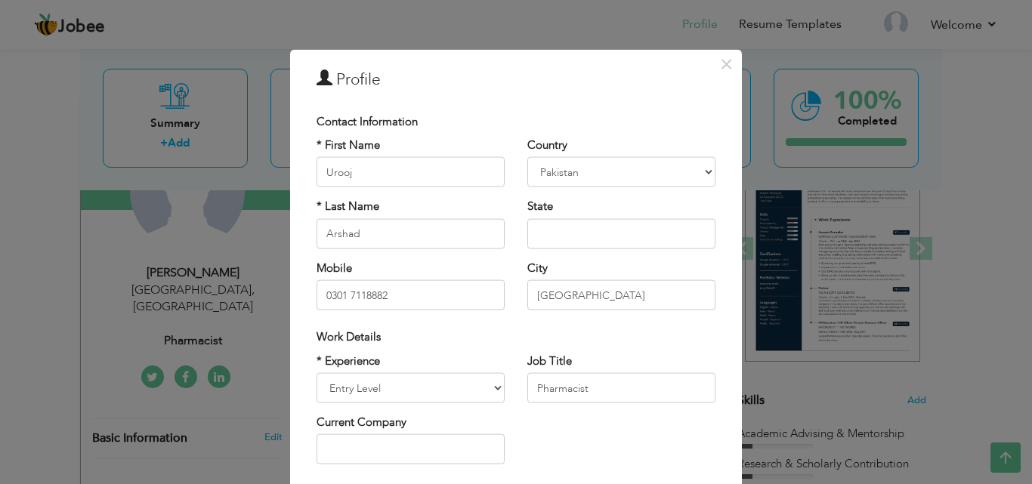
drag, startPoint x: 1026, startPoint y: 321, endPoint x: 656, endPoint y: 441, distance: 388.6
click at [656, 441] on div "* Experience Entry Level Less than 1 Year 1 Year 2 Years 3 Years 4 Years 5 Year…" at bounding box center [516, 414] width 422 height 123
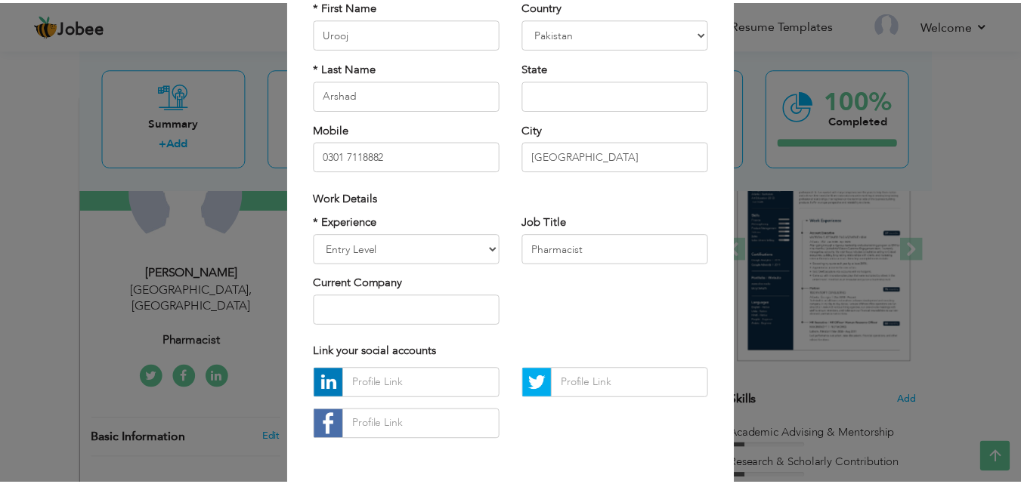
scroll to position [197, 0]
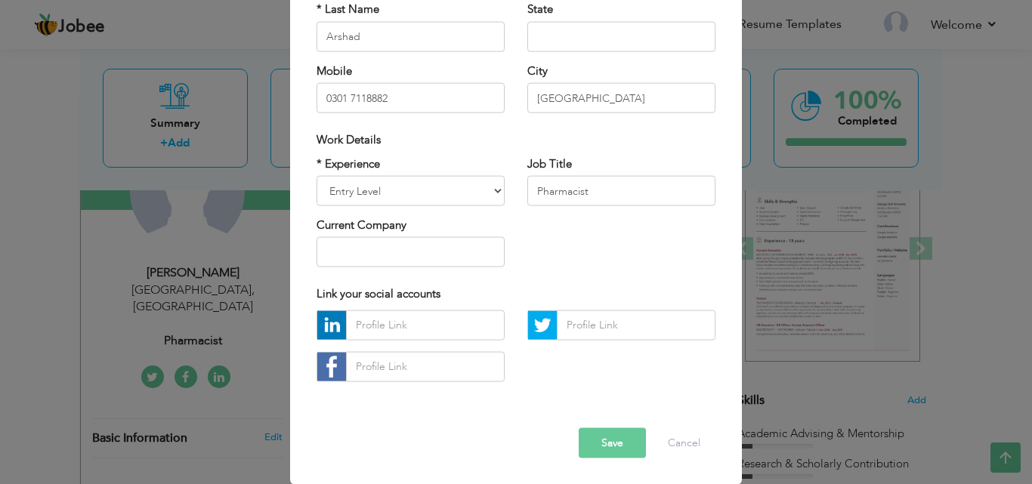
click at [586, 439] on button "Save" at bounding box center [612, 443] width 67 height 30
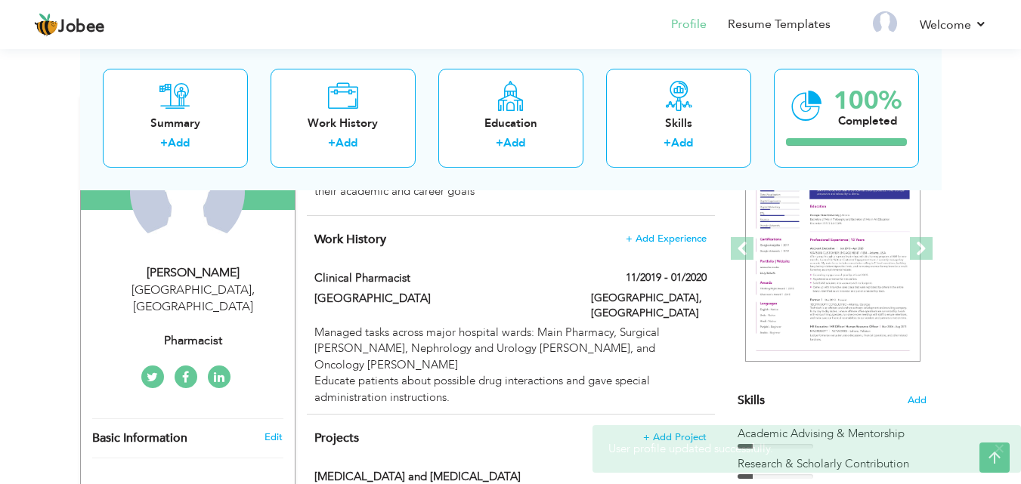
drag, startPoint x: 1026, startPoint y: 232, endPoint x: 980, endPoint y: 356, distance: 132.0
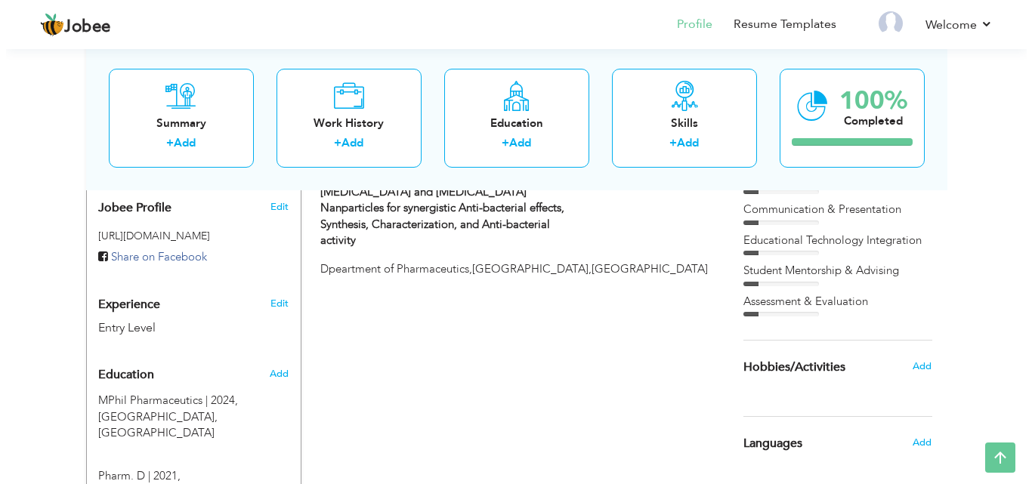
scroll to position [617, 0]
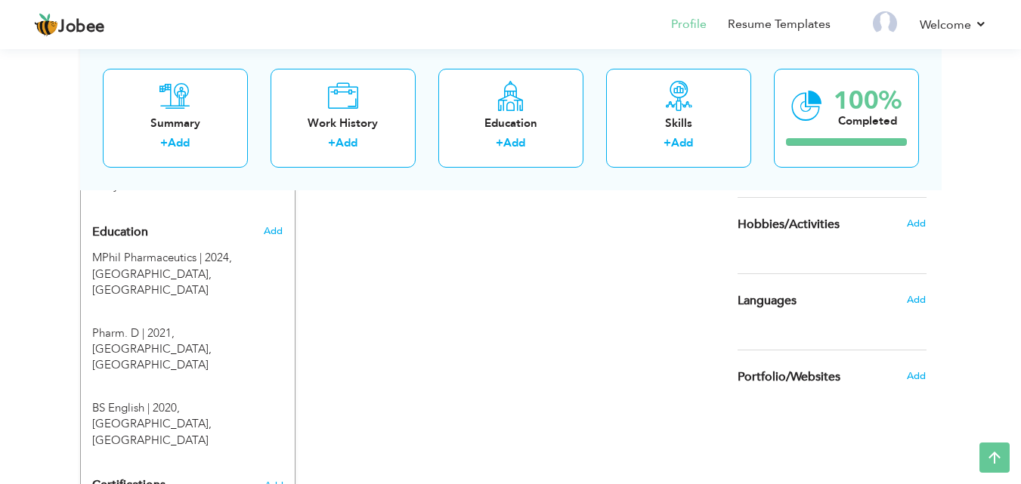
click at [915, 230] on h6 "Add" at bounding box center [916, 224] width 19 height 14
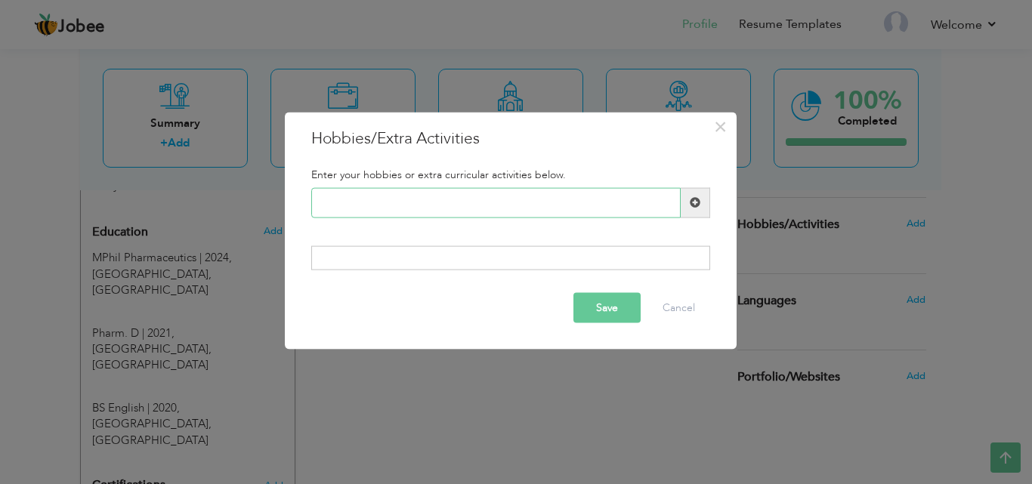
click at [608, 199] on input "text" at bounding box center [496, 202] width 370 height 30
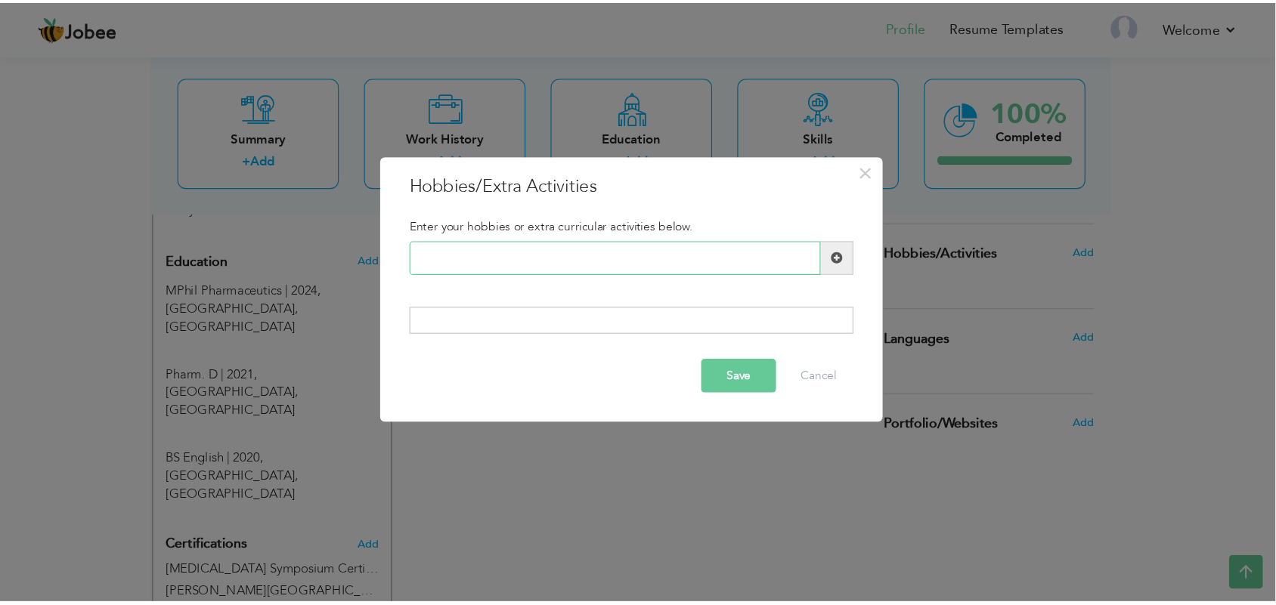
scroll to position [616, 0]
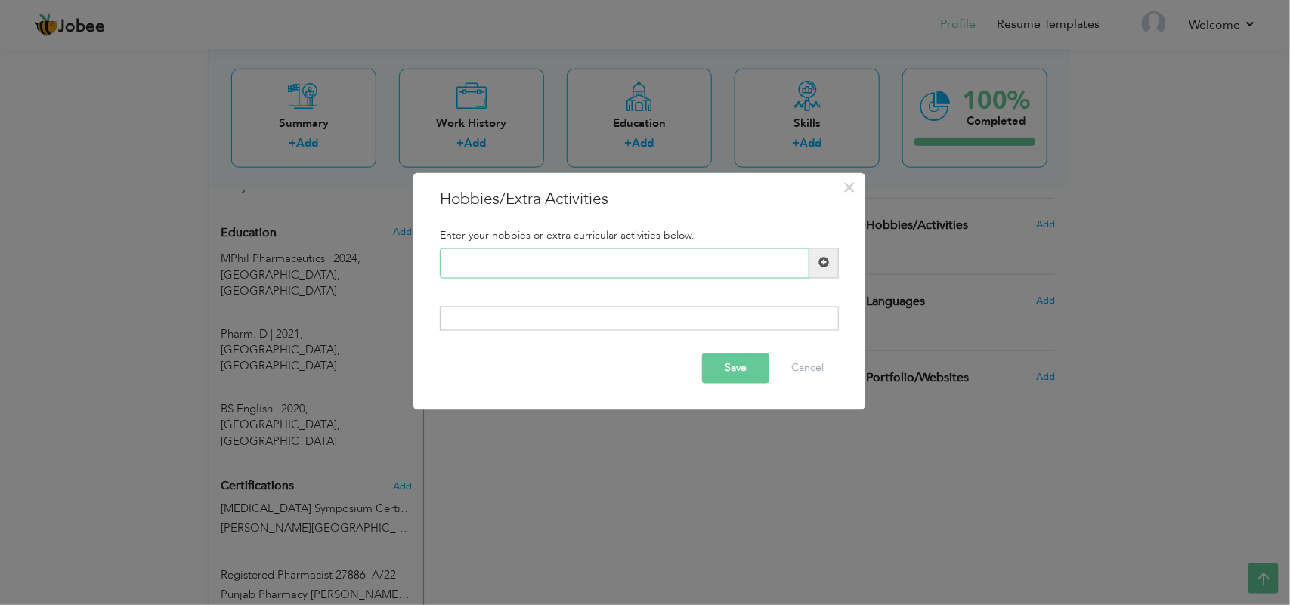
paste input "Paper Reviewing & Proofre"
type input "Paper Reviewing & Proofre"
click at [826, 255] on span at bounding box center [823, 263] width 29 height 30
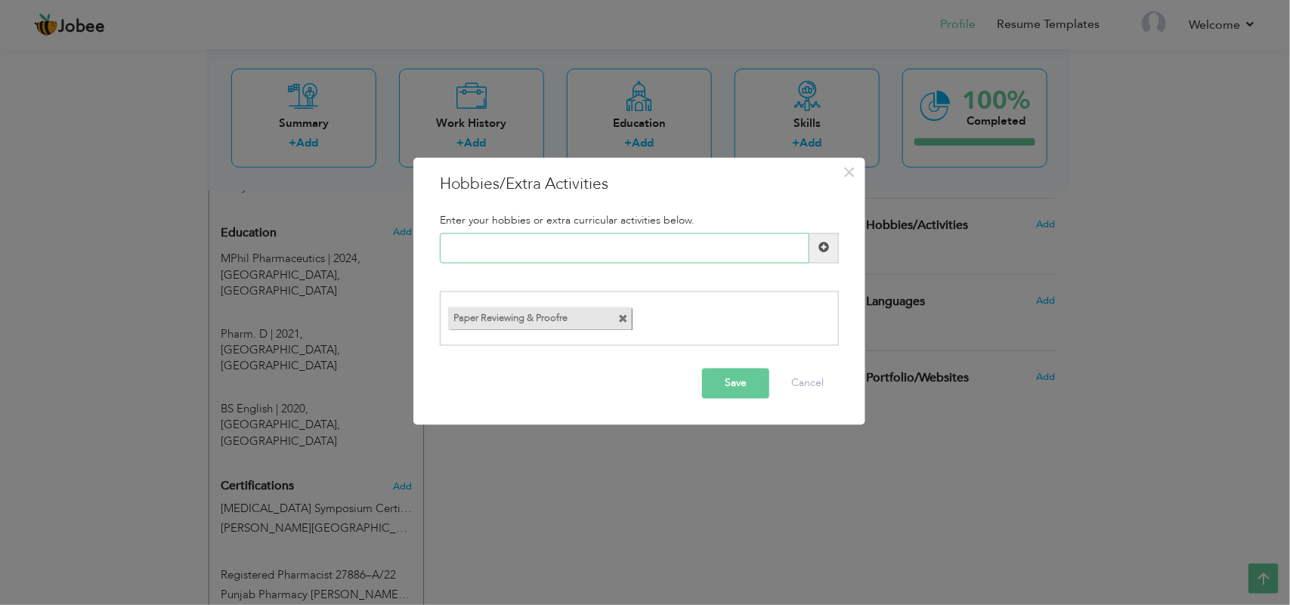
click at [500, 233] on input "text" at bounding box center [625, 248] width 370 height 30
paste input "Academic Paper Checking"
type input "Academic Paper Checking"
click at [829, 236] on span at bounding box center [823, 248] width 29 height 30
click at [496, 242] on input "text" at bounding box center [625, 248] width 370 height 30
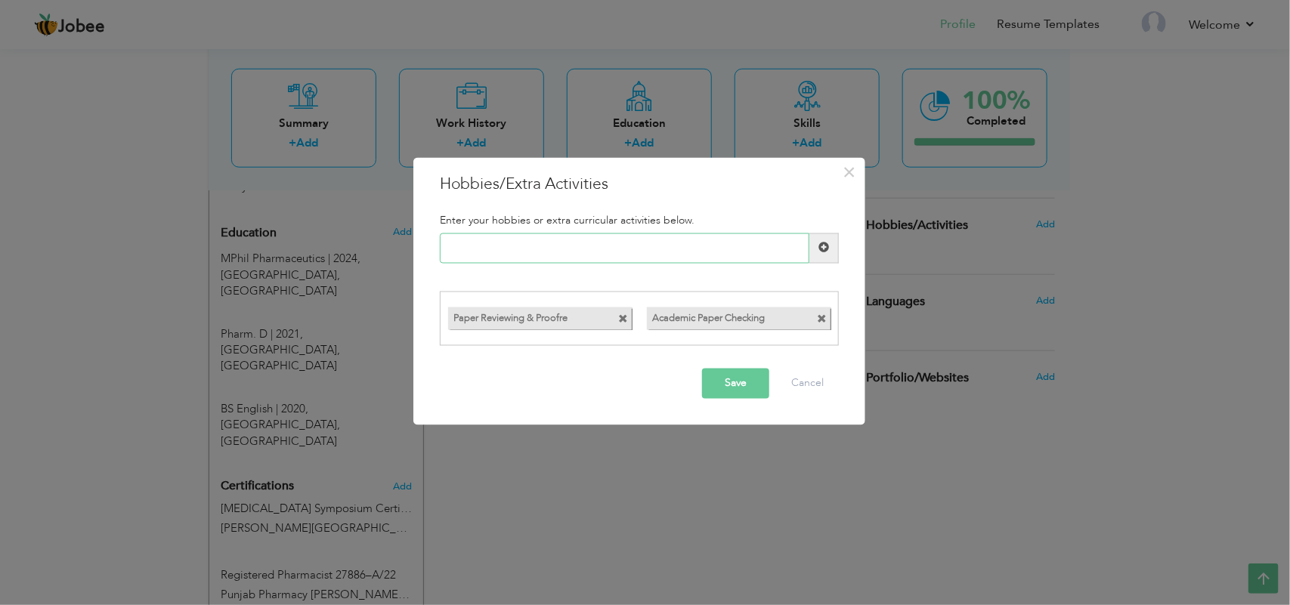
paste input "Reading scientific articl"
click at [602, 246] on input "Reading scientific articl" at bounding box center [625, 248] width 370 height 30
type input "Reading scientific articl"
click at [714, 380] on button "Save" at bounding box center [735, 384] width 67 height 30
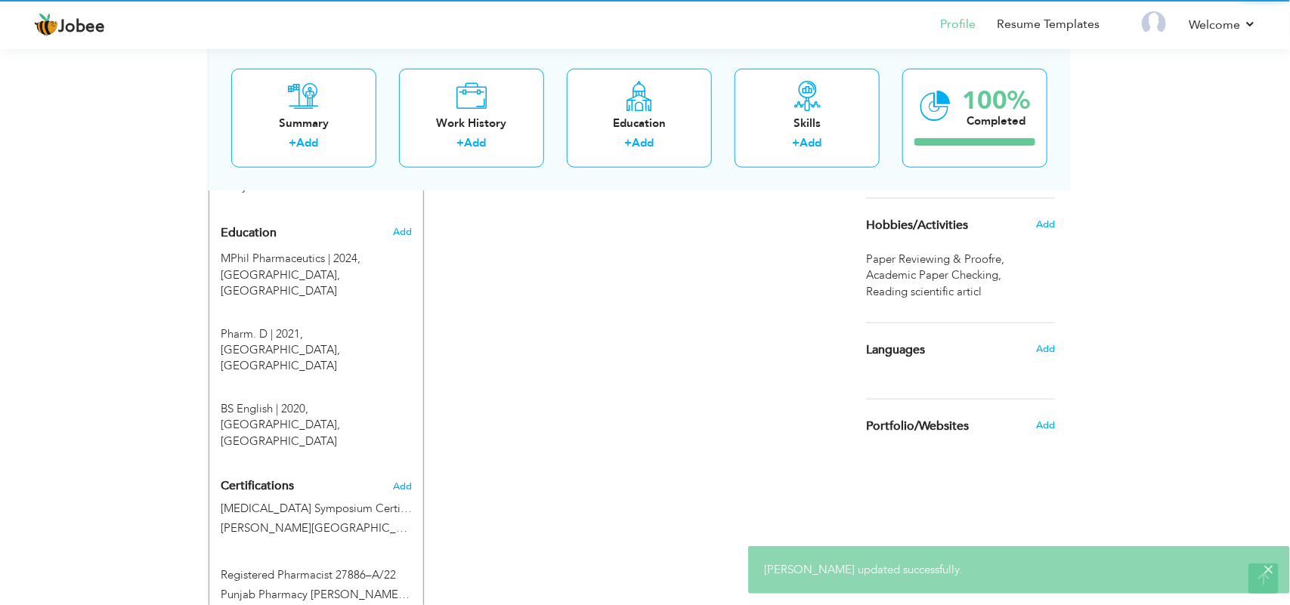
click at [714, 380] on body "Jobee Profile Resume Templates Resume Templates Cover Letters About My Resume W…" at bounding box center [645, 63] width 1290 height 1359
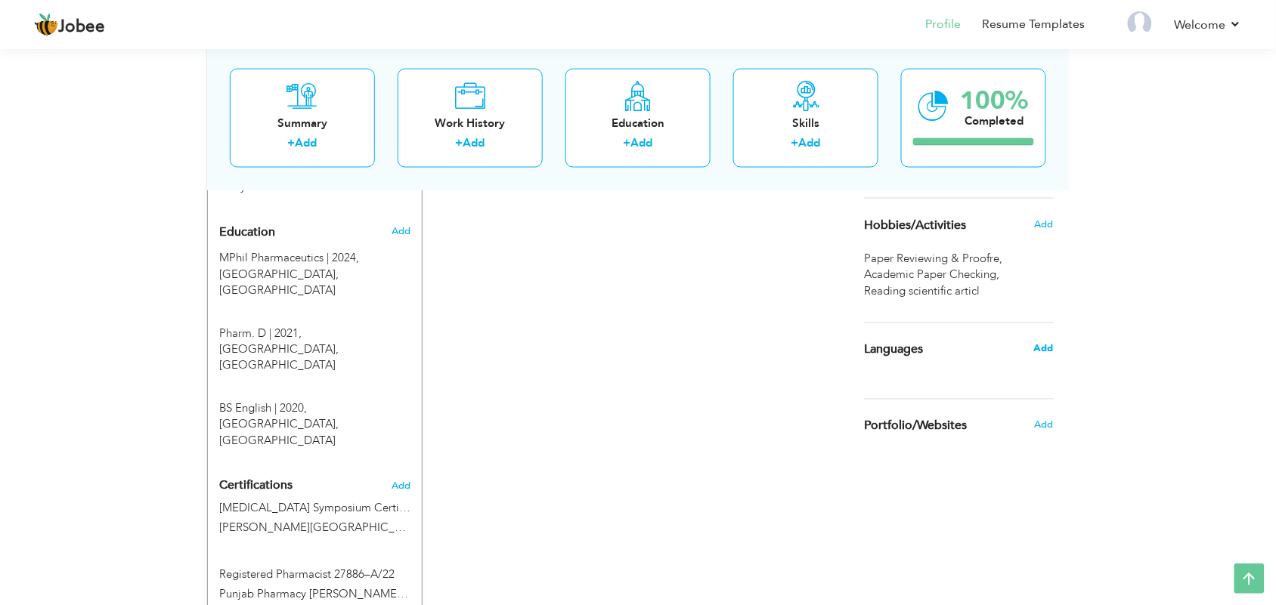
click at [1032, 349] on span "Add" at bounding box center [1044, 349] width 20 height 14
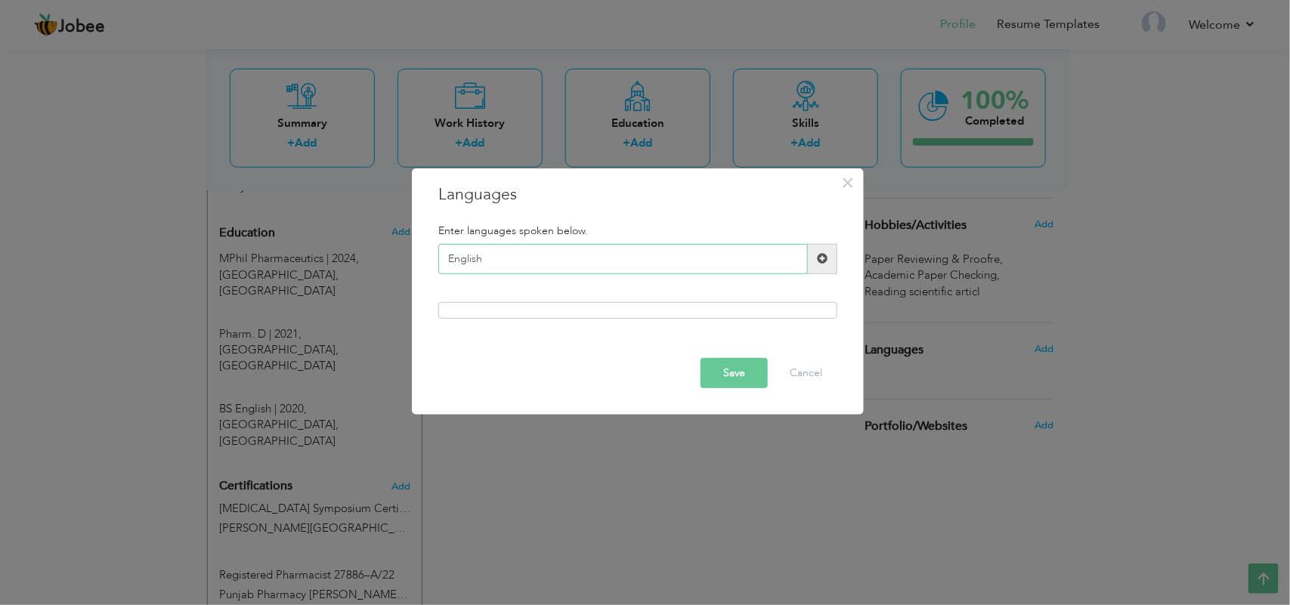
type input "English"
click at [825, 266] on span at bounding box center [822, 259] width 29 height 30
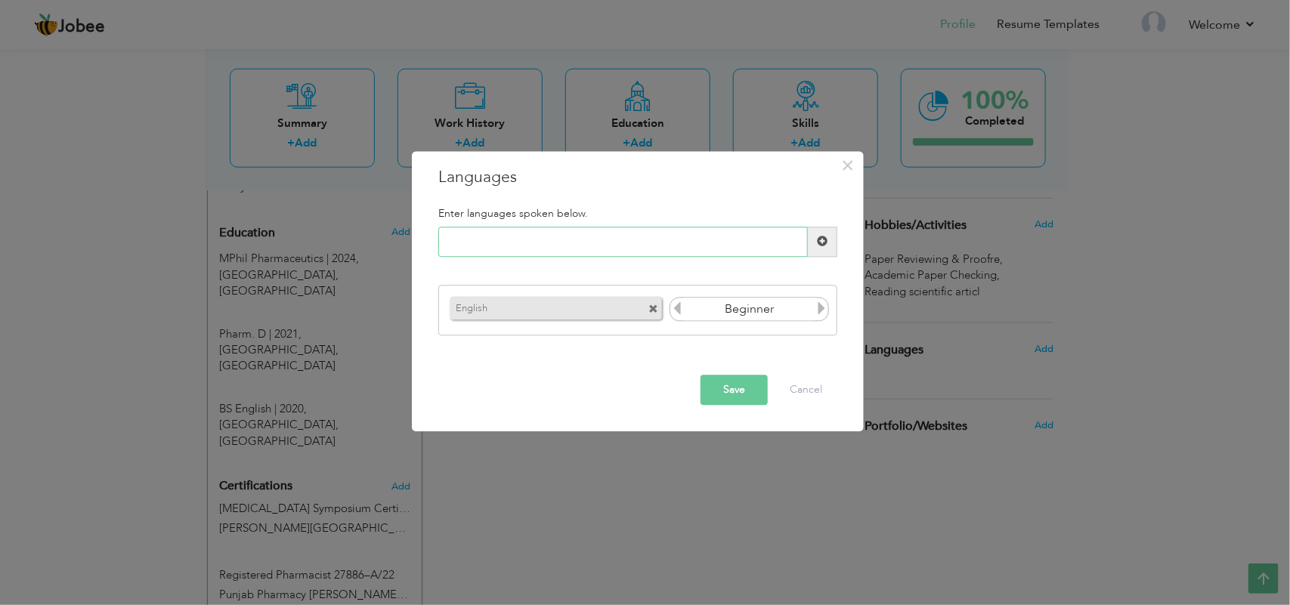
click at [745, 243] on input "text" at bounding box center [623, 242] width 370 height 30
type input "Urdu"
click at [821, 229] on span at bounding box center [822, 242] width 29 height 30
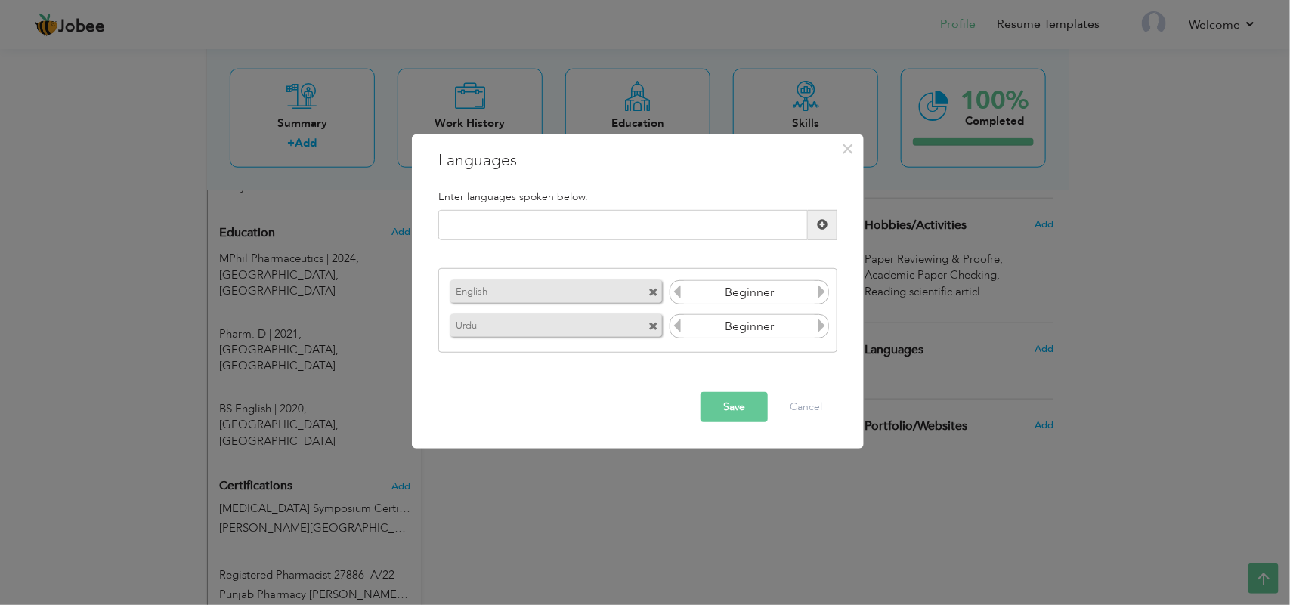
click at [748, 413] on button "Save" at bounding box center [734, 407] width 67 height 30
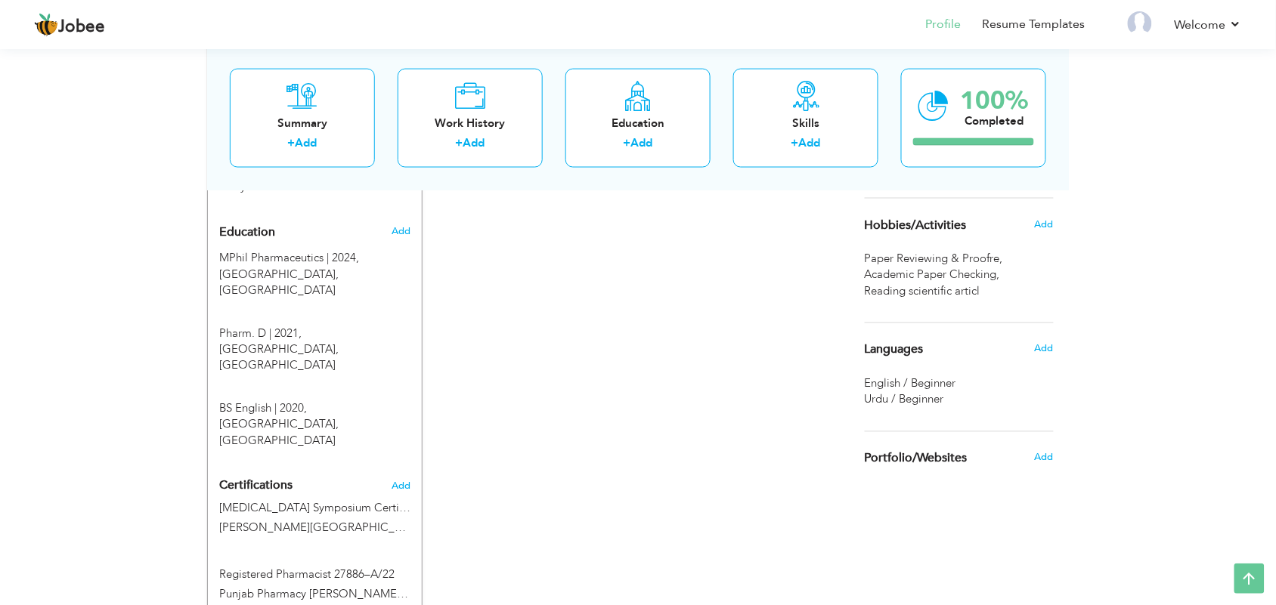
click at [933, 383] on span "English / Beginner" at bounding box center [910, 383] width 91 height 15
click at [1032, 349] on div "Add" at bounding box center [1047, 349] width 36 height 29
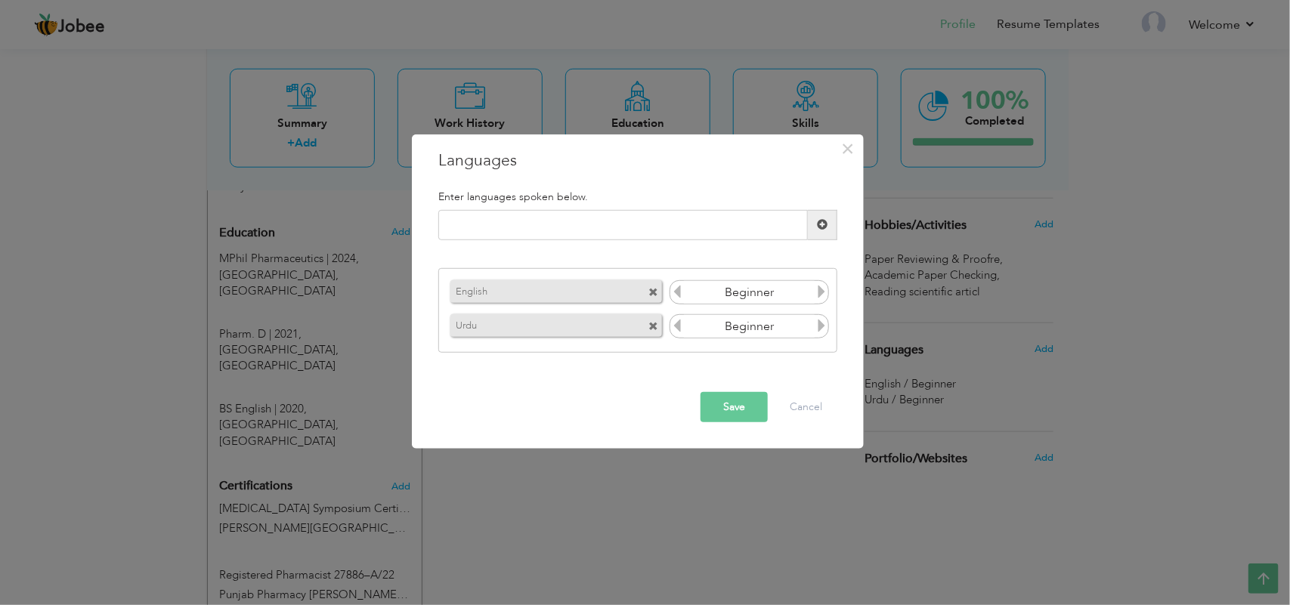
click at [824, 293] on icon at bounding box center [822, 292] width 14 height 14
click at [824, 327] on icon at bounding box center [822, 326] width 14 height 14
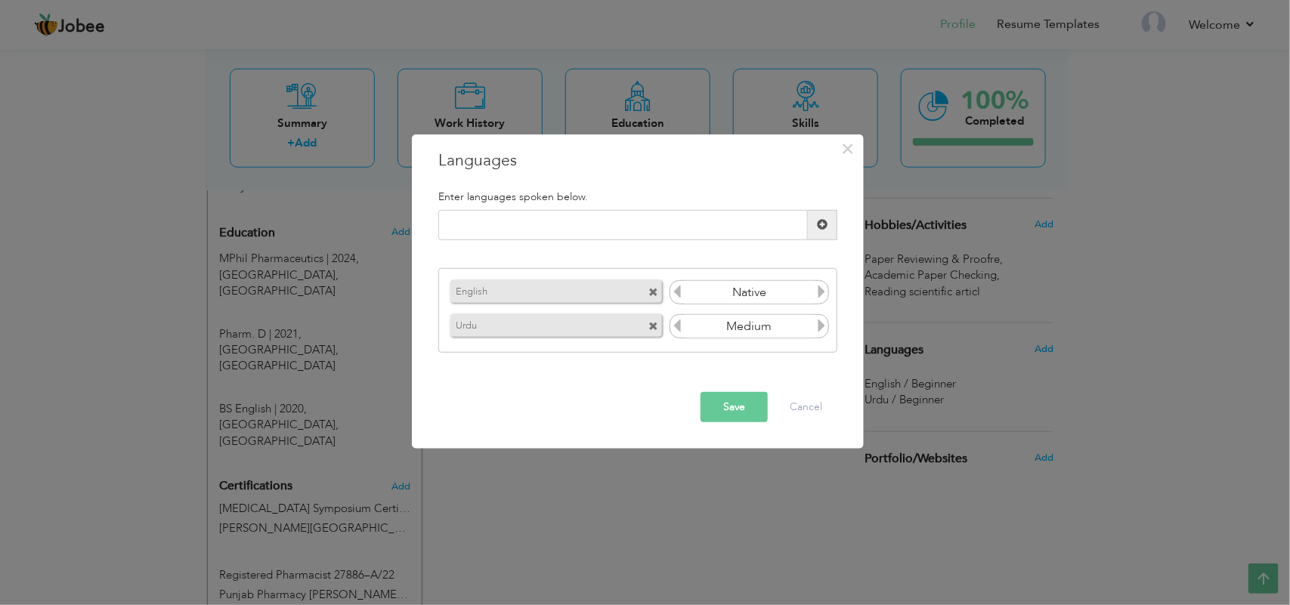
click at [824, 327] on icon at bounding box center [822, 326] width 14 height 14
click at [713, 402] on button "Save" at bounding box center [734, 407] width 67 height 30
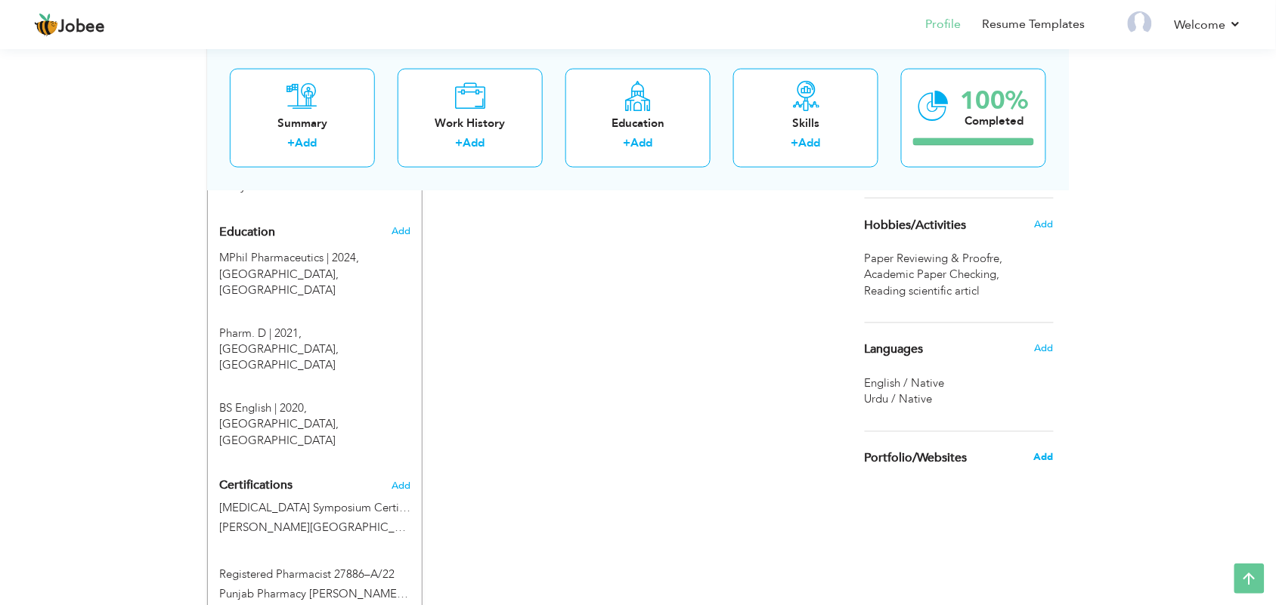
click at [1032, 461] on span "Add" at bounding box center [1044, 458] width 20 height 14
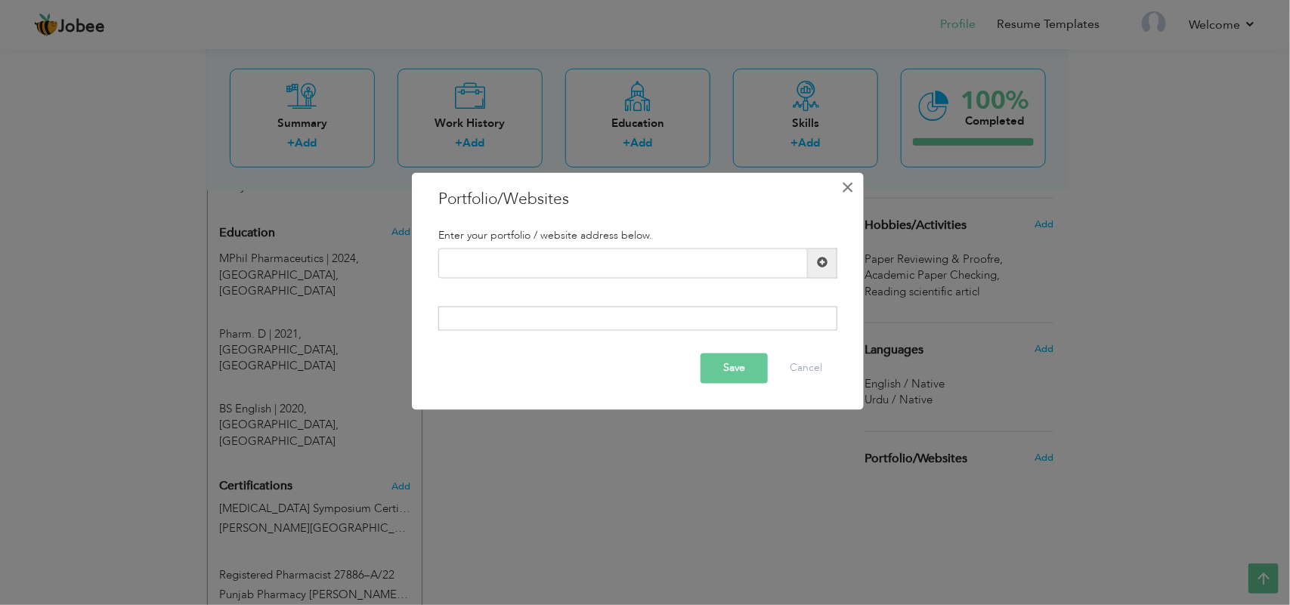
click at [842, 182] on span "×" at bounding box center [848, 186] width 13 height 27
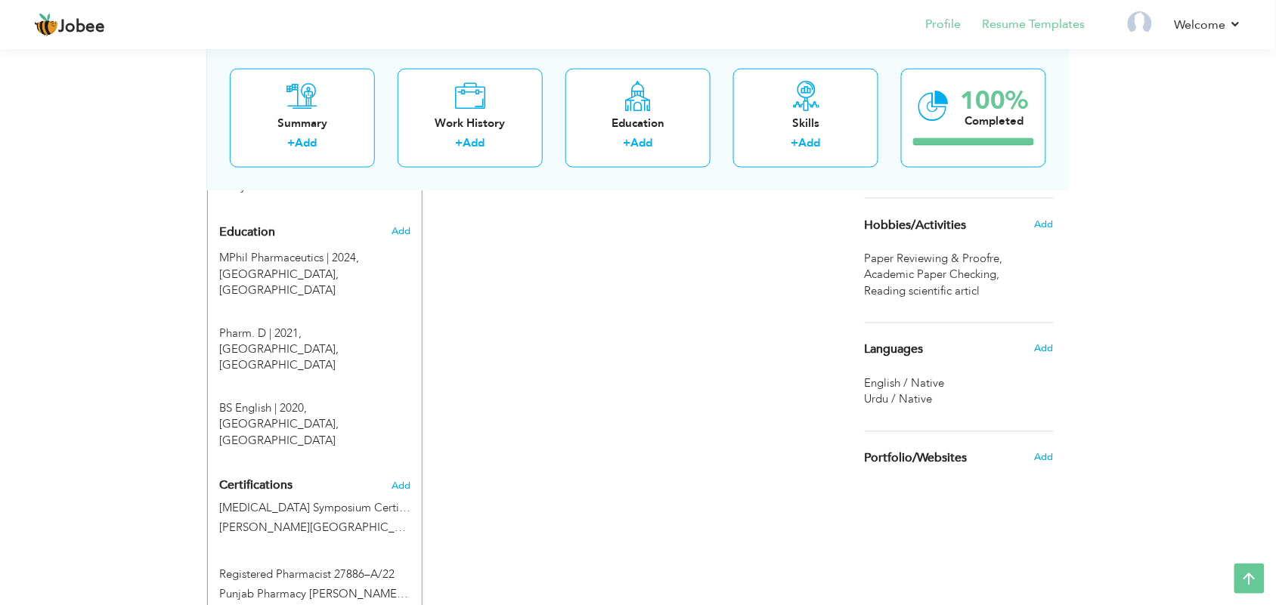
click at [1032, 13] on li "Resume Templates" at bounding box center [1023, 25] width 124 height 41
click at [1032, 21] on link "Resume Templates" at bounding box center [1033, 24] width 103 height 17
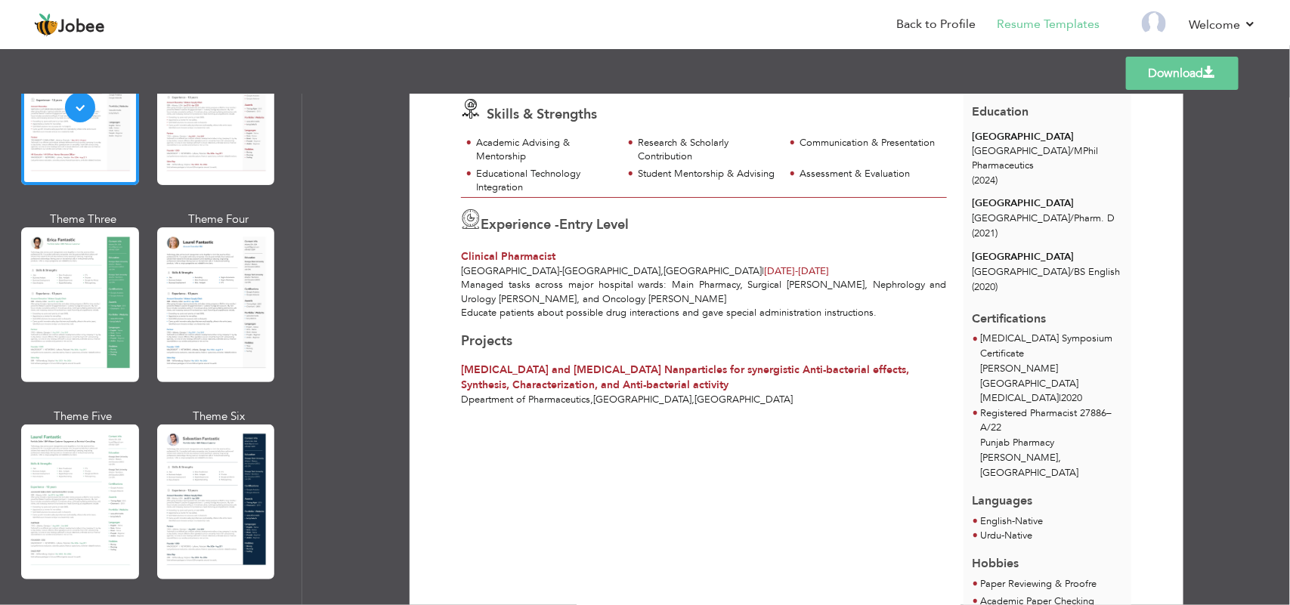
scroll to position [176, 0]
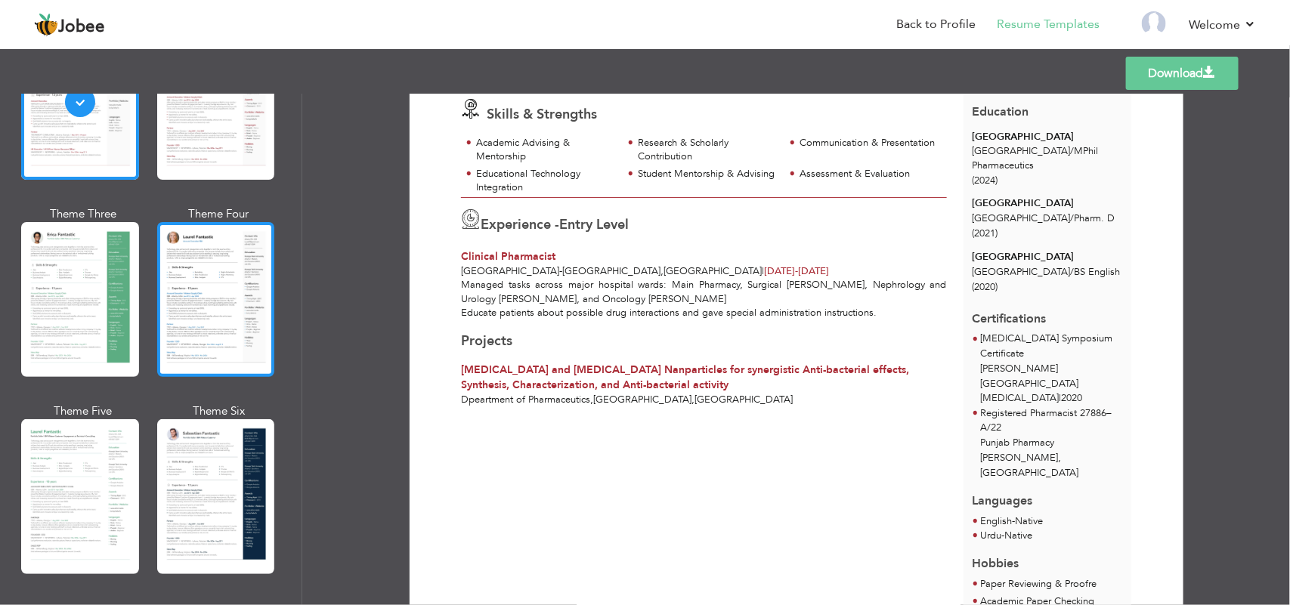
click at [243, 227] on div at bounding box center [216, 299] width 118 height 155
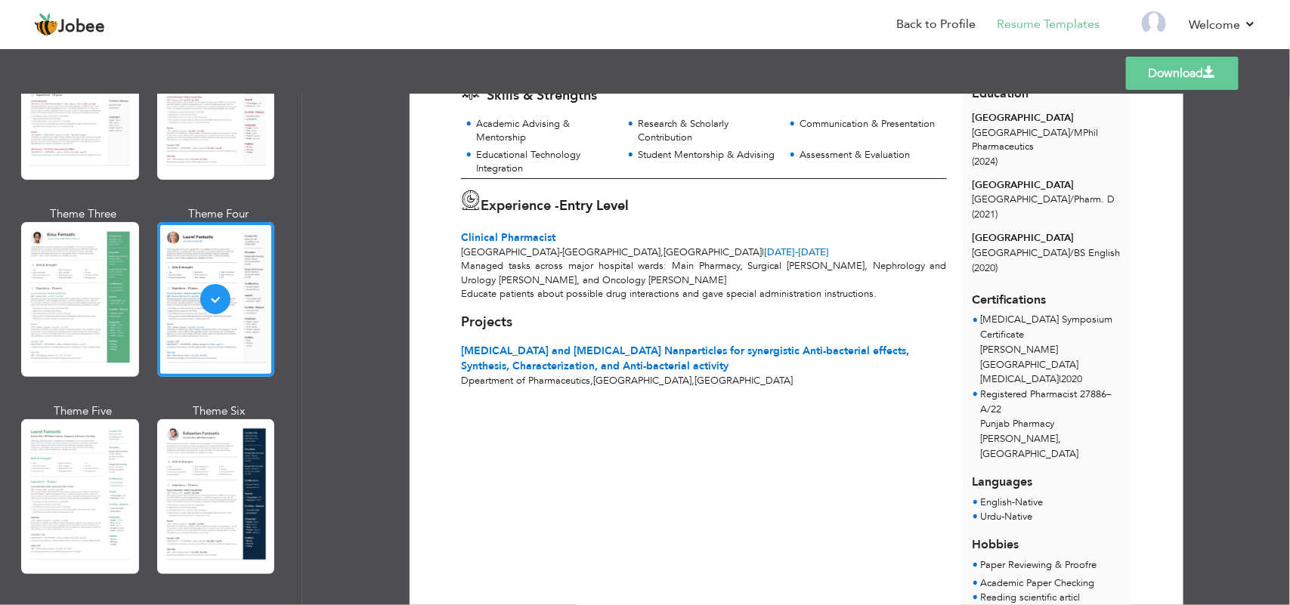
scroll to position [655, 0]
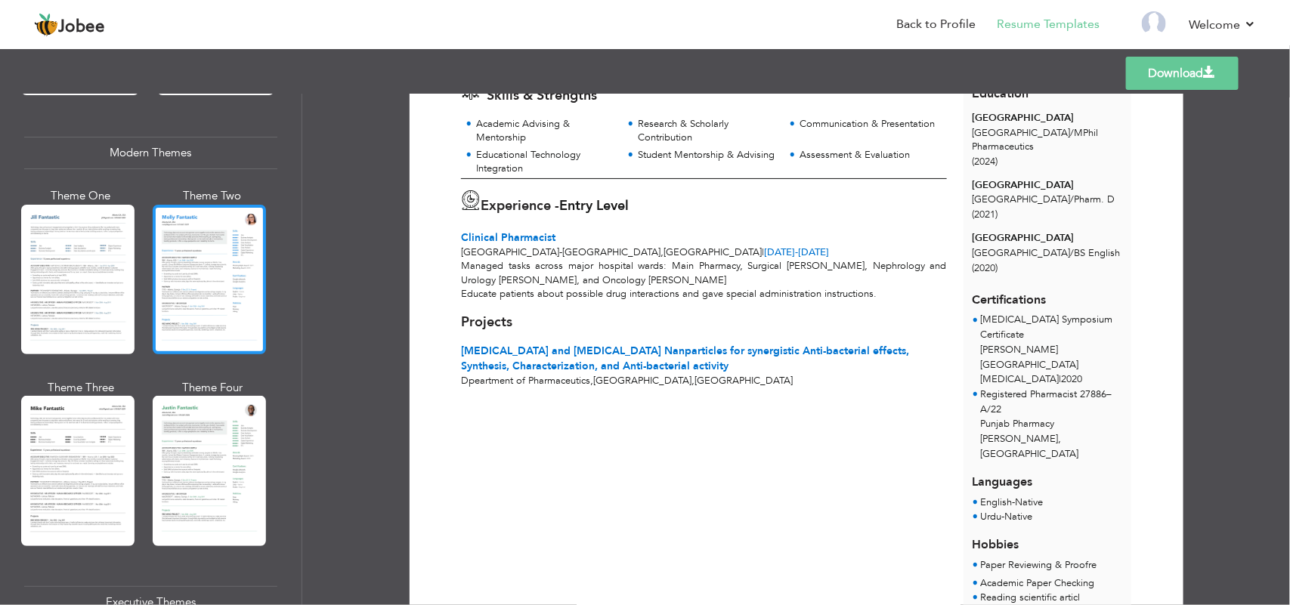
click at [229, 276] on div at bounding box center [209, 280] width 113 height 150
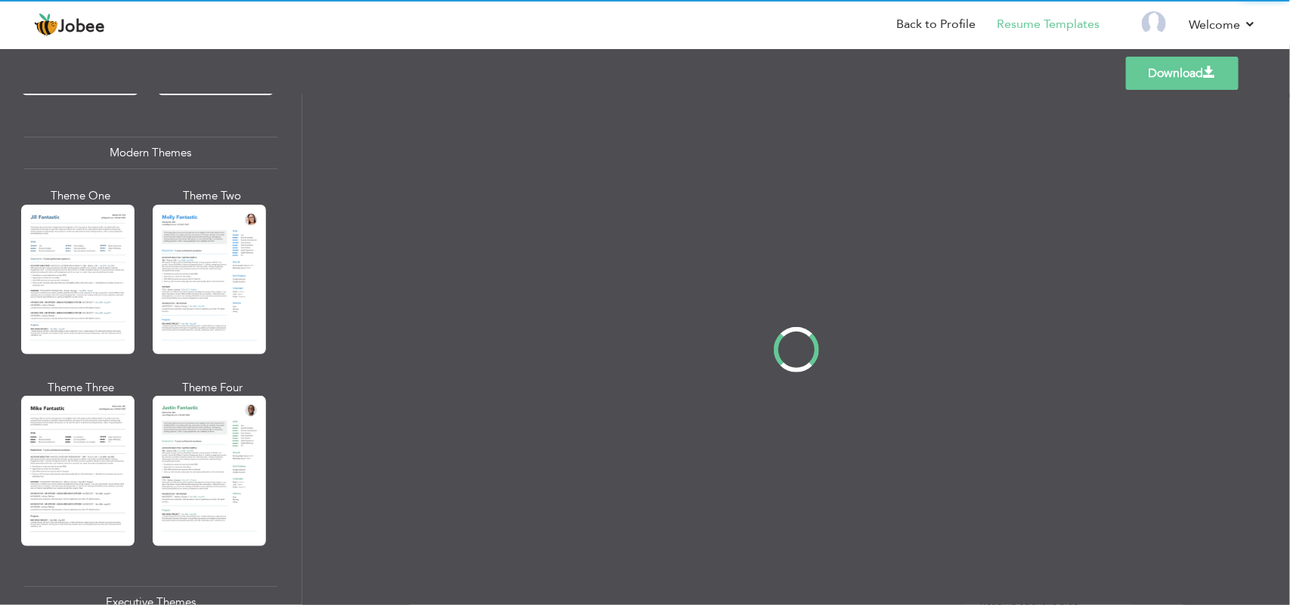
scroll to position [0, 0]
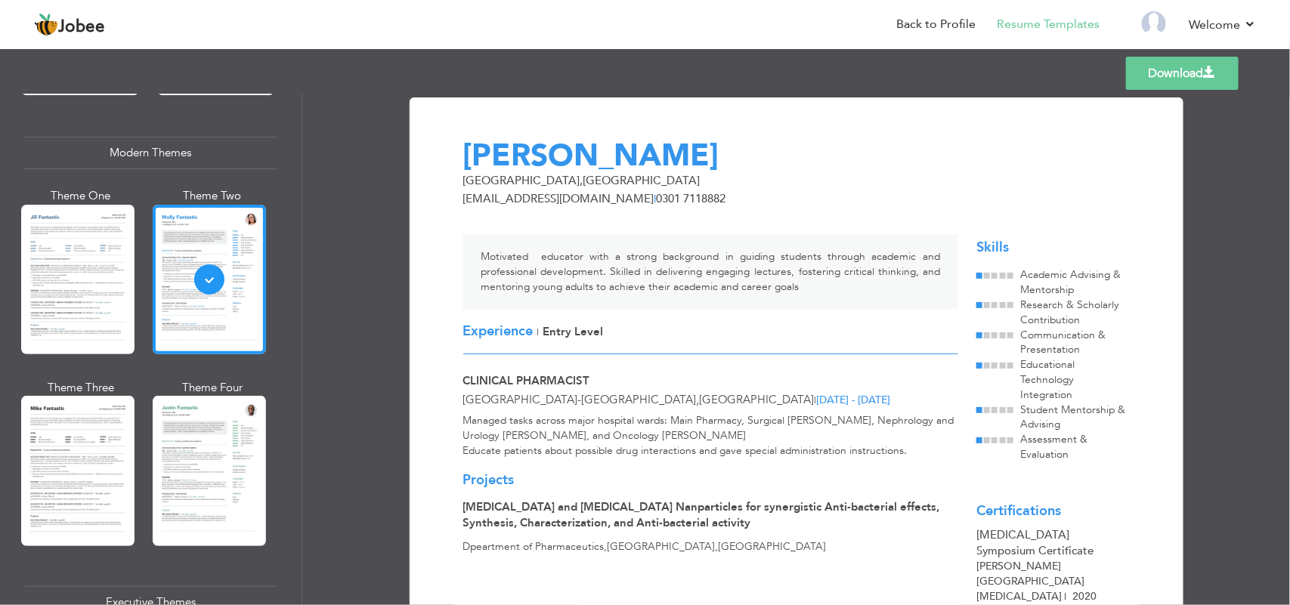
drag, startPoint x: 1282, startPoint y: 257, endPoint x: 1289, endPoint y: 346, distance: 89.4
click at [1289, 346] on div "Download [PERSON_NAME] [GEOGRAPHIC_DATA] , [GEOGRAPHIC_DATA] [EMAIL_ADDRESS][DO…" at bounding box center [796, 350] width 988 height 512
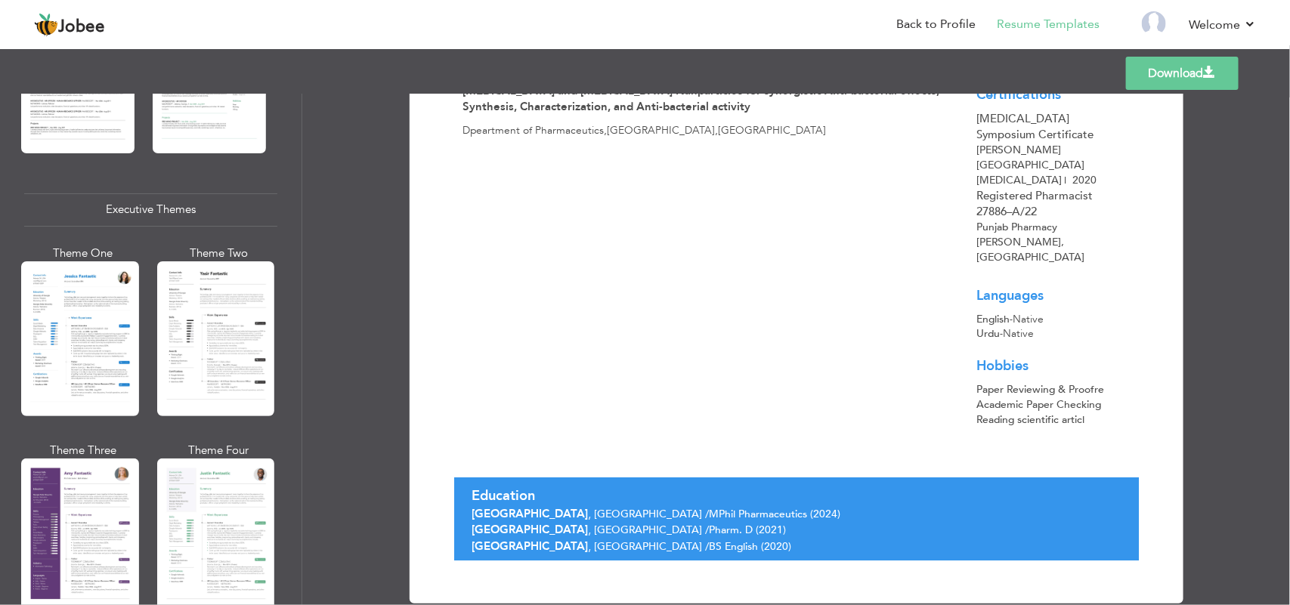
scroll to position [1088, 0]
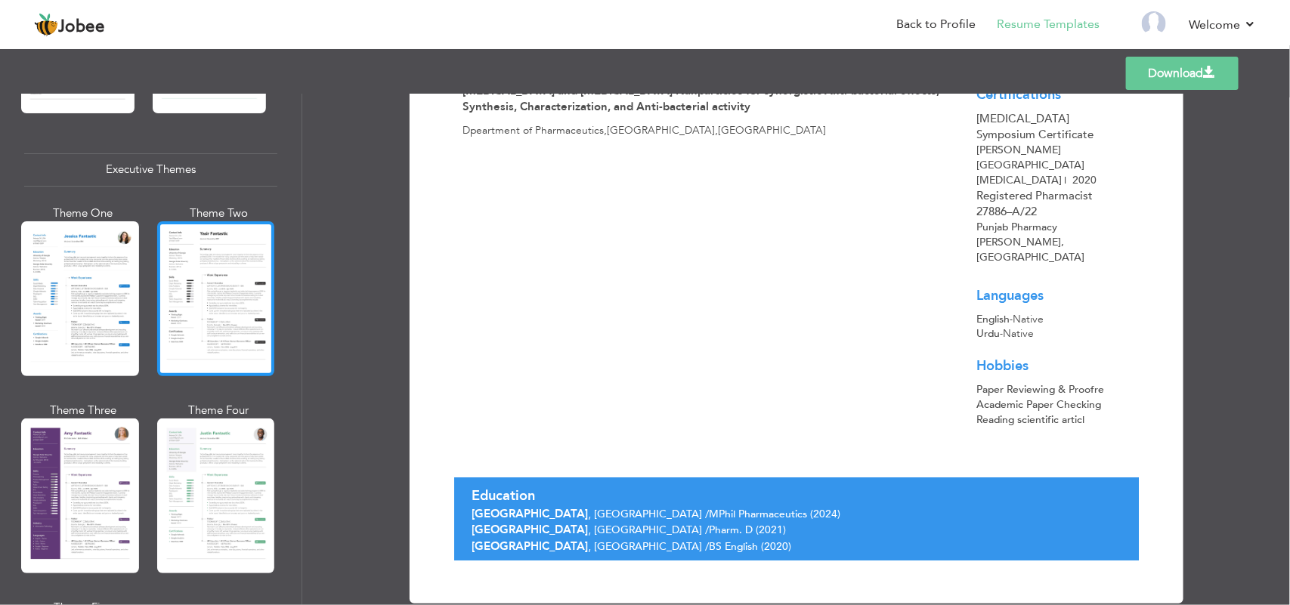
click at [231, 318] on div at bounding box center [216, 298] width 118 height 155
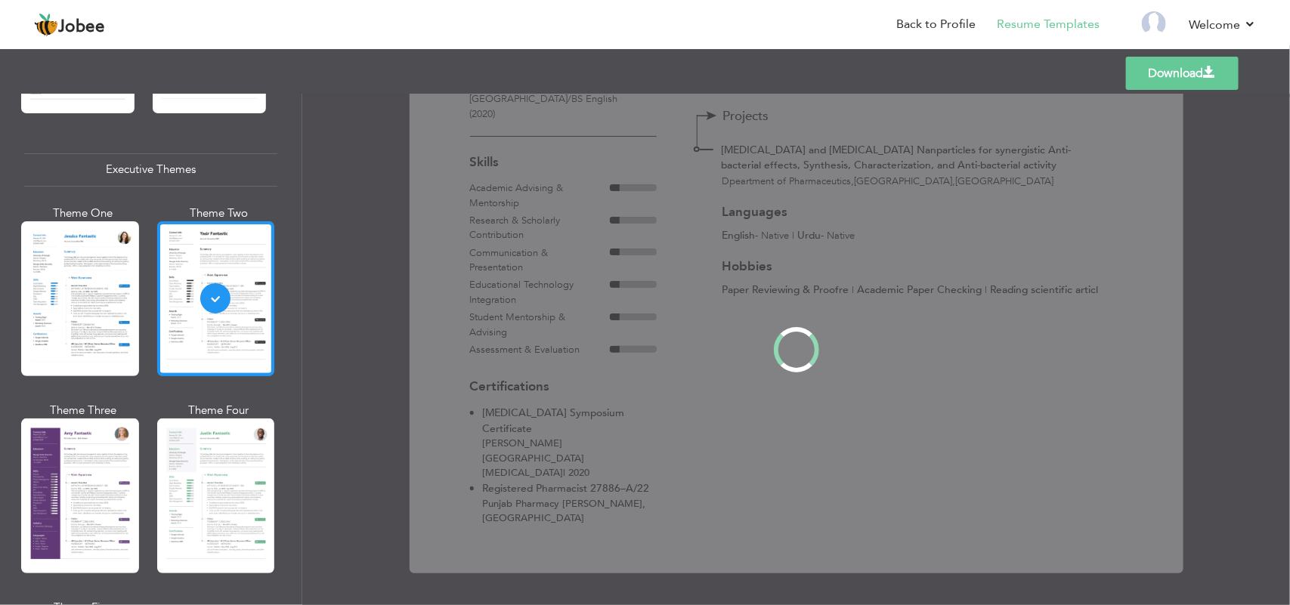
scroll to position [0, 0]
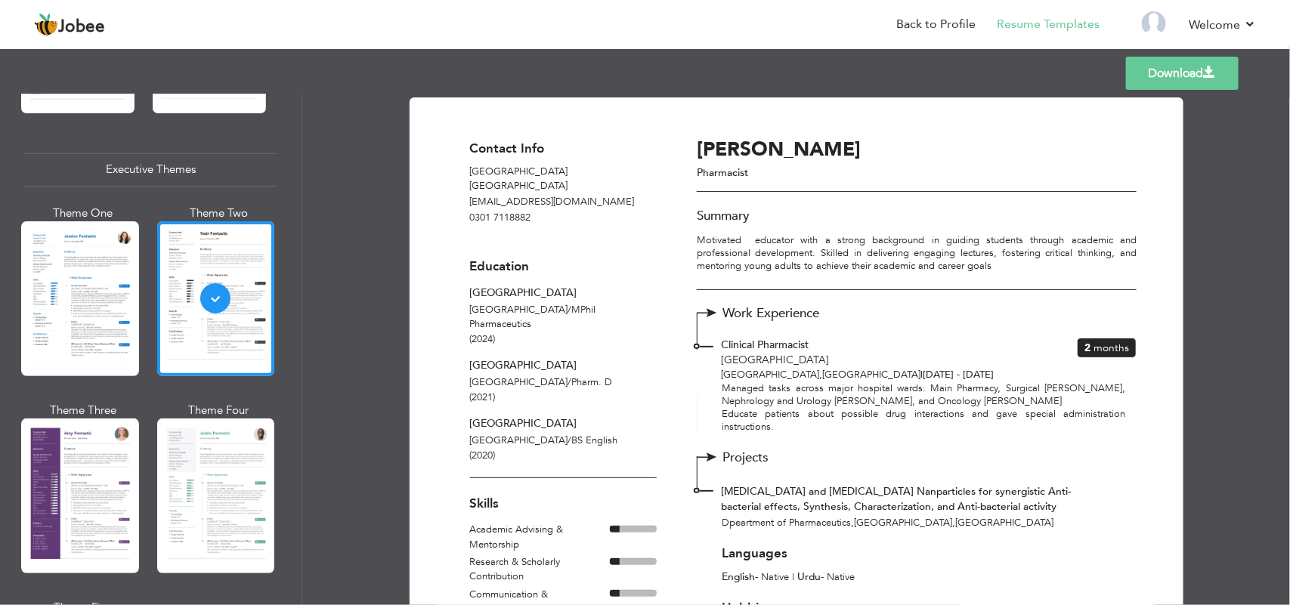
drag, startPoint x: 1285, startPoint y: 283, endPoint x: 1289, endPoint y: 307, distance: 23.9
click at [1289, 307] on div "Download Contact Info Faisalabad Pakistan uroojpharma26@gmail.com 0301 7118882 …" at bounding box center [796, 350] width 988 height 512
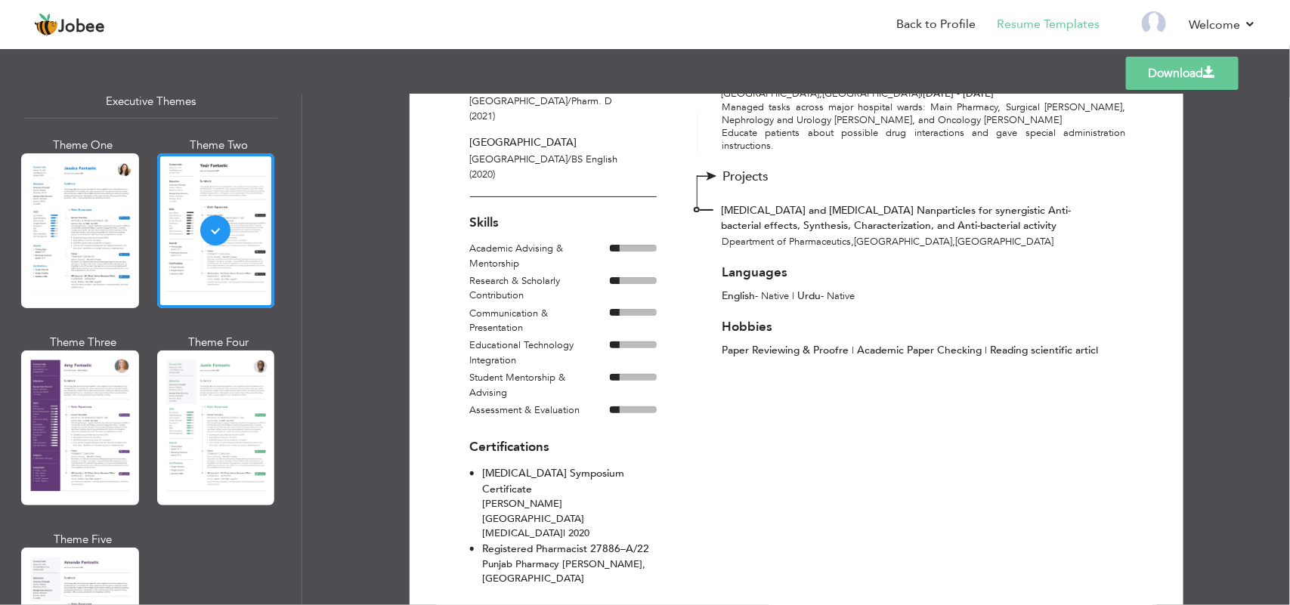
scroll to position [1173, 0]
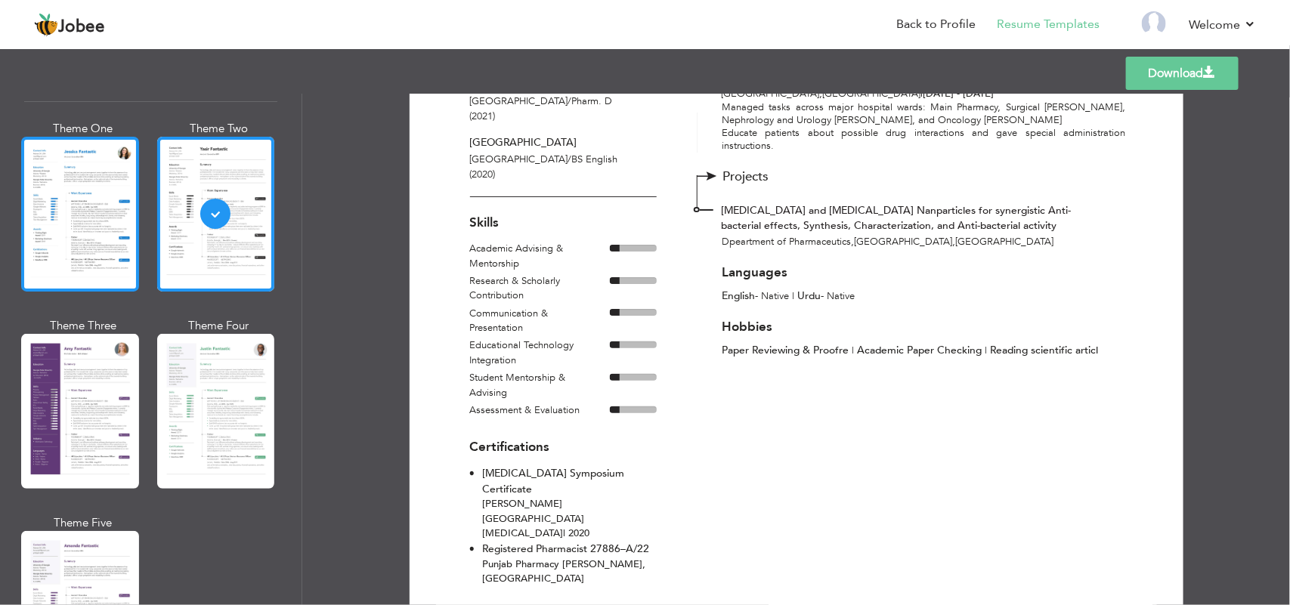
click at [70, 258] on div at bounding box center [80, 214] width 118 height 155
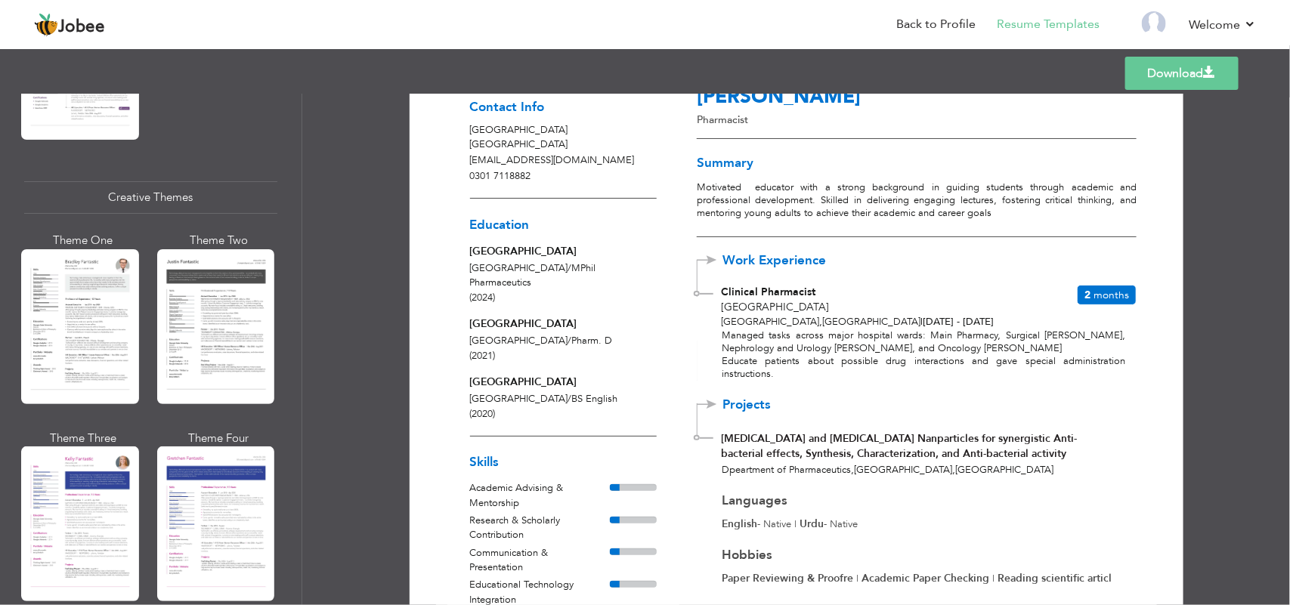
scroll to position [1736, 0]
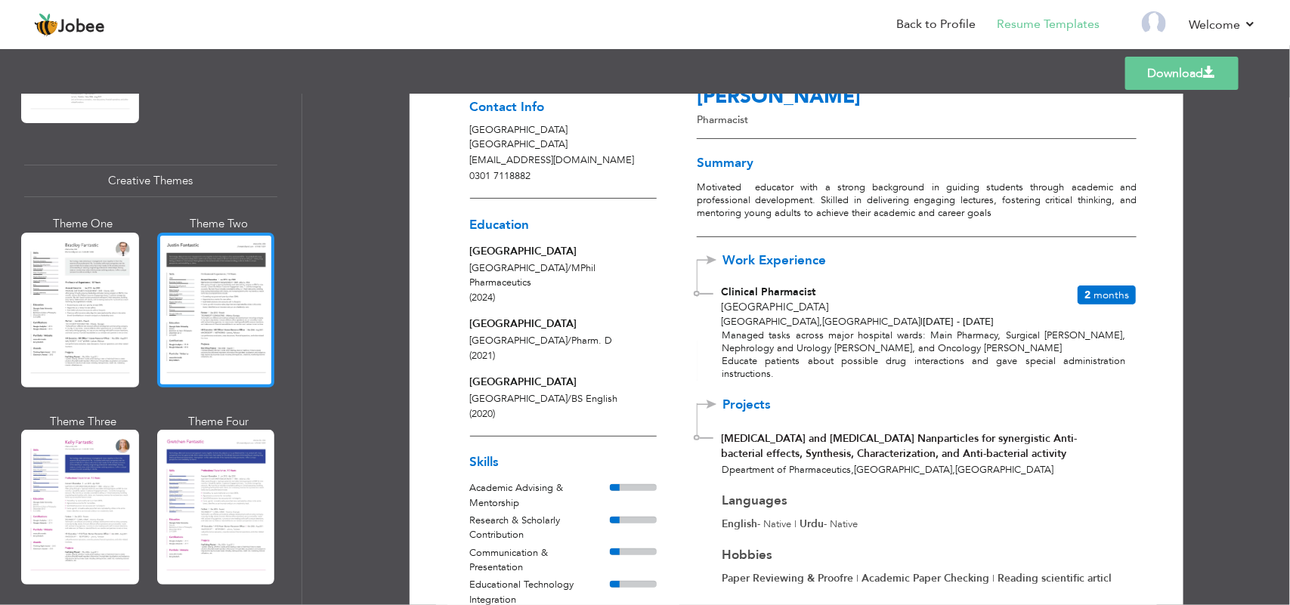
click at [219, 317] on div at bounding box center [216, 310] width 118 height 155
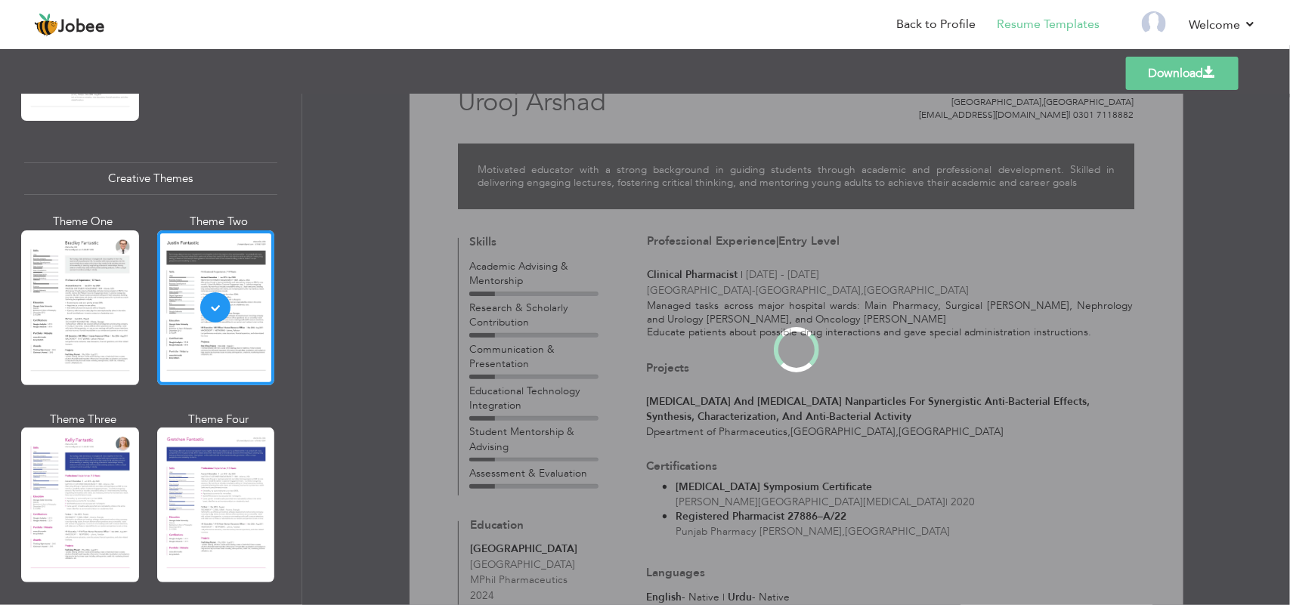
scroll to position [0, 0]
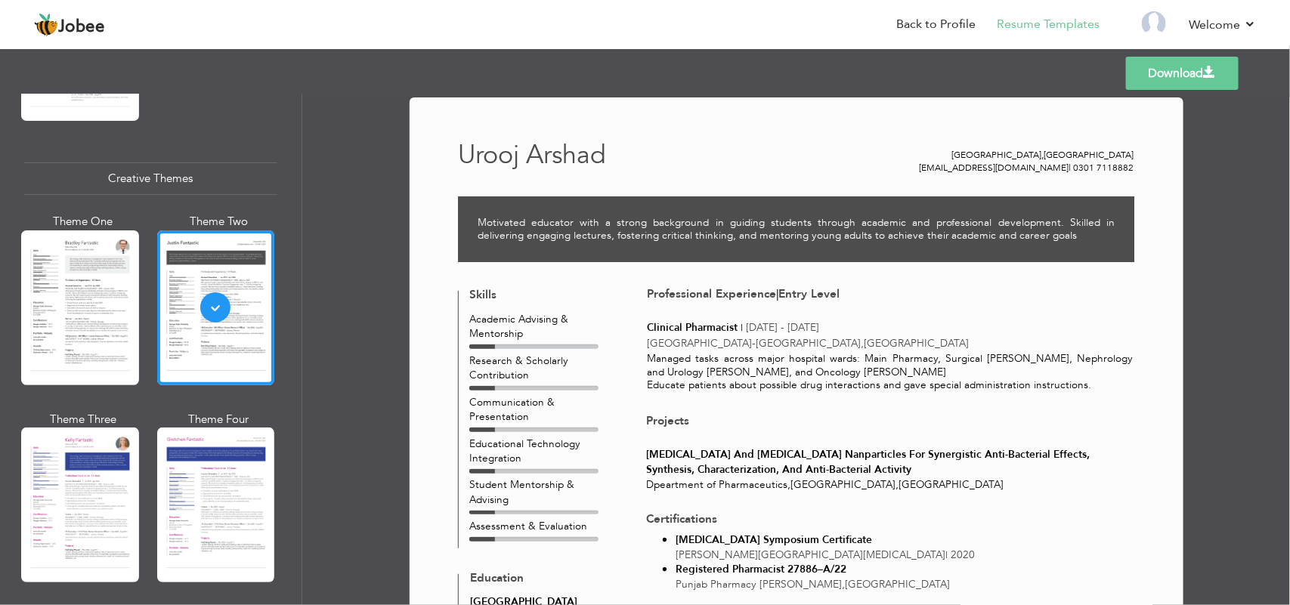
click at [898, 248] on div at bounding box center [796, 350] width 988 height 512
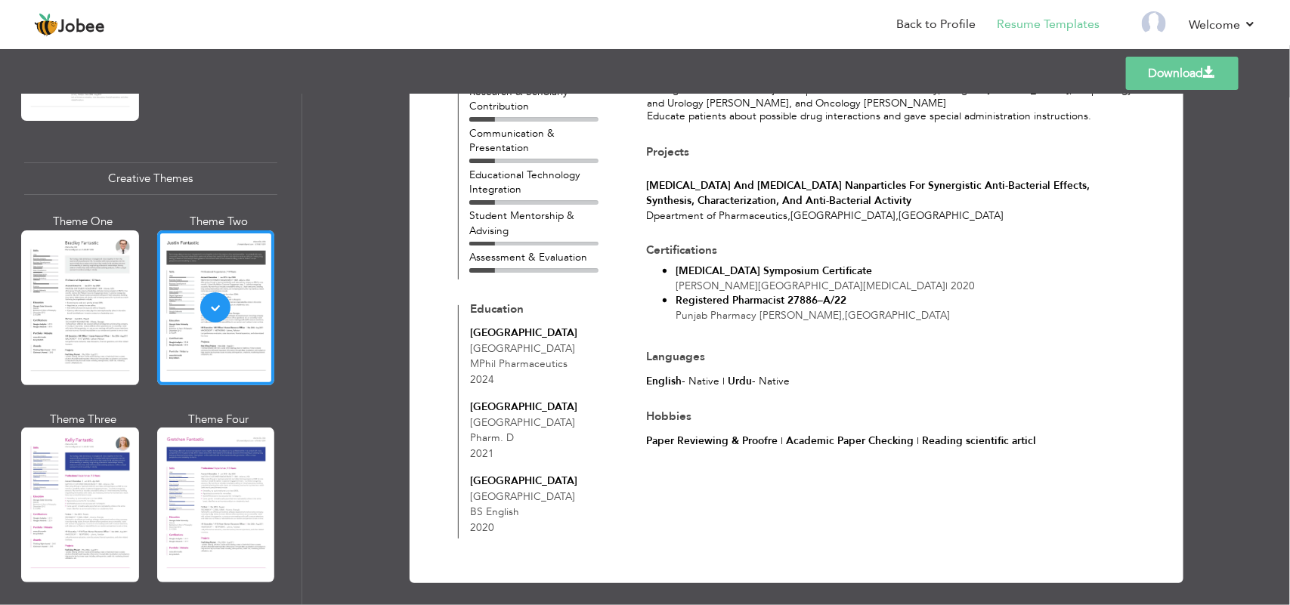
scroll to position [277, 0]
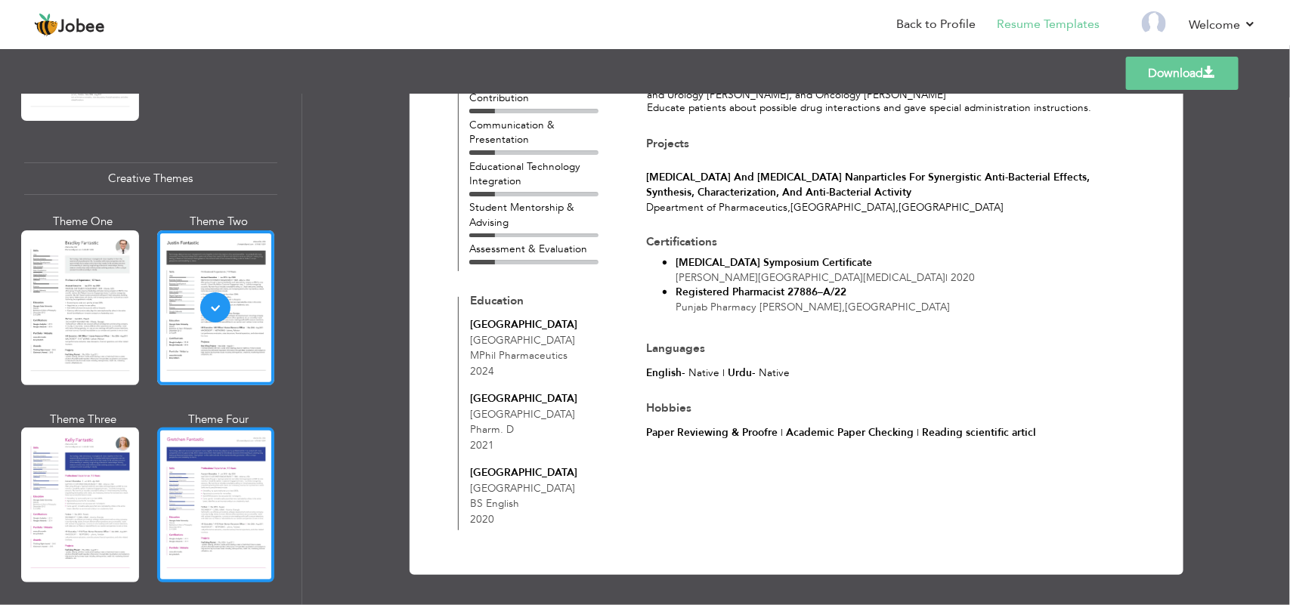
click at [212, 453] on div at bounding box center [216, 505] width 118 height 155
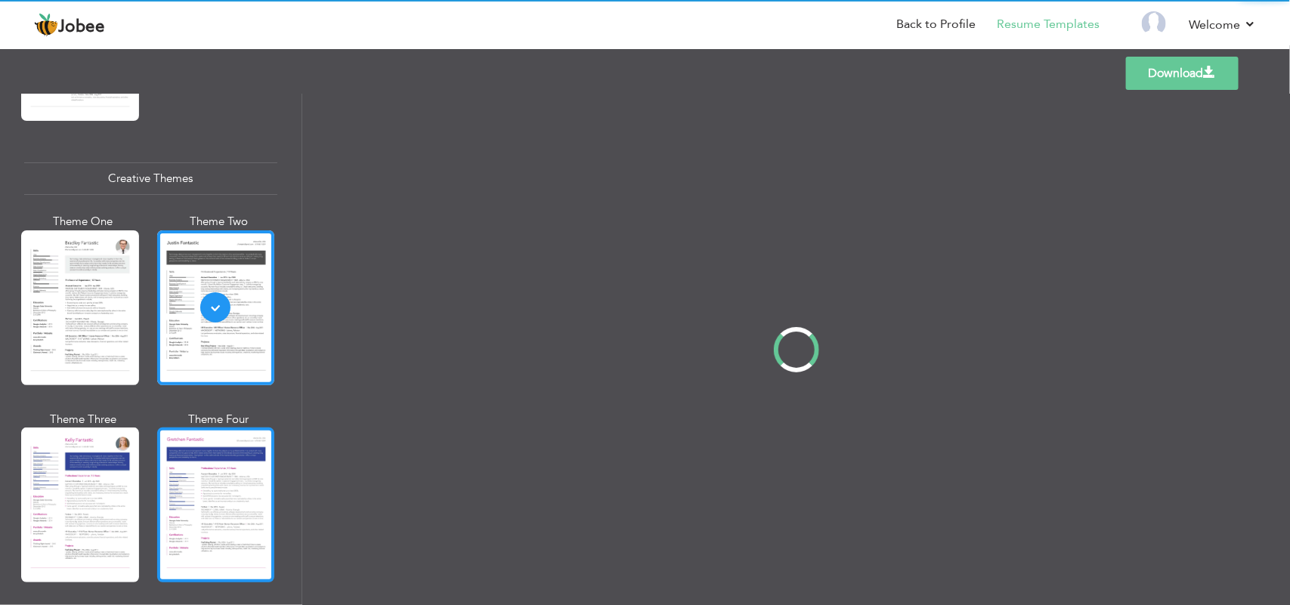
scroll to position [0, 0]
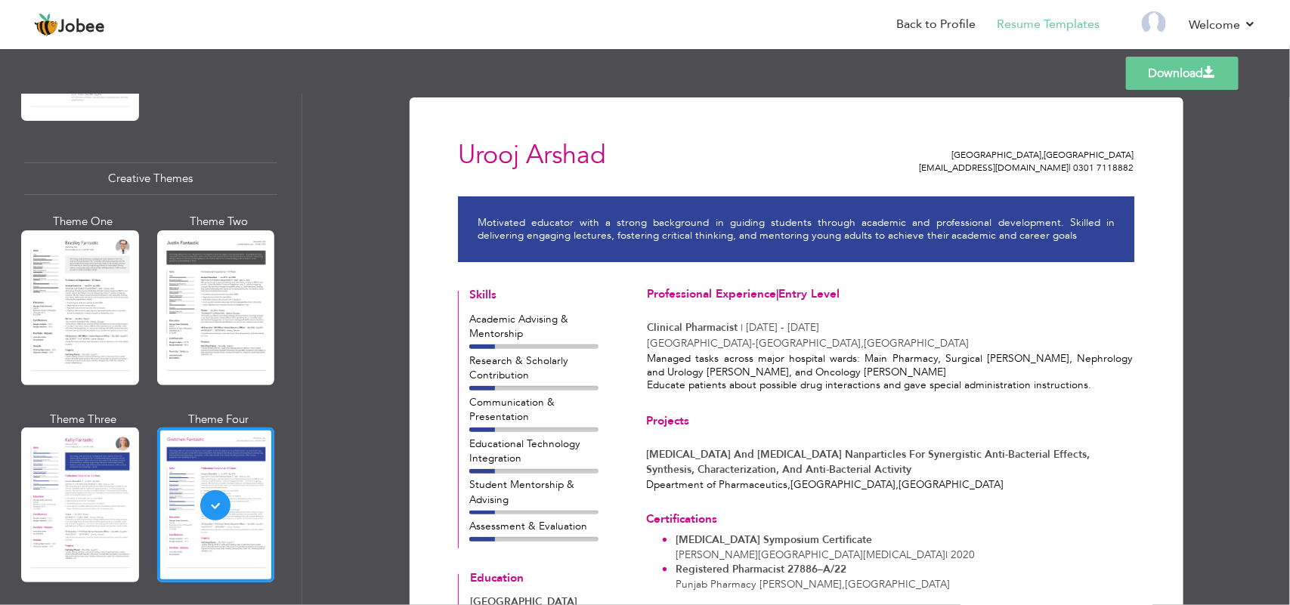
drag, startPoint x: 295, startPoint y: 458, endPoint x: 297, endPoint y: 490, distance: 31.8
click at [297, 490] on div "Professional Themes Theme One Theme Two Theme Three Theme Six" at bounding box center [151, 350] width 302 height 512
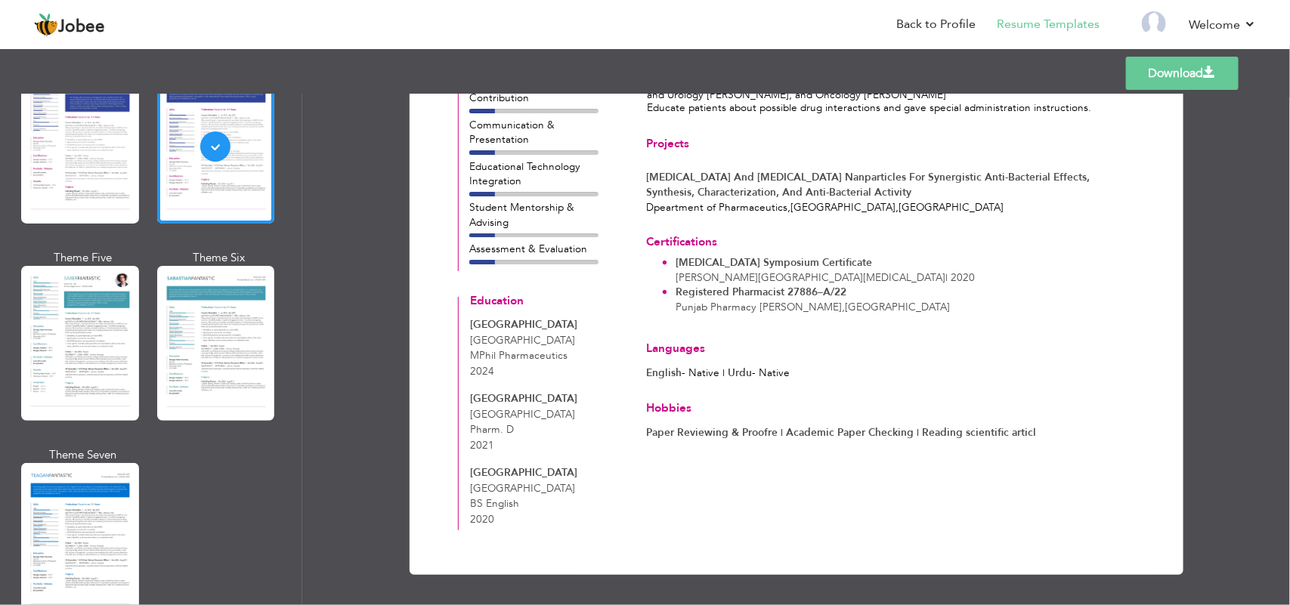
scroll to position [2177, 0]
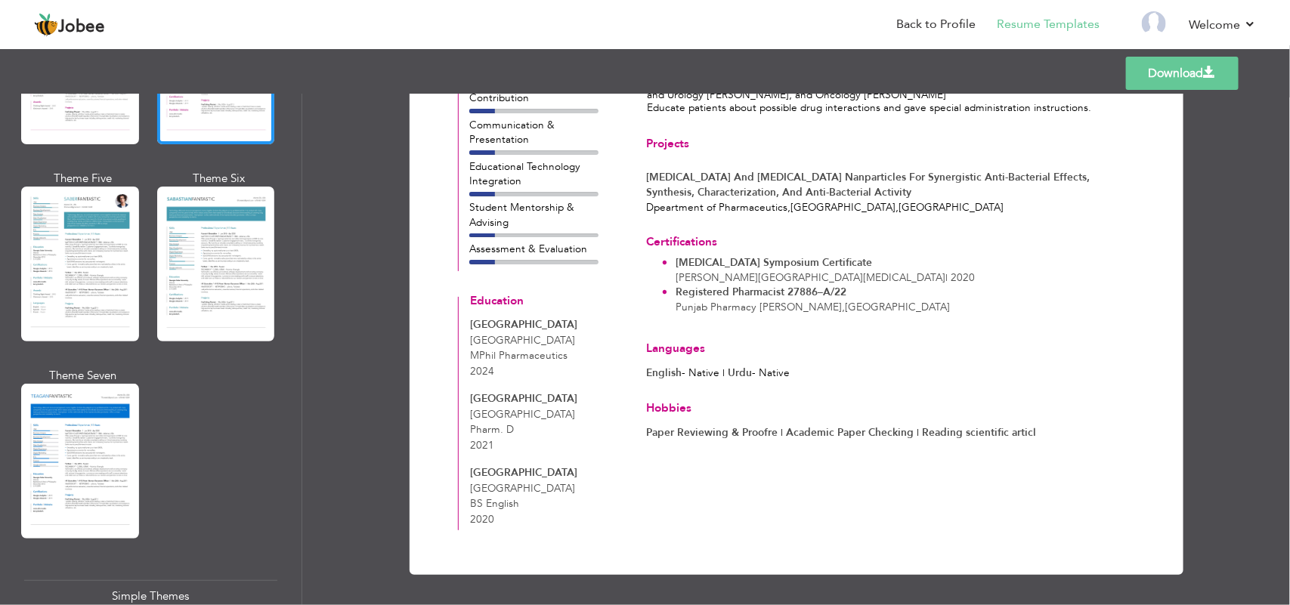
click at [10, 425] on div "Professional Themes Theme One Theme Two Theme Three Theme Six" at bounding box center [151, 350] width 302 height 512
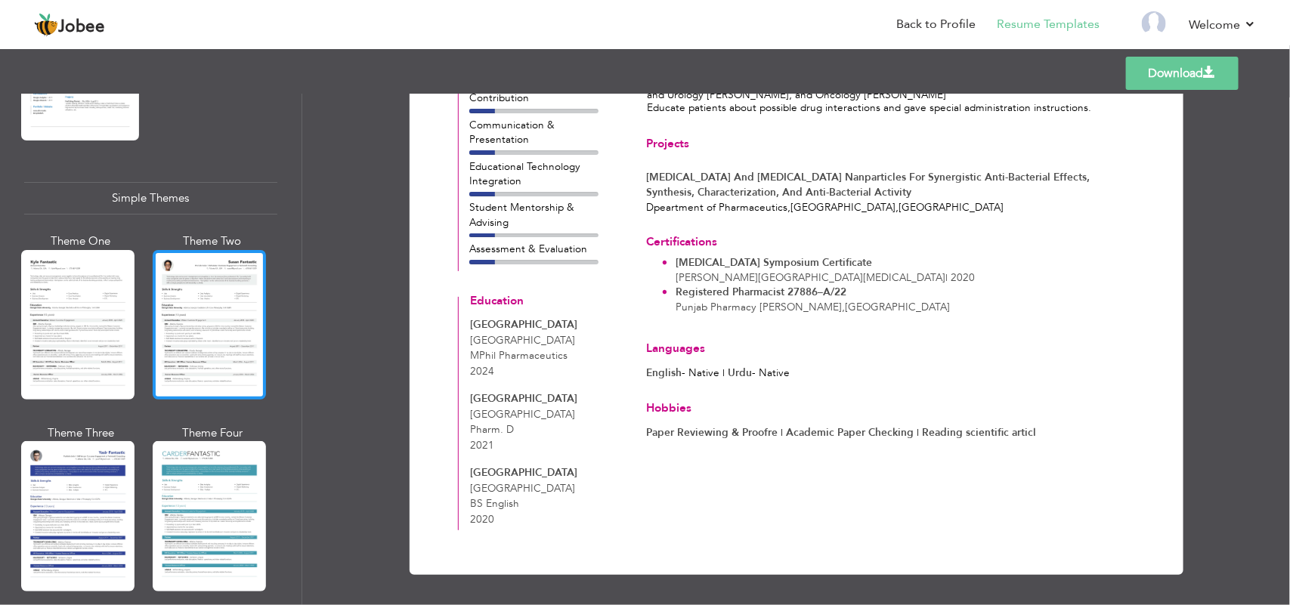
click at [193, 316] on div at bounding box center [209, 325] width 113 height 150
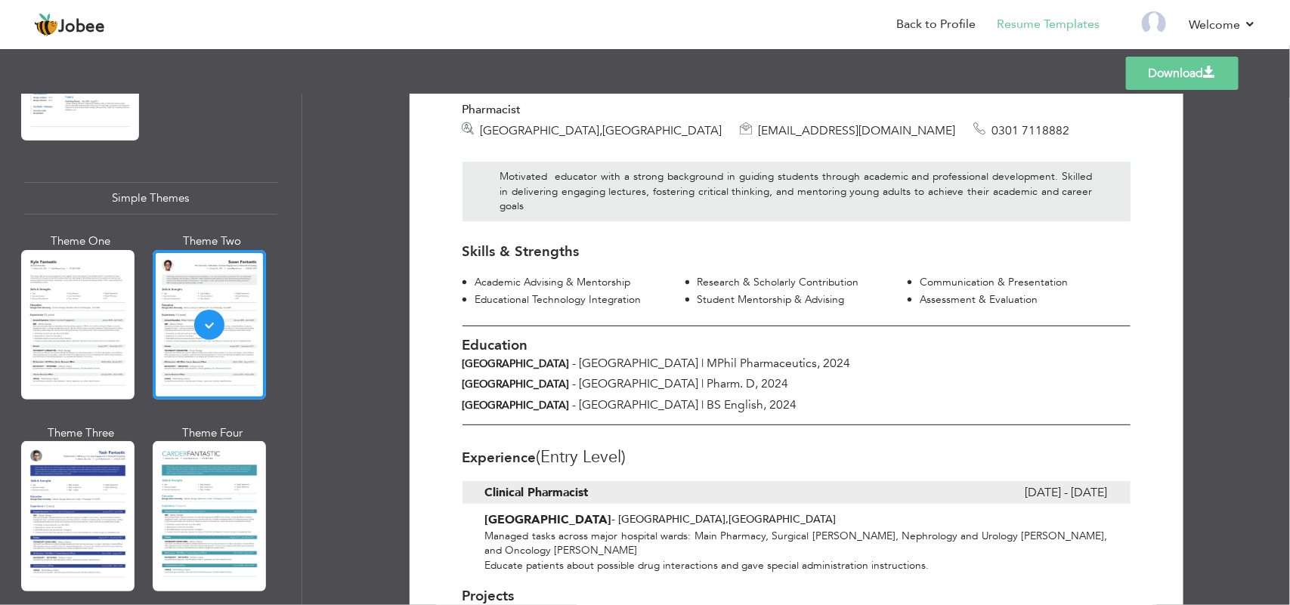
scroll to position [89, 0]
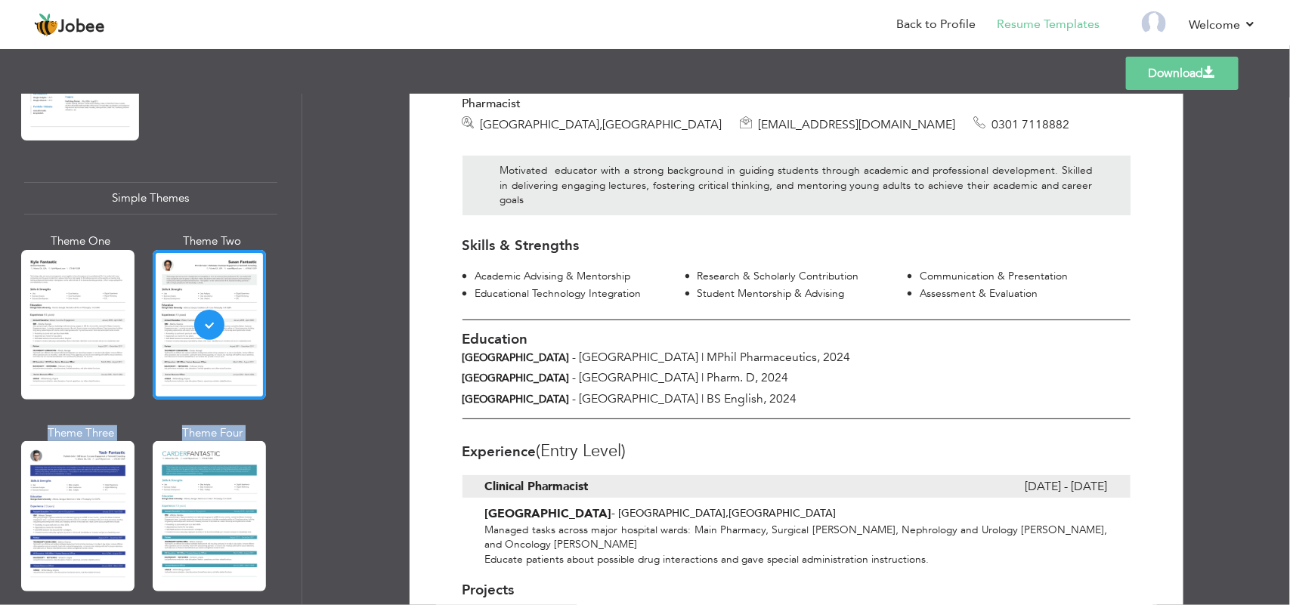
drag, startPoint x: 295, startPoint y: 538, endPoint x: 293, endPoint y: 342, distance: 196.5
click at [293, 342] on div "Professional Themes Theme One Theme Two Theme Three Theme Six" at bounding box center [151, 350] width 302 height 512
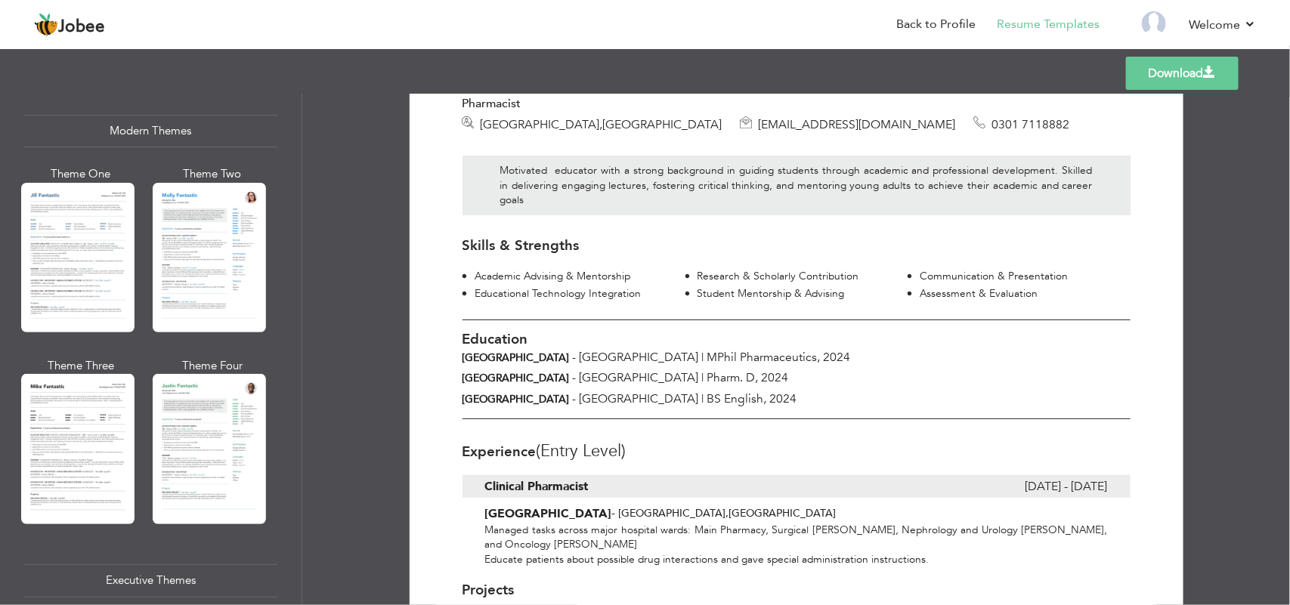
scroll to position [667, 0]
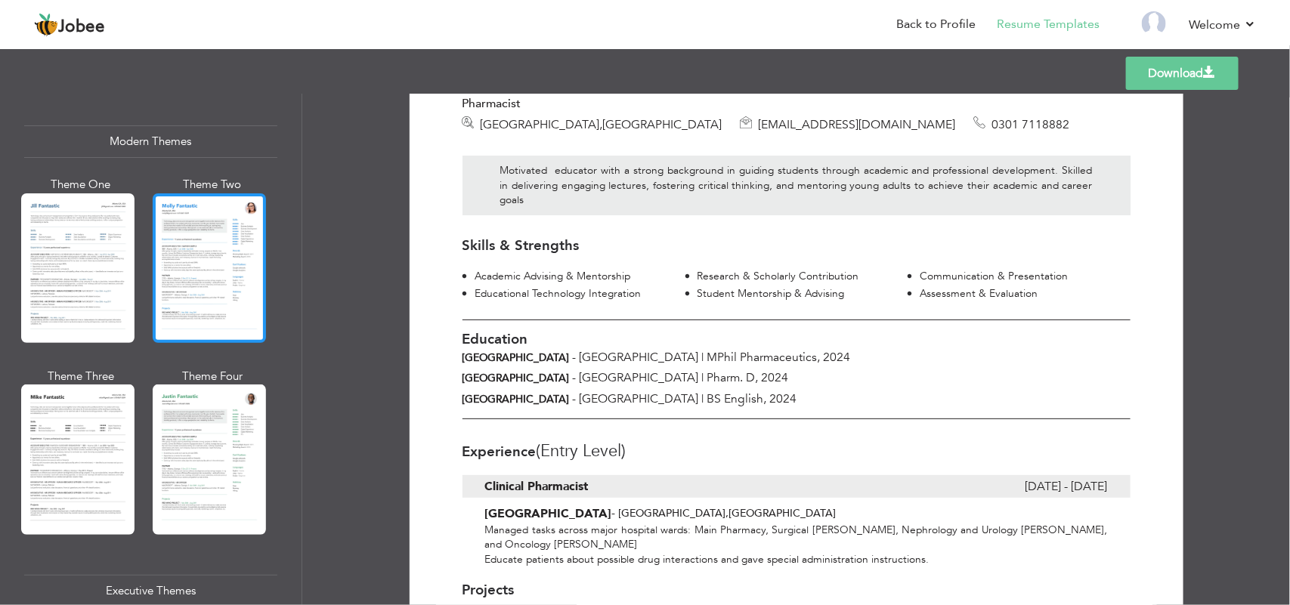
click at [243, 214] on div at bounding box center [209, 268] width 113 height 150
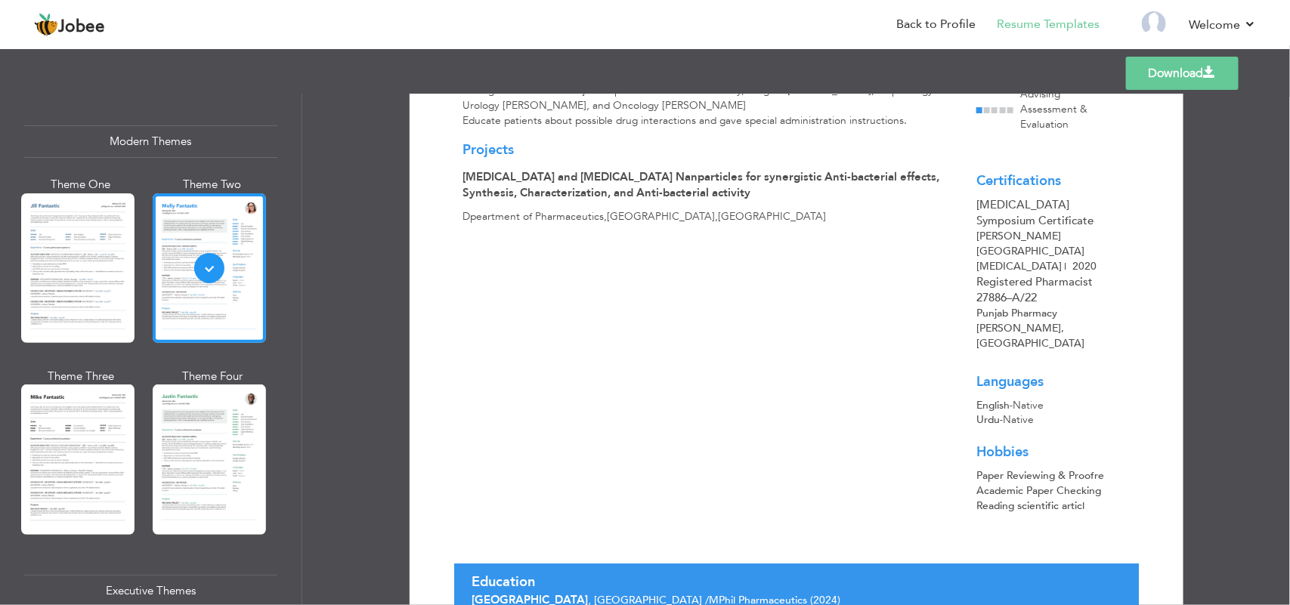
scroll to position [295, 0]
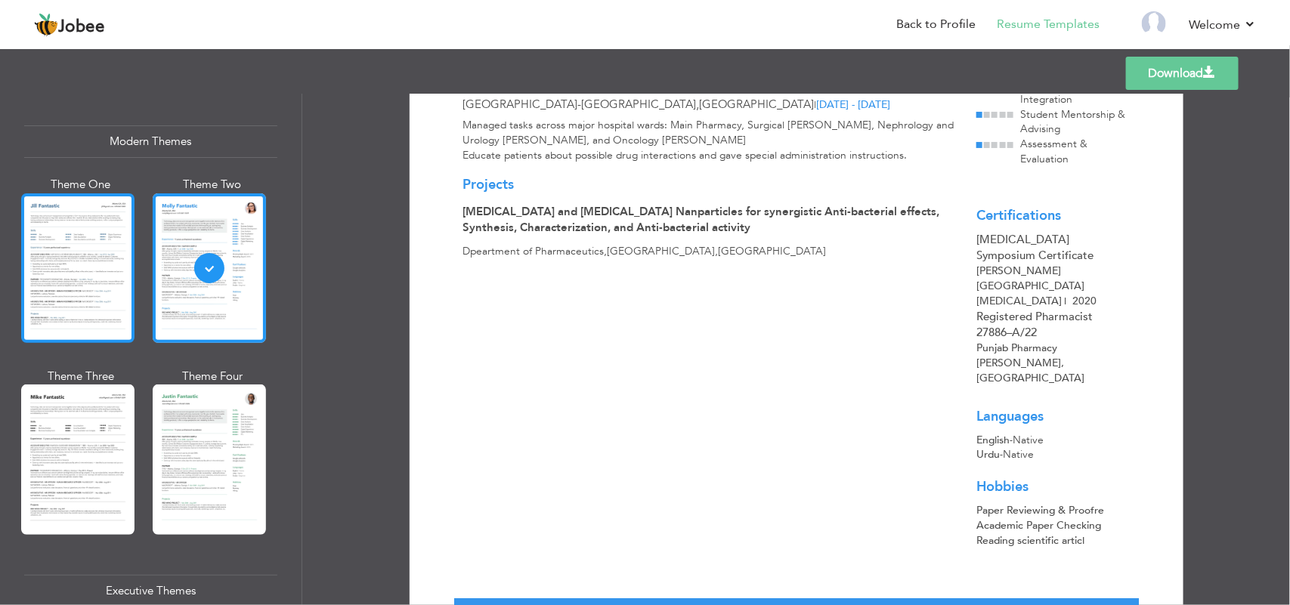
click at [102, 303] on div at bounding box center [77, 268] width 113 height 150
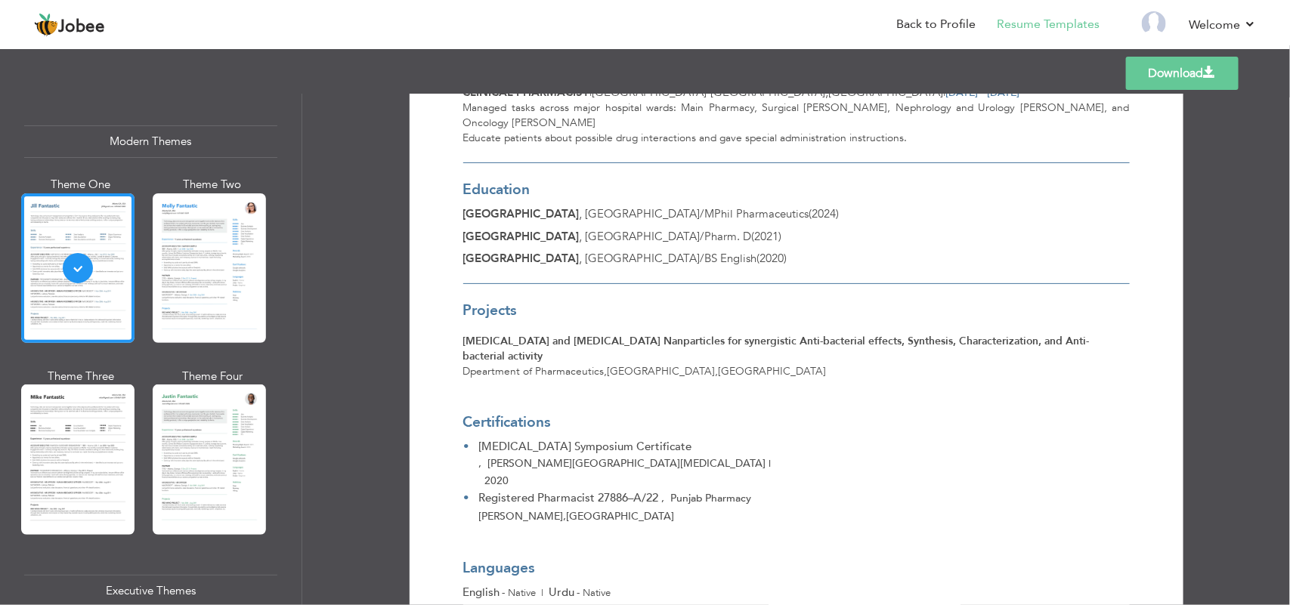
scroll to position [447, 0]
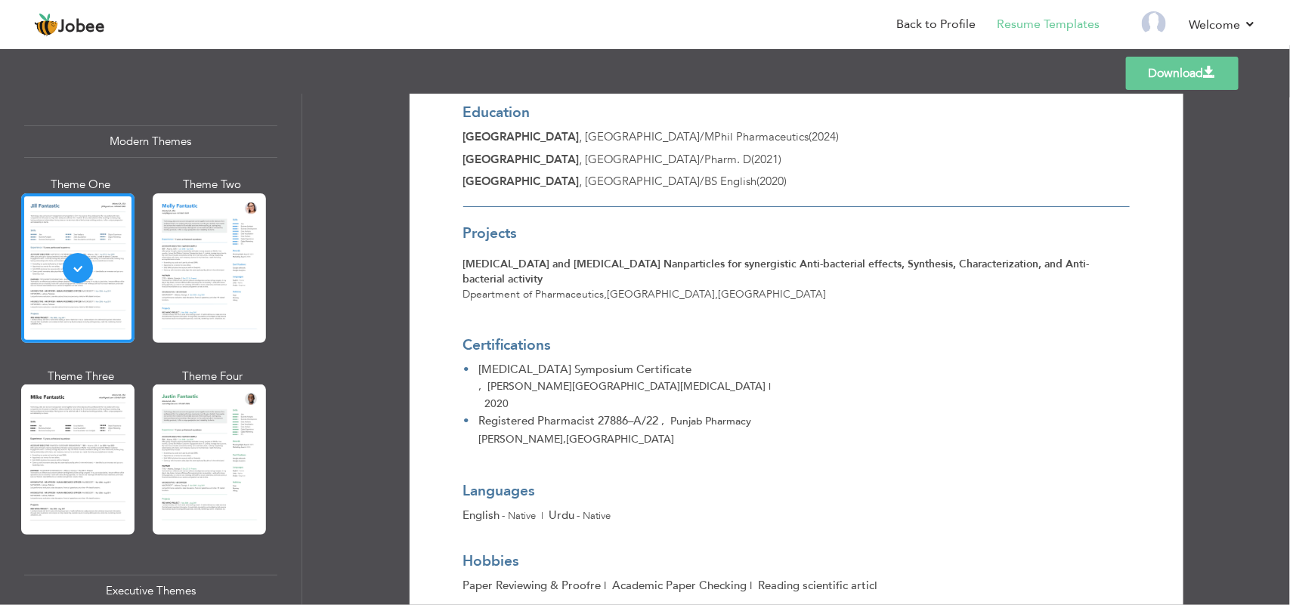
click at [1134, 72] on link "Download" at bounding box center [1182, 73] width 113 height 33
click at [900, 31] on link "Back to Profile" at bounding box center [935, 24] width 79 height 17
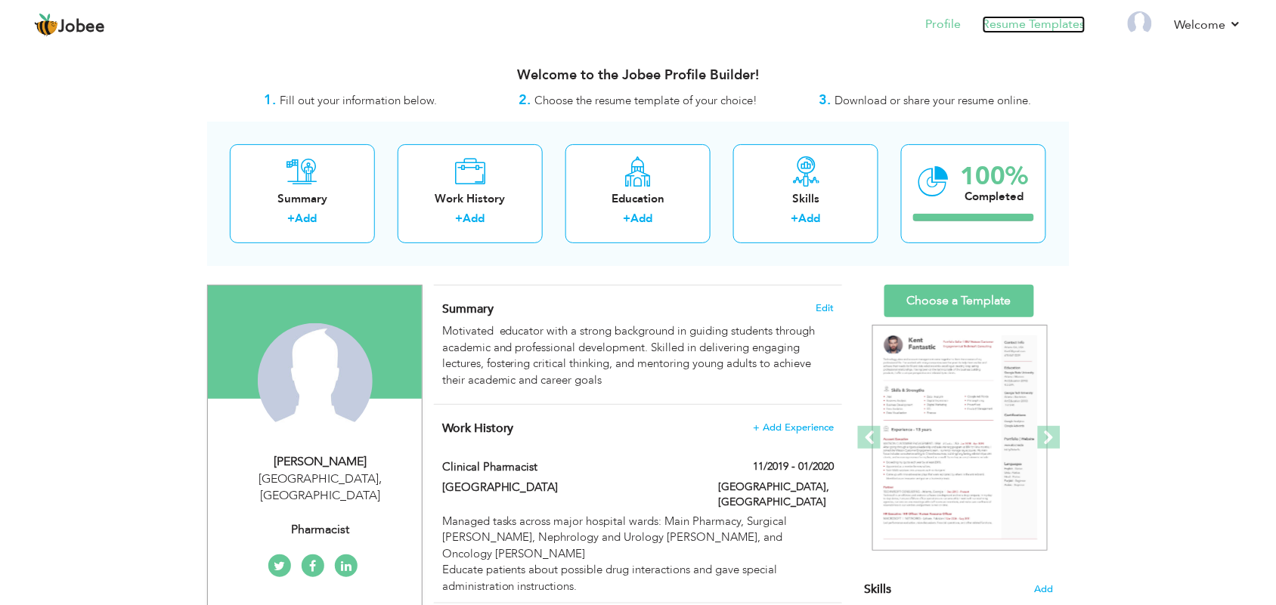
click at [1000, 16] on link "Resume Templates" at bounding box center [1033, 24] width 103 height 17
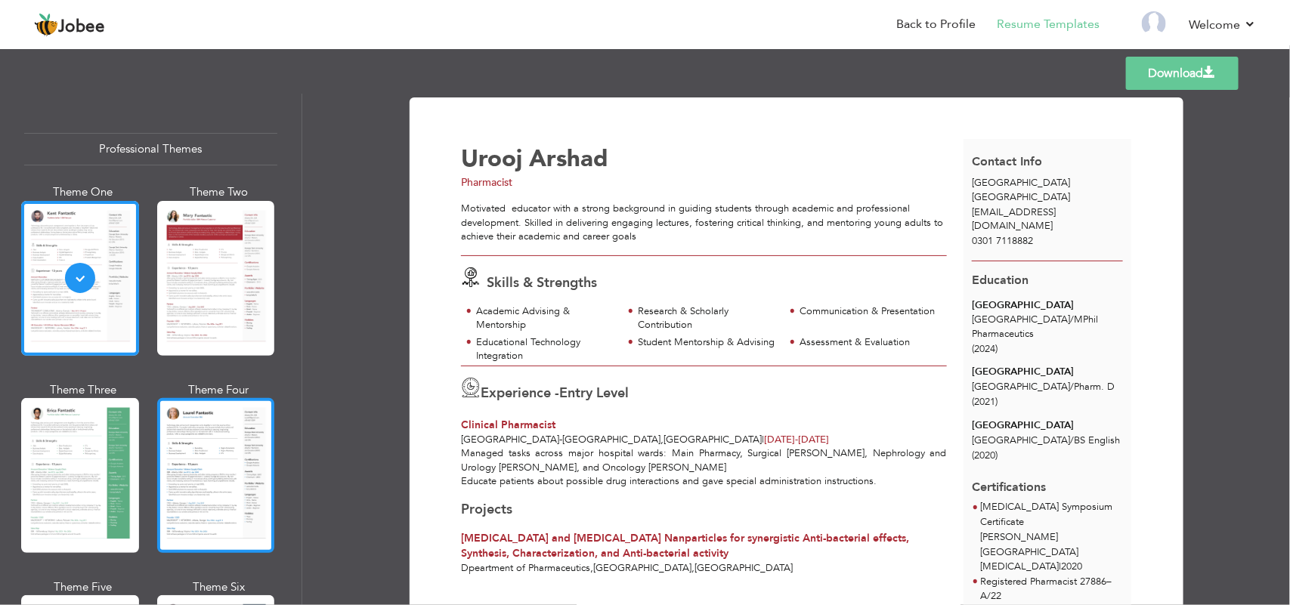
click at [212, 443] on div at bounding box center [216, 475] width 118 height 155
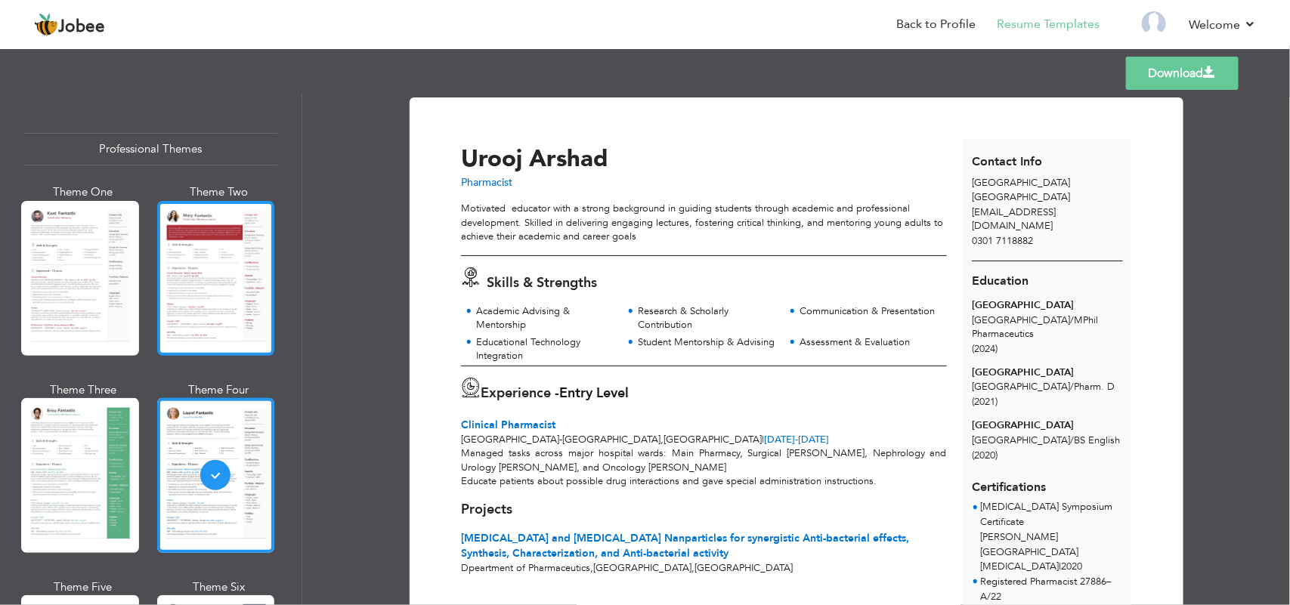
click at [236, 259] on div at bounding box center [216, 278] width 118 height 155
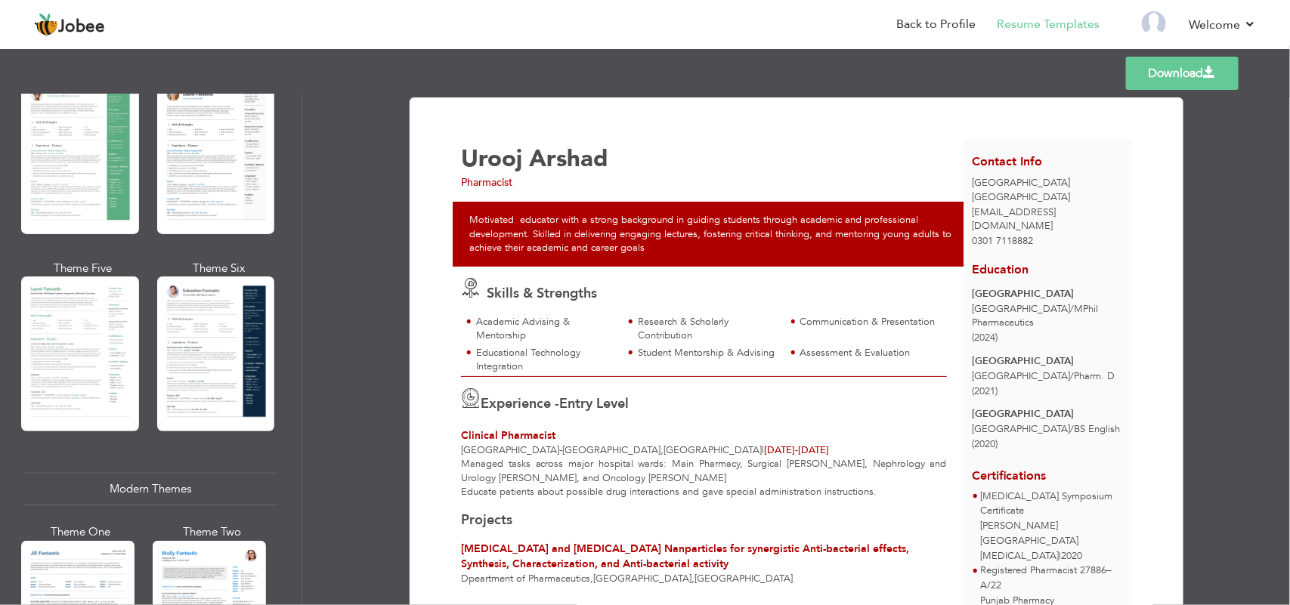
scroll to position [353, 0]
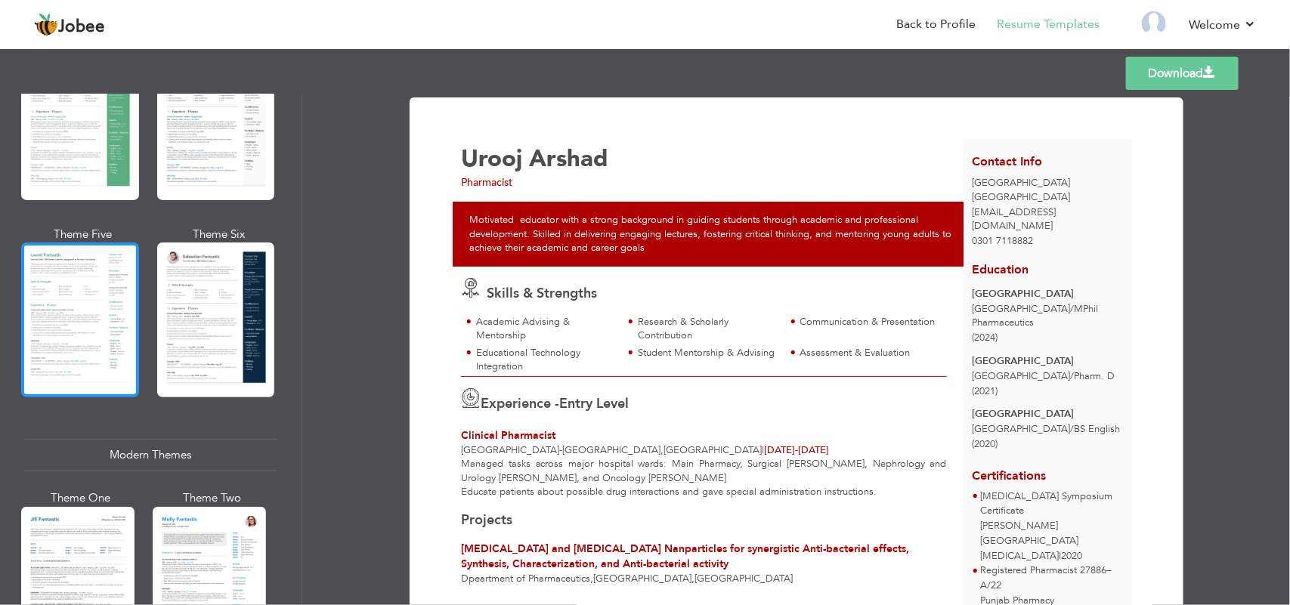
click at [65, 299] on div at bounding box center [80, 320] width 118 height 155
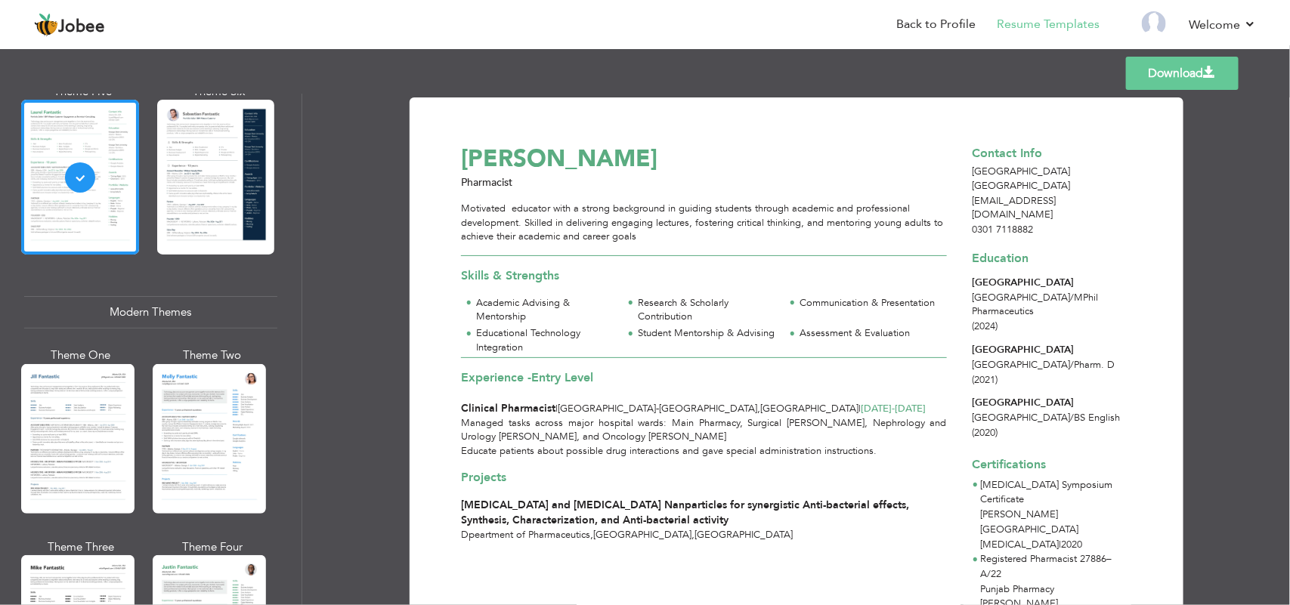
scroll to position [575, 0]
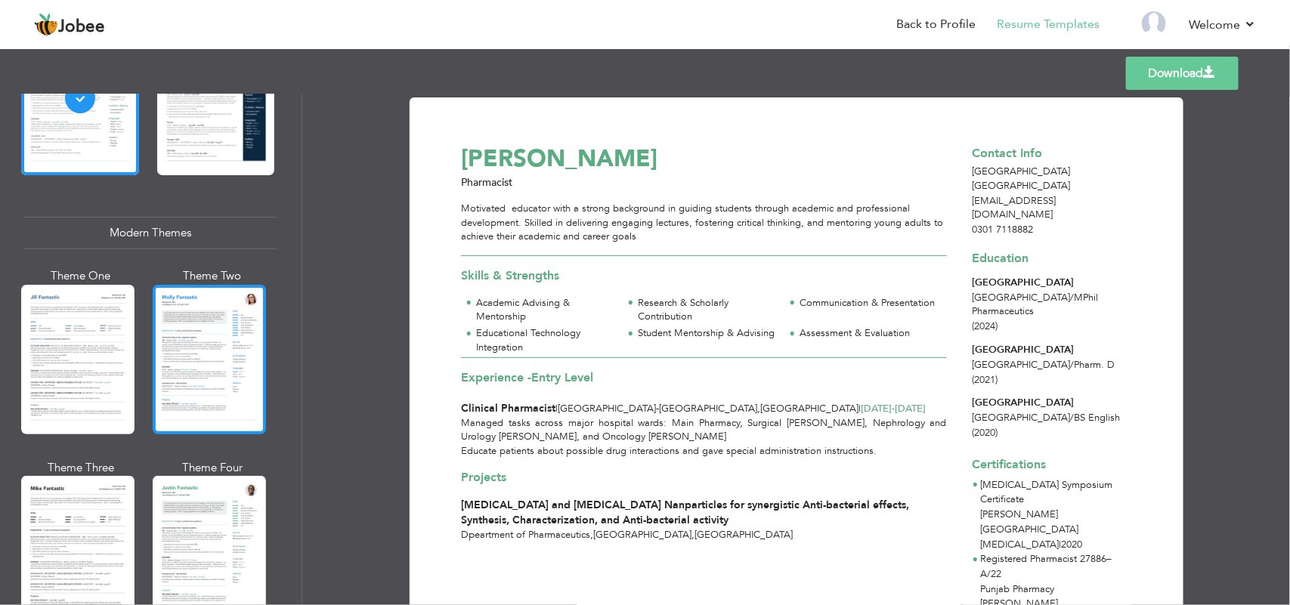
click at [242, 321] on div at bounding box center [209, 360] width 113 height 150
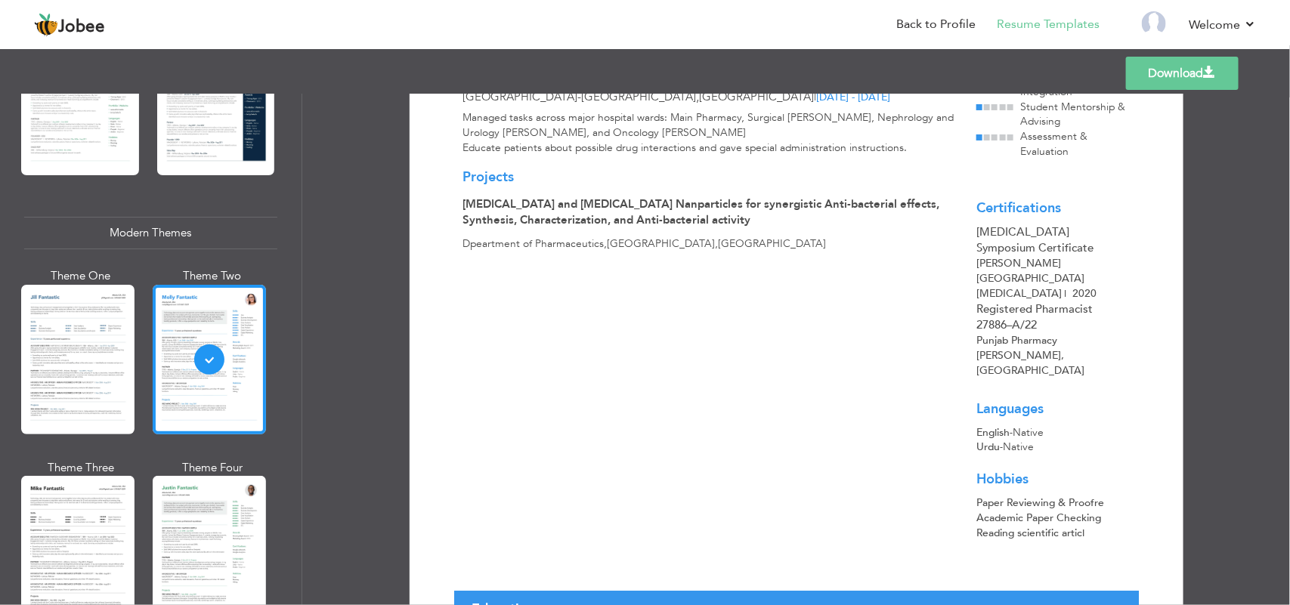
scroll to position [330, 0]
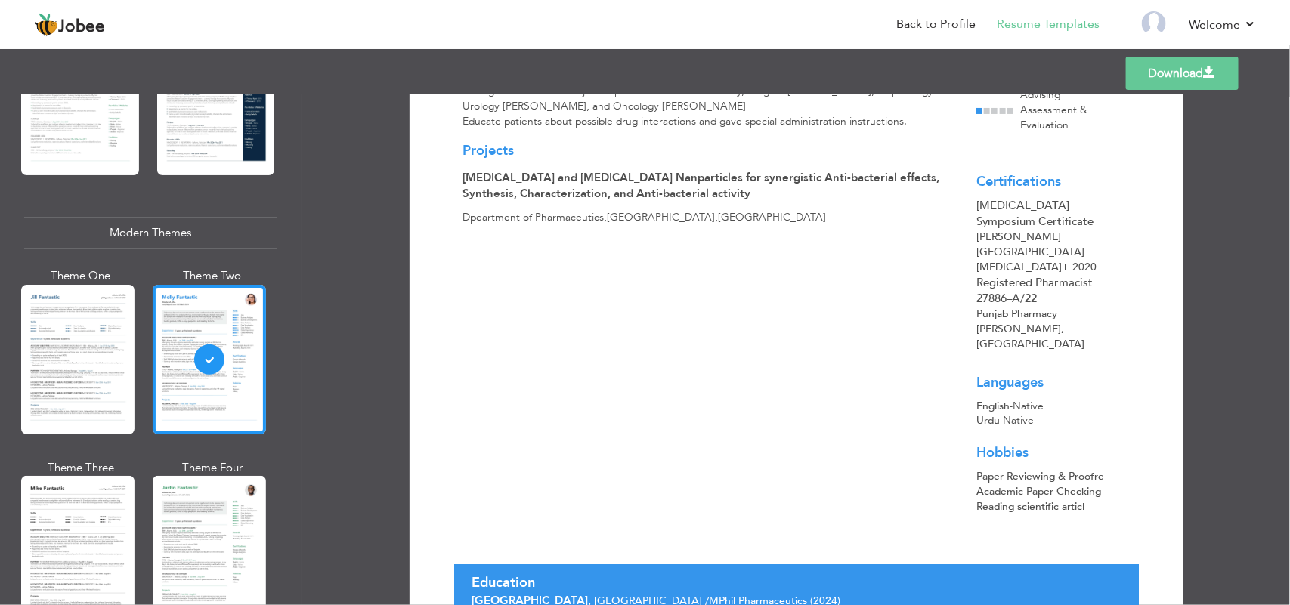
click at [1098, 469] on div "Paper Reviewing & Proofre" at bounding box center [1052, 476] width 153 height 15
click at [1111, 469] on div "Paper Reviewing & Proofre" at bounding box center [1052, 476] width 153 height 15
click at [1082, 469] on div "Paper Reviewing & Proofre" at bounding box center [1052, 476] width 153 height 15
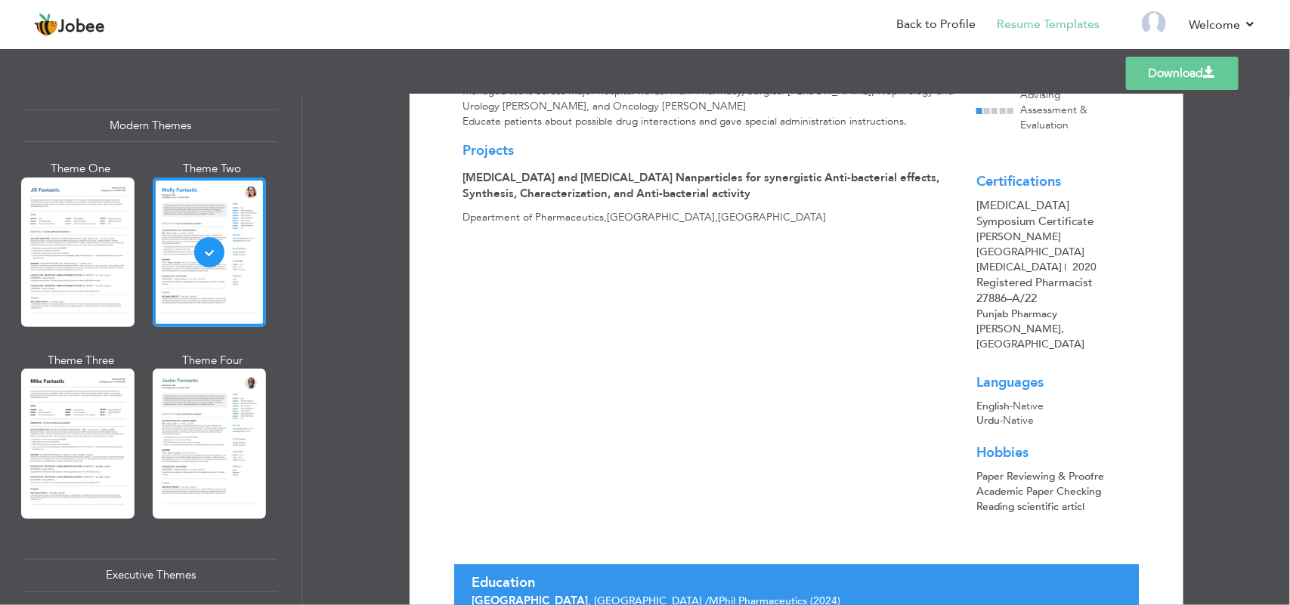
scroll to position [701, 0]
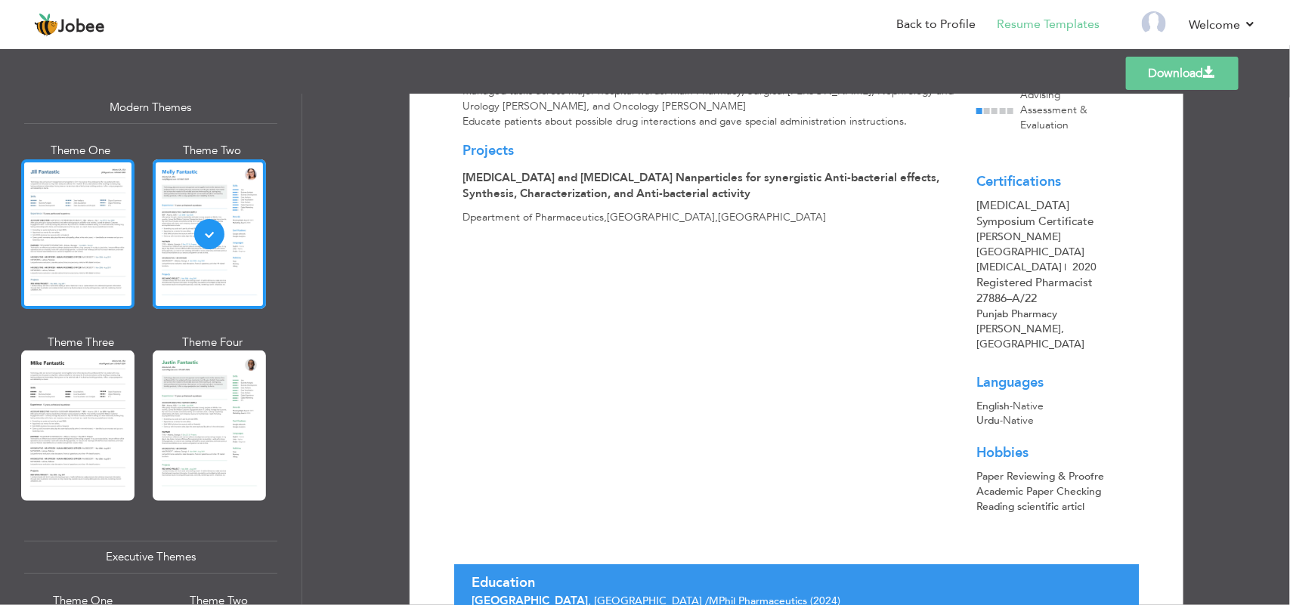
click at [78, 228] on div at bounding box center [77, 234] width 113 height 150
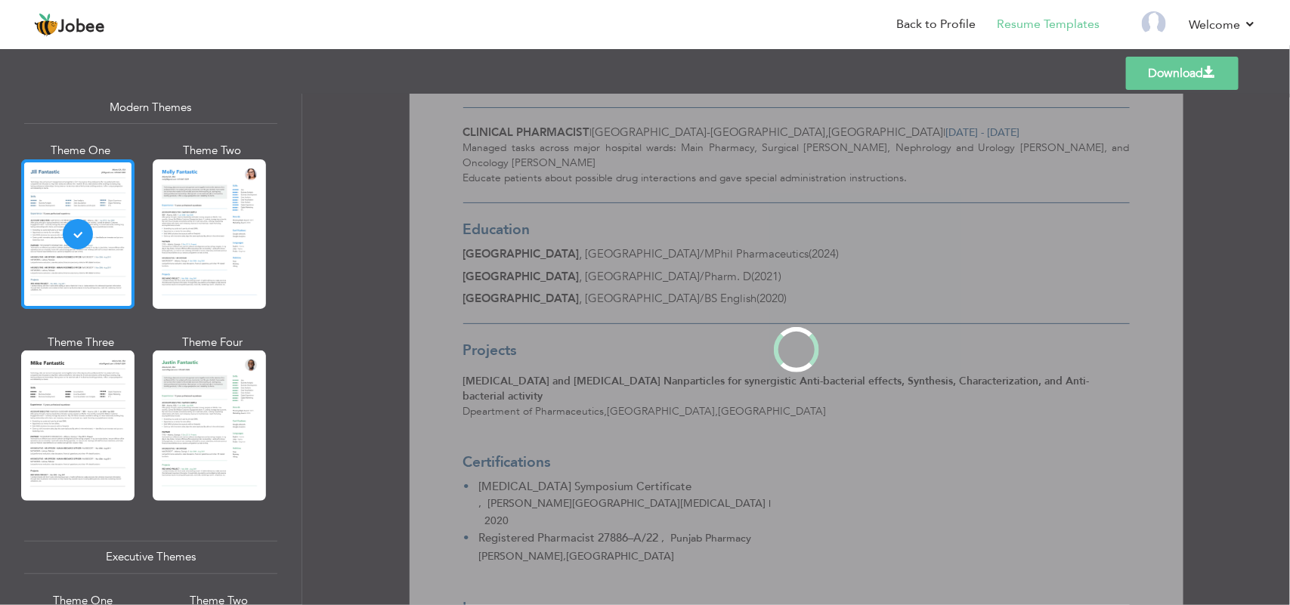
scroll to position [0, 0]
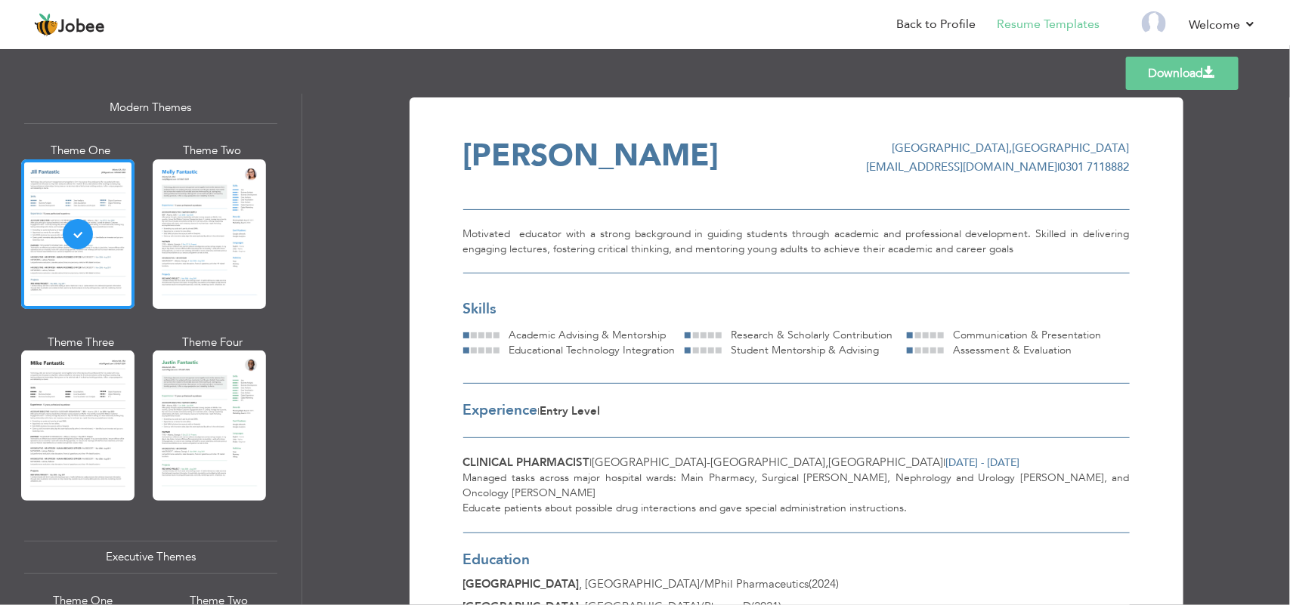
click at [500, 334] on div "Academic Advising & Mentorship" at bounding box center [592, 335] width 185 height 15
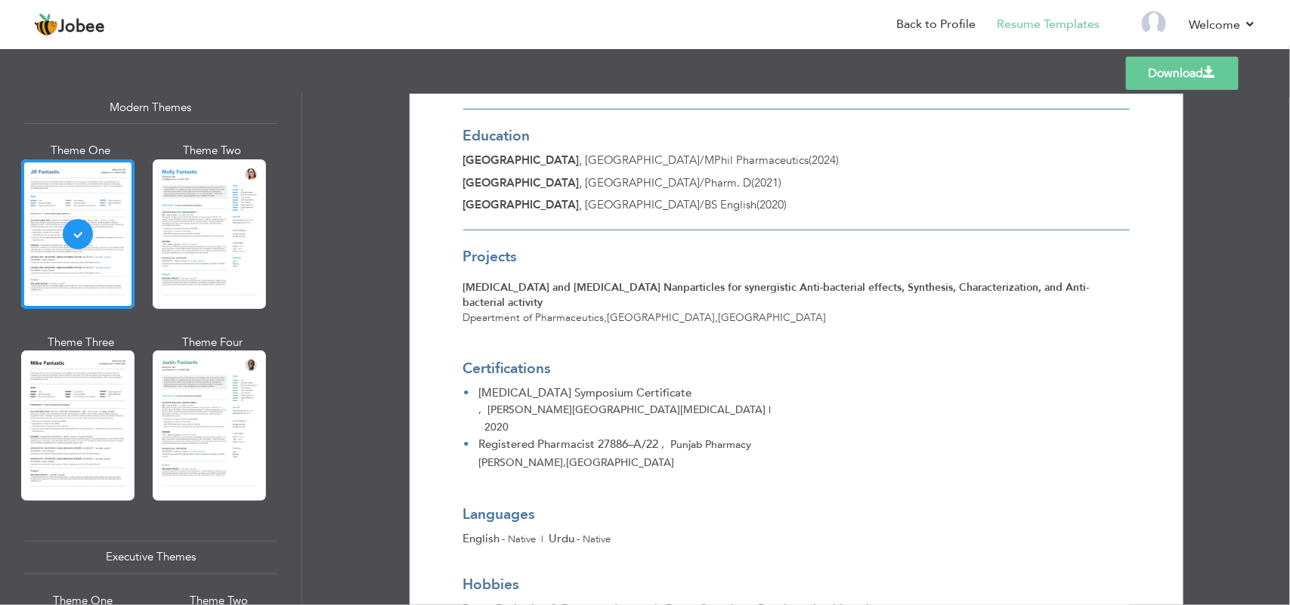
scroll to position [443, 0]
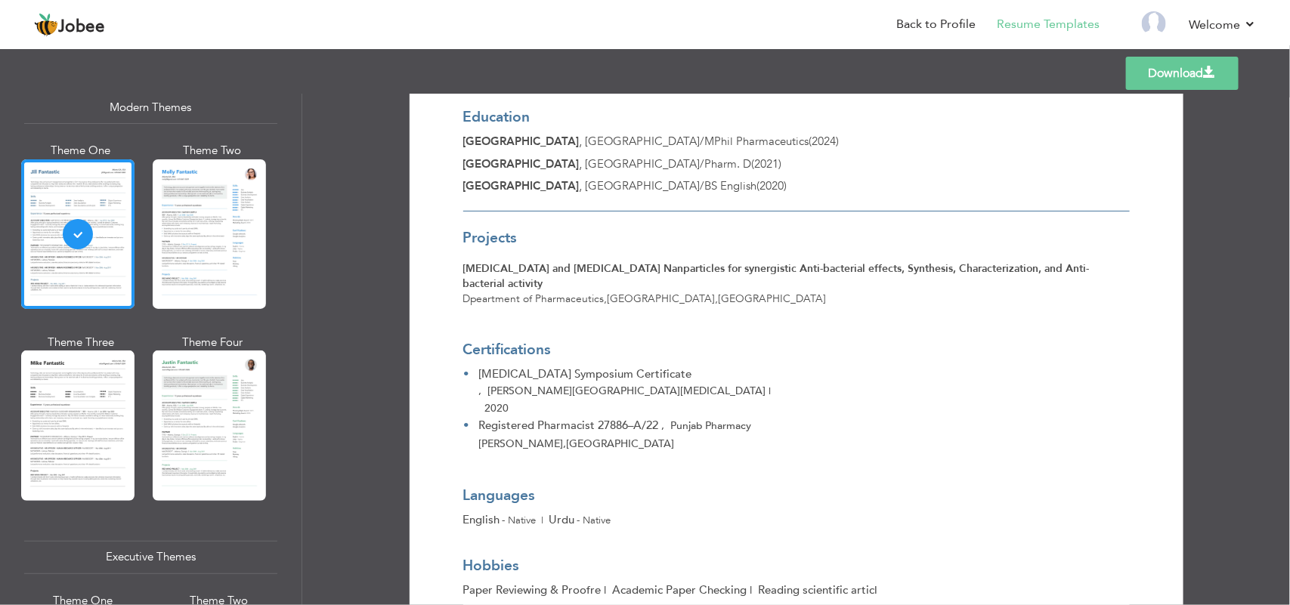
click at [599, 583] on span "Paper Reviewing & Proofre |" at bounding box center [538, 590] width 150 height 15
click at [948, 20] on link "Back to Profile" at bounding box center [935, 24] width 79 height 17
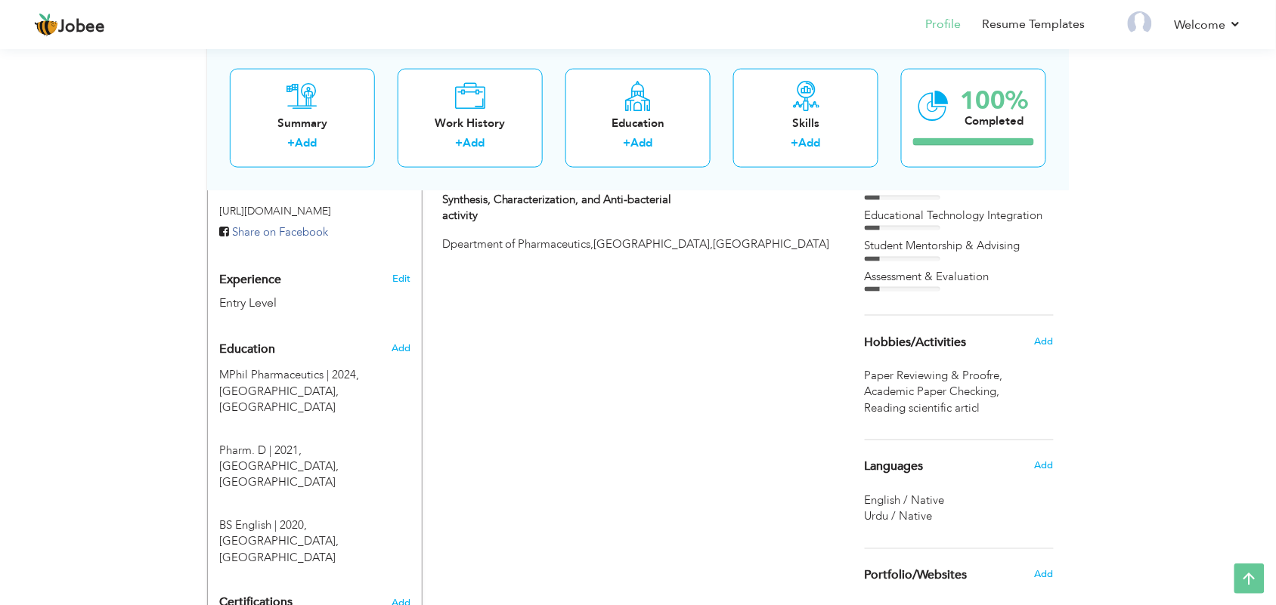
scroll to position [463, 0]
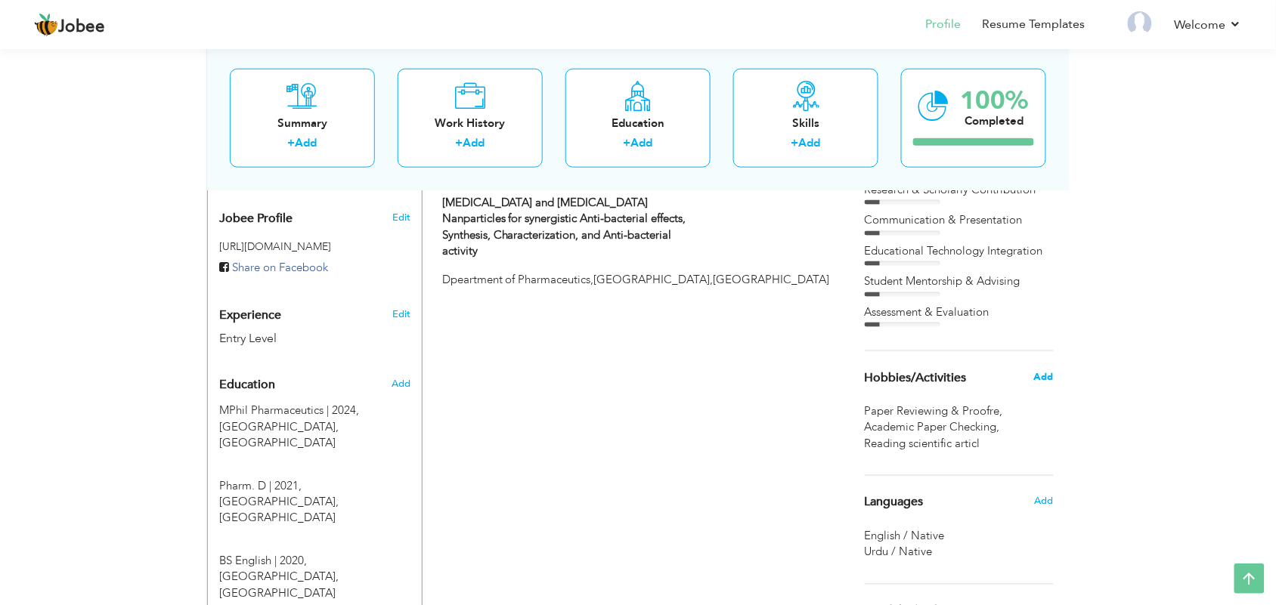
click at [1040, 378] on span "Add" at bounding box center [1044, 377] width 20 height 14
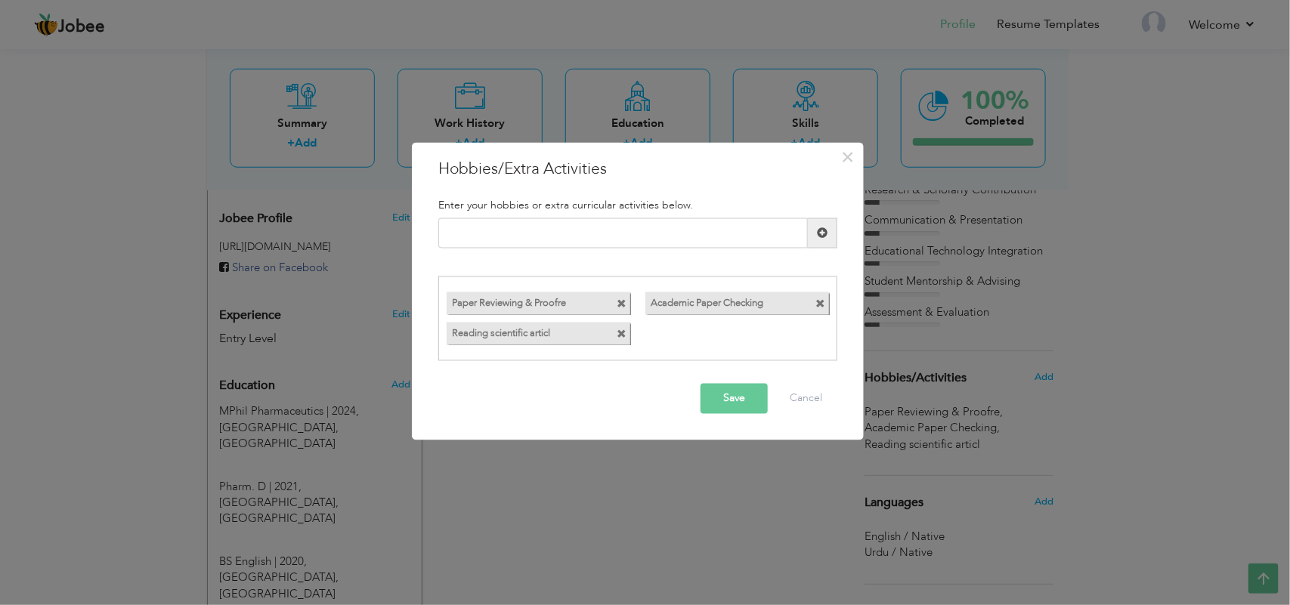
click at [571, 296] on label "Paper Reviewing & Proofre" at bounding box center [525, 301] width 156 height 19
click at [623, 307] on span at bounding box center [622, 305] width 10 height 10
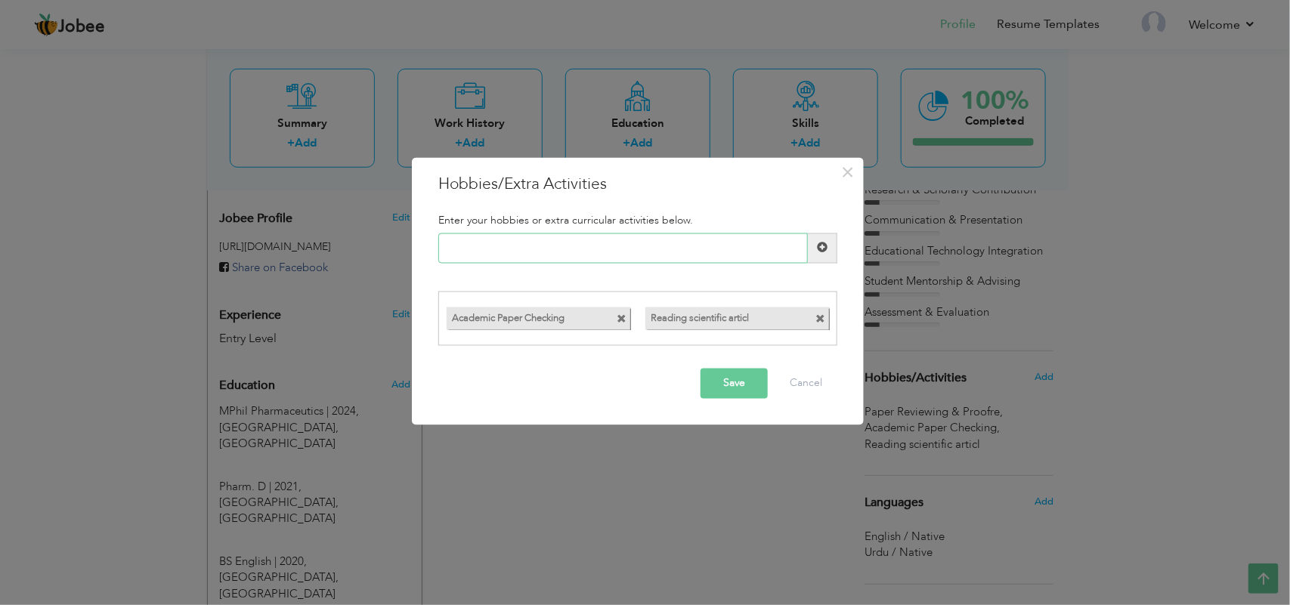
click at [613, 255] on input "text" at bounding box center [623, 248] width 370 height 30
click at [596, 252] on input "text" at bounding box center [623, 248] width 370 height 30
type input "p"
paste input "Exam Paper Evaluation"
type input "Exam Paper Evaluation"
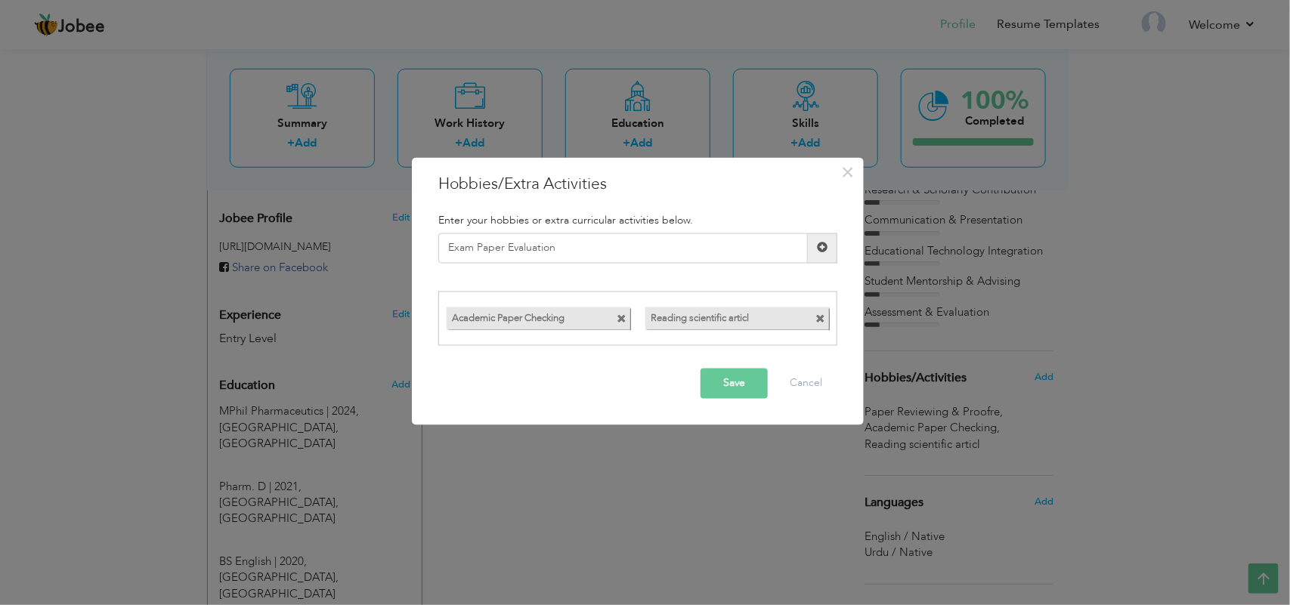
click at [718, 379] on button "Save" at bounding box center [734, 384] width 67 height 30
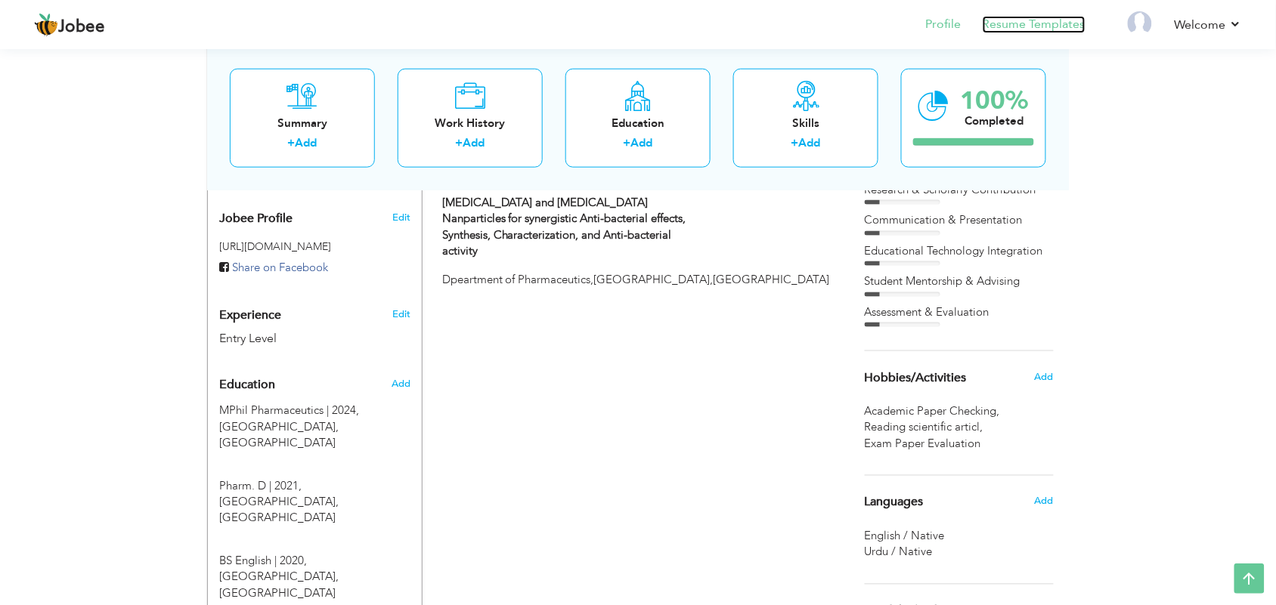
click at [1032, 23] on link "Resume Templates" at bounding box center [1033, 24] width 103 height 17
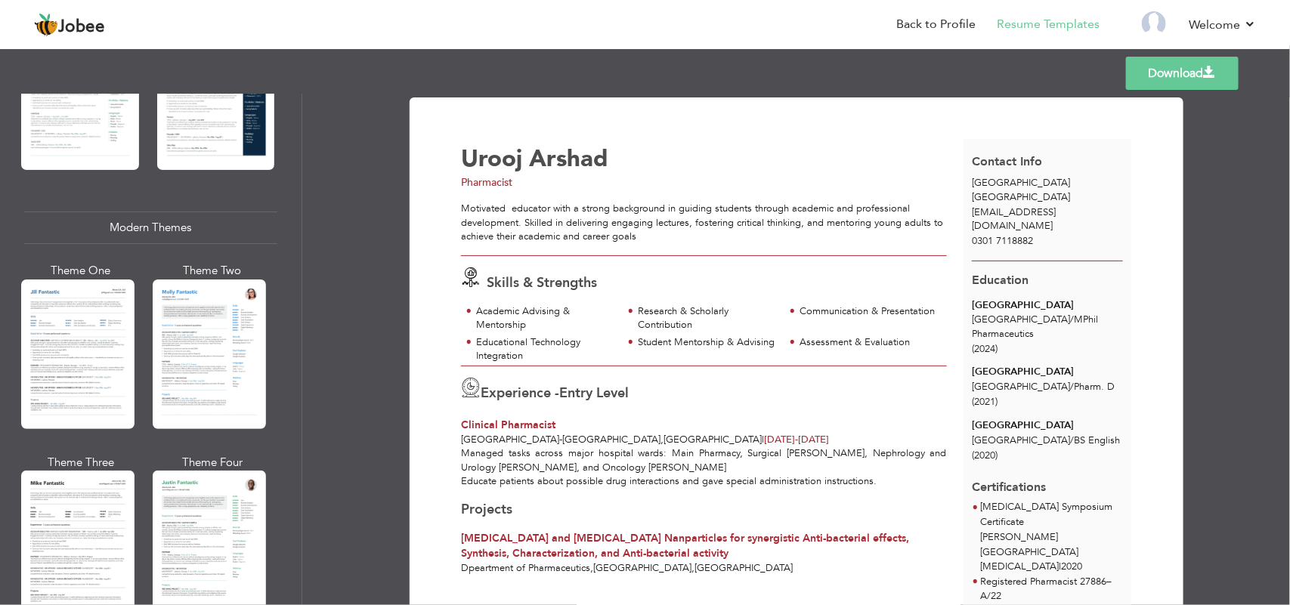
scroll to position [616, 0]
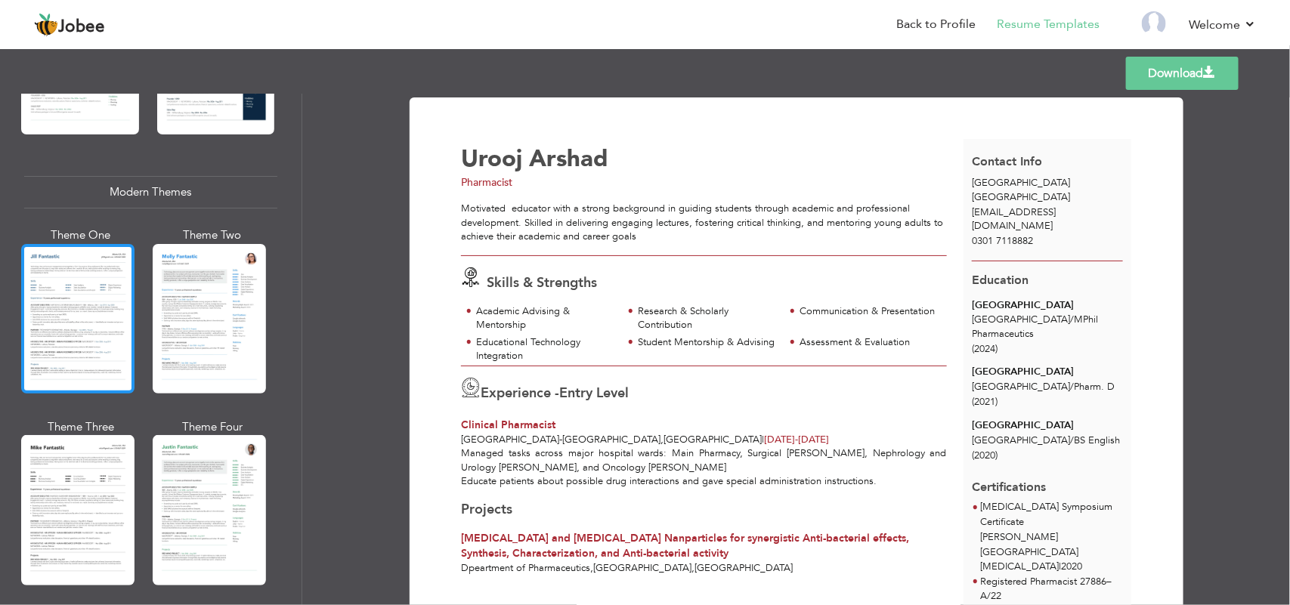
click at [51, 314] on div at bounding box center [77, 319] width 113 height 150
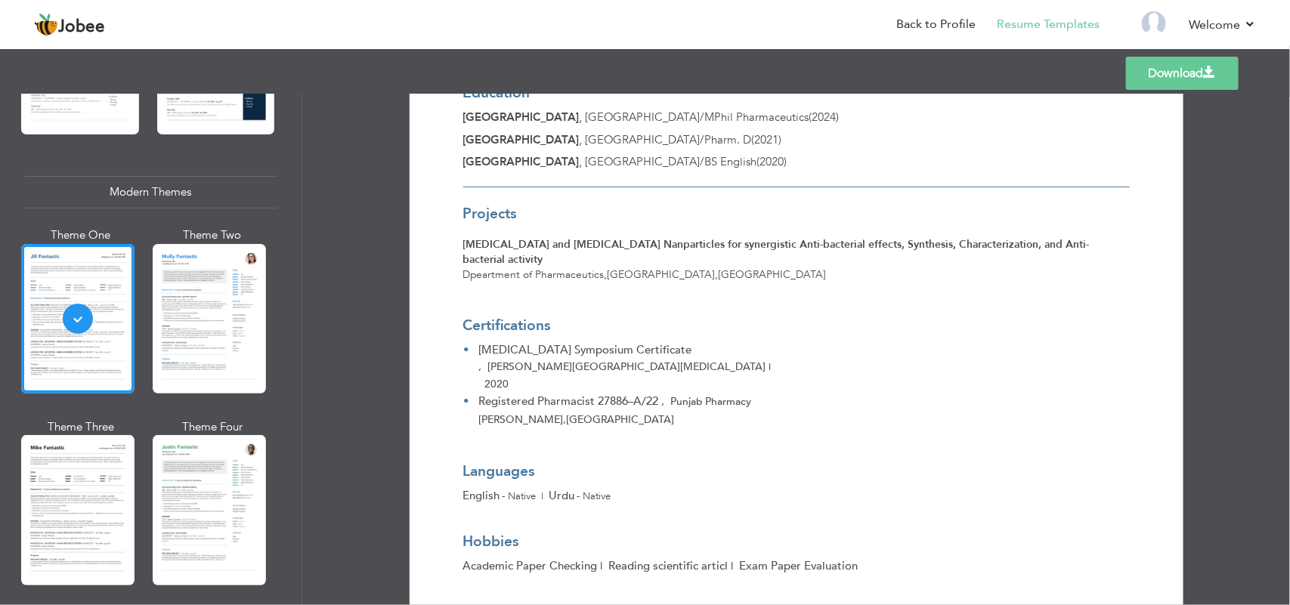
scroll to position [469, 0]
click at [1142, 70] on link "Download" at bounding box center [1182, 73] width 113 height 33
